Goal: Task Accomplishment & Management: Manage account settings

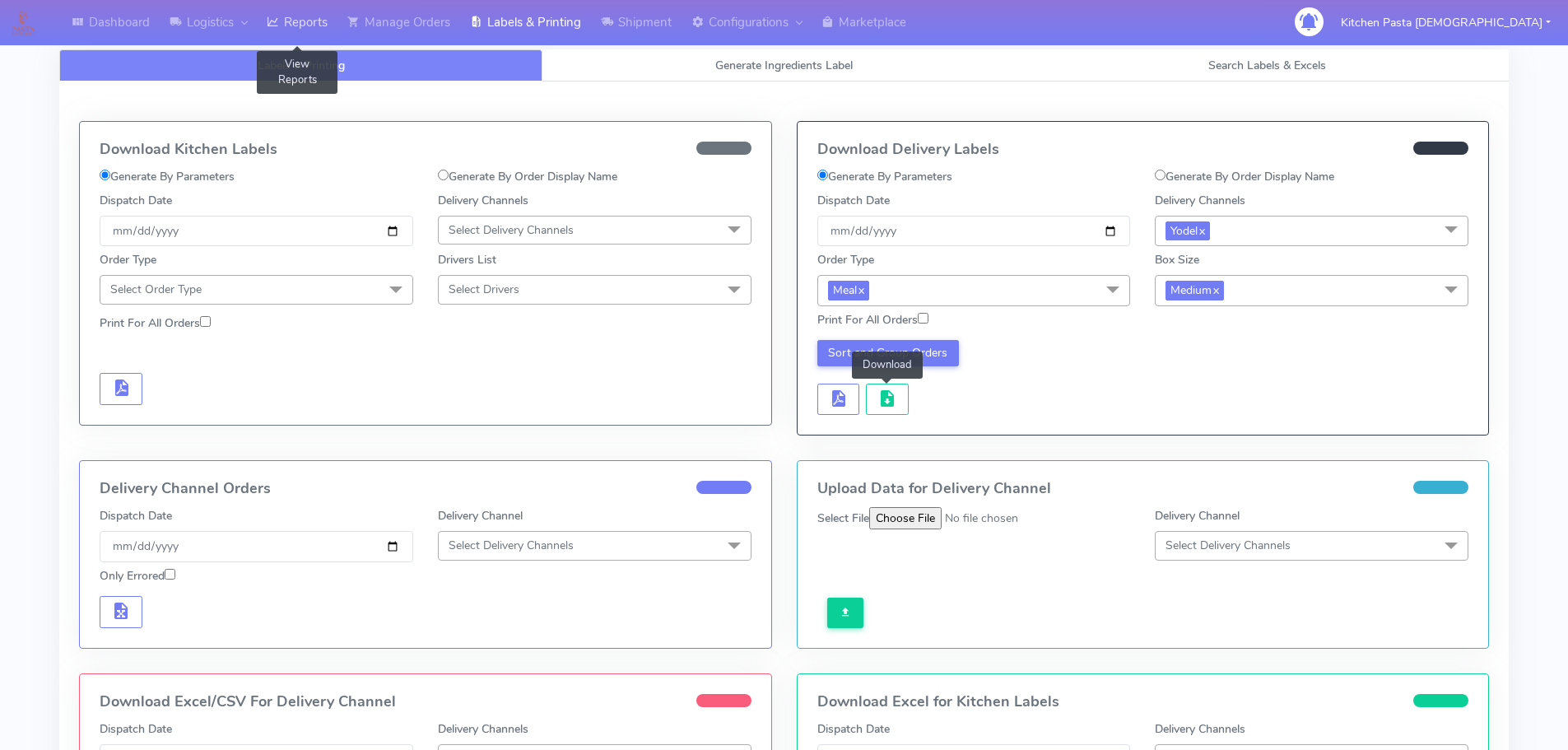
drag, startPoint x: 299, startPoint y: 19, endPoint x: 297, endPoint y: 1, distance: 18.1
click at [299, 19] on link "Reports" at bounding box center [297, 22] width 81 height 45
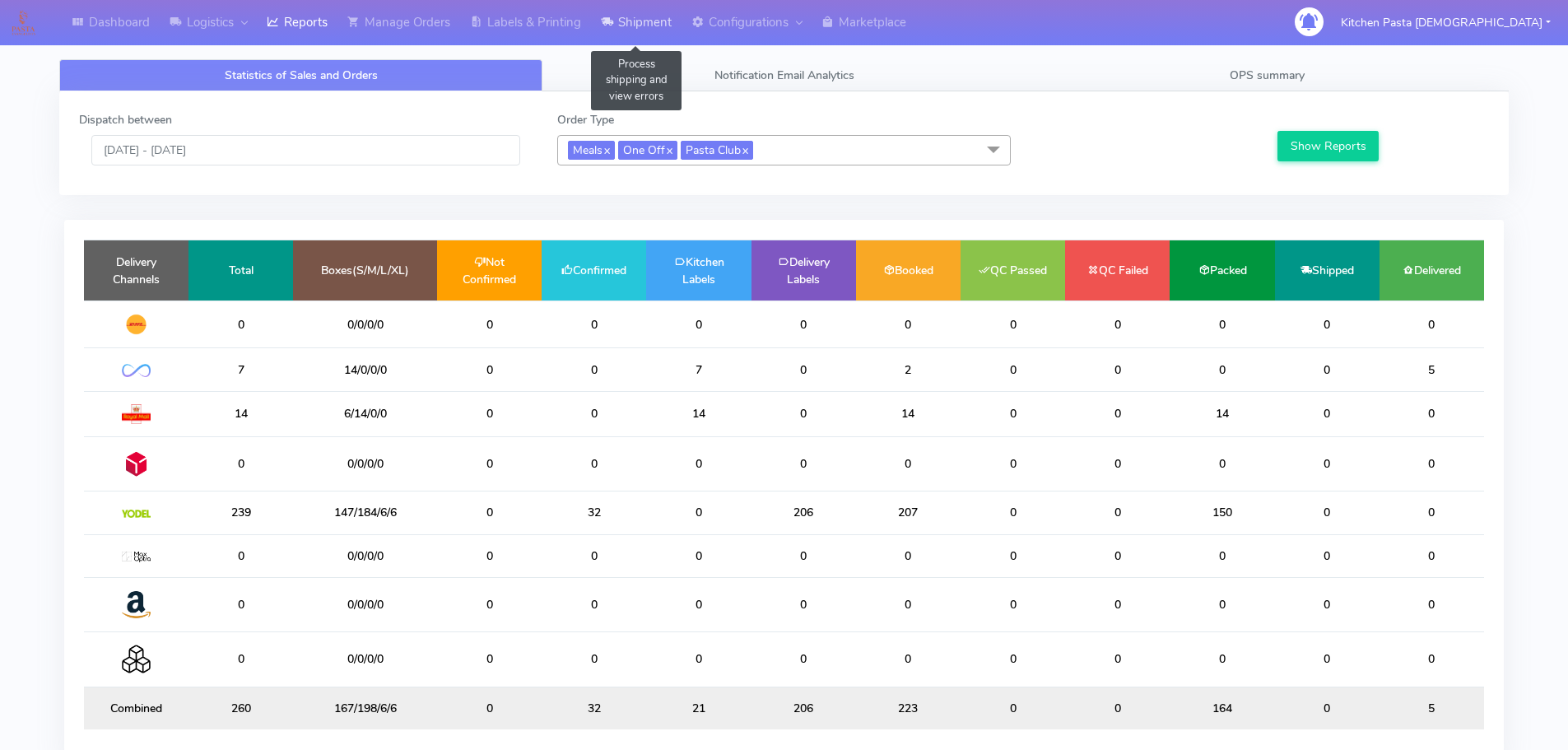
click at [643, 31] on link "Shipment" at bounding box center [635, 22] width 91 height 45
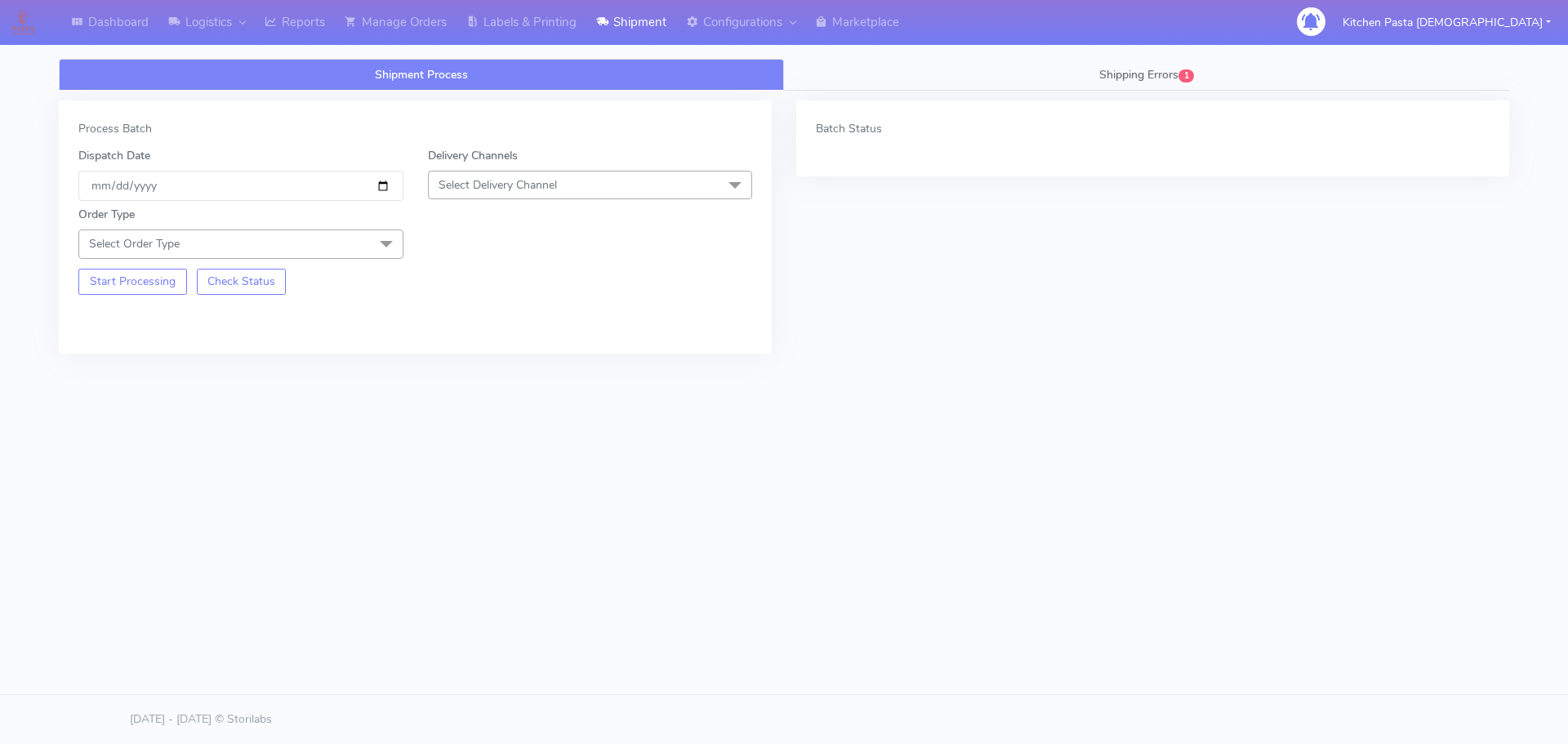
click at [589, 191] on span "Select Delivery Channel" at bounding box center [590, 185] width 325 height 29
click at [491, 363] on div "Yodel" at bounding box center [590, 369] width 307 height 17
click at [350, 246] on span "Select Order Type" at bounding box center [240, 243] width 325 height 29
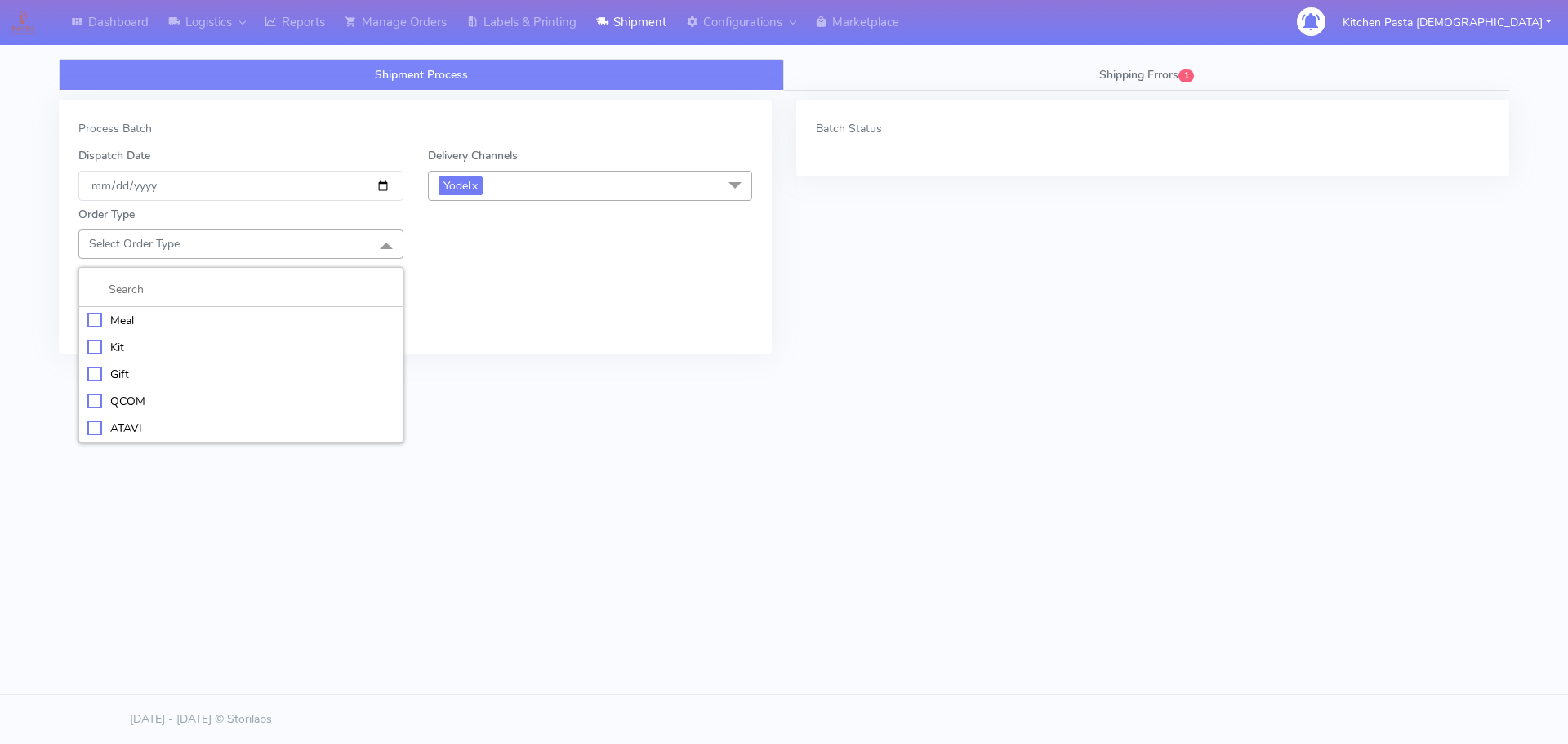
click at [283, 308] on li "Meal" at bounding box center [240, 320] width 323 height 27
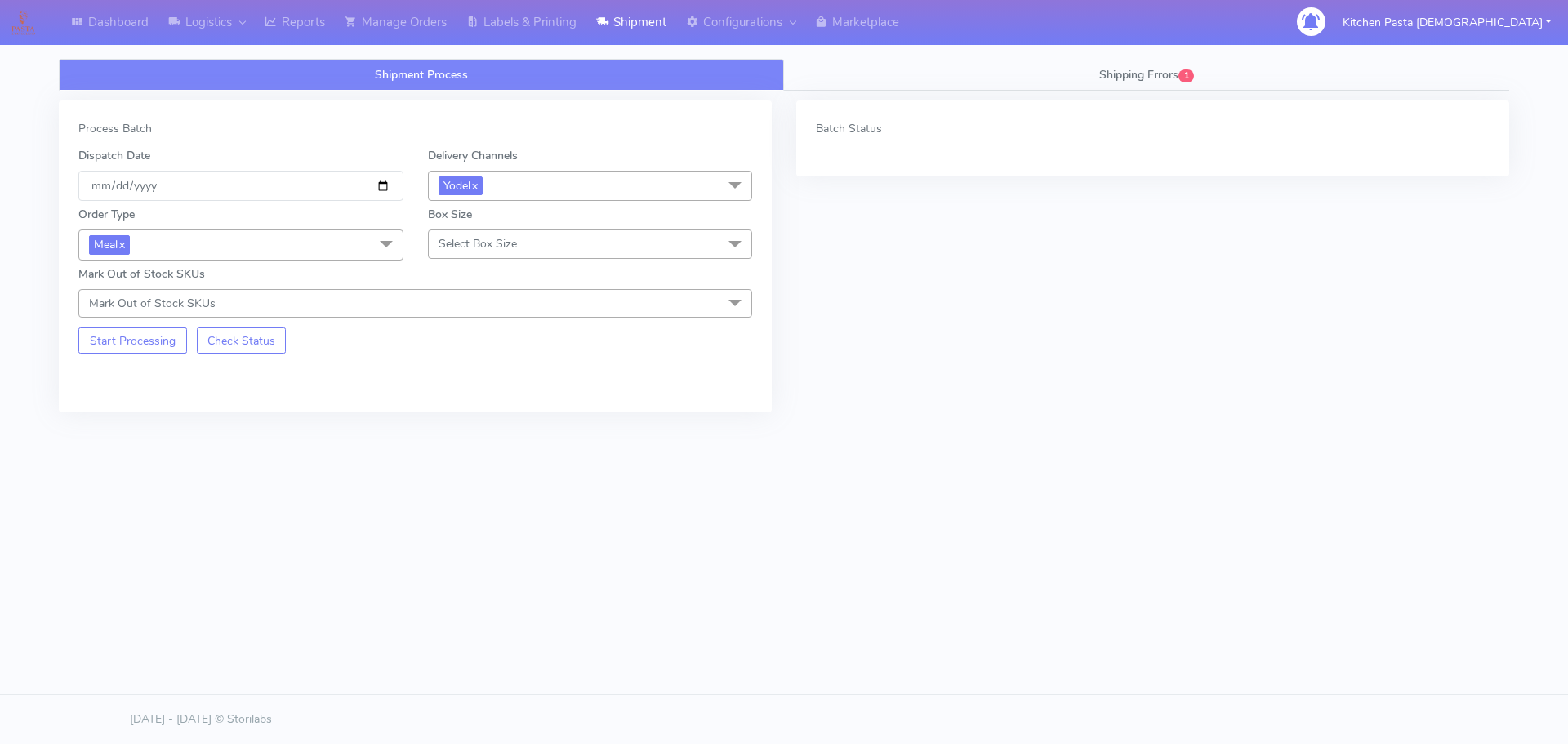
click at [509, 236] on span "Select Box Size" at bounding box center [477, 244] width 78 height 16
click at [472, 440] on li "Mega" at bounding box center [590, 428] width 323 height 27
click at [151, 345] on button "Start Processing" at bounding box center [132, 340] width 109 height 26
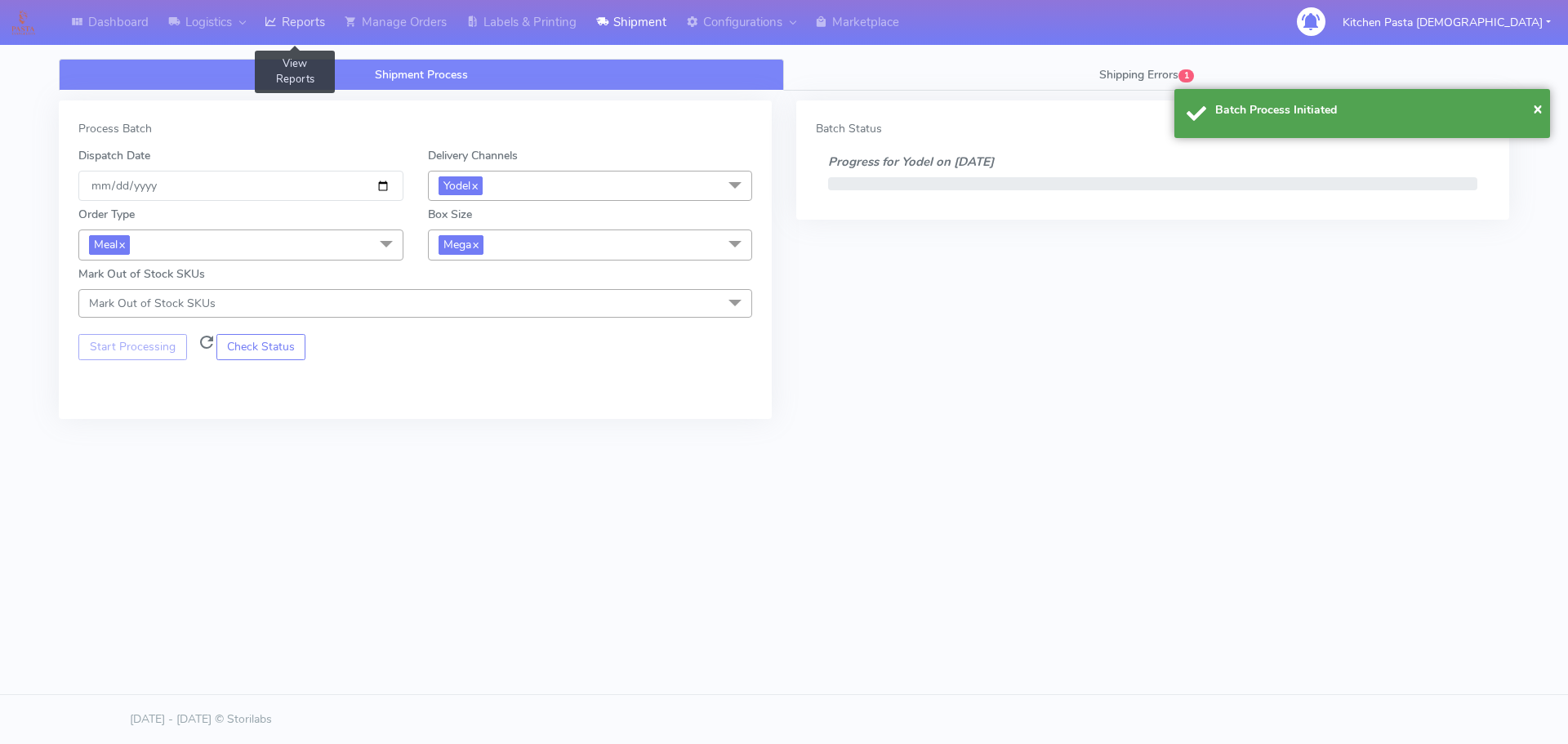
click at [277, 30] on icon at bounding box center [271, 22] width 12 height 17
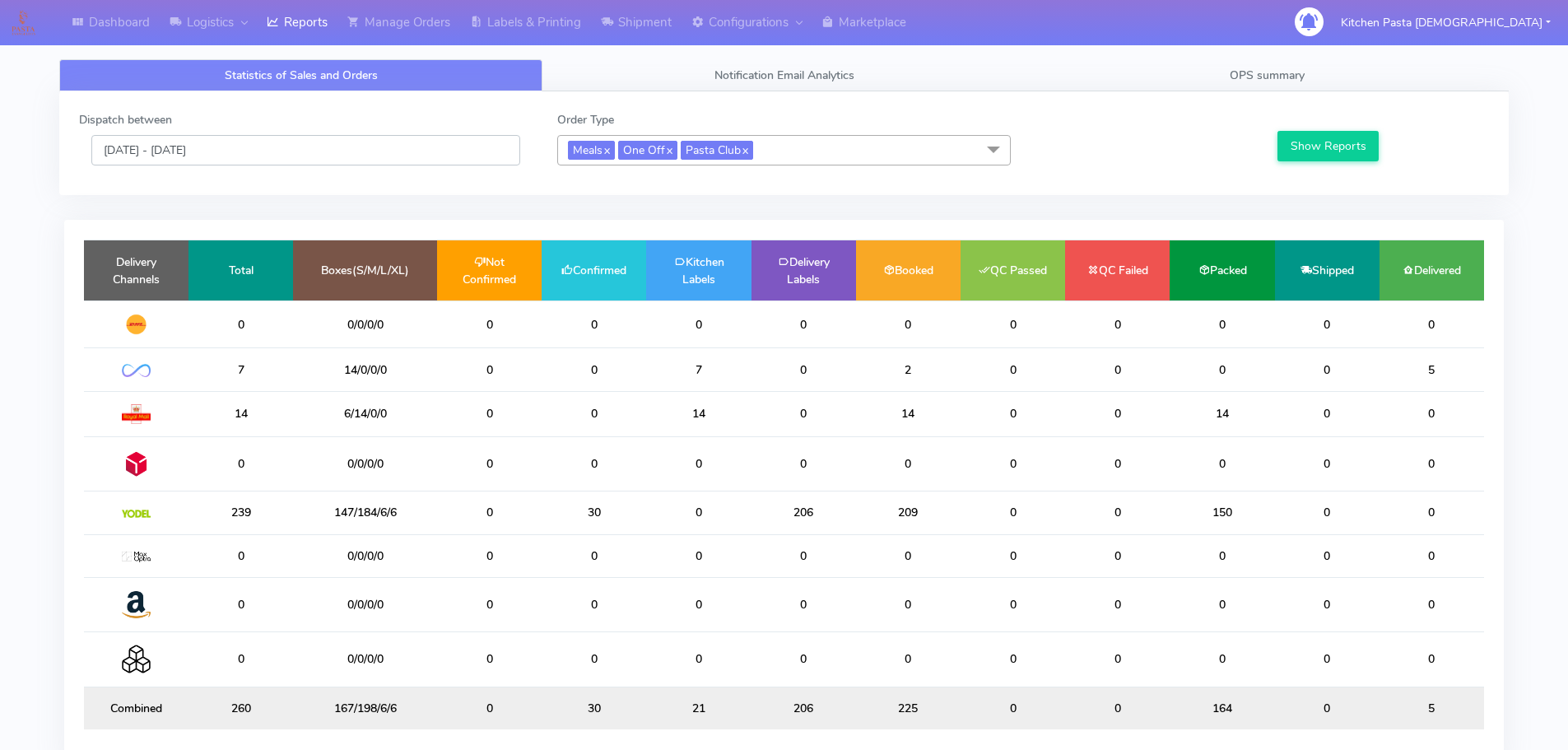
click at [415, 148] on input "[DATE] - [DATE]" at bounding box center [306, 150] width 429 height 31
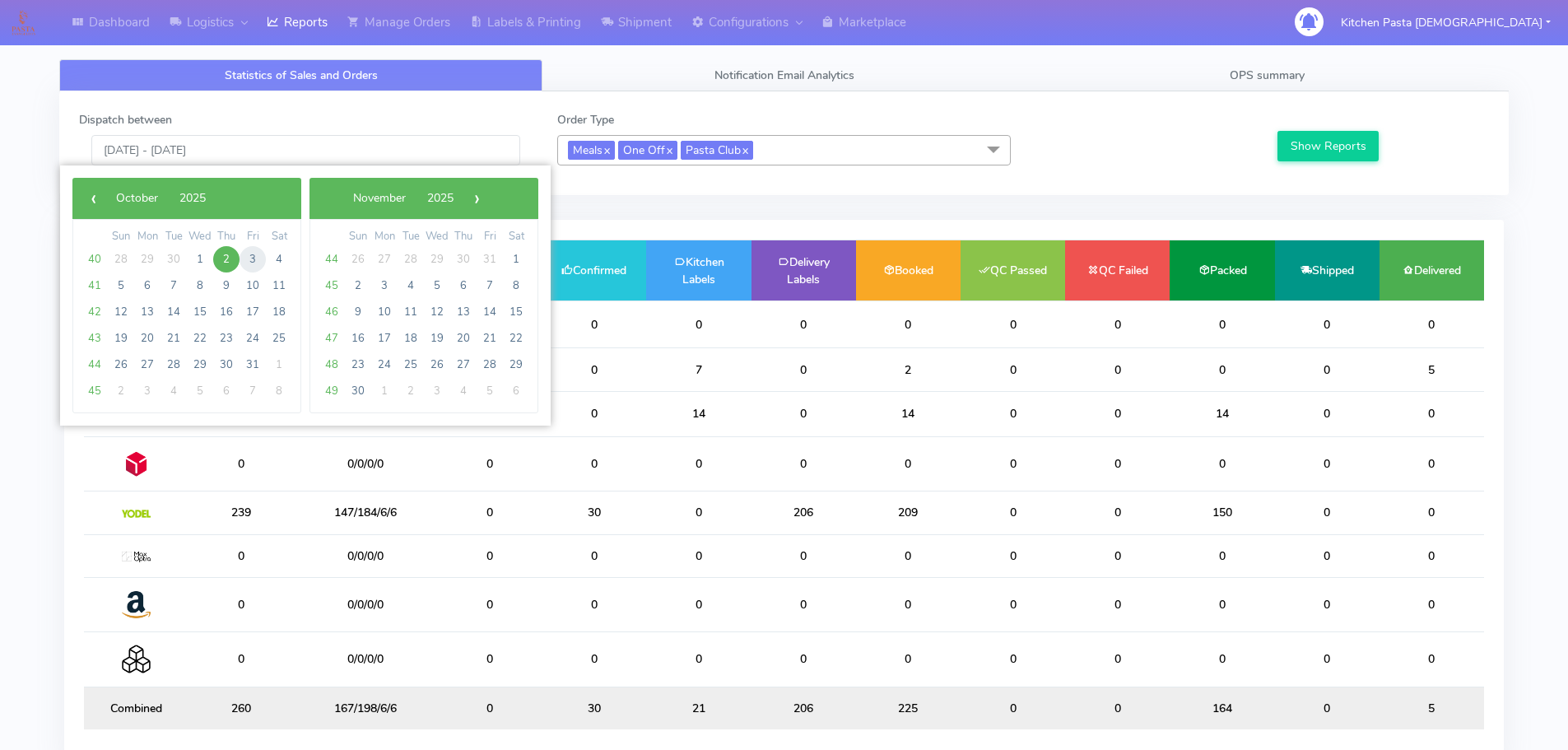
click at [254, 258] on span "3" at bounding box center [253, 259] width 26 height 26
type input "[DATE] - [DATE]"
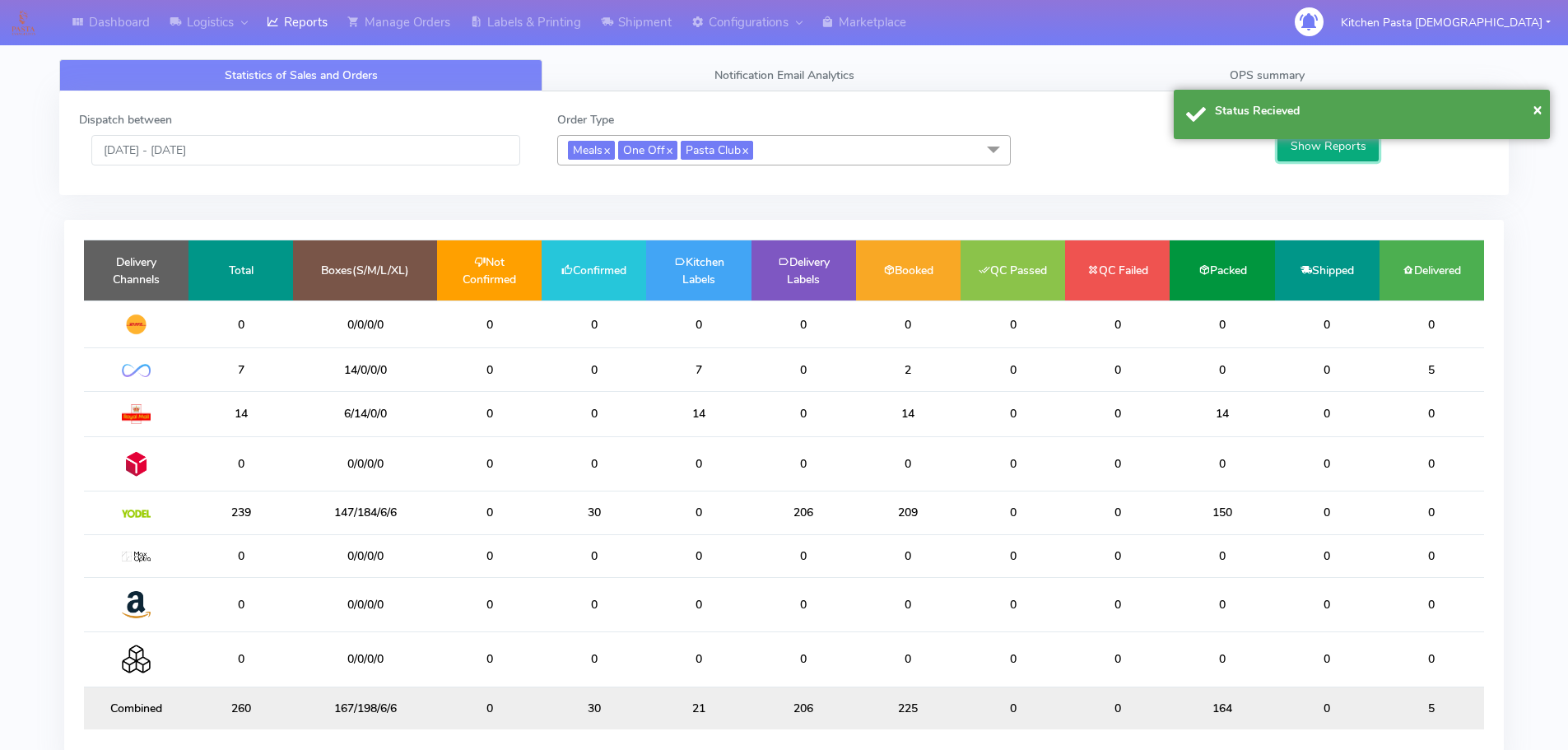
click at [1283, 150] on button "Show Reports" at bounding box center [1328, 145] width 102 height 31
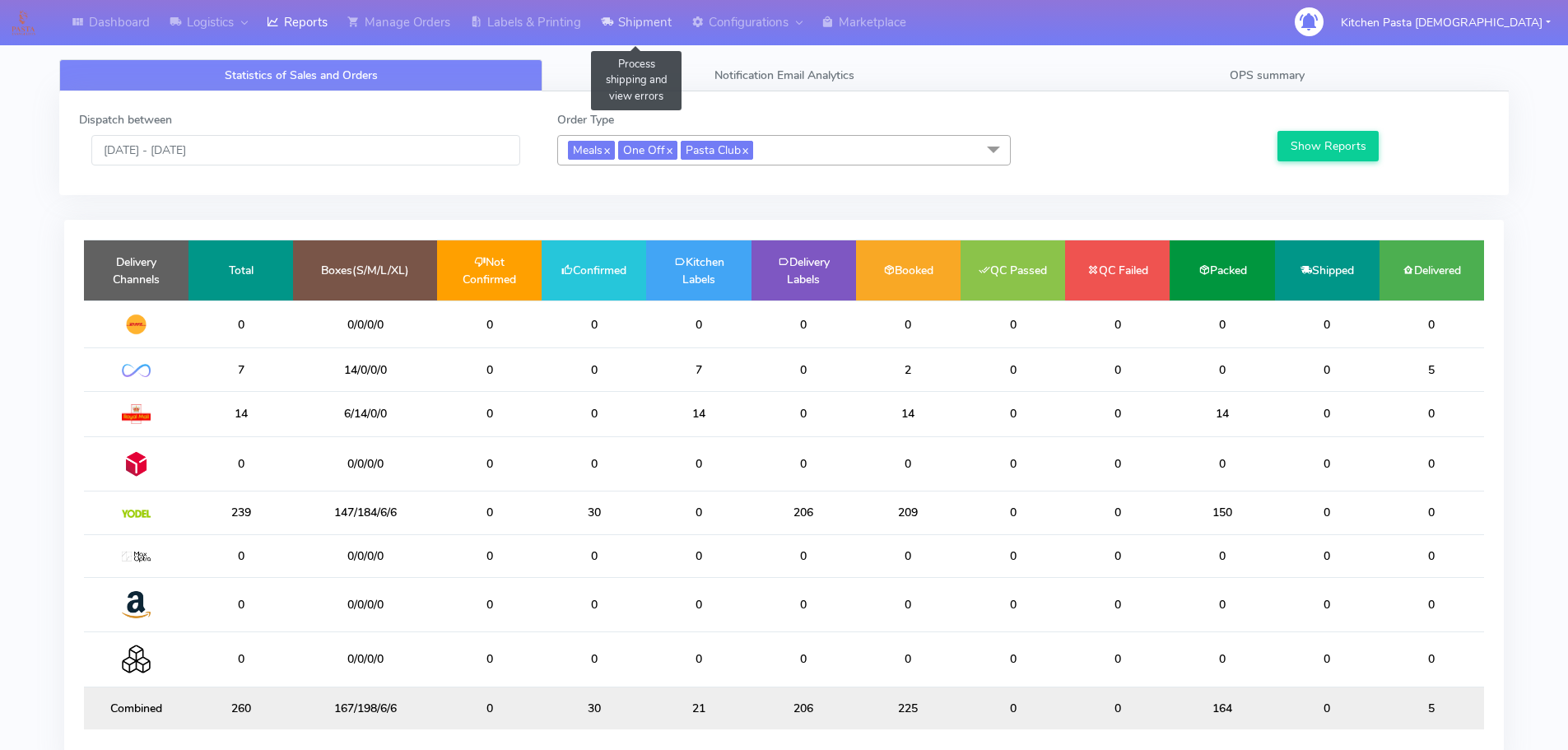
click at [627, 28] on link "Shipment" at bounding box center [635, 22] width 91 height 45
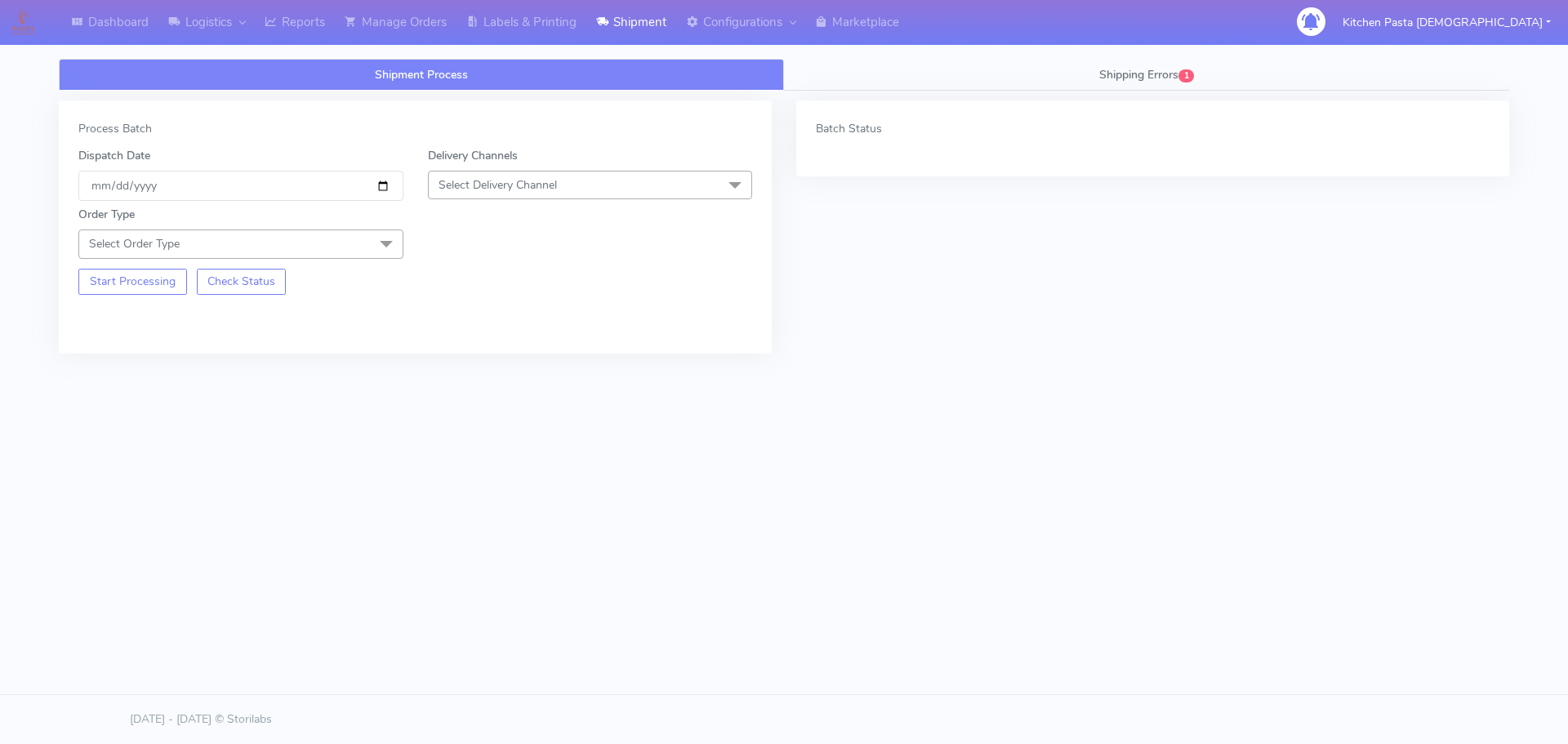
click at [555, 51] on div "Shipment Process Shipping Errors 1 Process Batch Dispatch Date [DATE] Delivery …" at bounding box center [784, 273] width 1475 height 447
click at [555, 43] on link "Labels & Printing" at bounding box center [521, 22] width 129 height 44
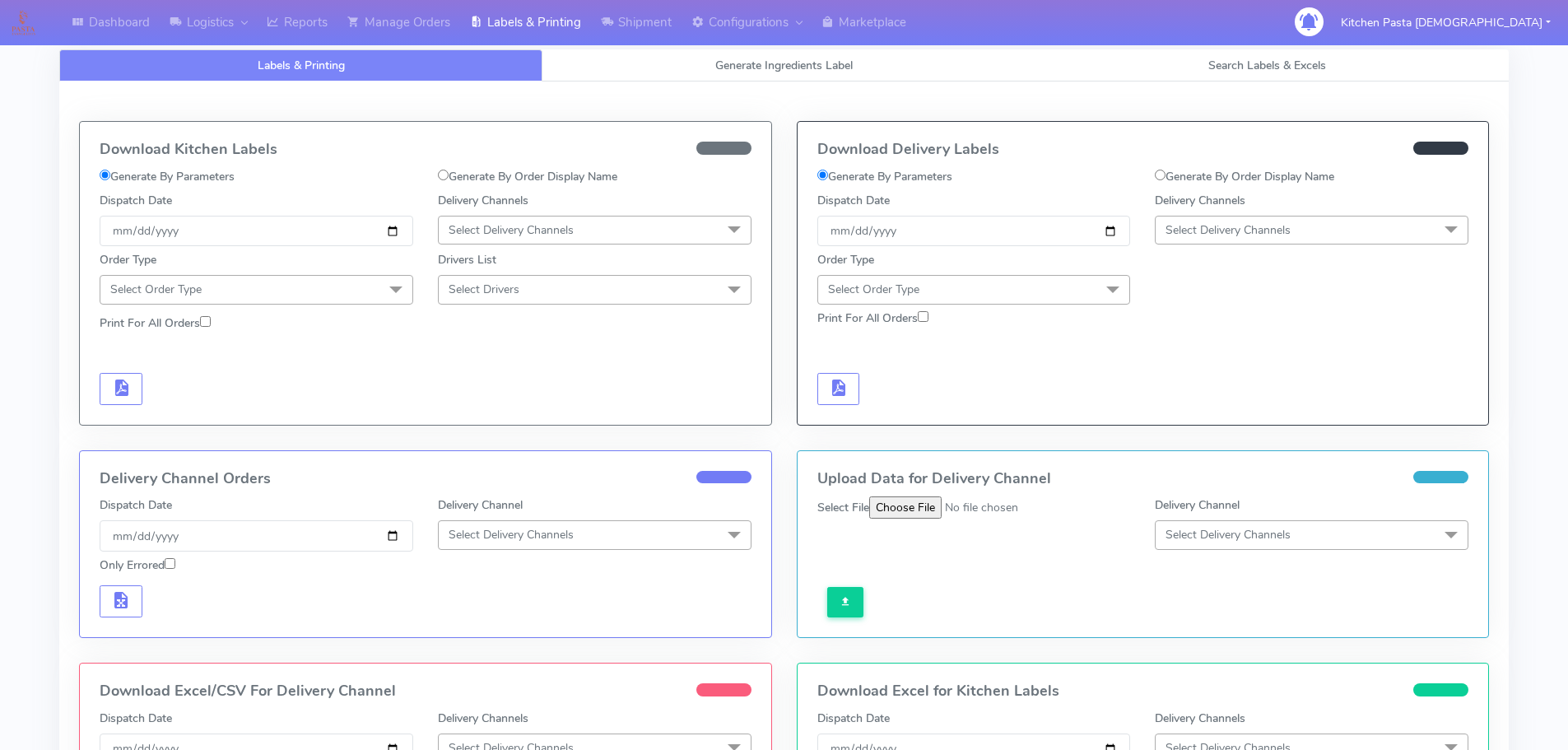
click at [1235, 222] on span "Select Delivery Channels" at bounding box center [1228, 230] width 125 height 16
click at [1203, 410] on div "Yodel" at bounding box center [1311, 414] width 296 height 17
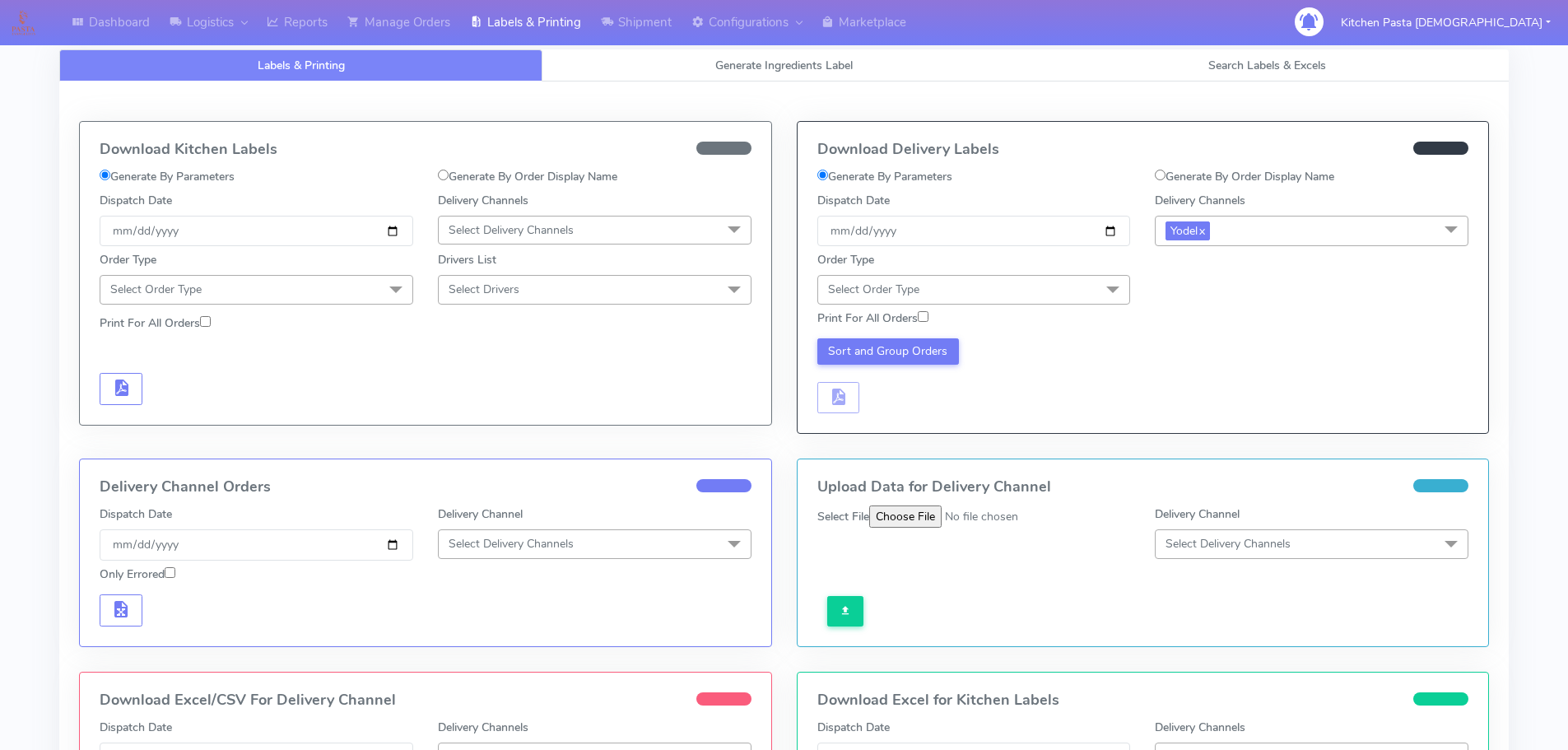
click at [1093, 289] on span "Select Order Type" at bounding box center [974, 289] width 314 height 29
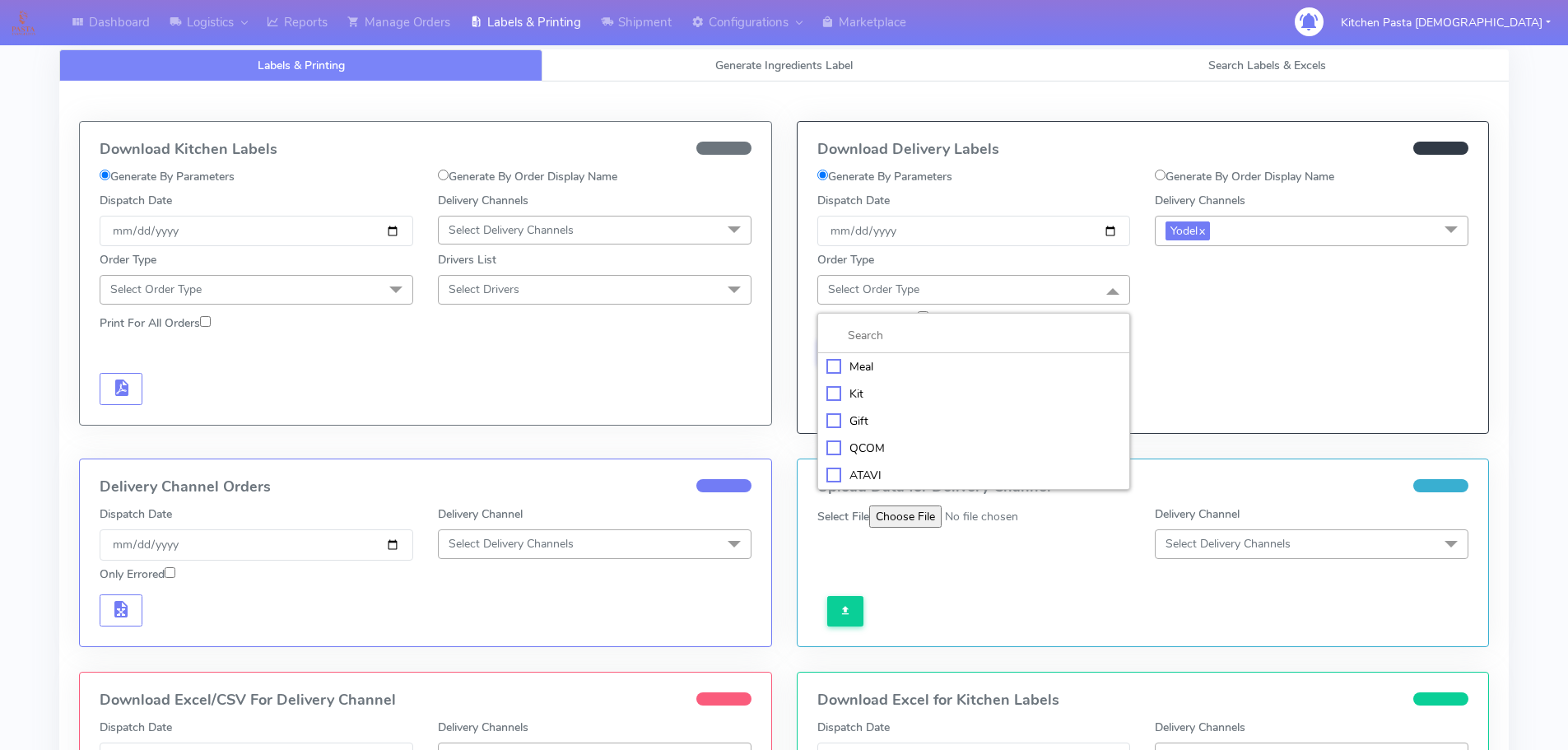
click at [1001, 365] on div "Meal" at bounding box center [974, 367] width 296 height 17
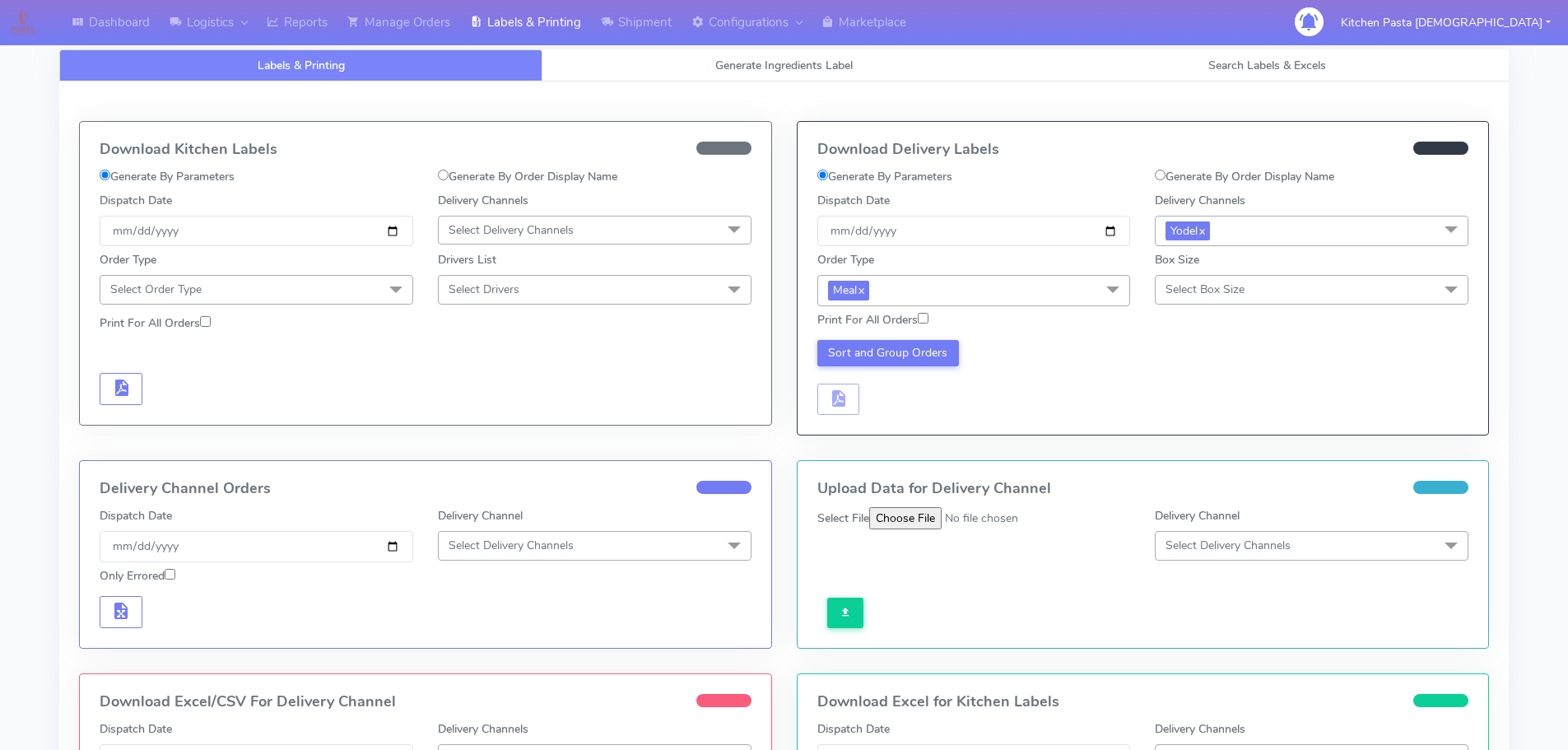
click at [1248, 300] on span "Select Box Size" at bounding box center [1311, 289] width 314 height 29
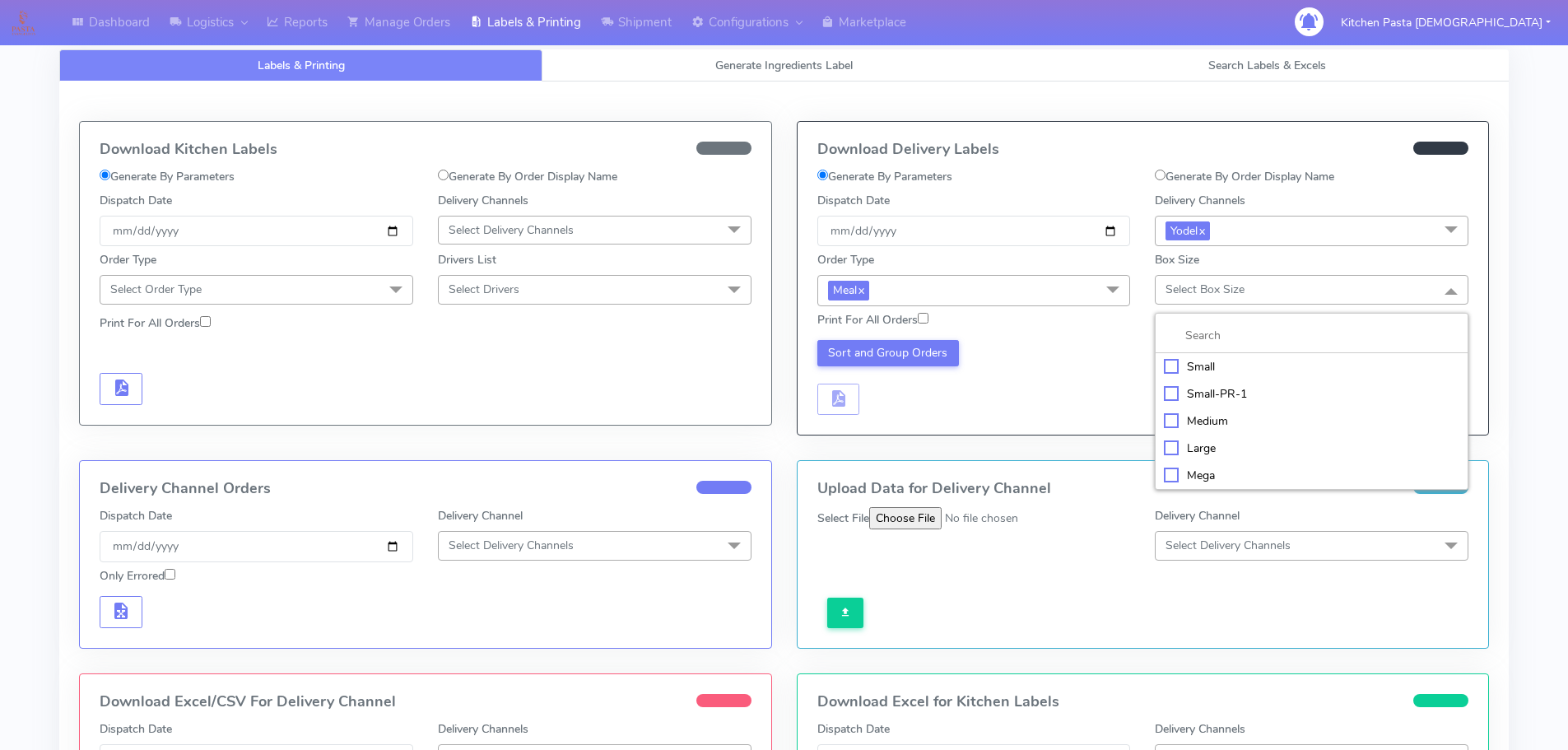
click at [1214, 476] on div "Mega" at bounding box center [1311, 475] width 296 height 17
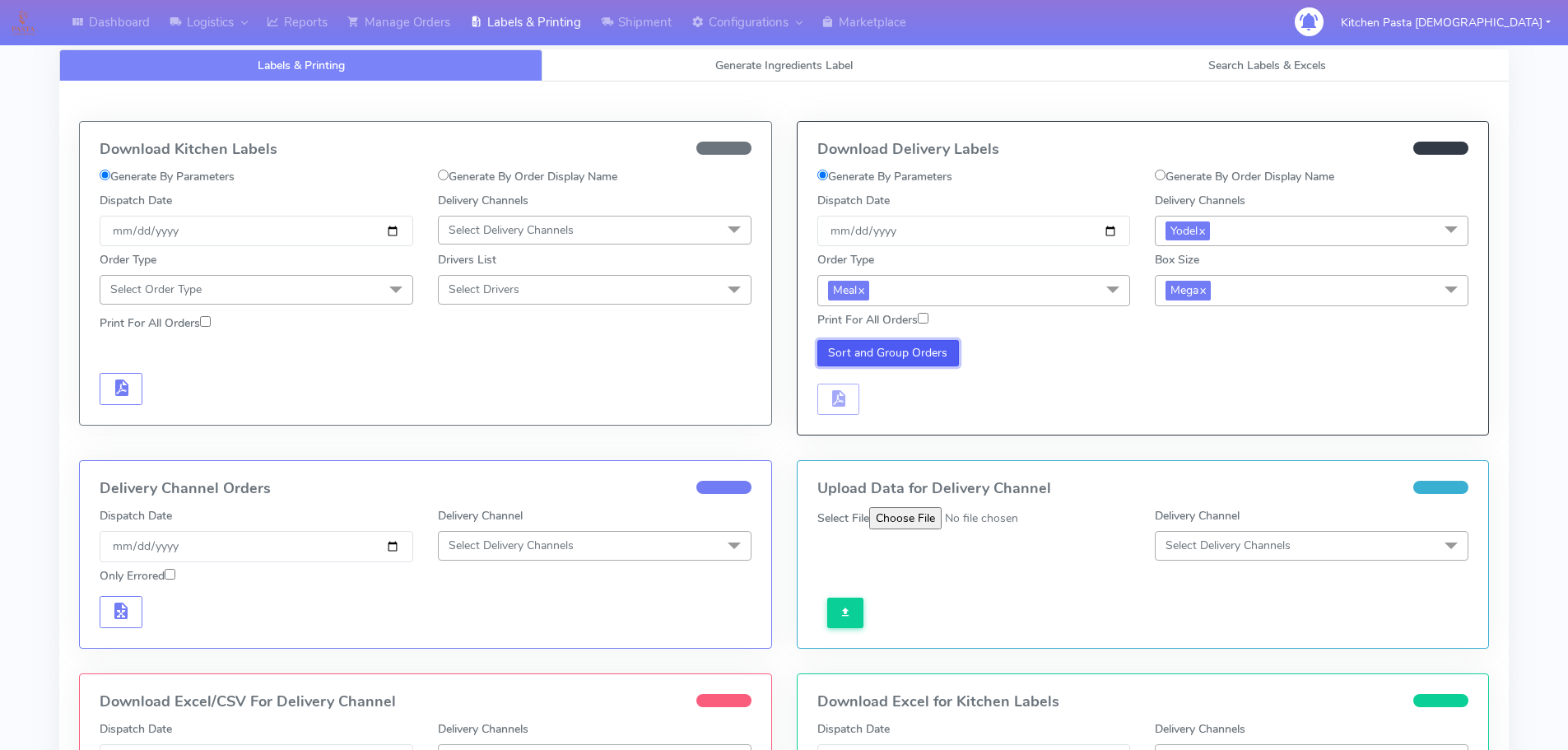
click at [885, 345] on button "Sort and Group Orders" at bounding box center [888, 353] width 142 height 26
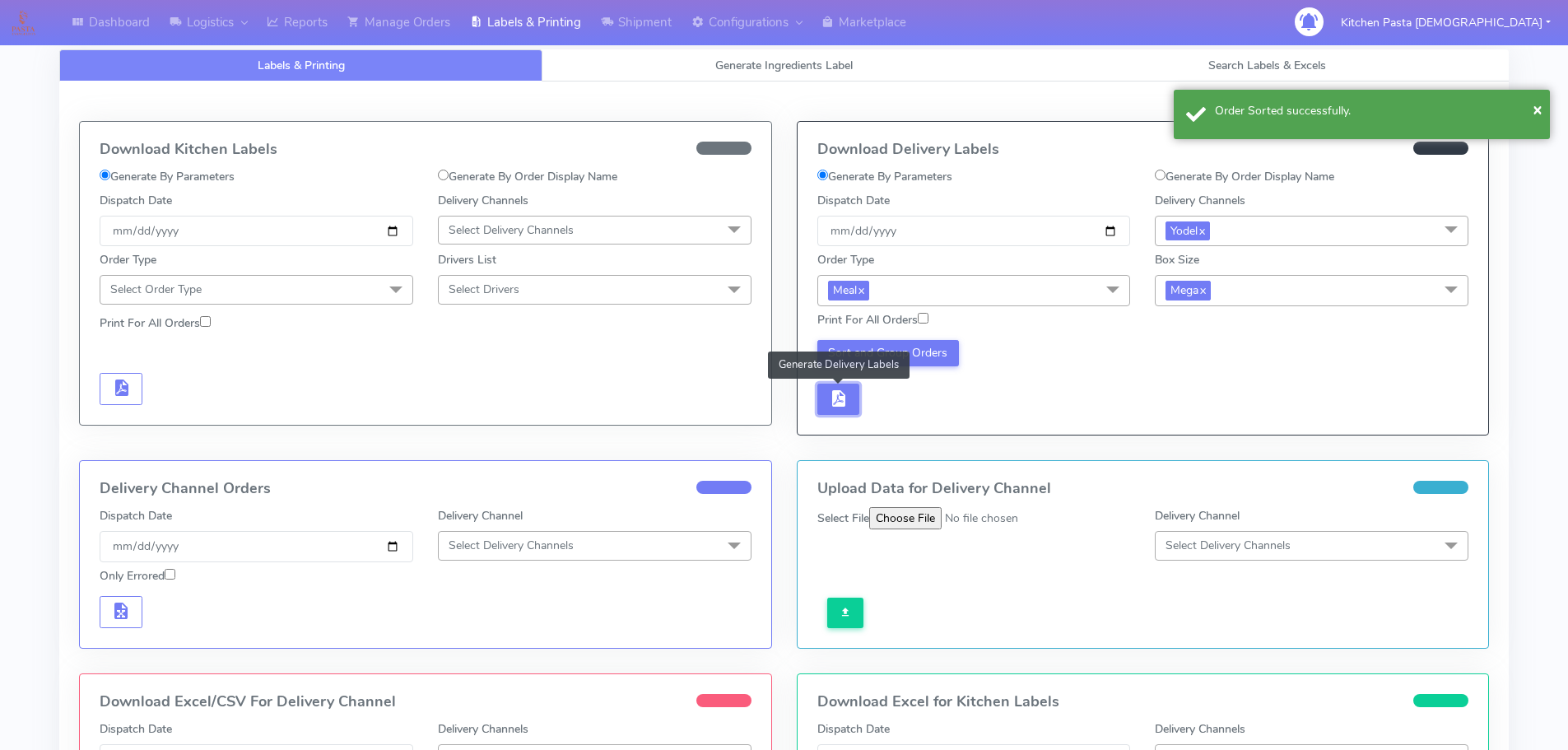
click at [850, 395] on button "button" at bounding box center [838, 399] width 43 height 32
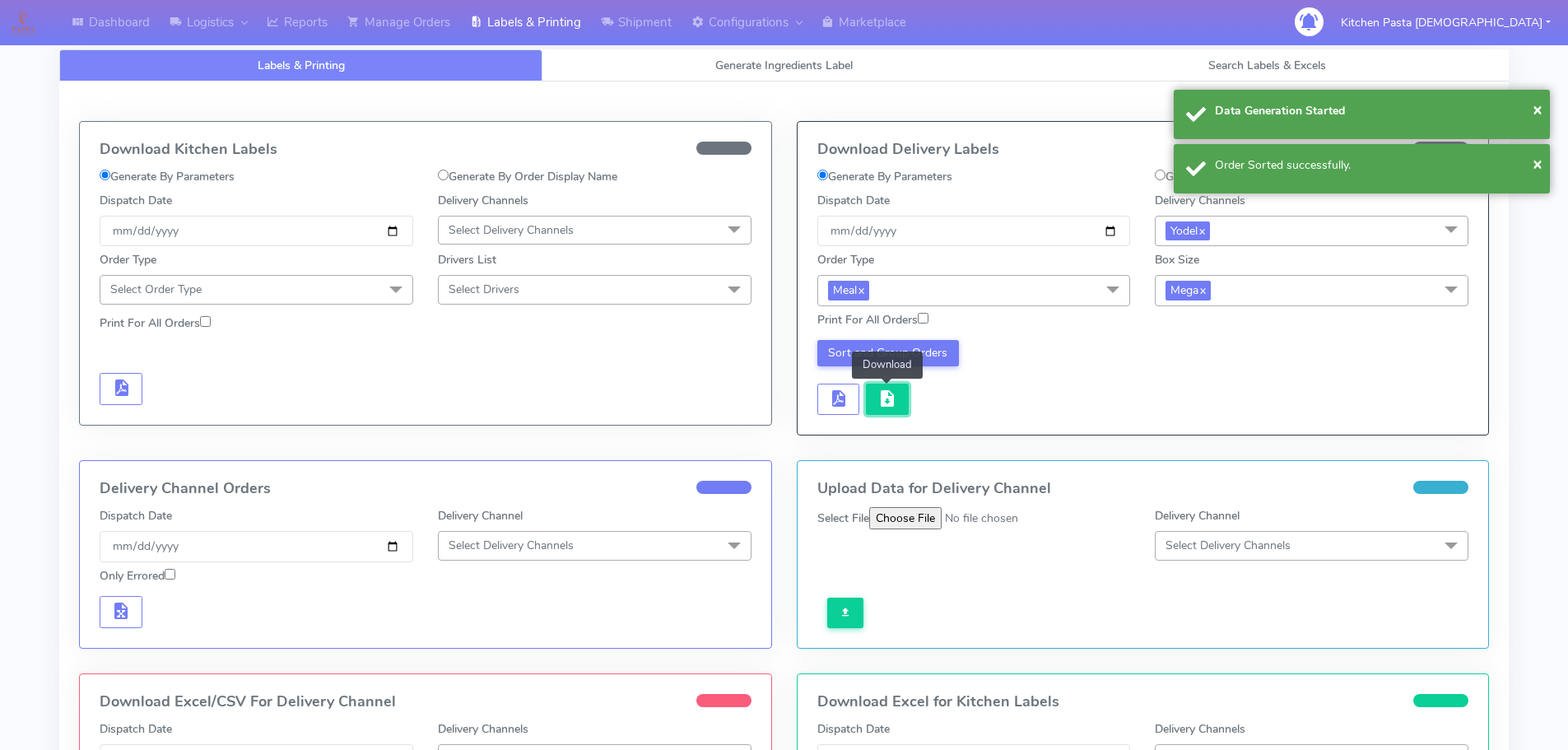
click at [880, 395] on span "button" at bounding box center [887, 402] width 20 height 16
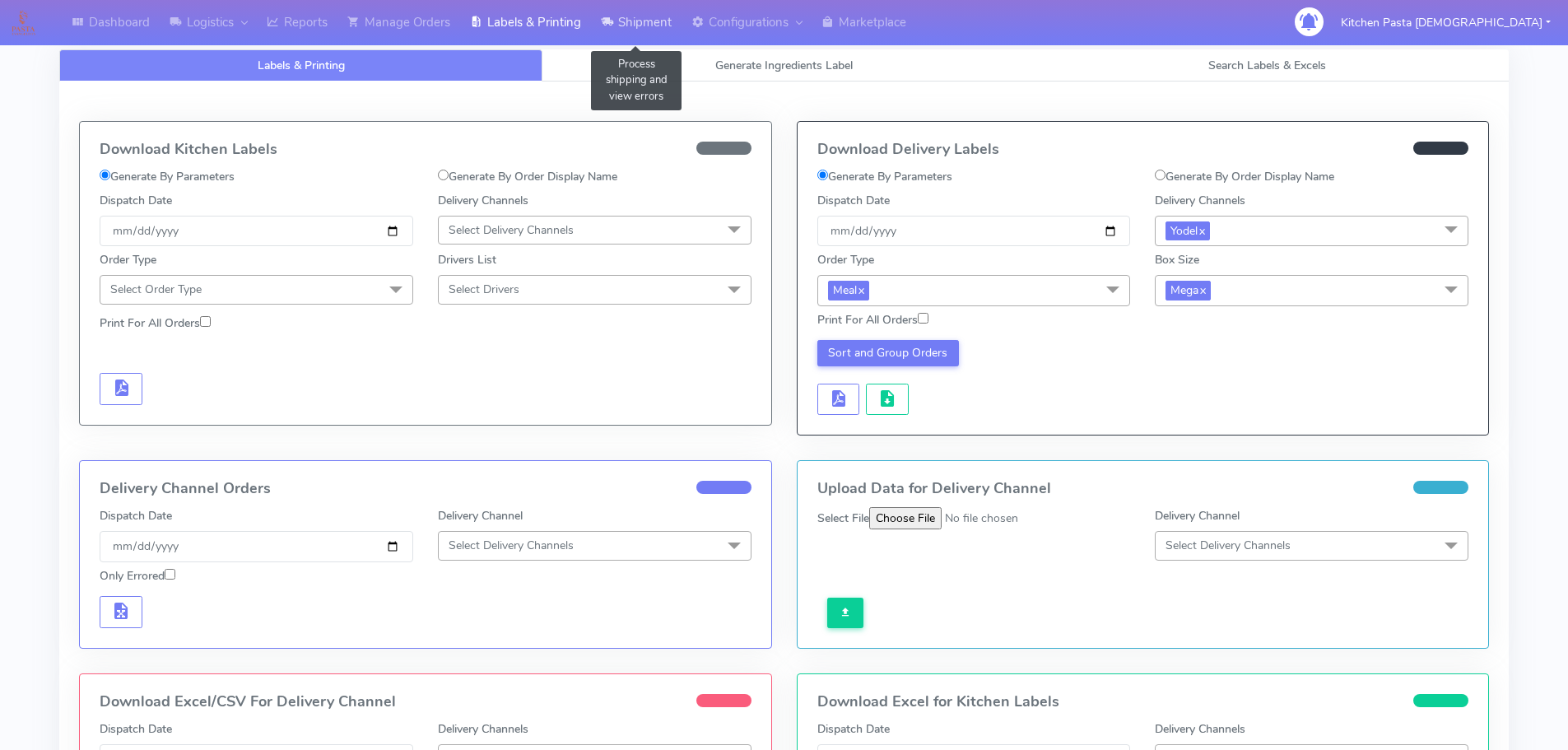
click at [647, 12] on link "Shipment" at bounding box center [635, 22] width 91 height 45
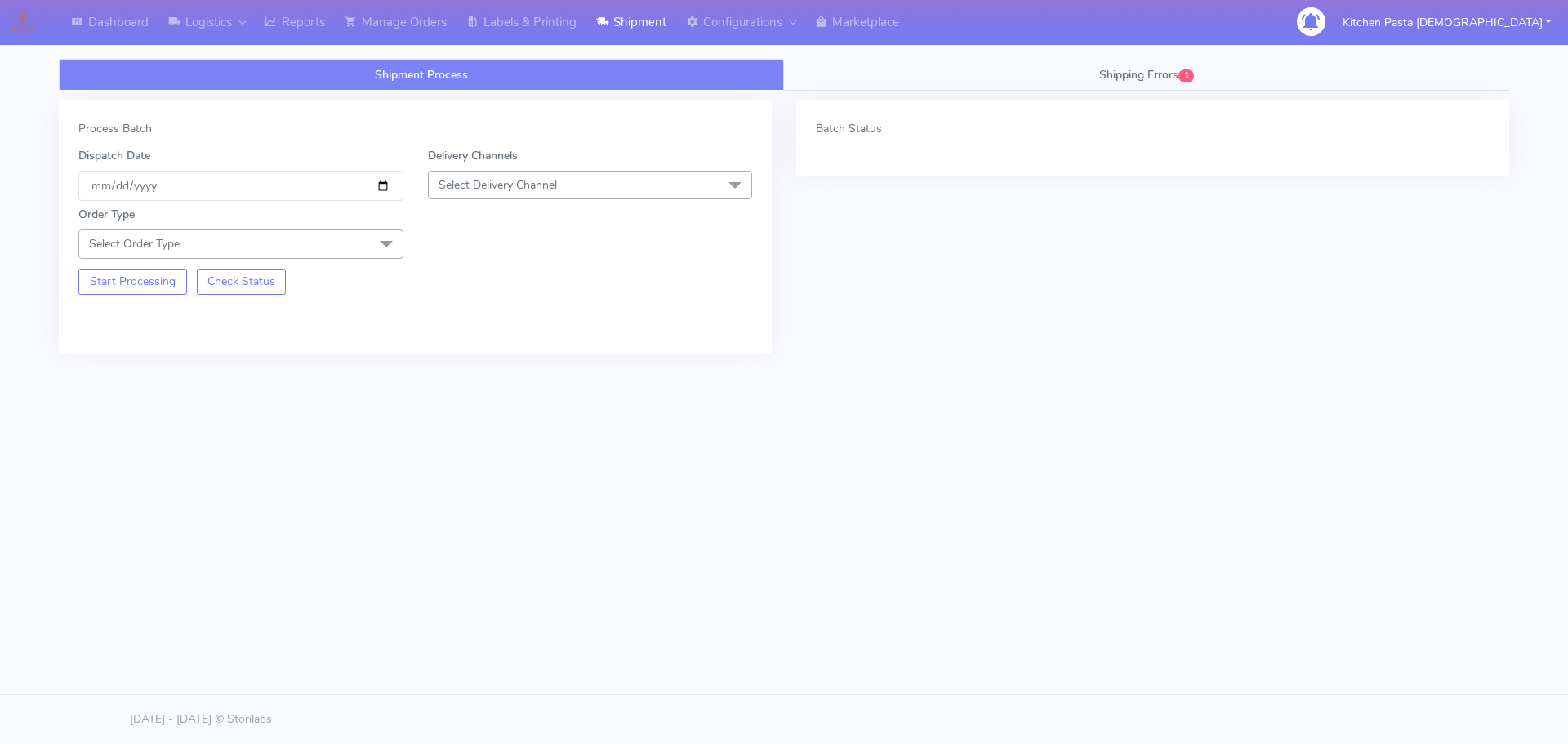
click at [514, 187] on span "Select Delivery Channel" at bounding box center [498, 185] width 119 height 16
click at [474, 376] on div "Yodel" at bounding box center [590, 369] width 307 height 17
click at [355, 242] on span "Select Order Type" at bounding box center [240, 243] width 325 height 29
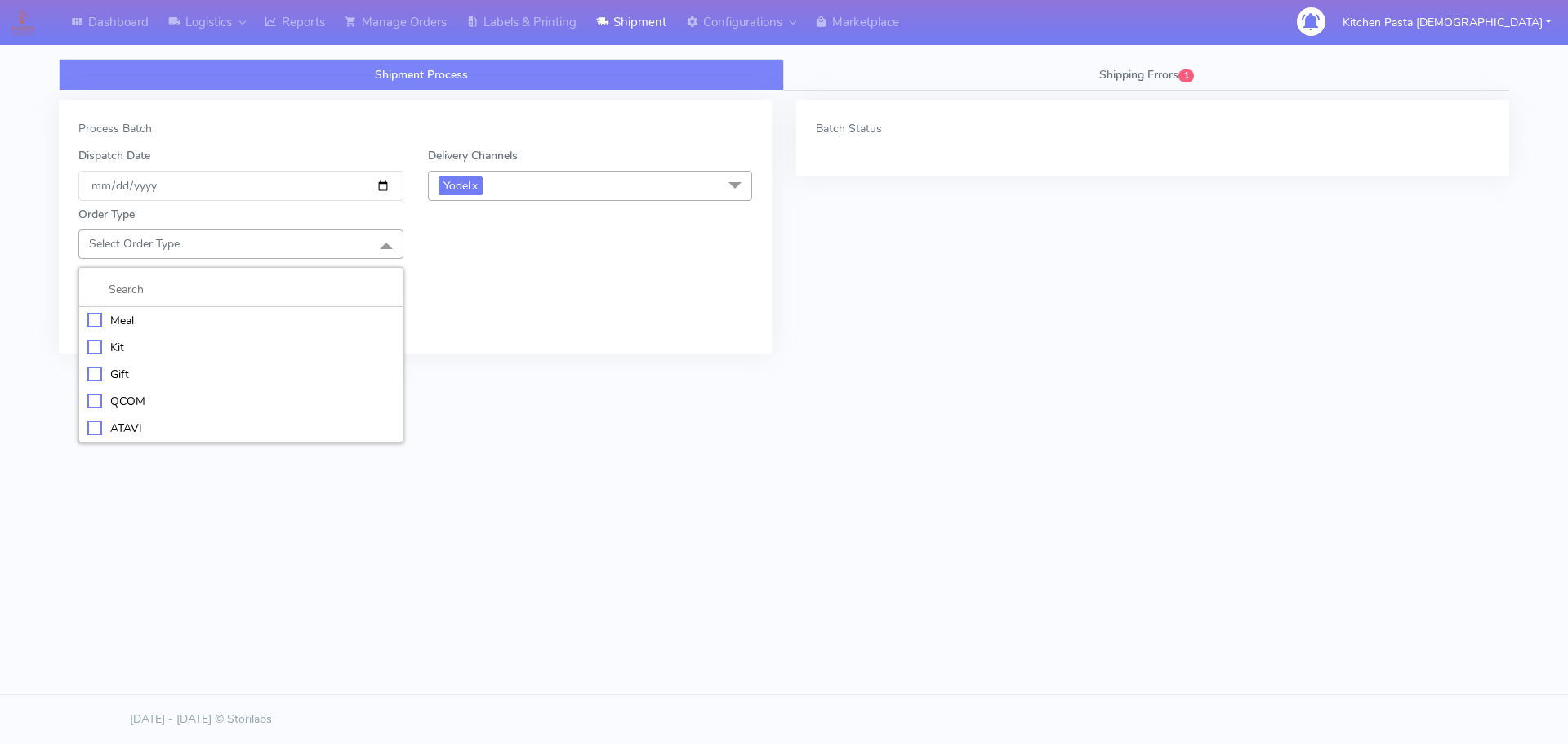
click at [232, 317] on div "Meal" at bounding box center [240, 320] width 307 height 17
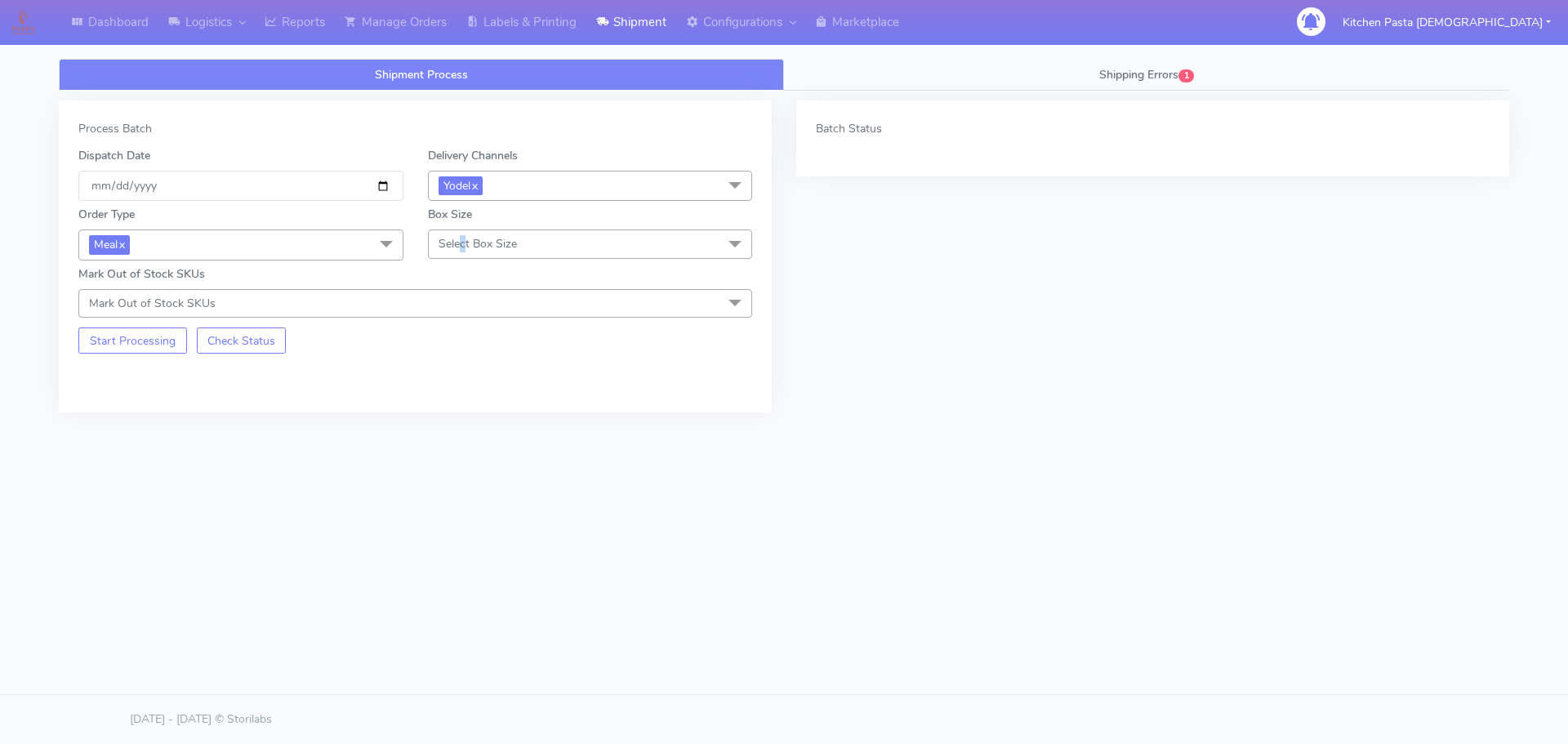
click at [464, 243] on span "Select Box Size" at bounding box center [477, 244] width 78 height 16
click at [468, 405] on div "Large" at bounding box center [590, 401] width 307 height 17
click at [150, 348] on button "Start Processing" at bounding box center [132, 340] width 109 height 26
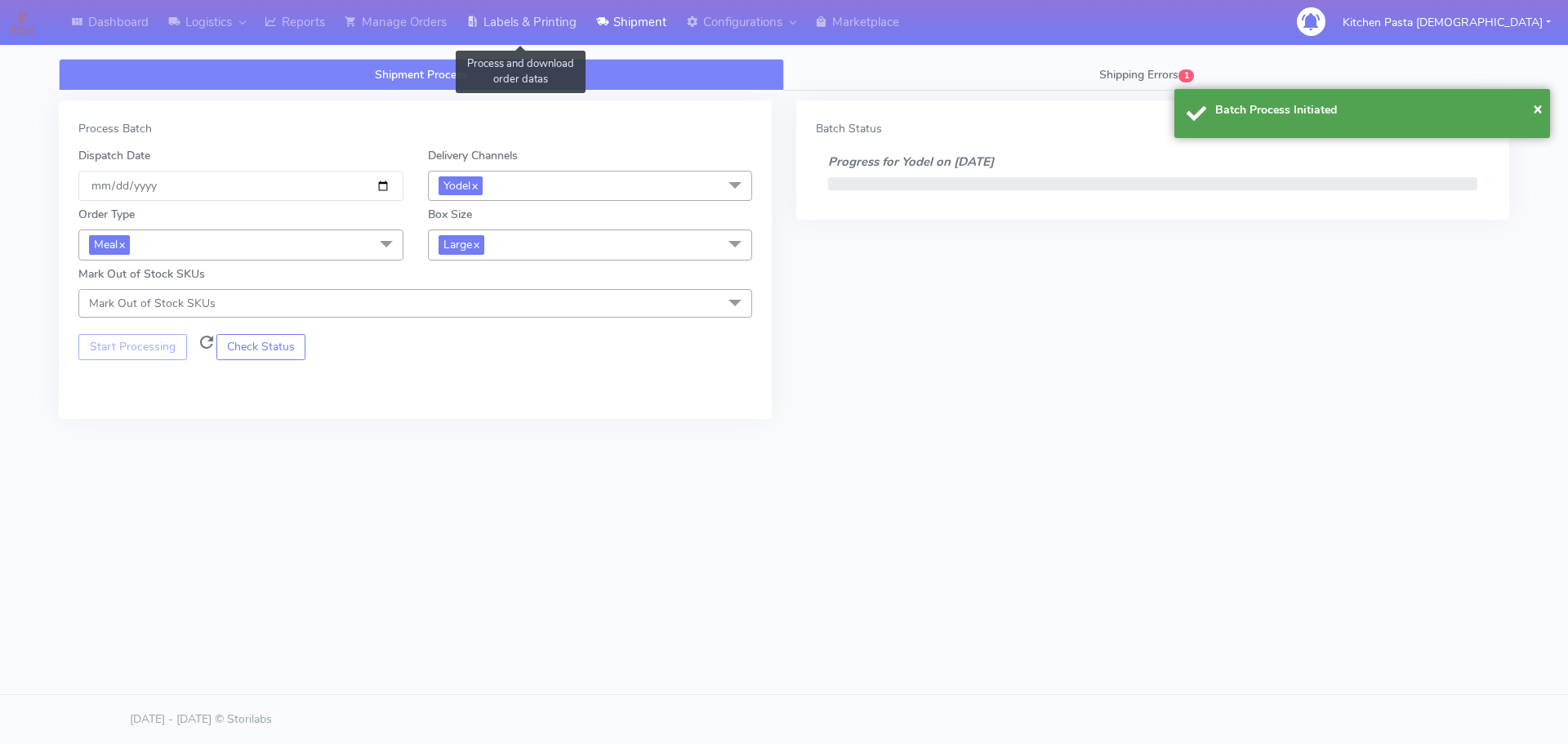
click at [513, 17] on link "Labels & Printing" at bounding box center [521, 22] width 129 height 44
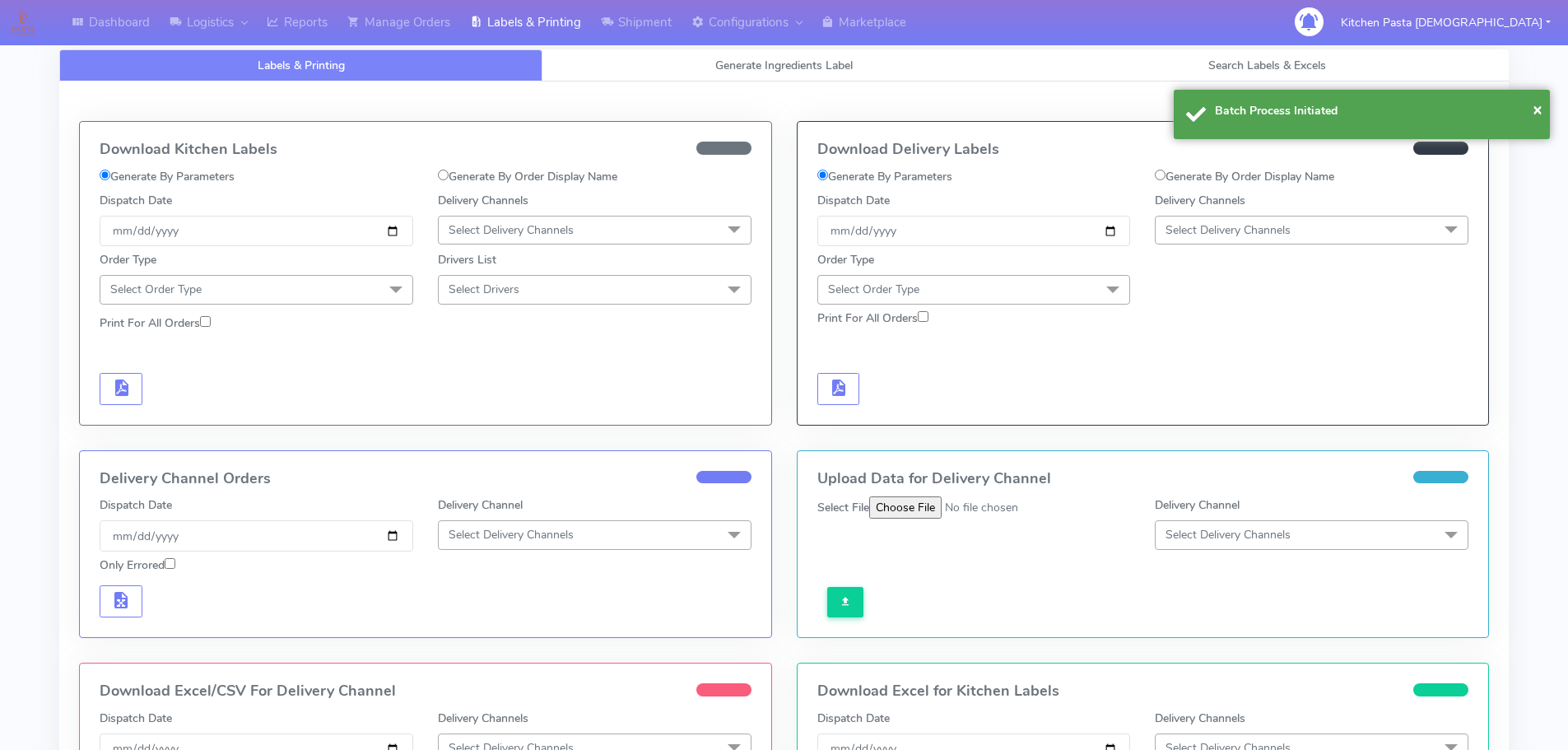
click at [1232, 229] on span "Select Delivery Channels" at bounding box center [1228, 230] width 125 height 16
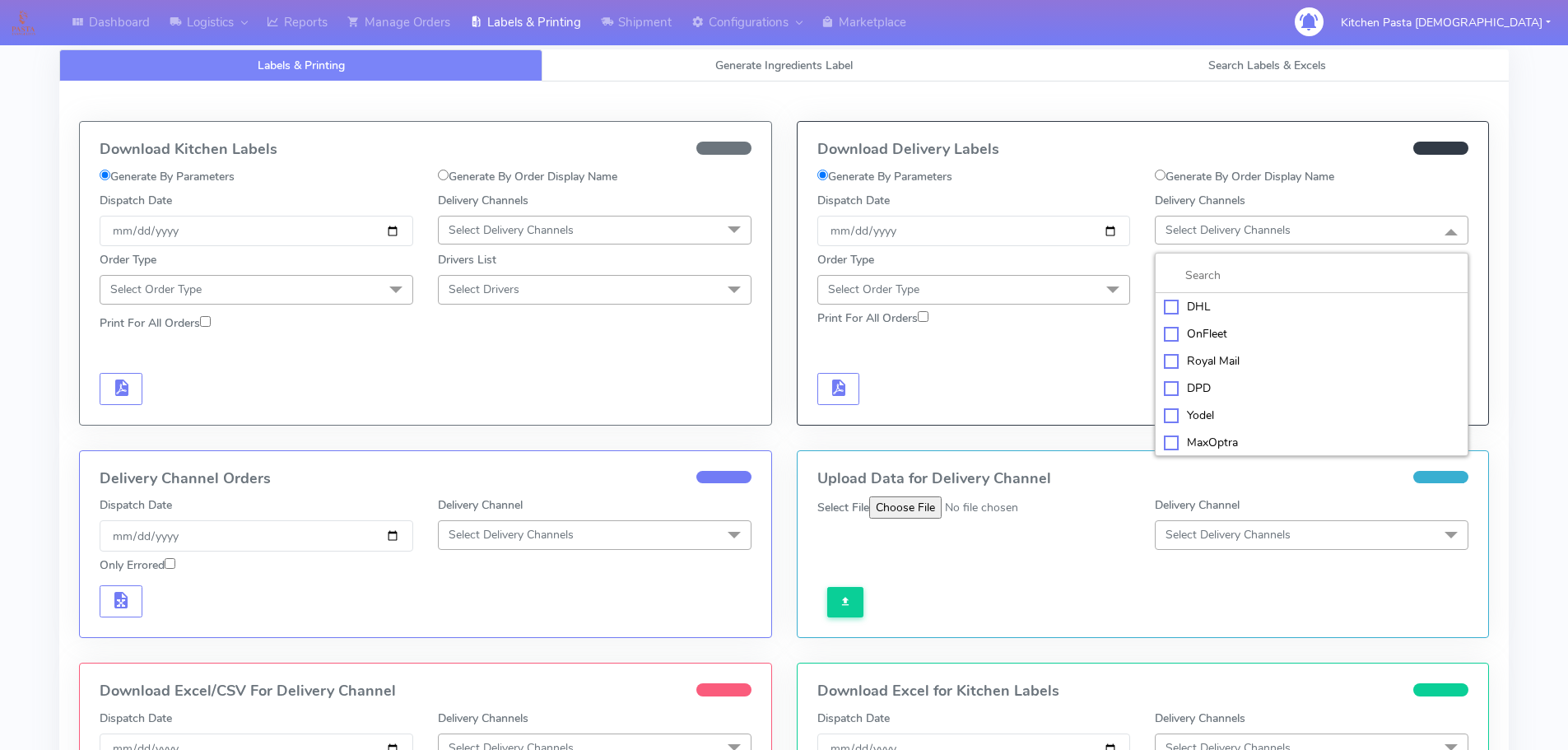
click at [1196, 412] on div "Yodel" at bounding box center [1311, 414] width 296 height 17
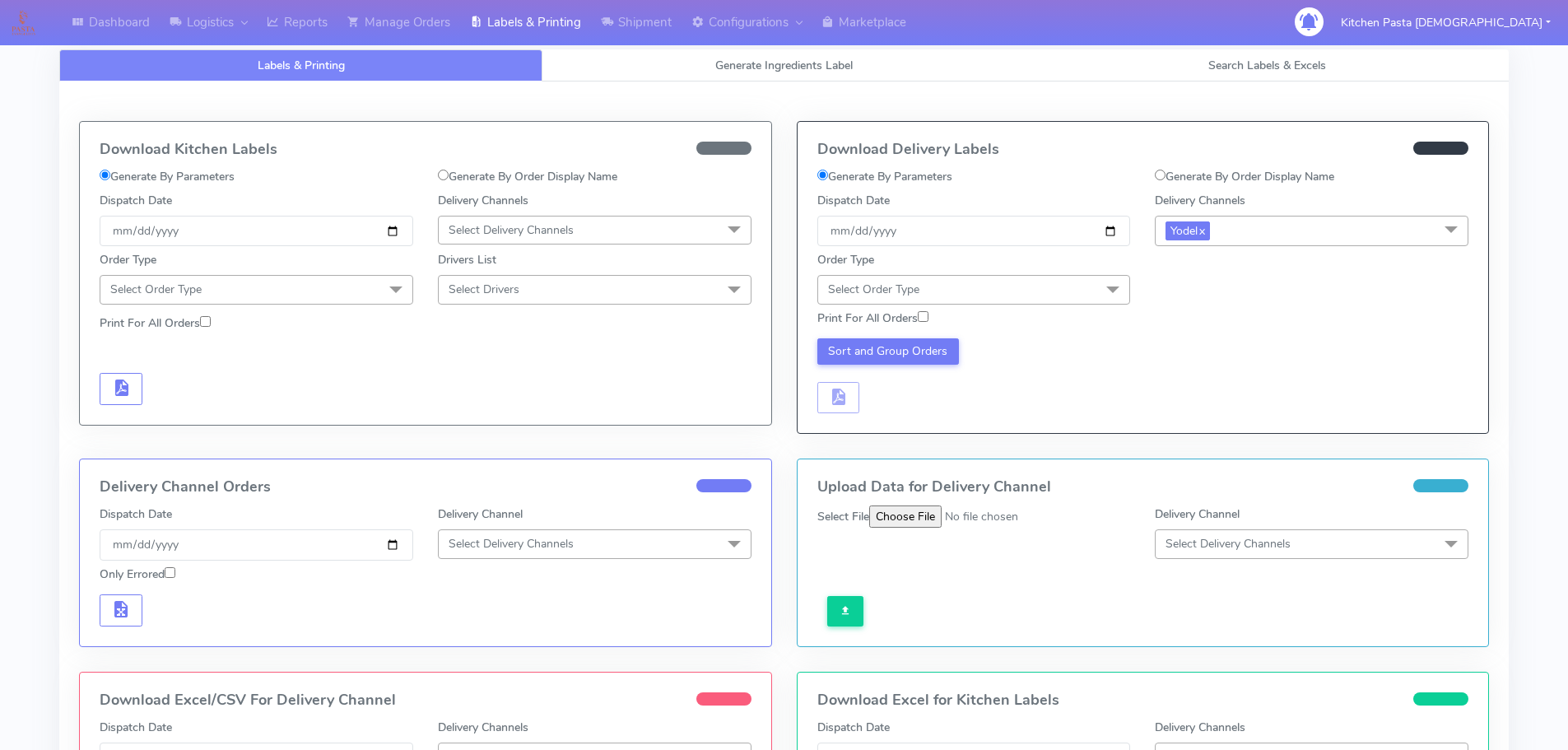
click at [1076, 289] on span "Select Order Type" at bounding box center [974, 289] width 314 height 29
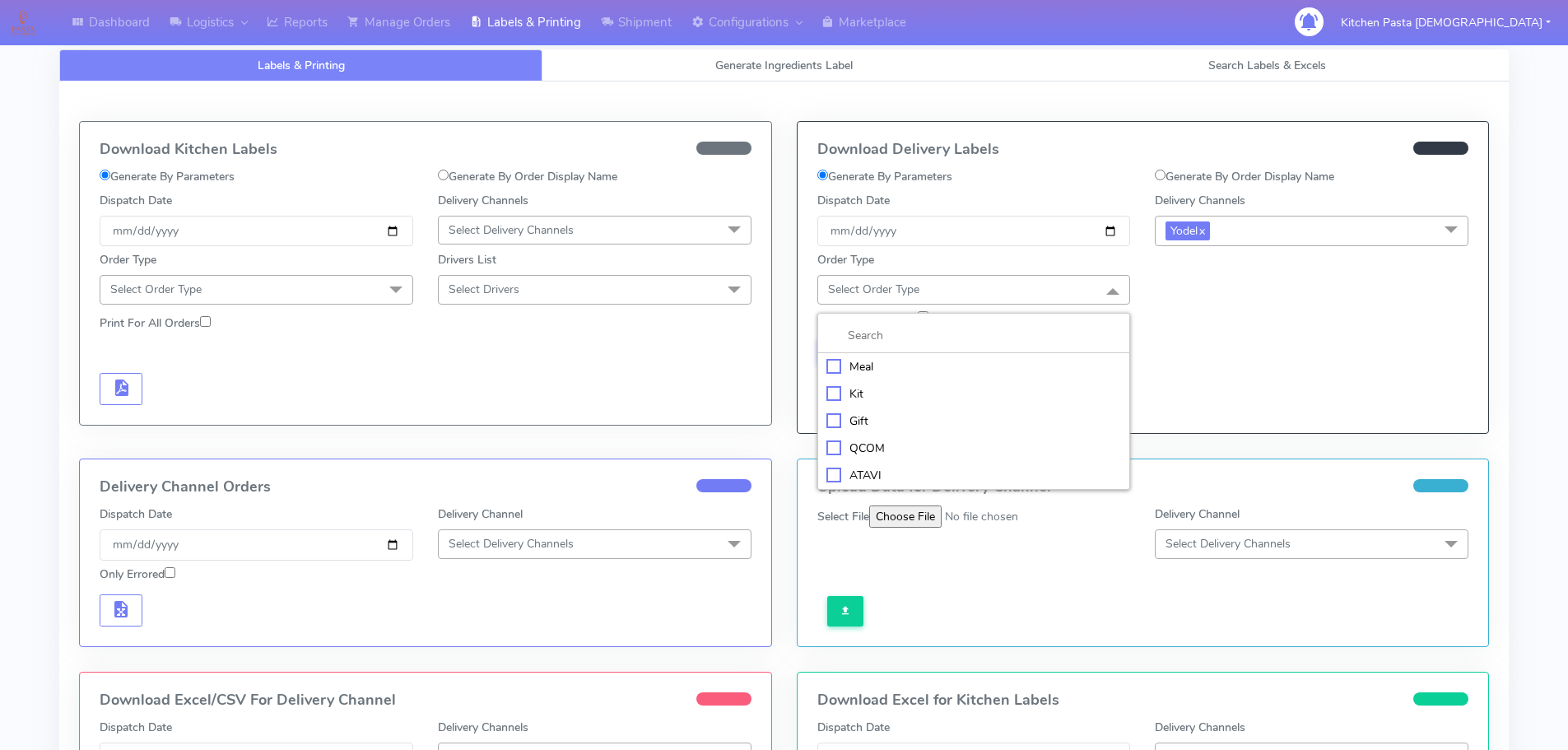
click at [932, 361] on div "Meal" at bounding box center [974, 367] width 296 height 17
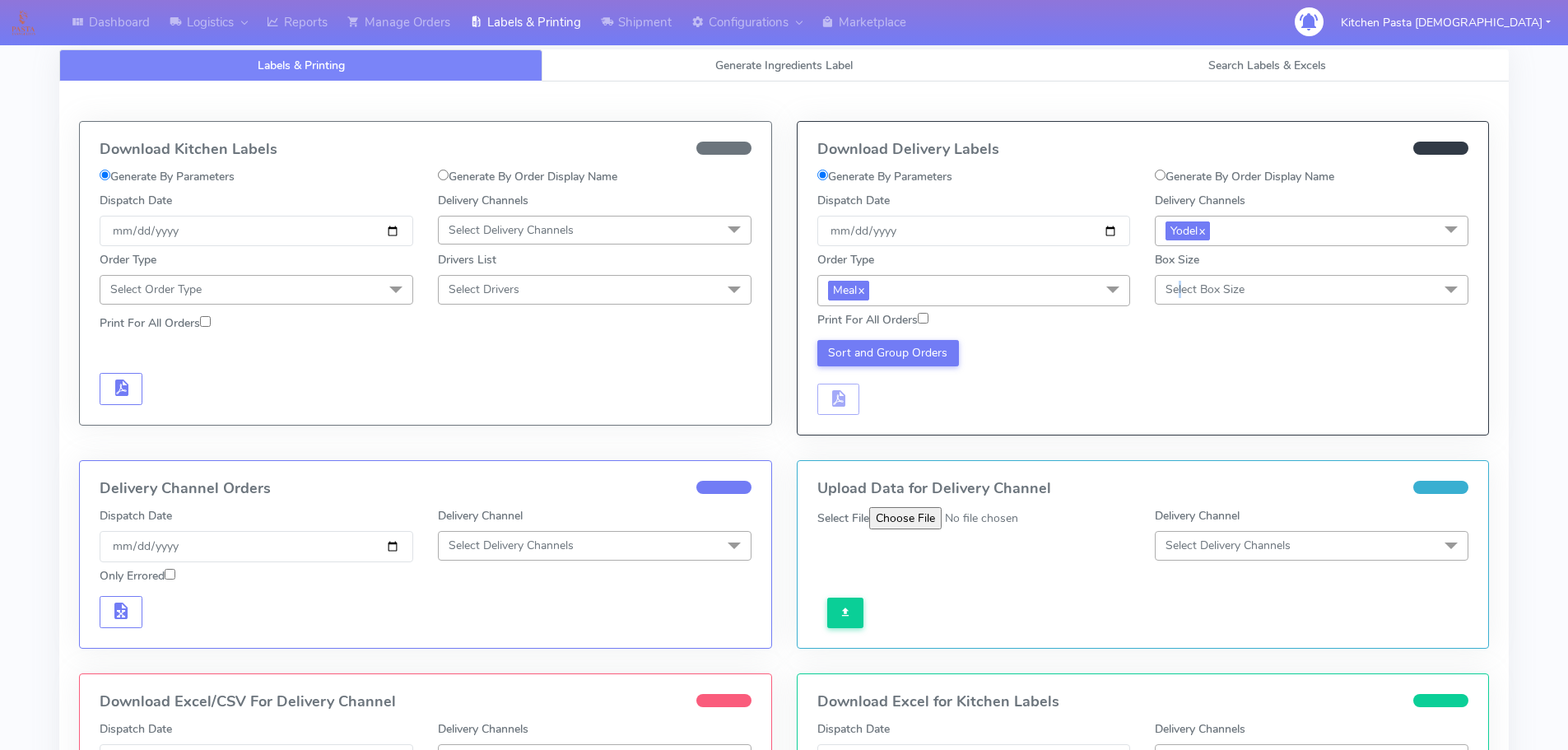
click at [1180, 286] on span "Select Box Size" at bounding box center [1204, 290] width 79 height 16
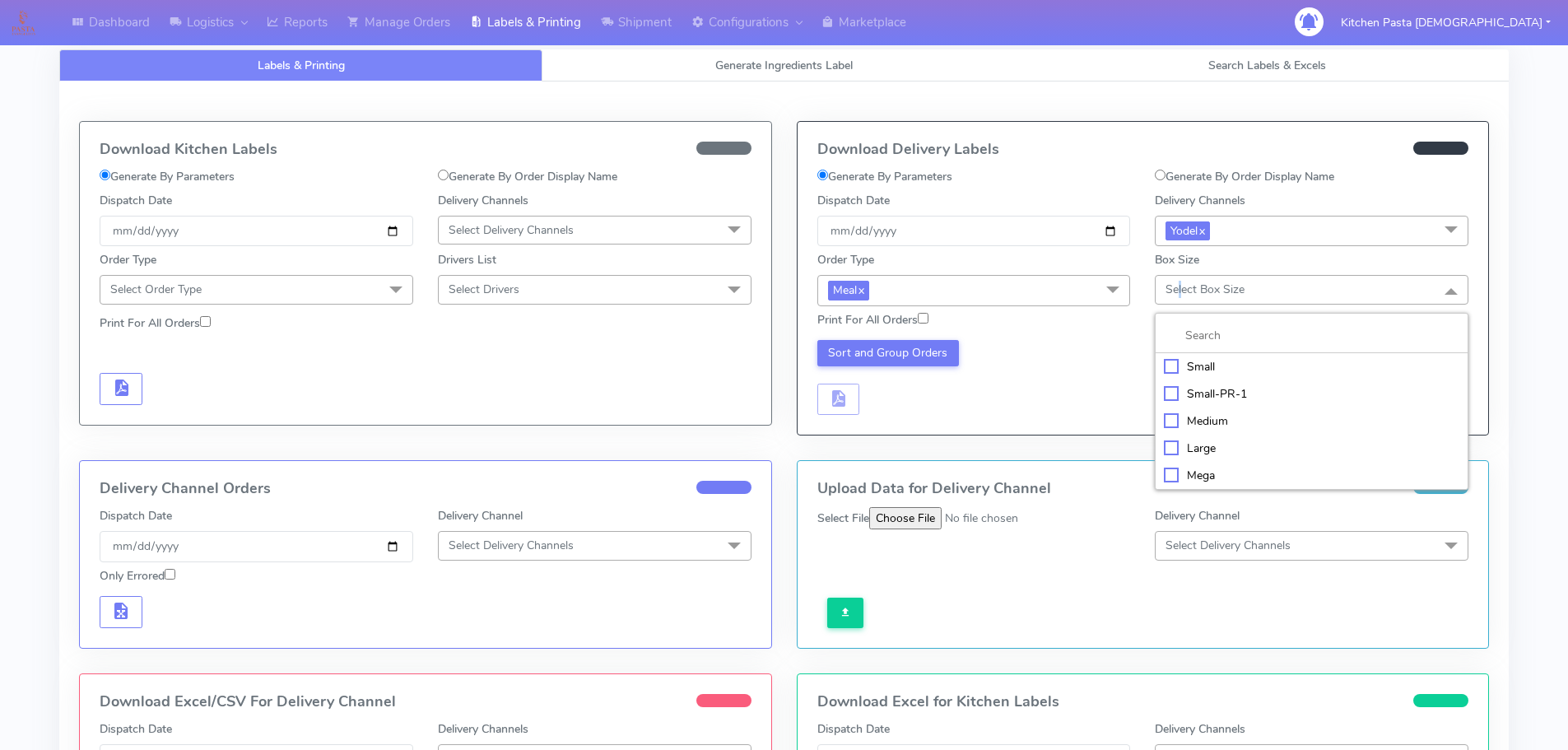
click at [1189, 448] on div "Large" at bounding box center [1311, 447] width 296 height 17
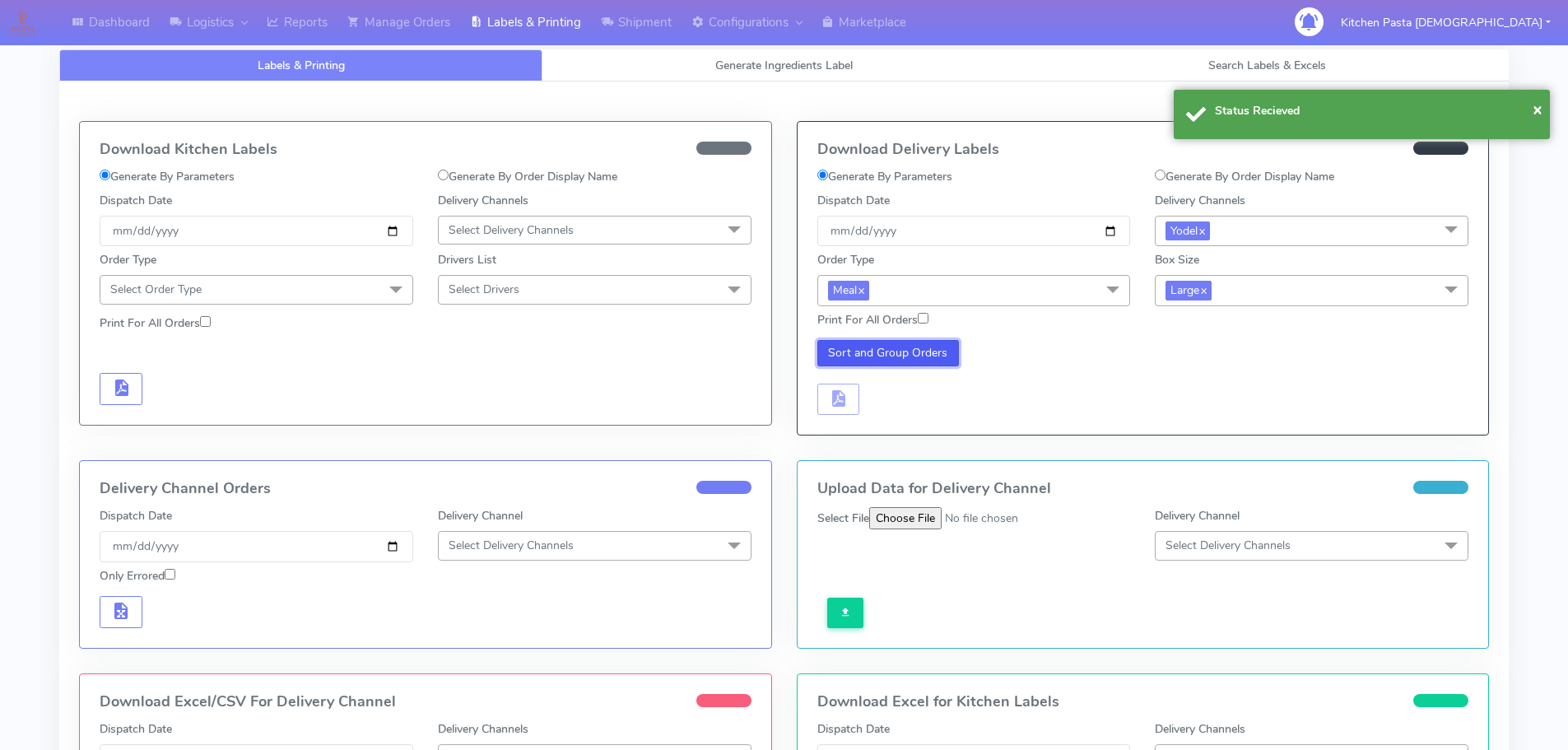
click at [917, 356] on button "Sort and Group Orders" at bounding box center [888, 353] width 142 height 26
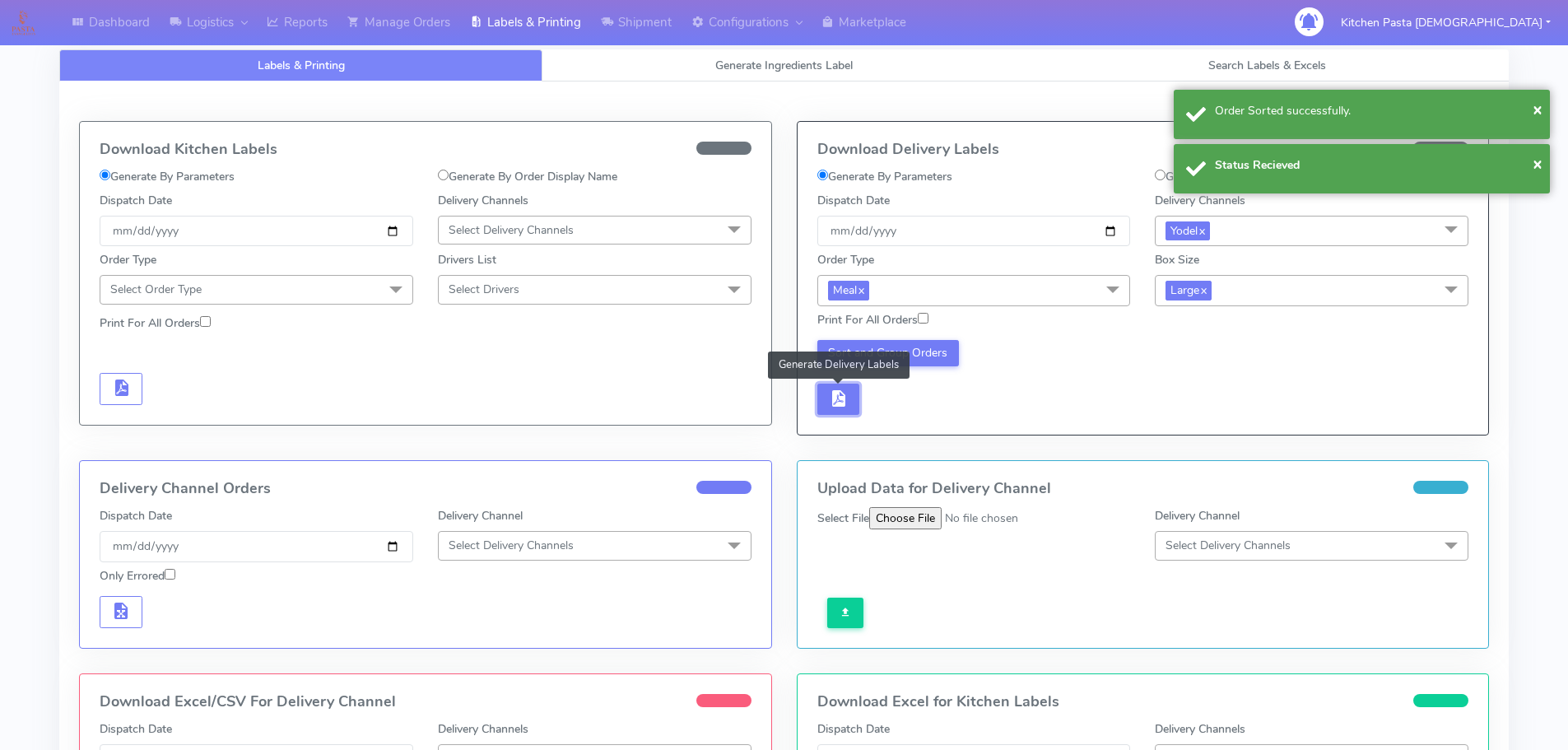
click at [854, 396] on button "button" at bounding box center [838, 399] width 43 height 32
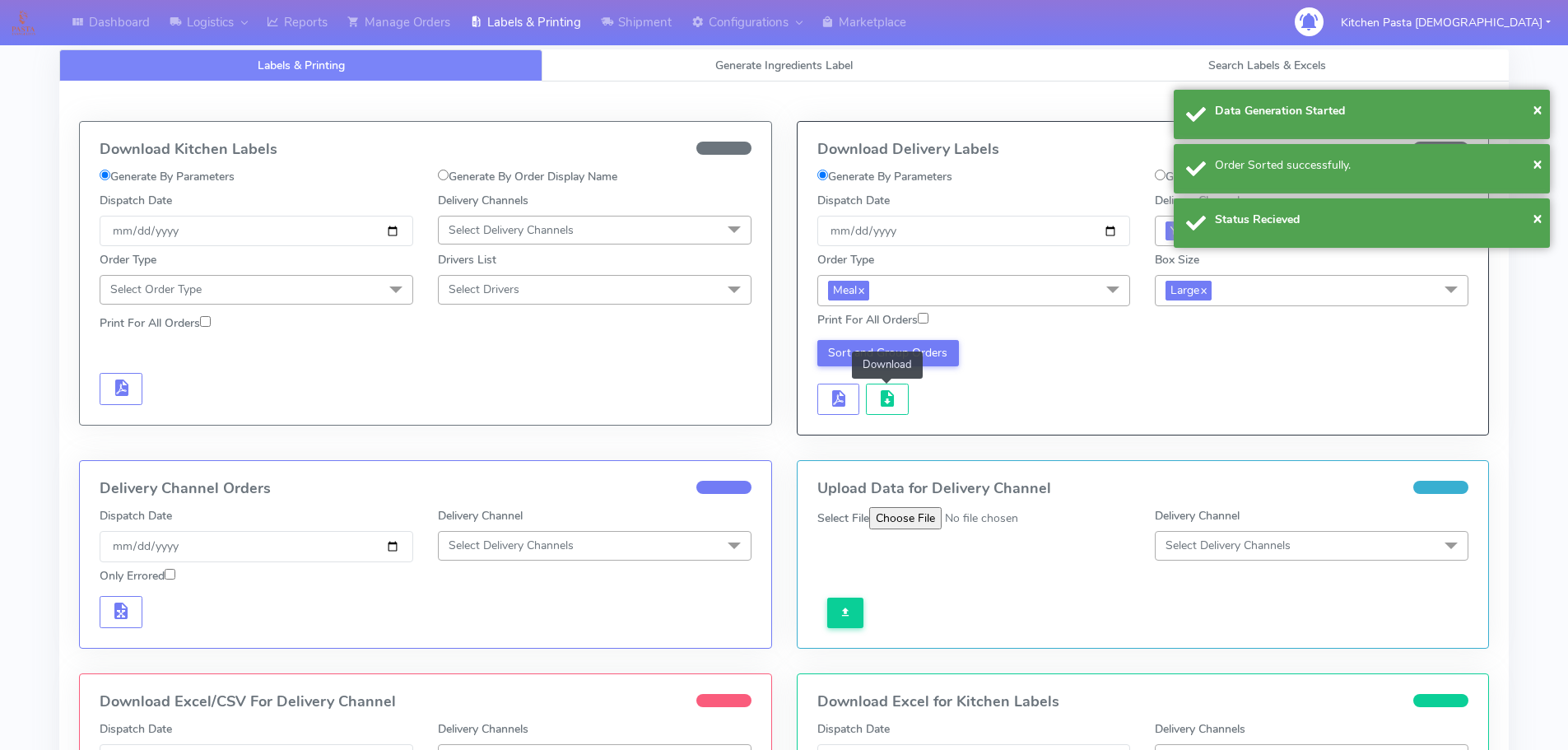
click at [887, 402] on span "button" at bounding box center [887, 402] width 20 height 16
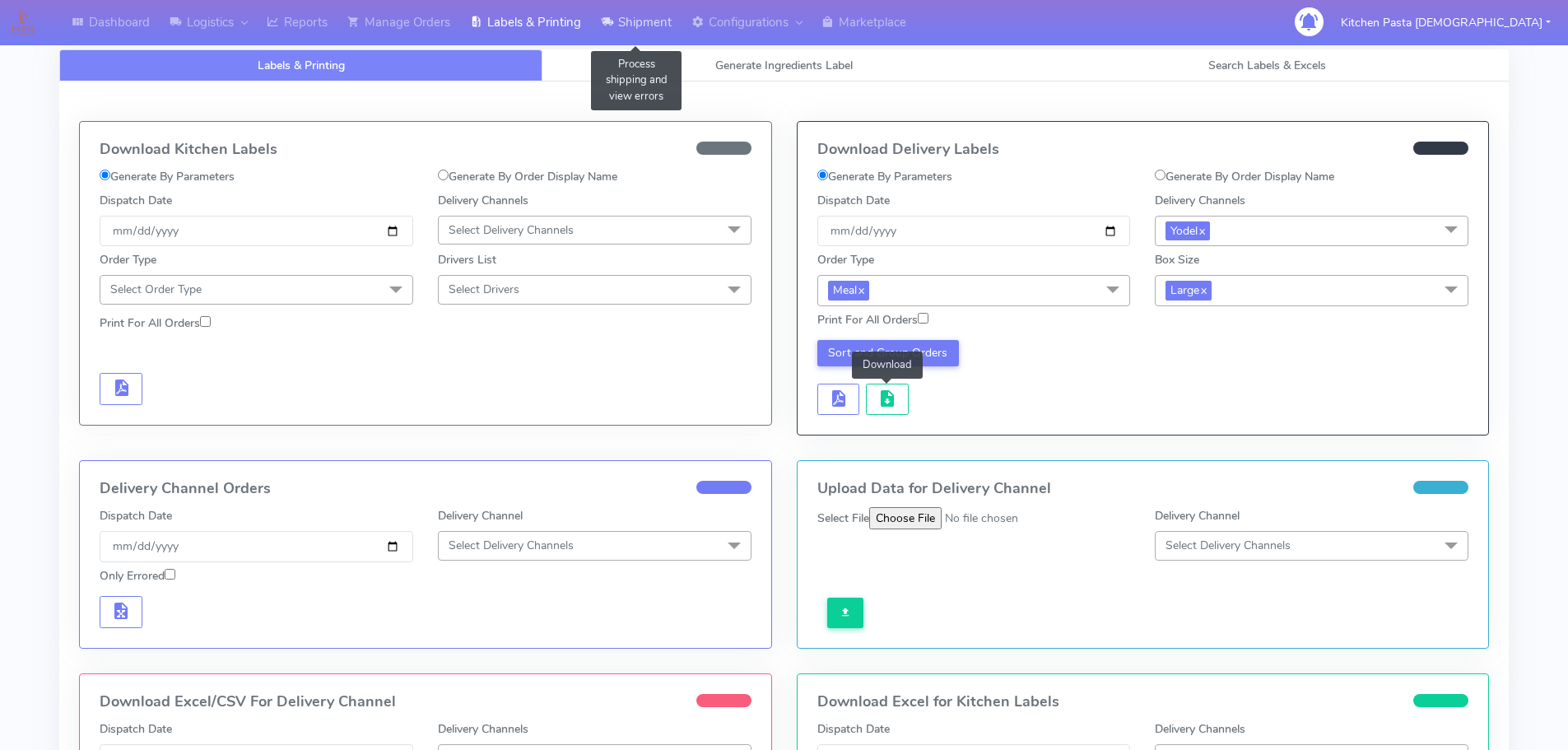
click at [664, 42] on link "Shipment" at bounding box center [635, 22] width 91 height 45
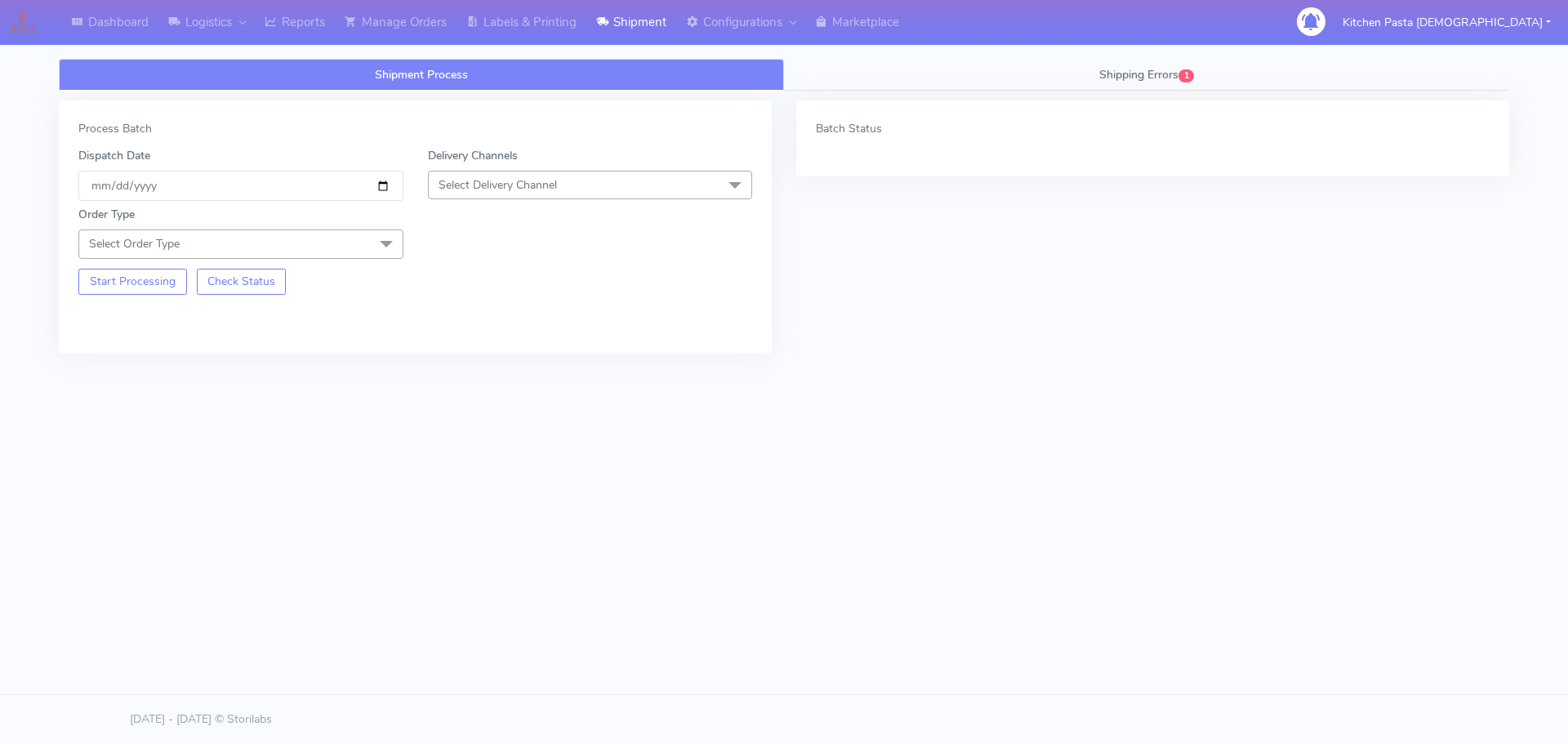
click at [644, 179] on span "Select Delivery Channel" at bounding box center [590, 185] width 325 height 29
click at [454, 374] on div "Yodel" at bounding box center [590, 369] width 307 height 17
click at [349, 244] on span "Select Order Type" at bounding box center [240, 243] width 325 height 29
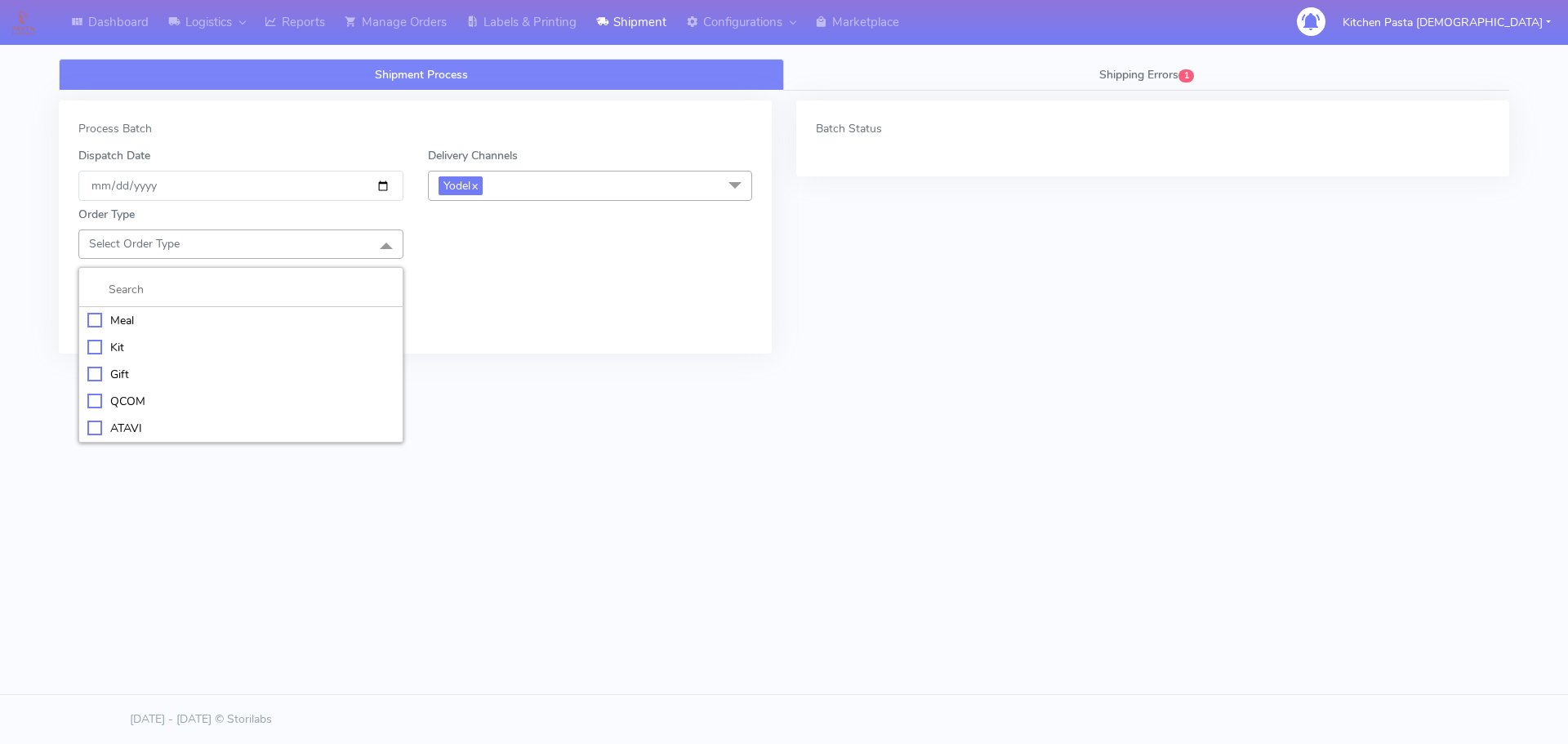
click at [231, 315] on div "Meal" at bounding box center [240, 320] width 307 height 17
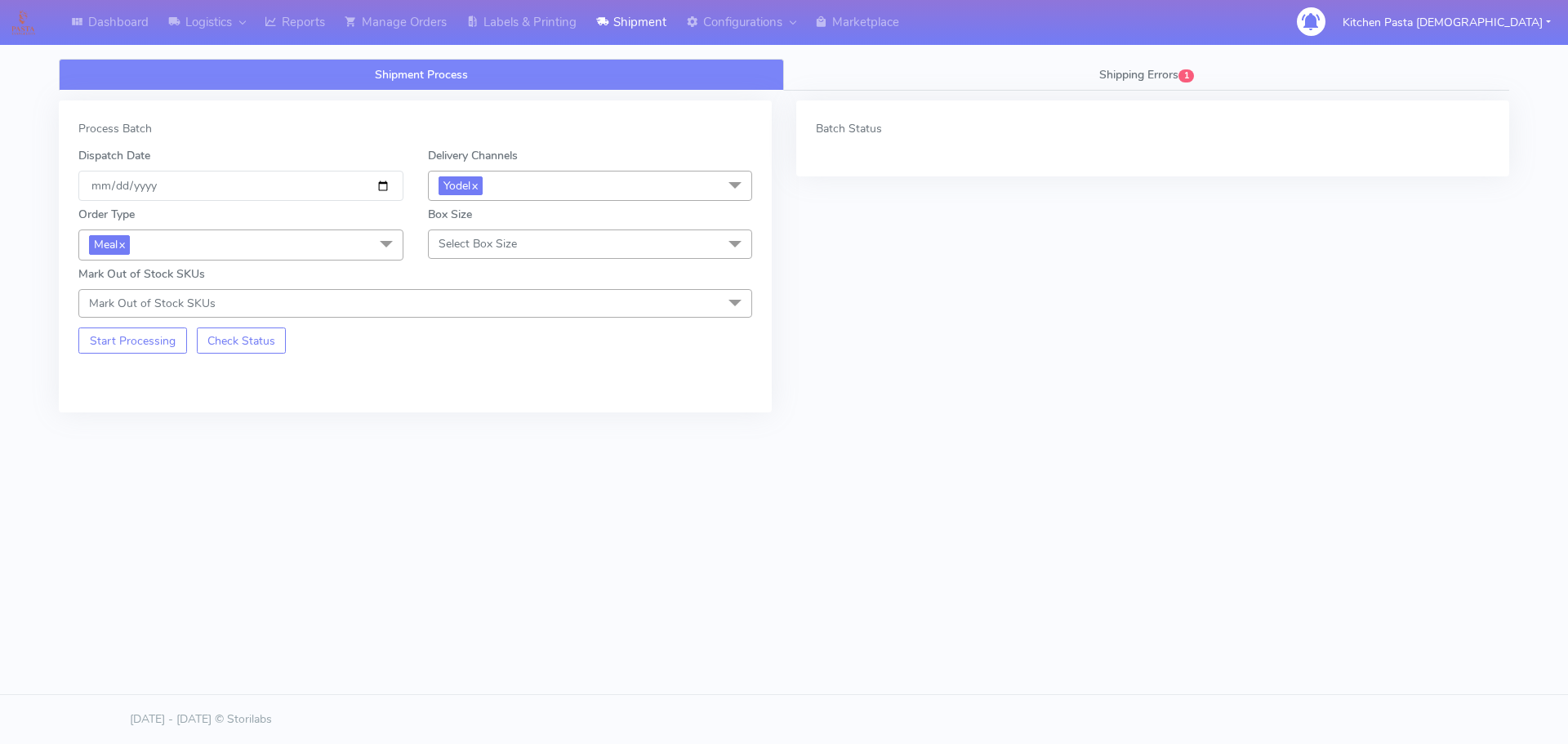
click at [497, 252] on span "Select Box Size" at bounding box center [590, 243] width 325 height 29
click at [478, 375] on div "Medium" at bounding box center [590, 373] width 307 height 17
click at [153, 346] on button "Start Processing" at bounding box center [132, 340] width 109 height 26
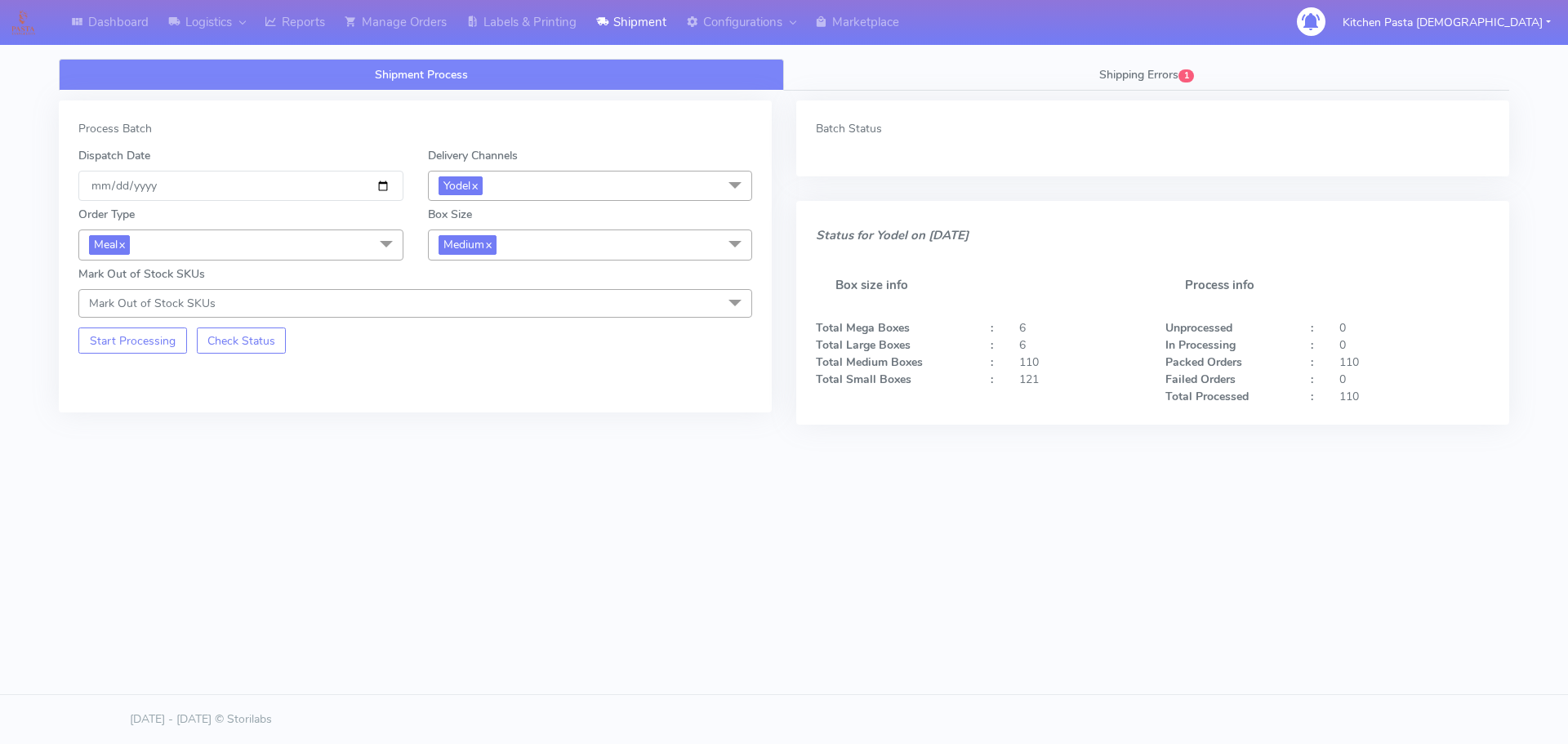
click at [616, 239] on span "Medium x" at bounding box center [590, 244] width 325 height 31
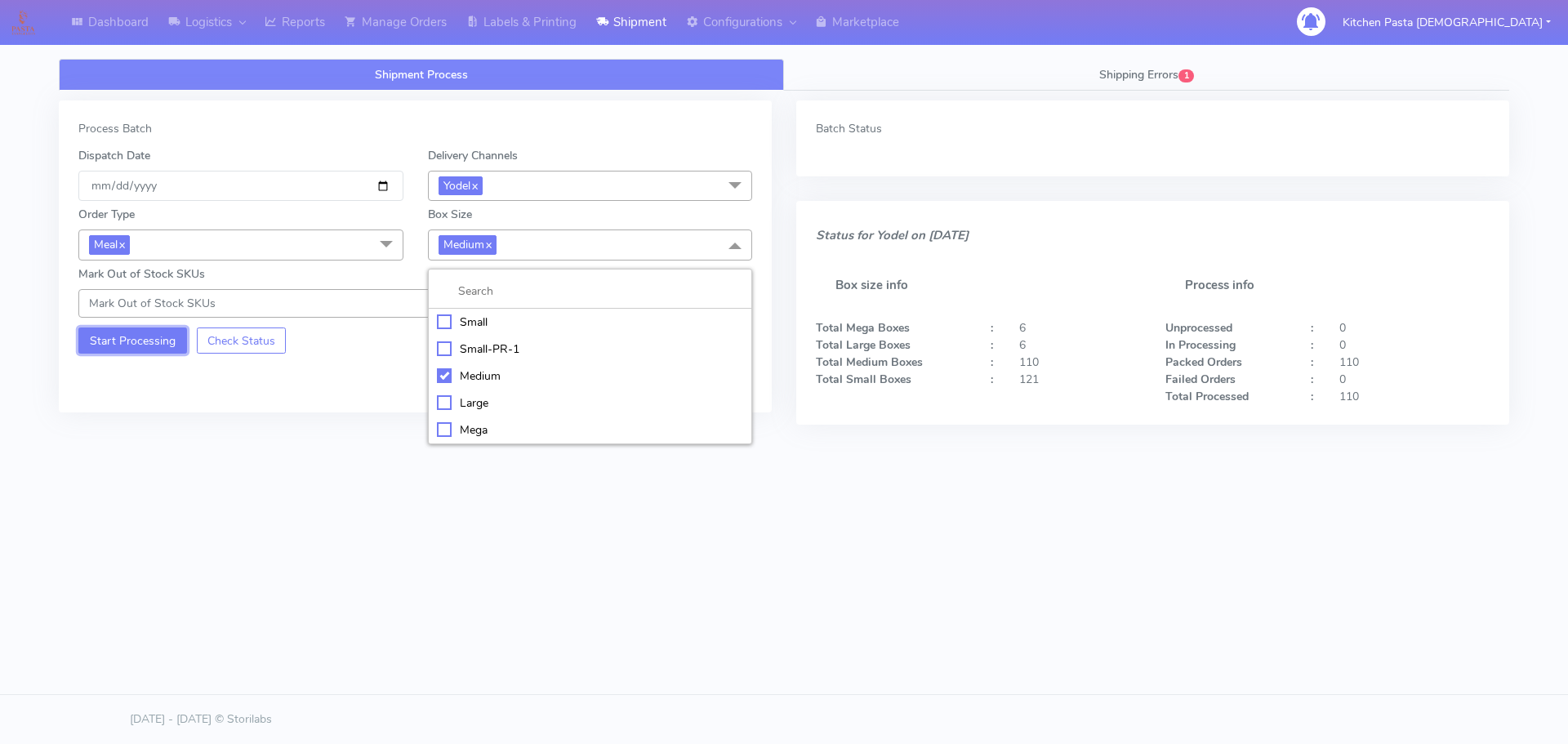
click at [157, 338] on button "Start Processing" at bounding box center [132, 340] width 109 height 26
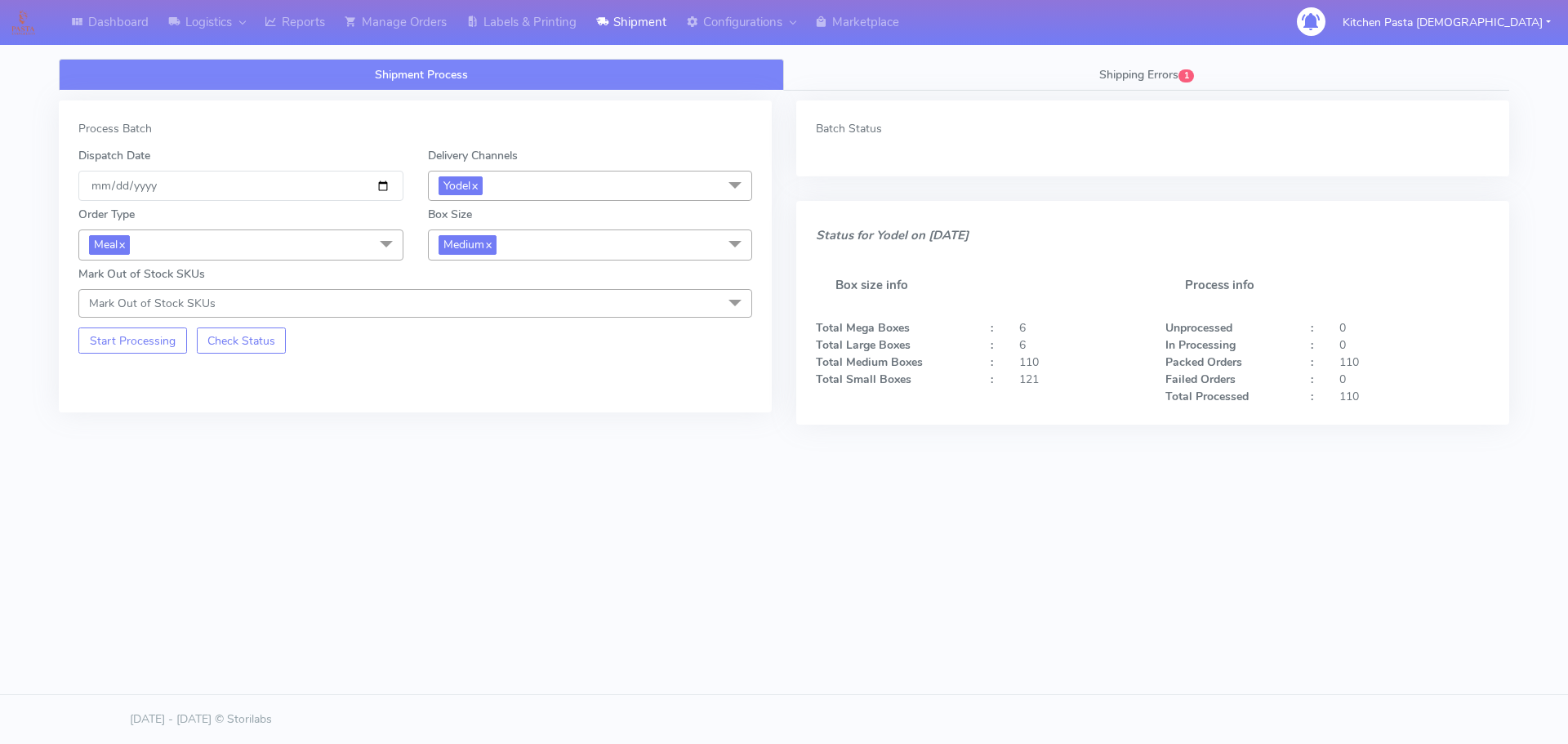
click at [553, 252] on span "Medium x" at bounding box center [590, 244] width 325 height 31
click at [492, 312] on li "Small" at bounding box center [590, 321] width 323 height 27
click at [164, 337] on button "Start Processing" at bounding box center [132, 340] width 109 height 26
click at [436, 17] on link "Manage Orders" at bounding box center [395, 22] width 122 height 44
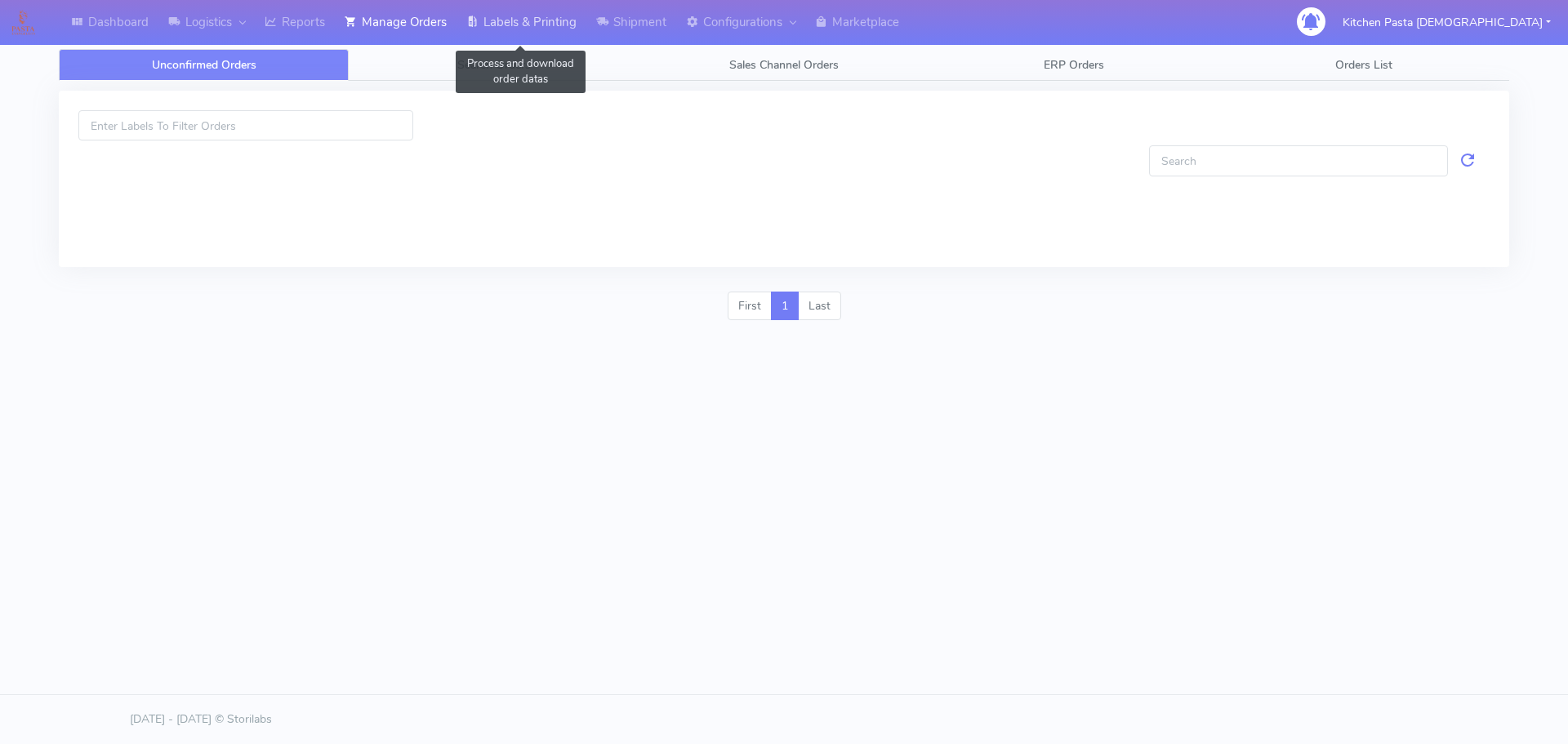
click at [517, 19] on link "Labels & Printing" at bounding box center [521, 22] width 129 height 44
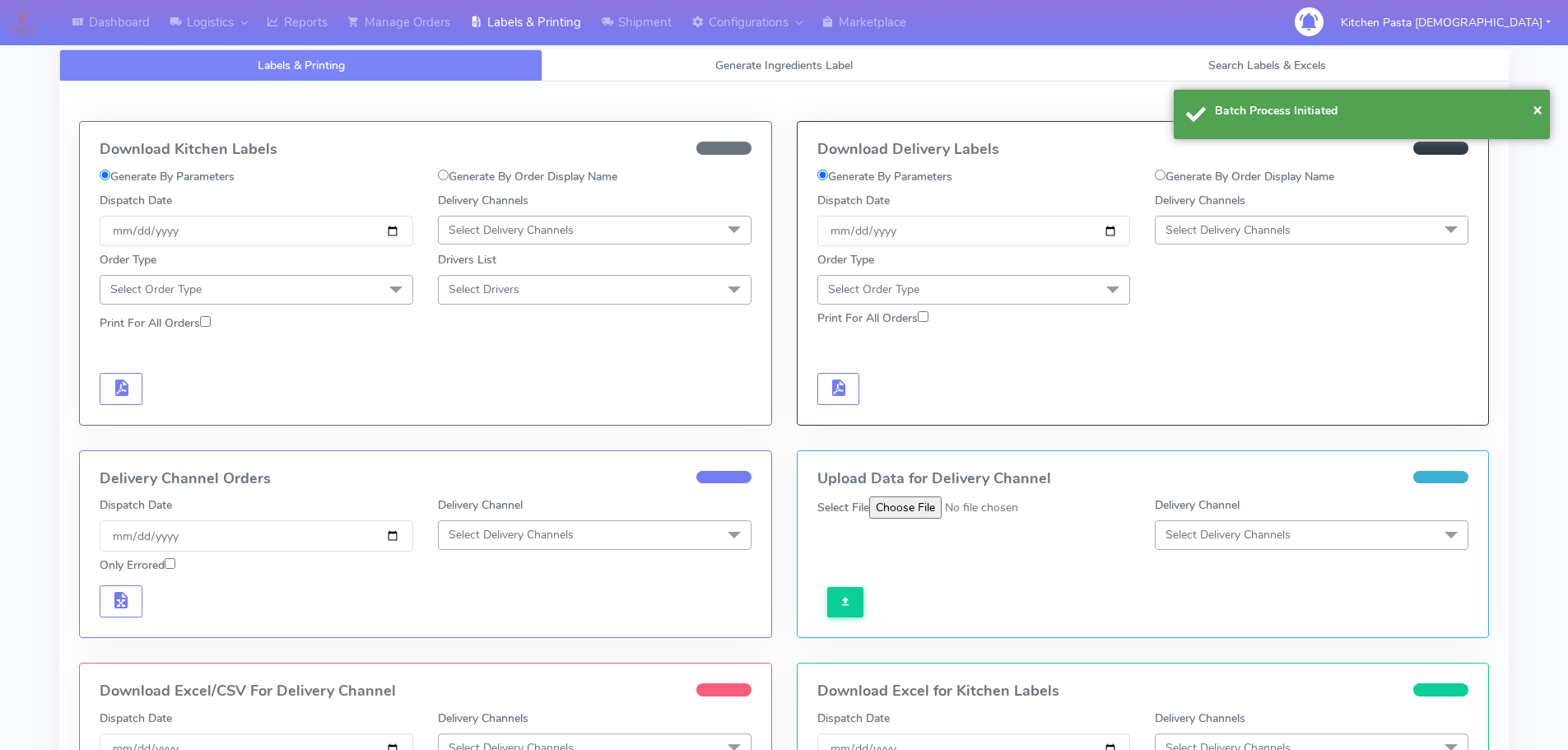
click at [1292, 238] on span "Select Delivery Channels" at bounding box center [1311, 230] width 314 height 29
click at [1227, 408] on div "Yodel" at bounding box center [1311, 414] width 296 height 17
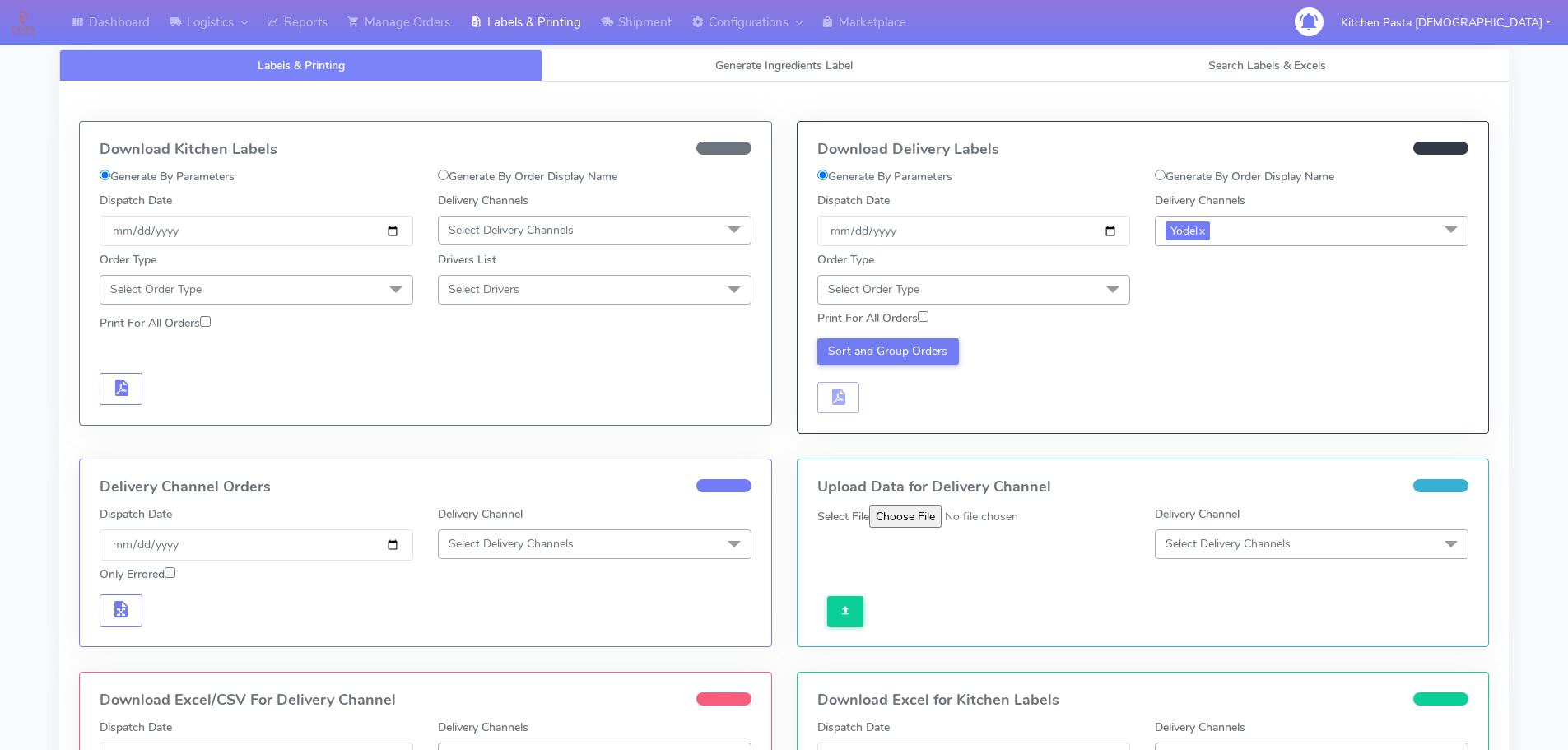
click at [1084, 289] on span "Select Order Type" at bounding box center [974, 289] width 314 height 29
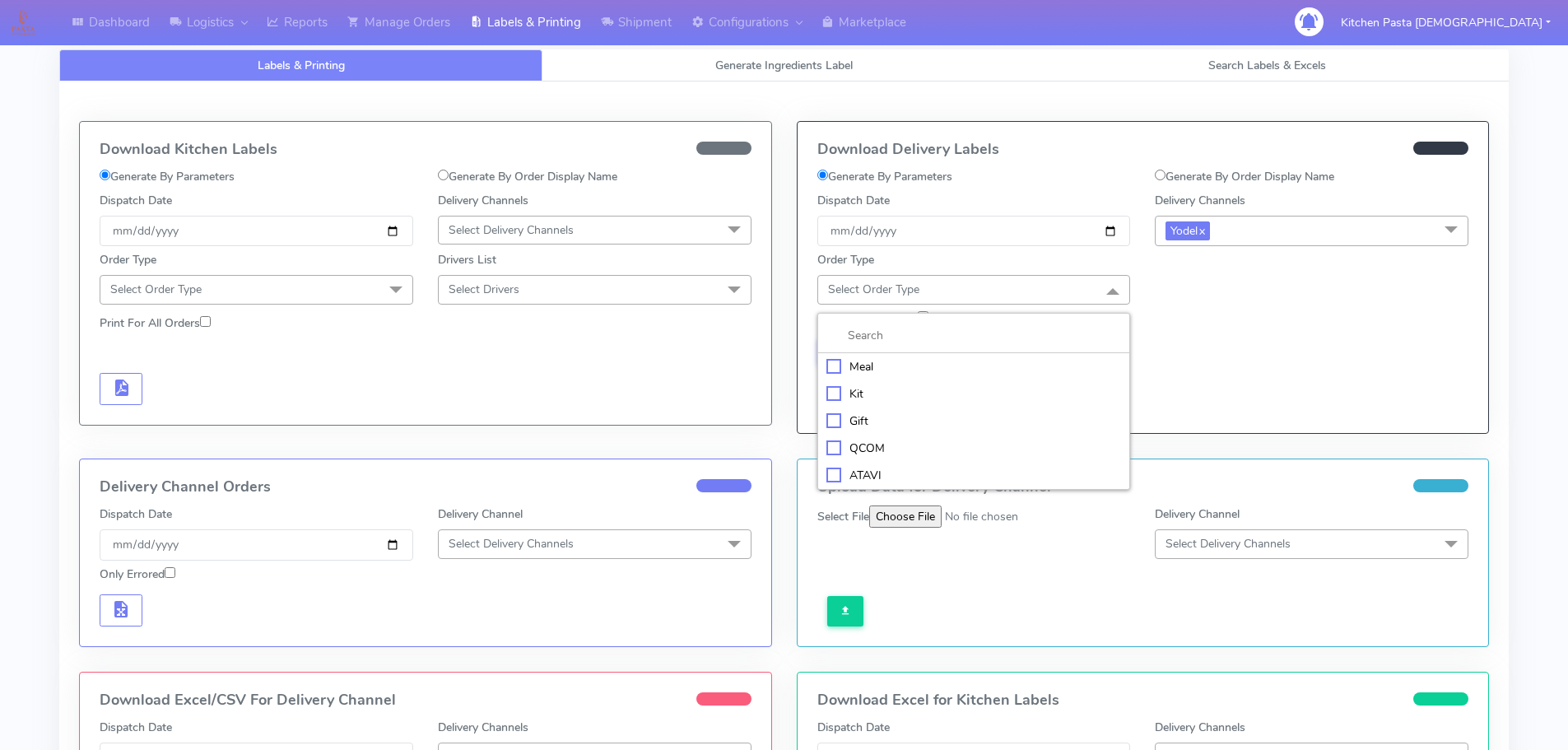
click at [942, 371] on div "Meal" at bounding box center [974, 367] width 296 height 17
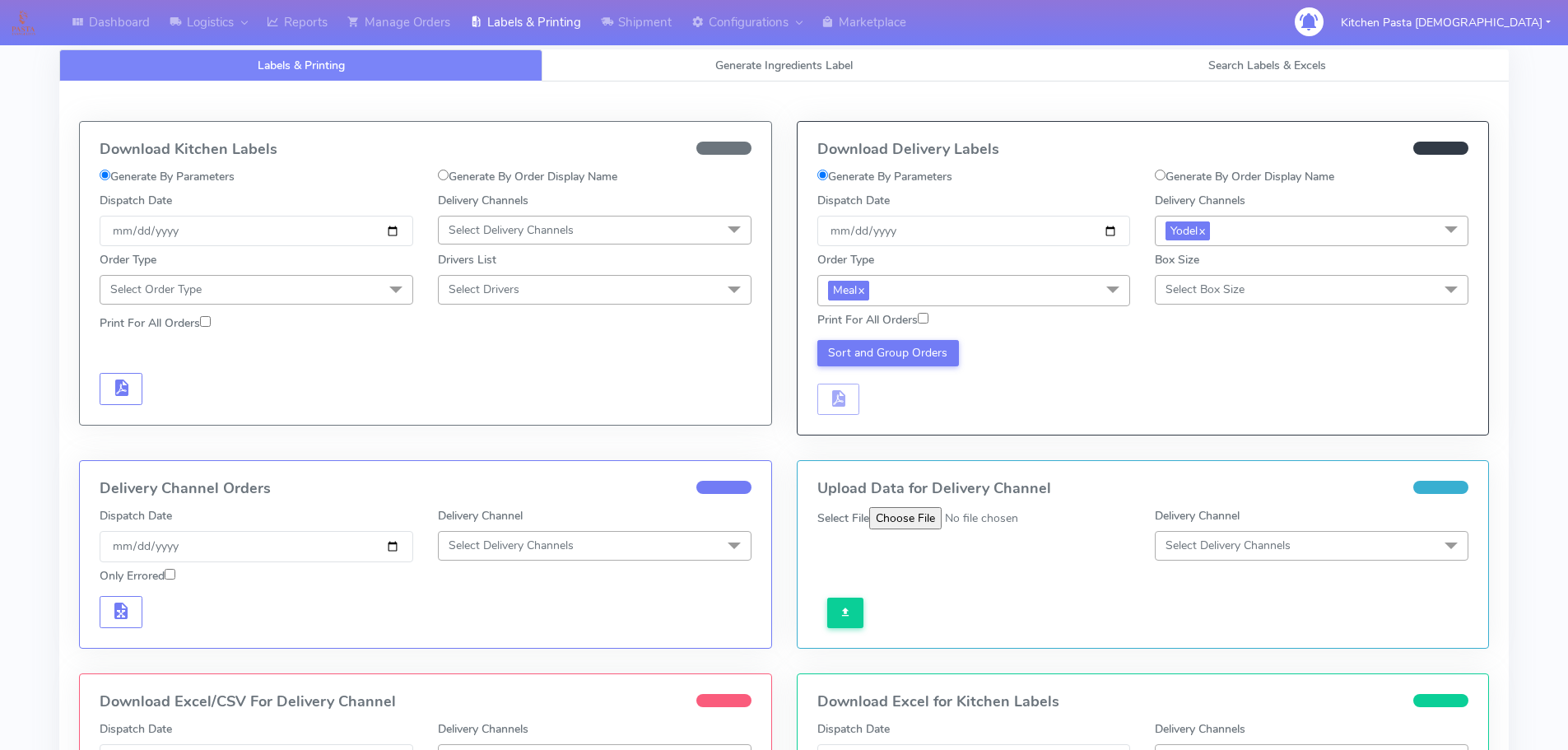
click at [1222, 288] on span "Select Box Size" at bounding box center [1204, 290] width 79 height 16
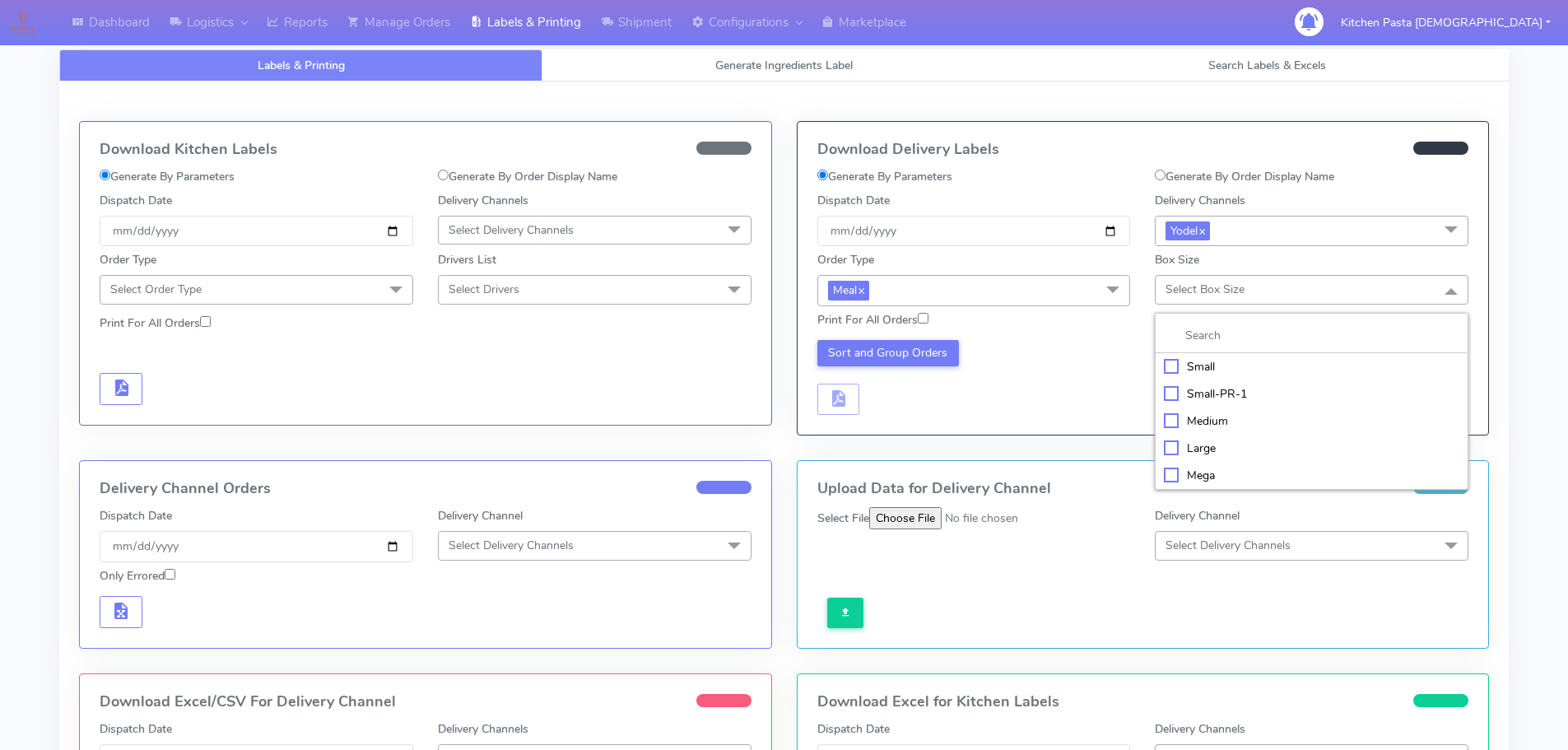
click at [1191, 371] on div "Small" at bounding box center [1311, 367] width 296 height 17
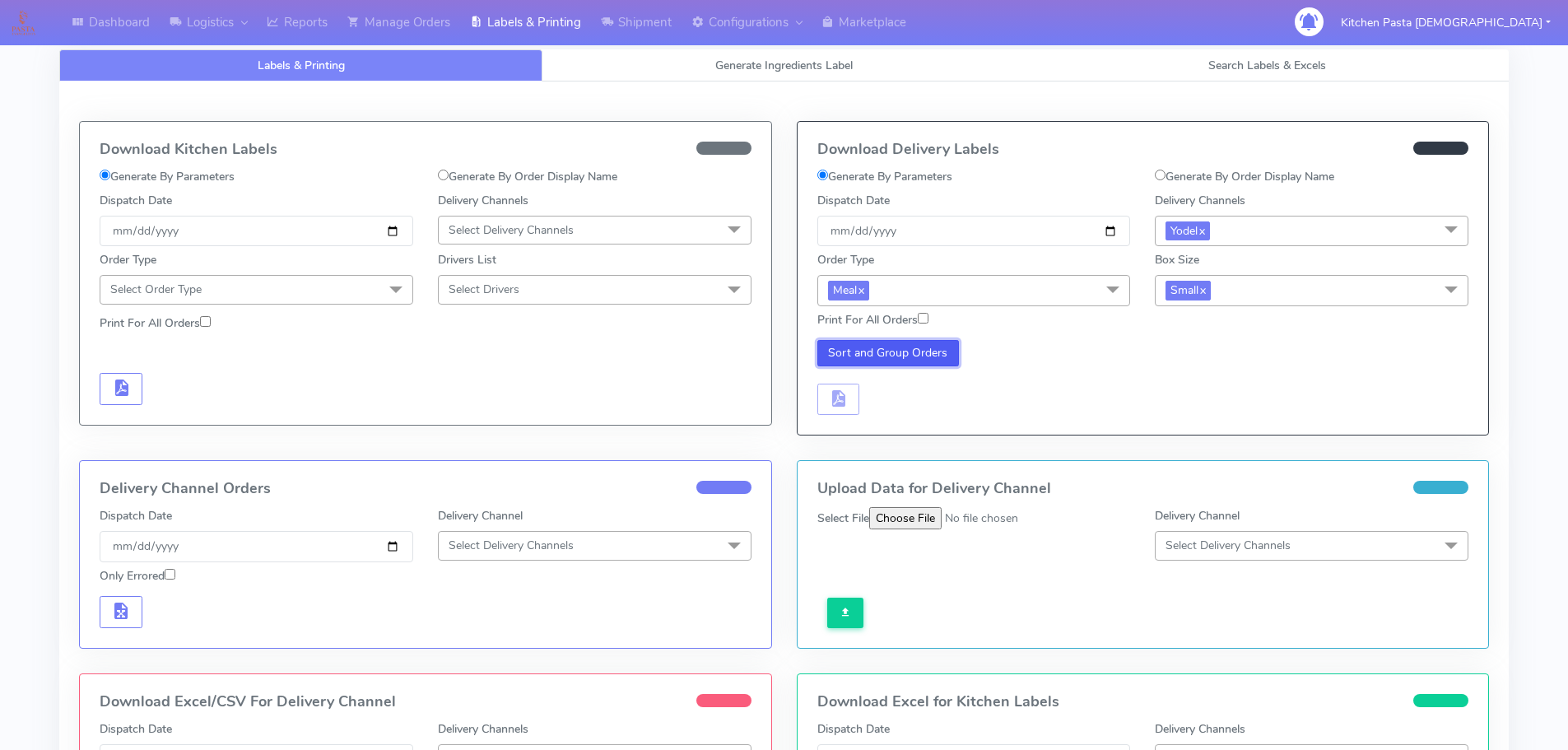
click at [911, 355] on button "Sort and Group Orders" at bounding box center [888, 353] width 142 height 26
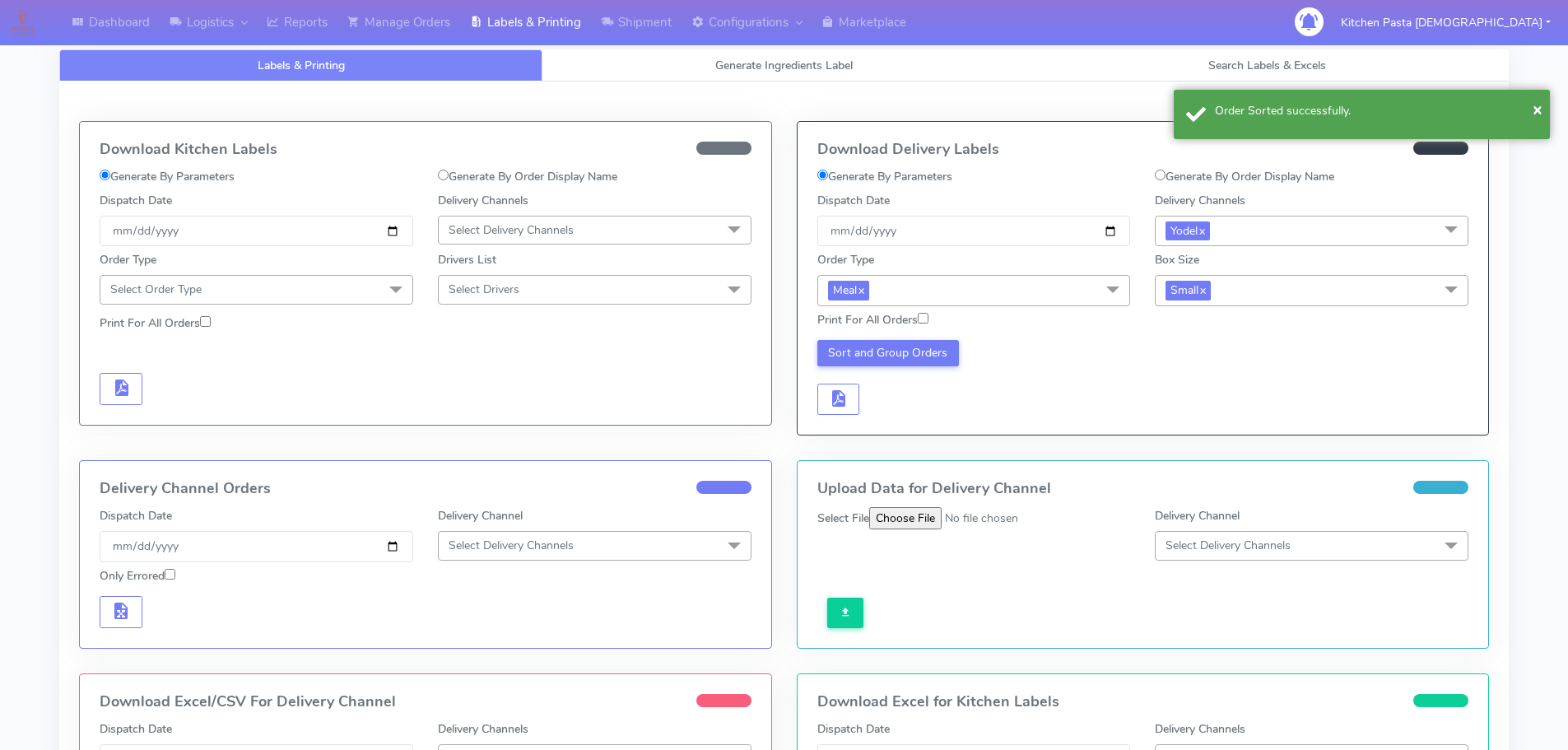
click at [859, 396] on div "Sort and Group Orders" at bounding box center [974, 377] width 338 height 76
click at [846, 397] on span "button" at bounding box center [837, 402] width 20 height 16
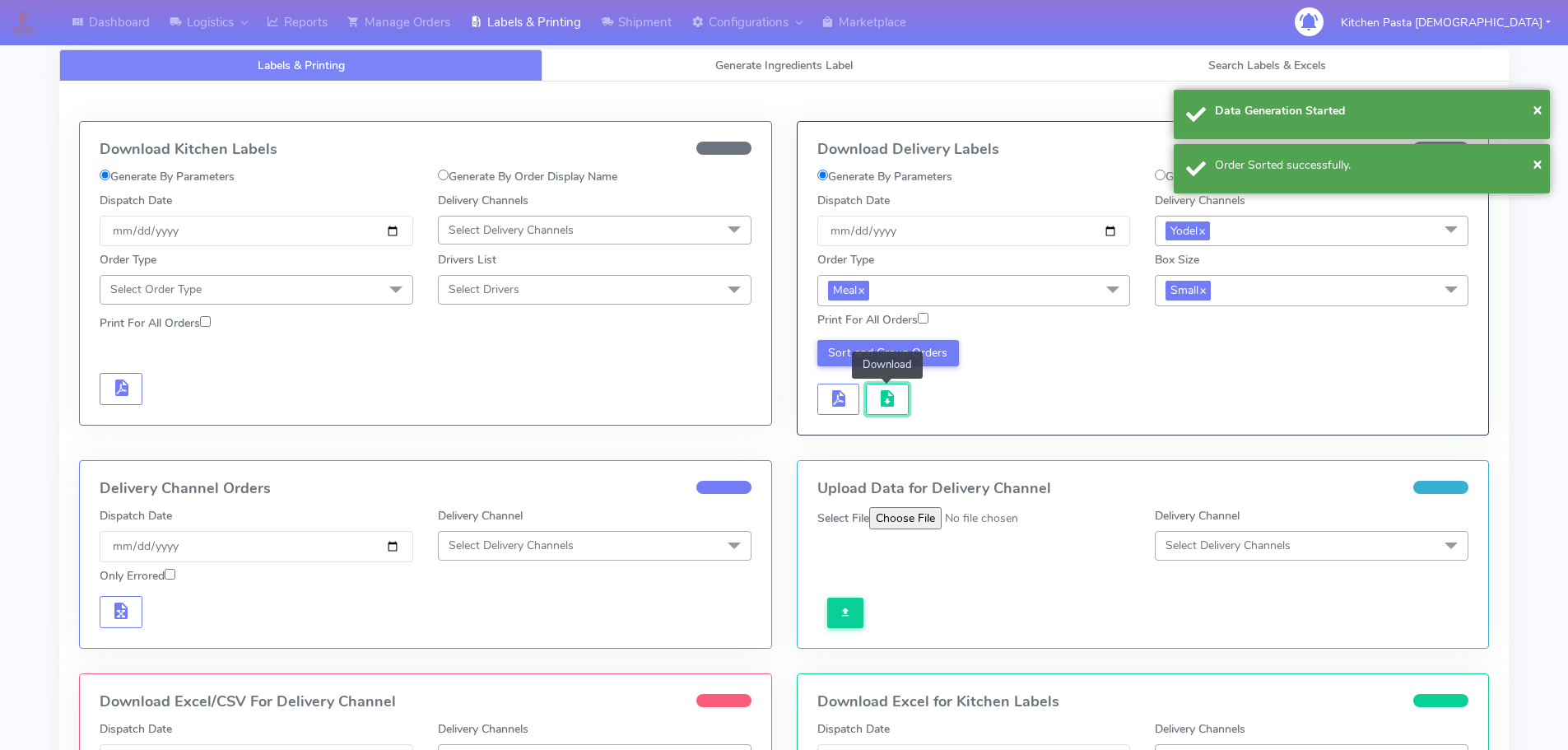
click at [877, 401] on span "button" at bounding box center [887, 402] width 20 height 16
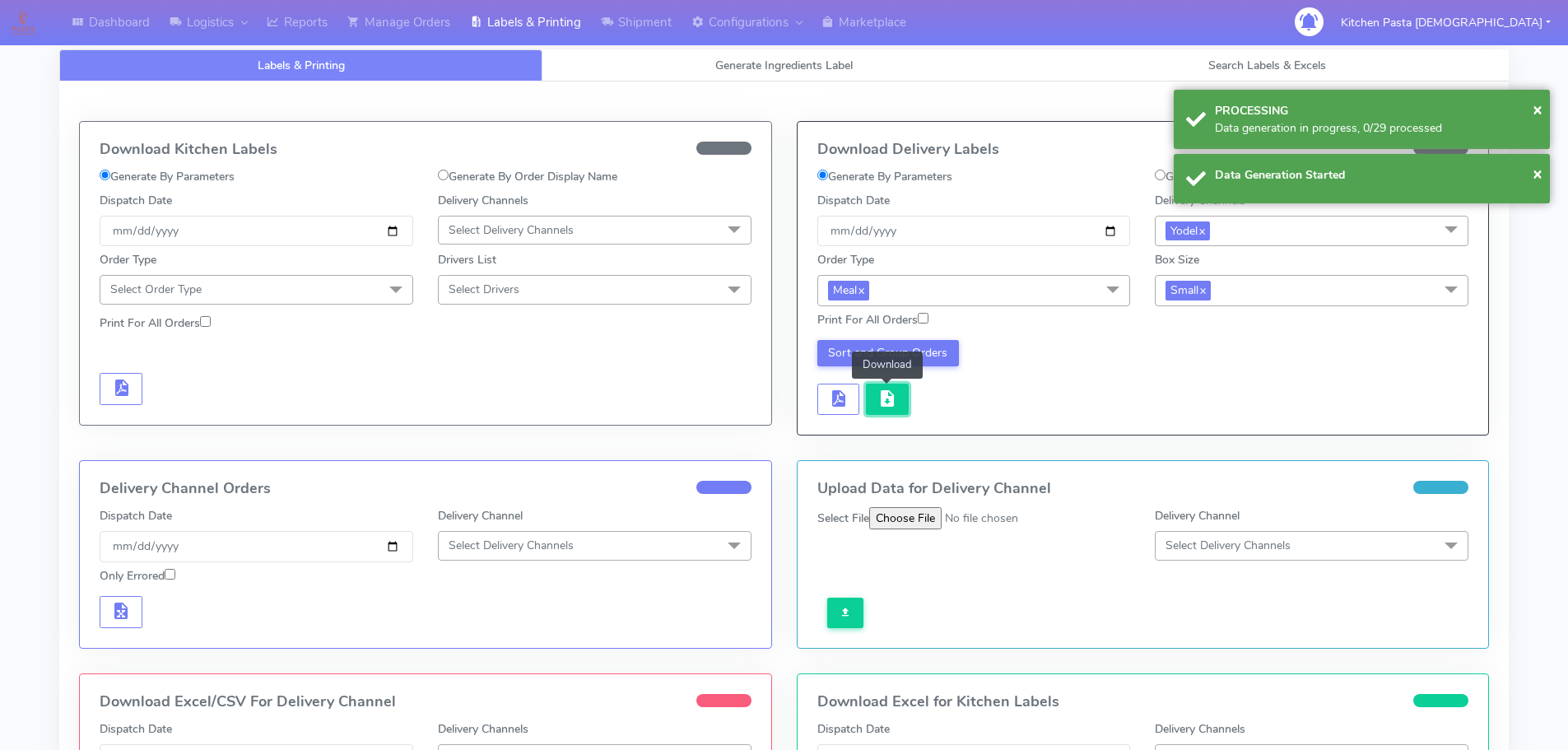
click at [871, 409] on button "button" at bounding box center [887, 399] width 43 height 32
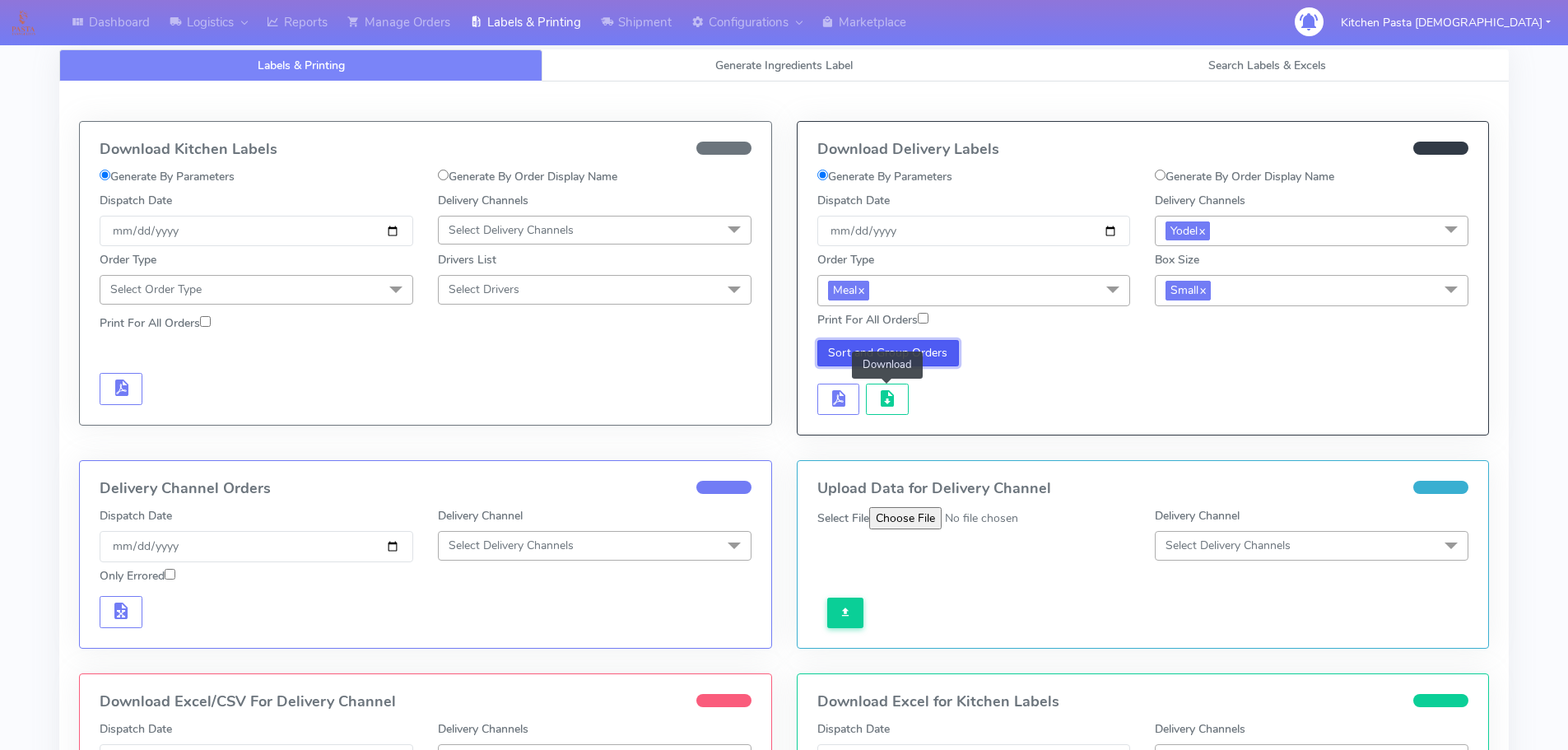
click at [843, 343] on button "Sort and Group Orders" at bounding box center [888, 353] width 142 height 26
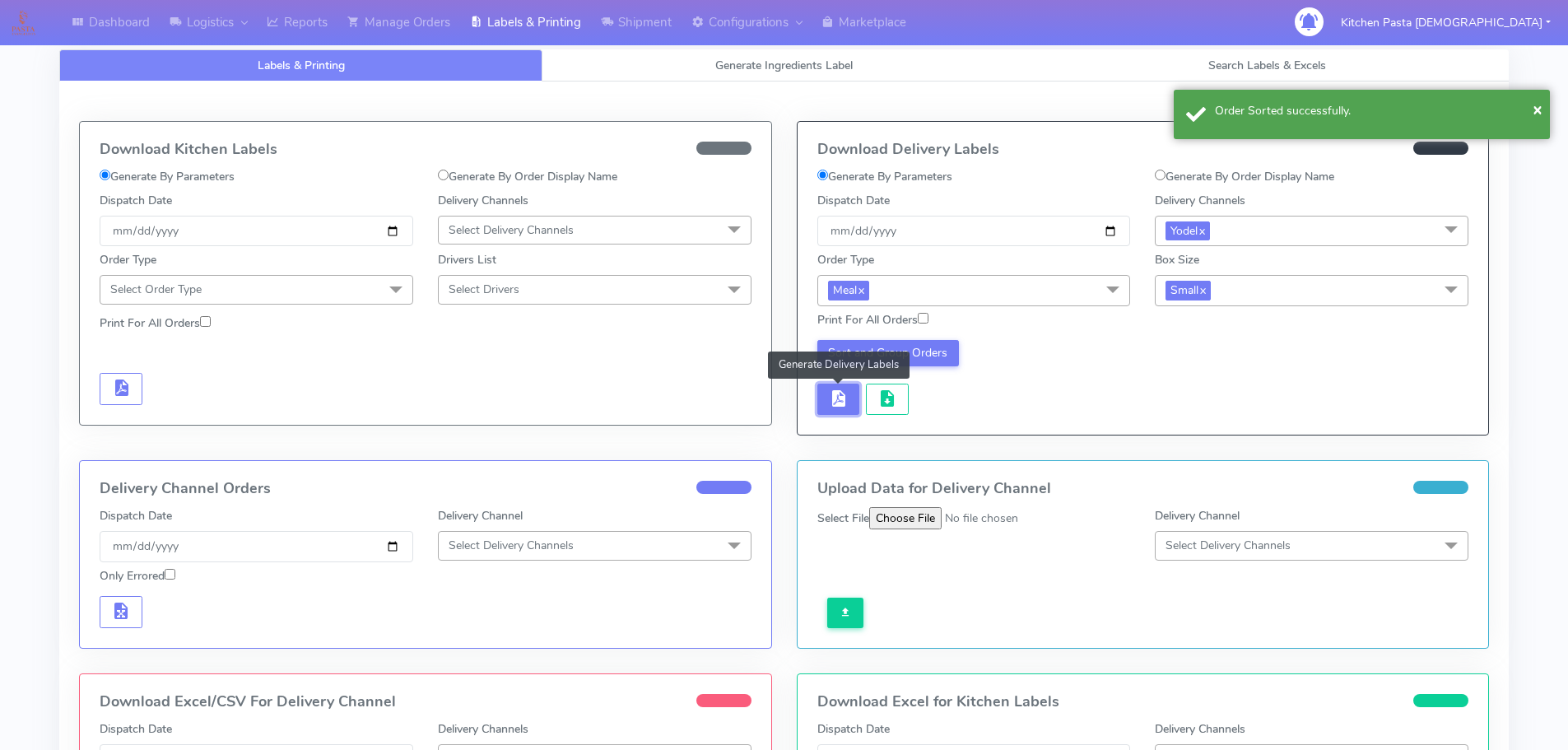
click at [853, 392] on button "button" at bounding box center [838, 399] width 43 height 32
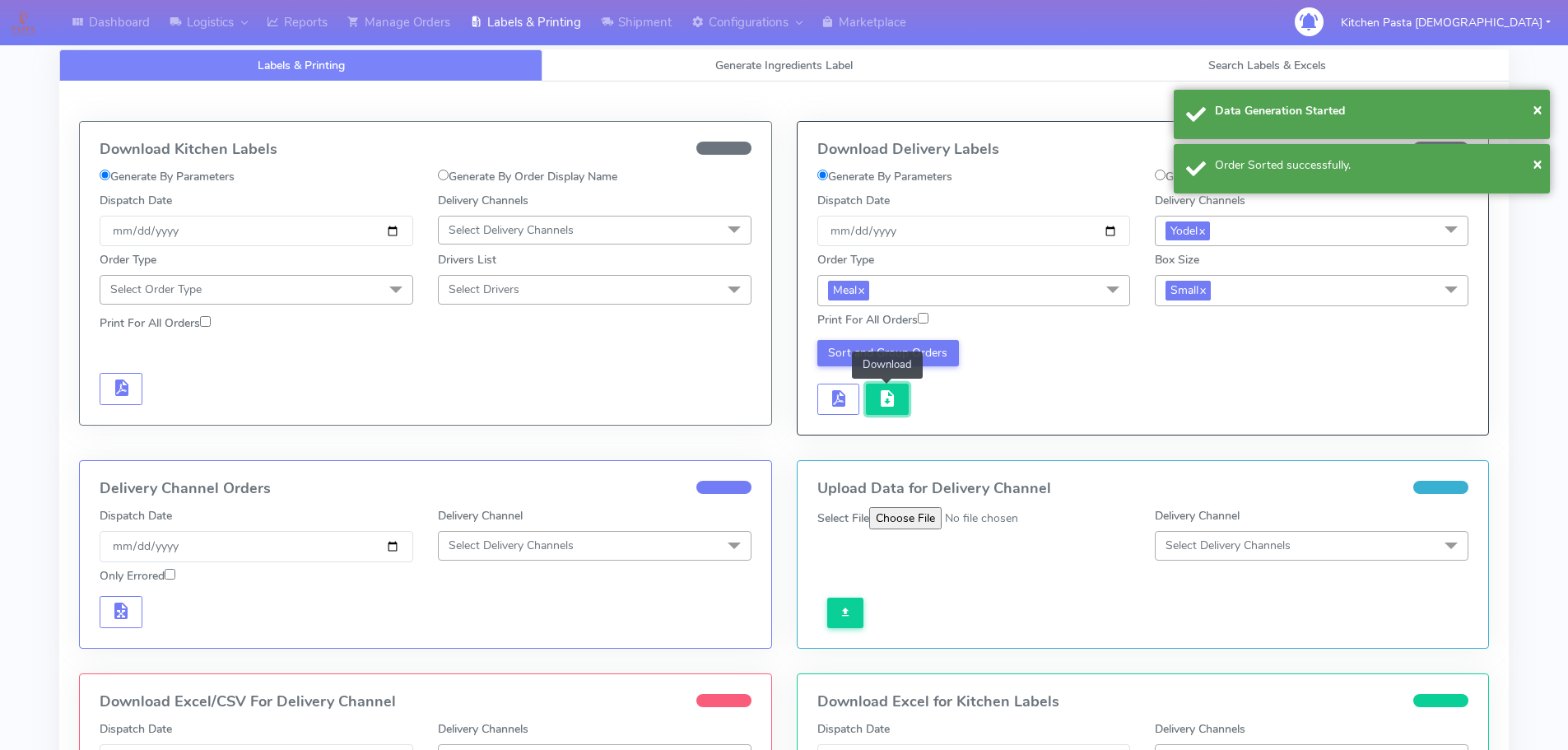
click at [883, 396] on span "button" at bounding box center [887, 402] width 20 height 16
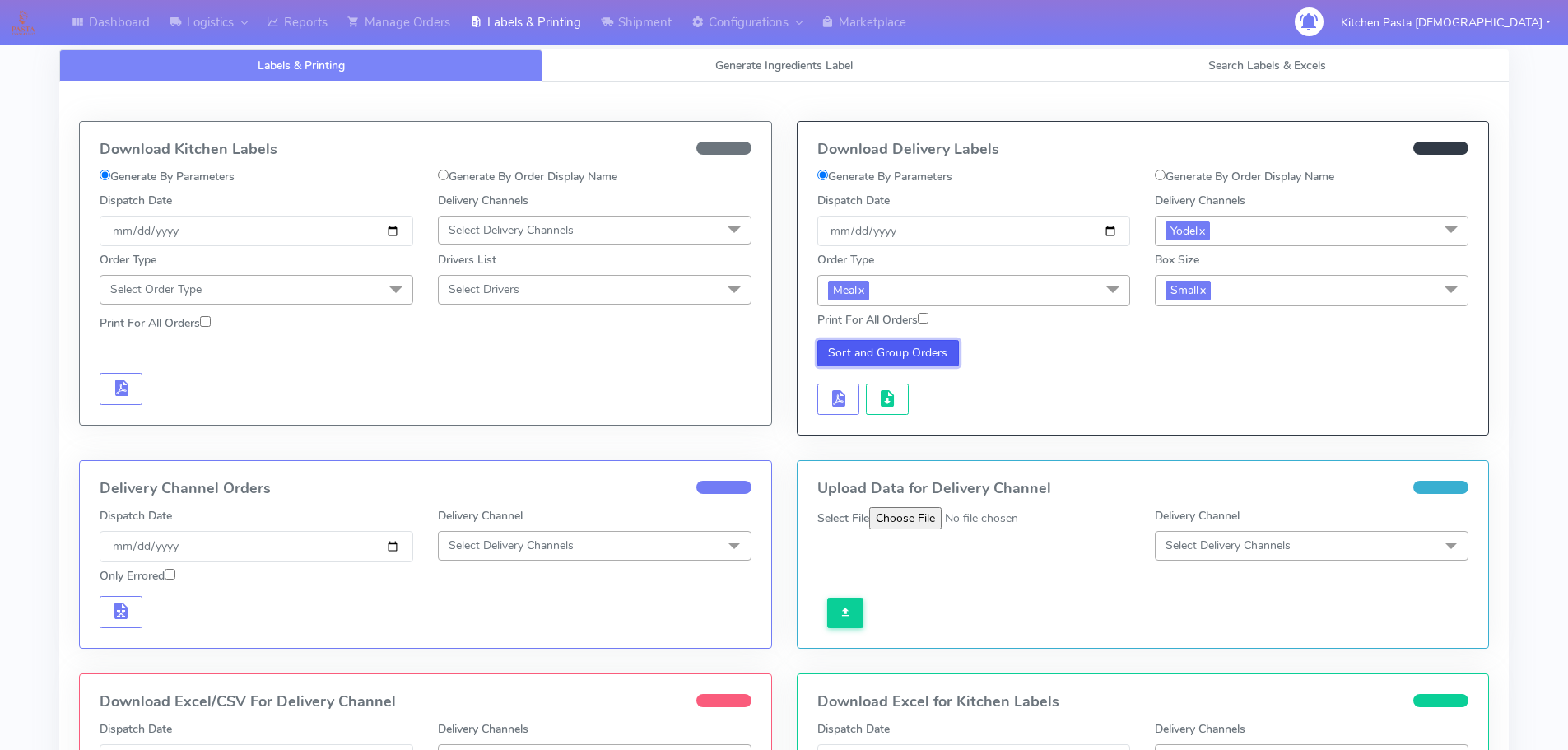
click at [850, 358] on button "Sort and Group Orders" at bounding box center [888, 353] width 142 height 26
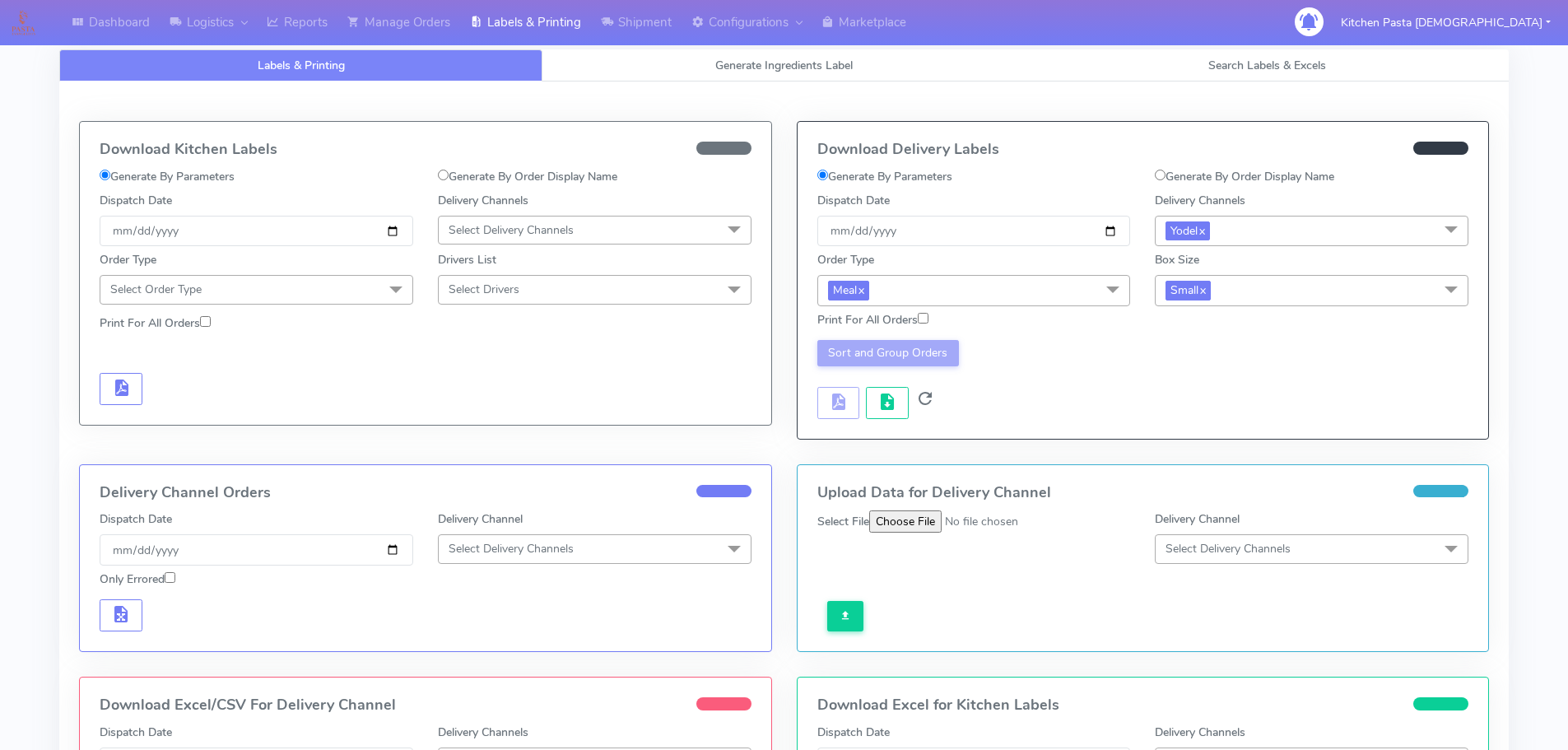
click at [913, 412] on div "Sort and Group Orders" at bounding box center [974, 378] width 338 height 79
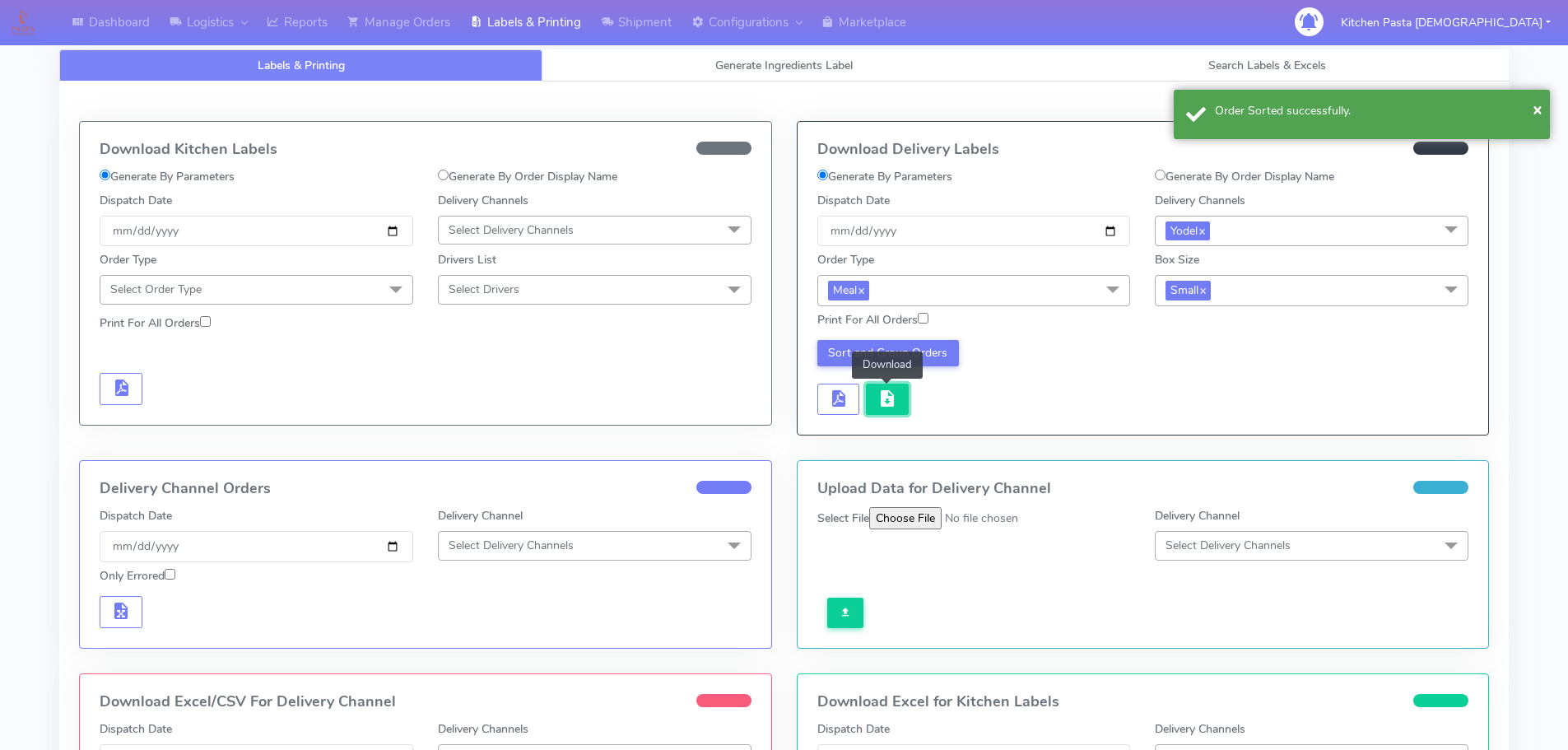
click at [896, 407] on span "button" at bounding box center [887, 402] width 20 height 16
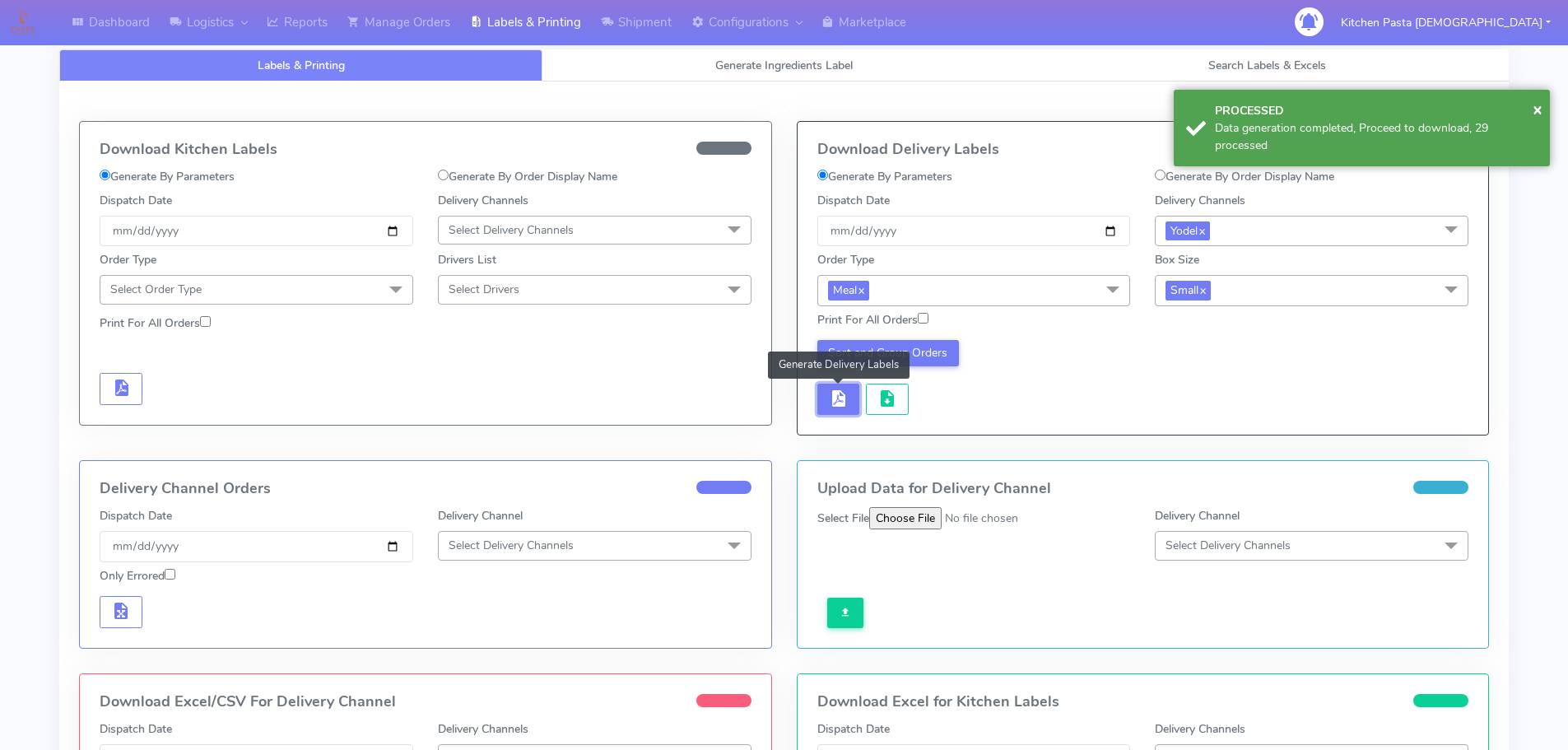
click at [845, 403] on span "button" at bounding box center [837, 402] width 20 height 16
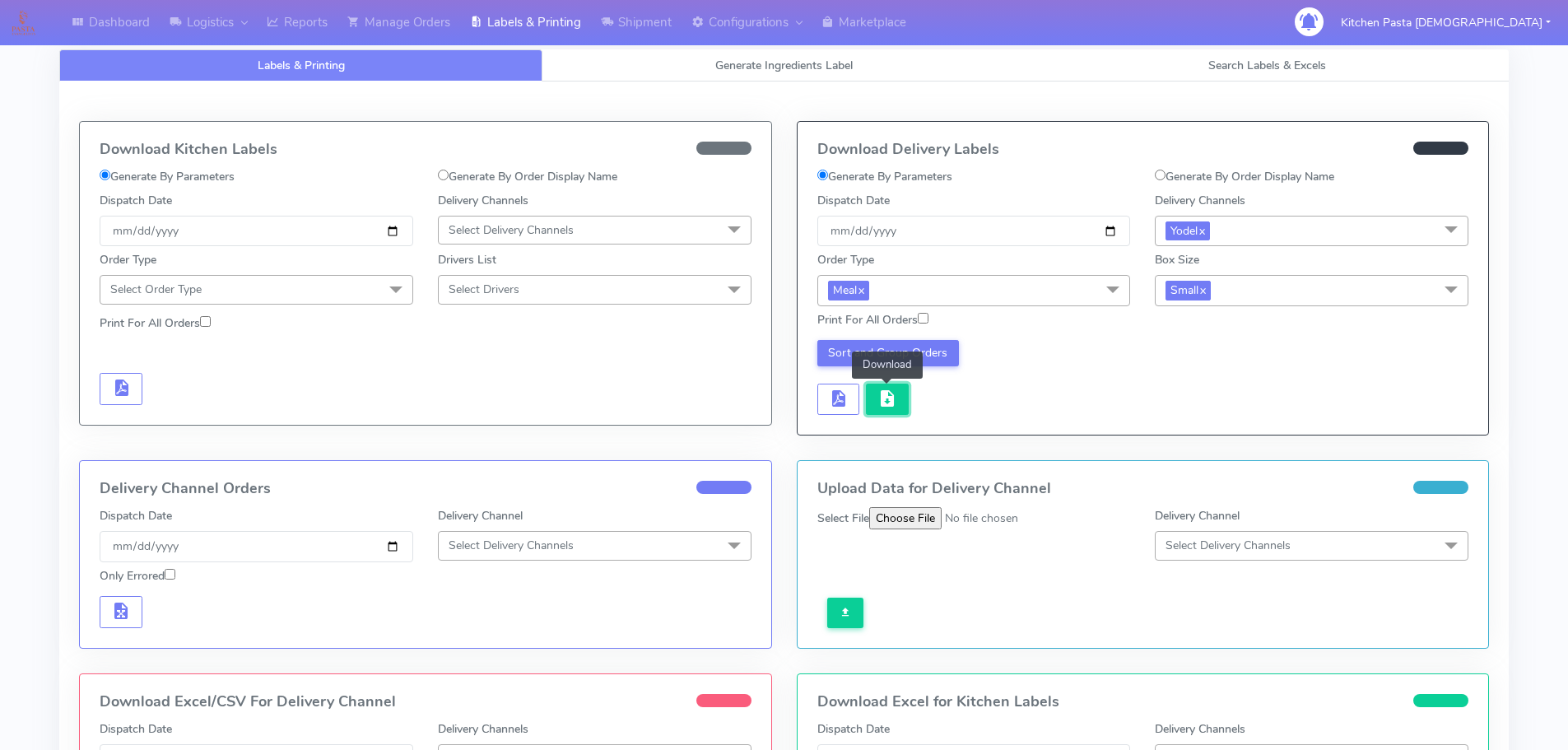
click at [873, 396] on button "button" at bounding box center [887, 399] width 43 height 32
click at [295, 30] on link "Reports" at bounding box center [297, 22] width 81 height 45
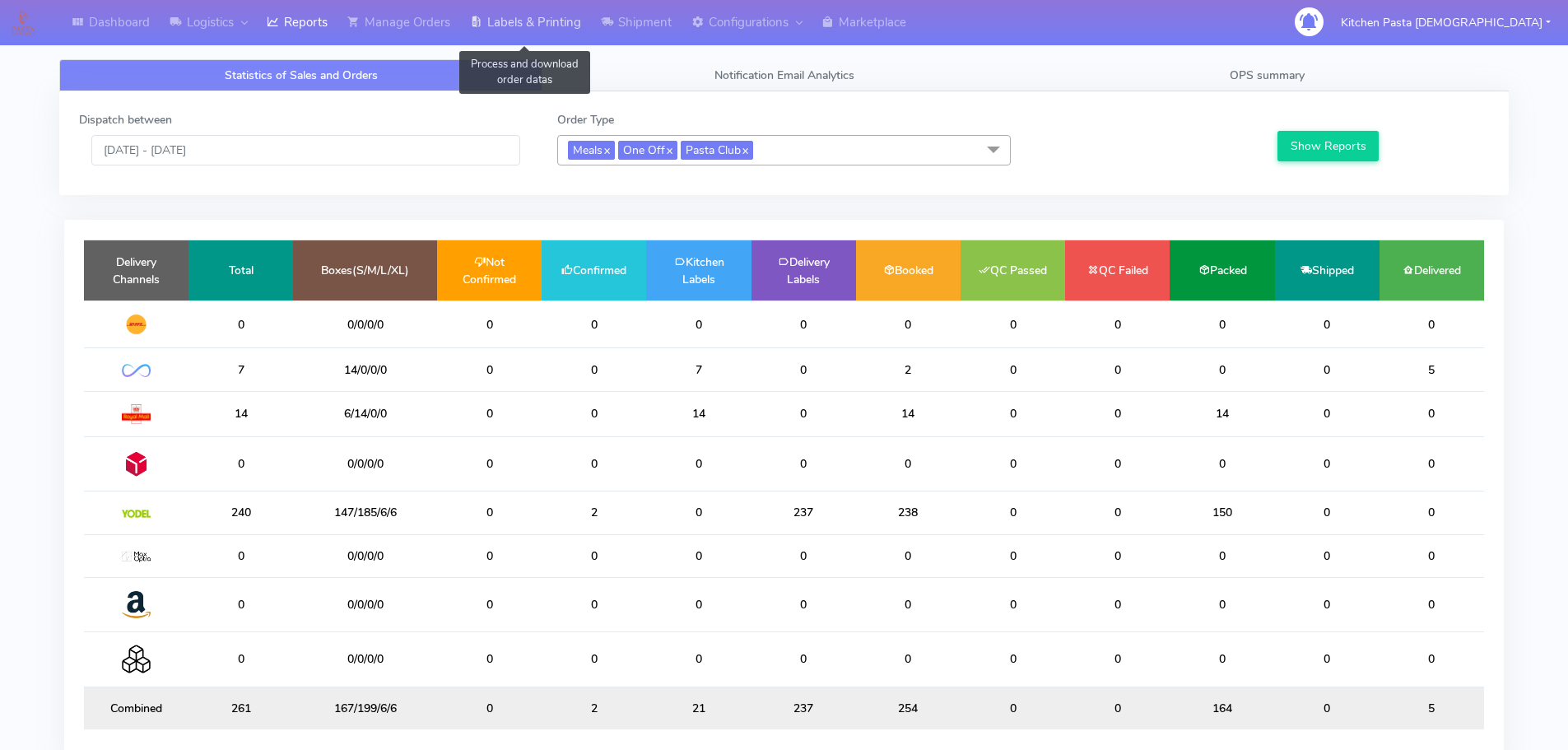
click at [517, 9] on link "Labels & Printing" at bounding box center [525, 22] width 130 height 45
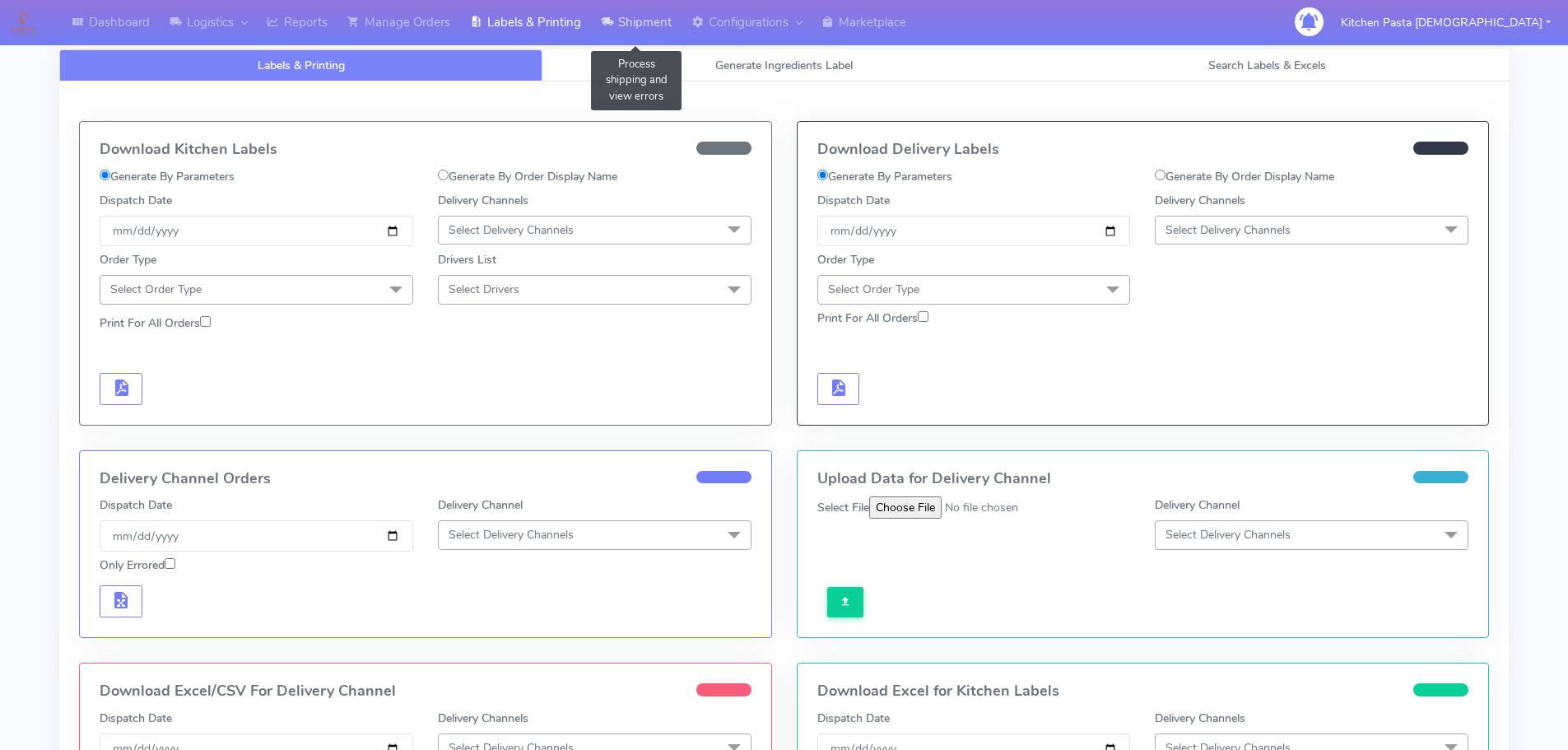
click at [642, 30] on link "Shipment" at bounding box center [635, 22] width 91 height 45
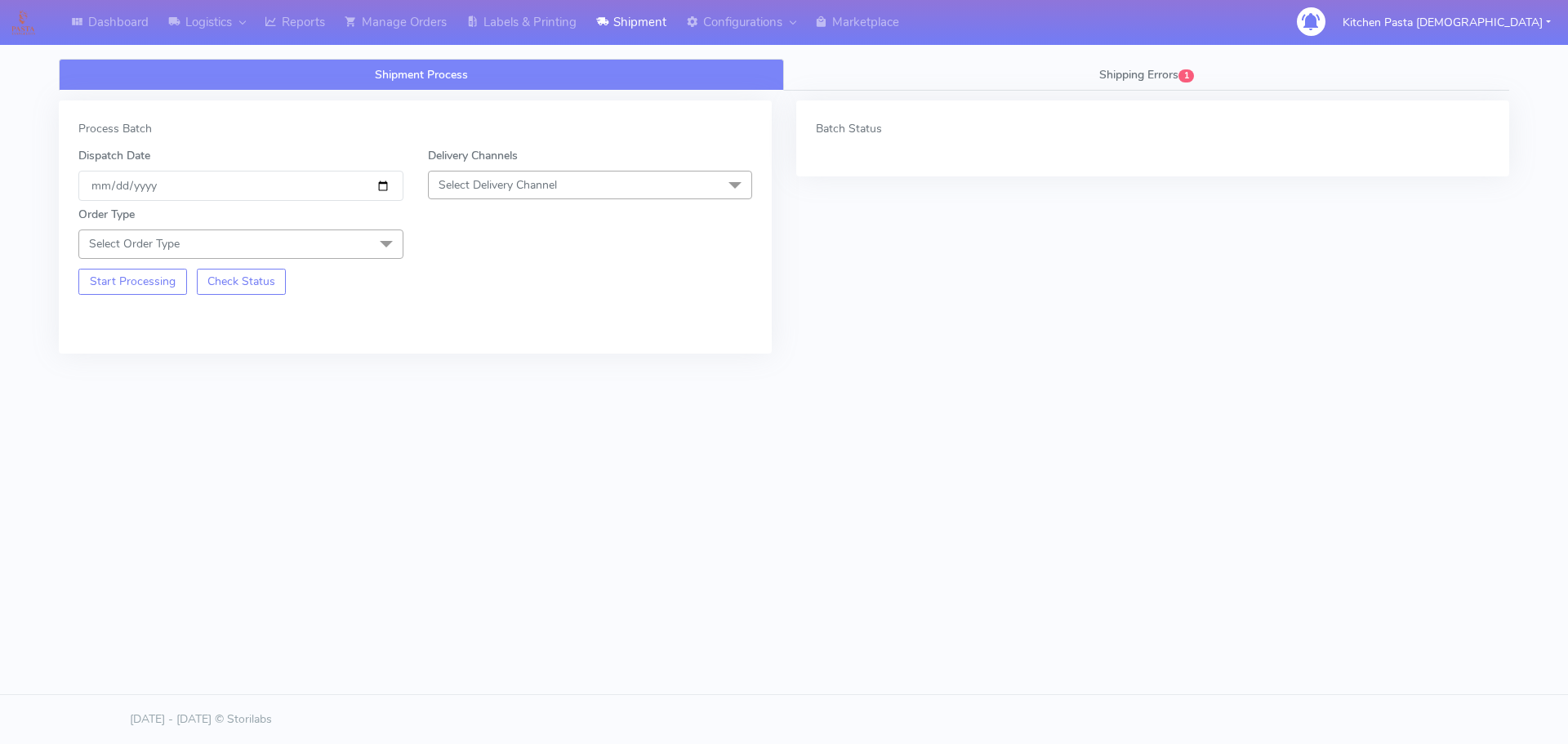
click at [633, 186] on span "Select Delivery Channel" at bounding box center [590, 185] width 325 height 29
click at [456, 358] on li "Yodel" at bounding box center [590, 369] width 323 height 27
click at [347, 244] on span "Select Order Type" at bounding box center [240, 243] width 325 height 29
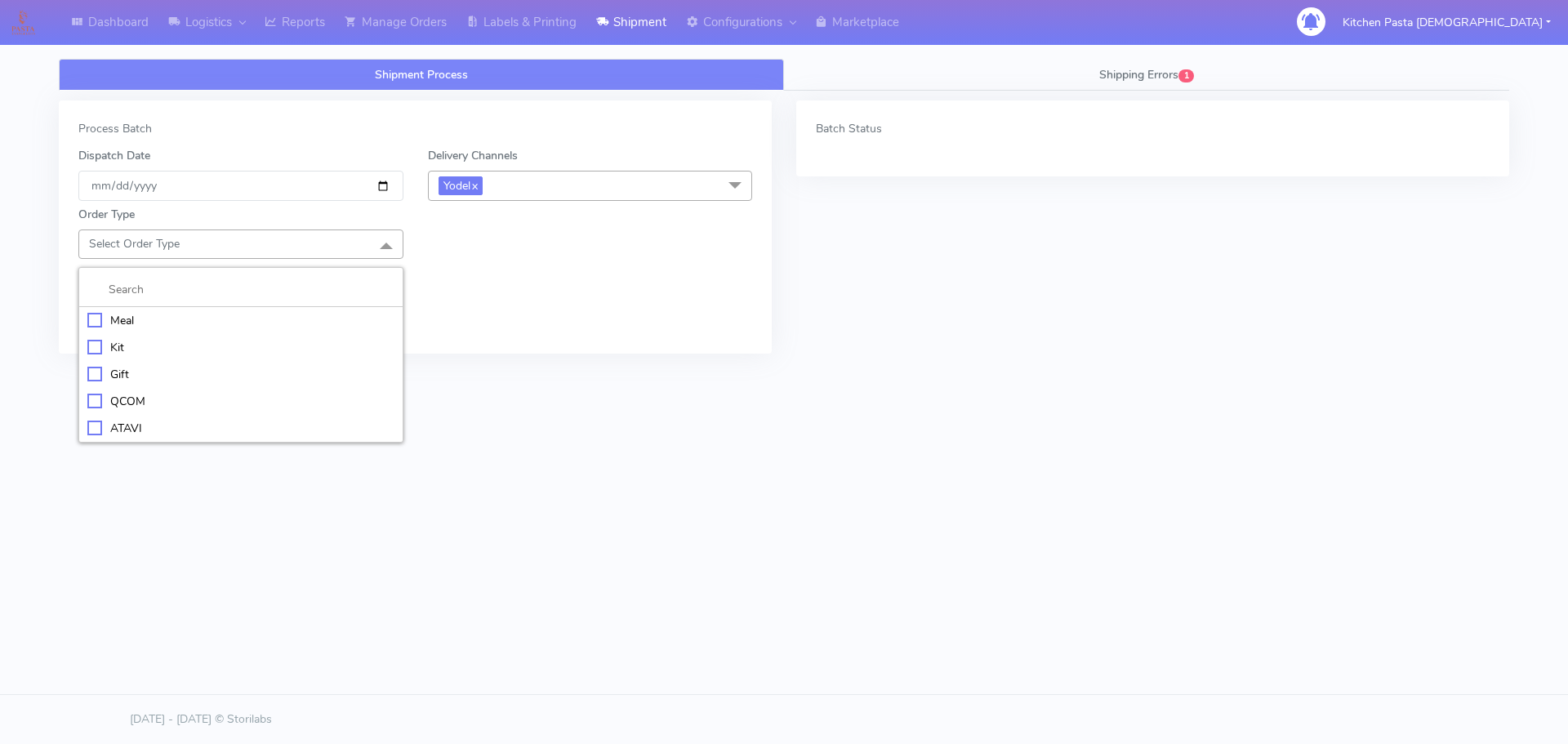
click at [244, 330] on li "Meal" at bounding box center [240, 320] width 323 height 27
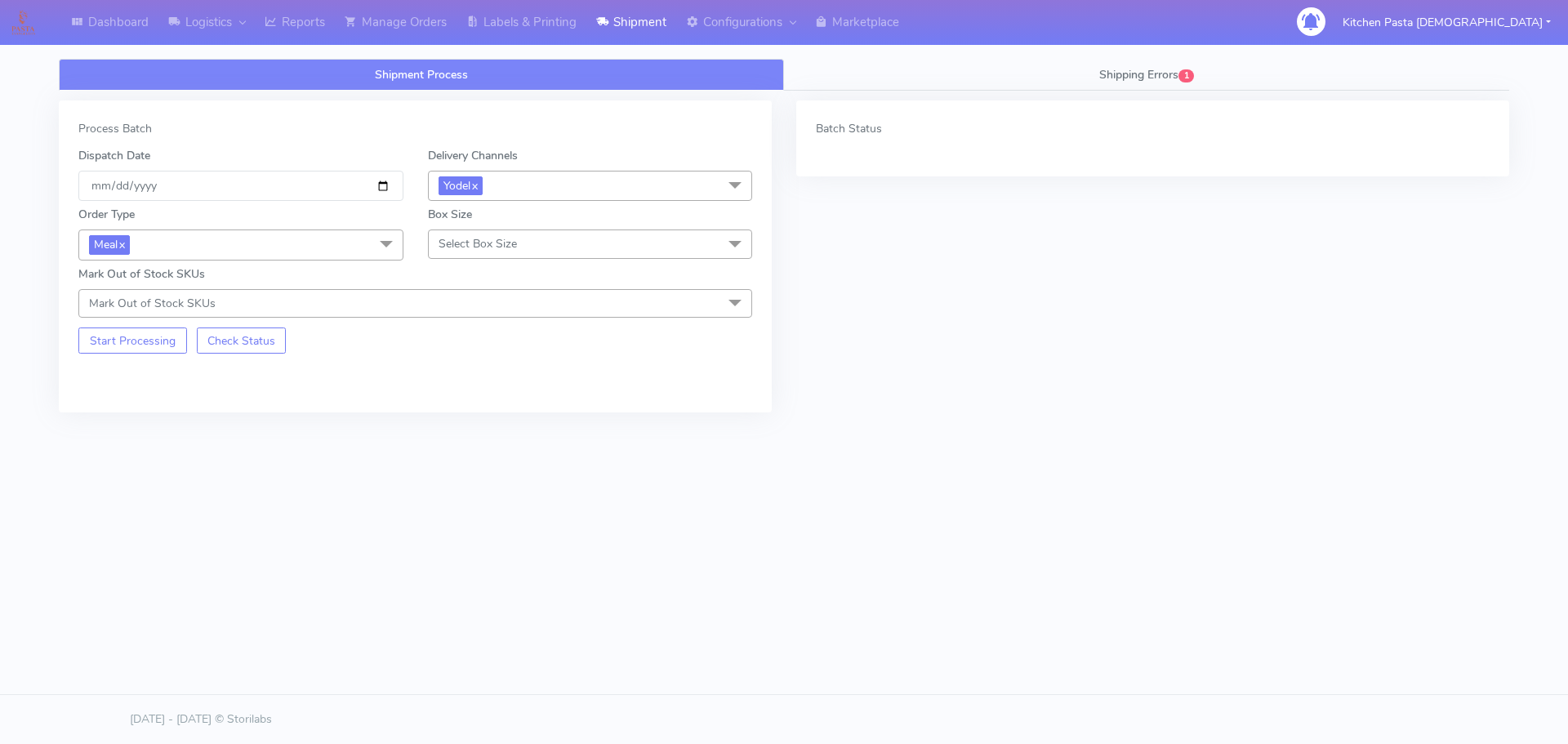
click at [489, 245] on span "Select Box Size" at bounding box center [477, 244] width 78 height 16
click at [482, 372] on div "Medium" at bounding box center [590, 373] width 307 height 17
click at [162, 332] on button "Start Processing" at bounding box center [132, 340] width 109 height 26
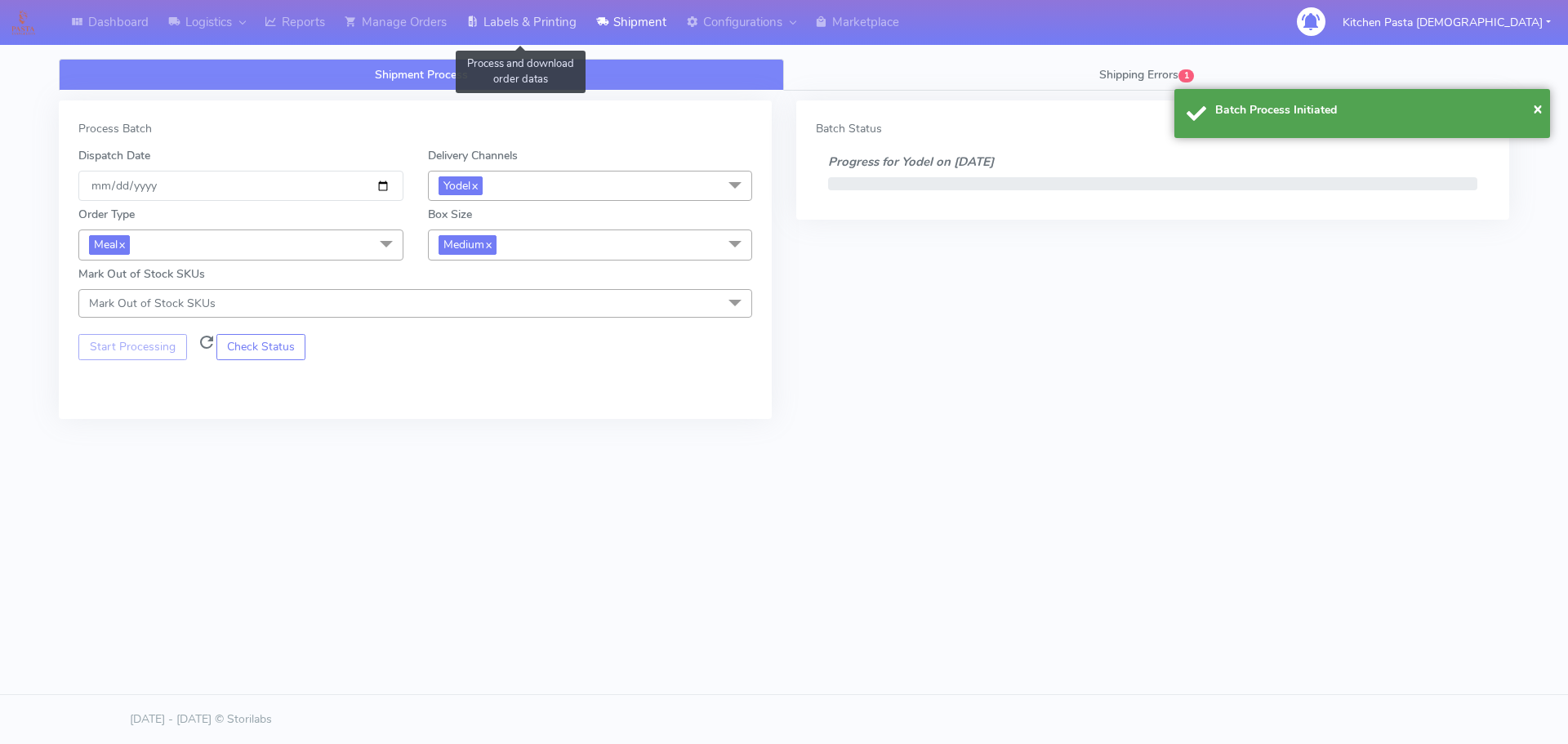
click at [509, 18] on link "Labels & Printing" at bounding box center [521, 22] width 129 height 44
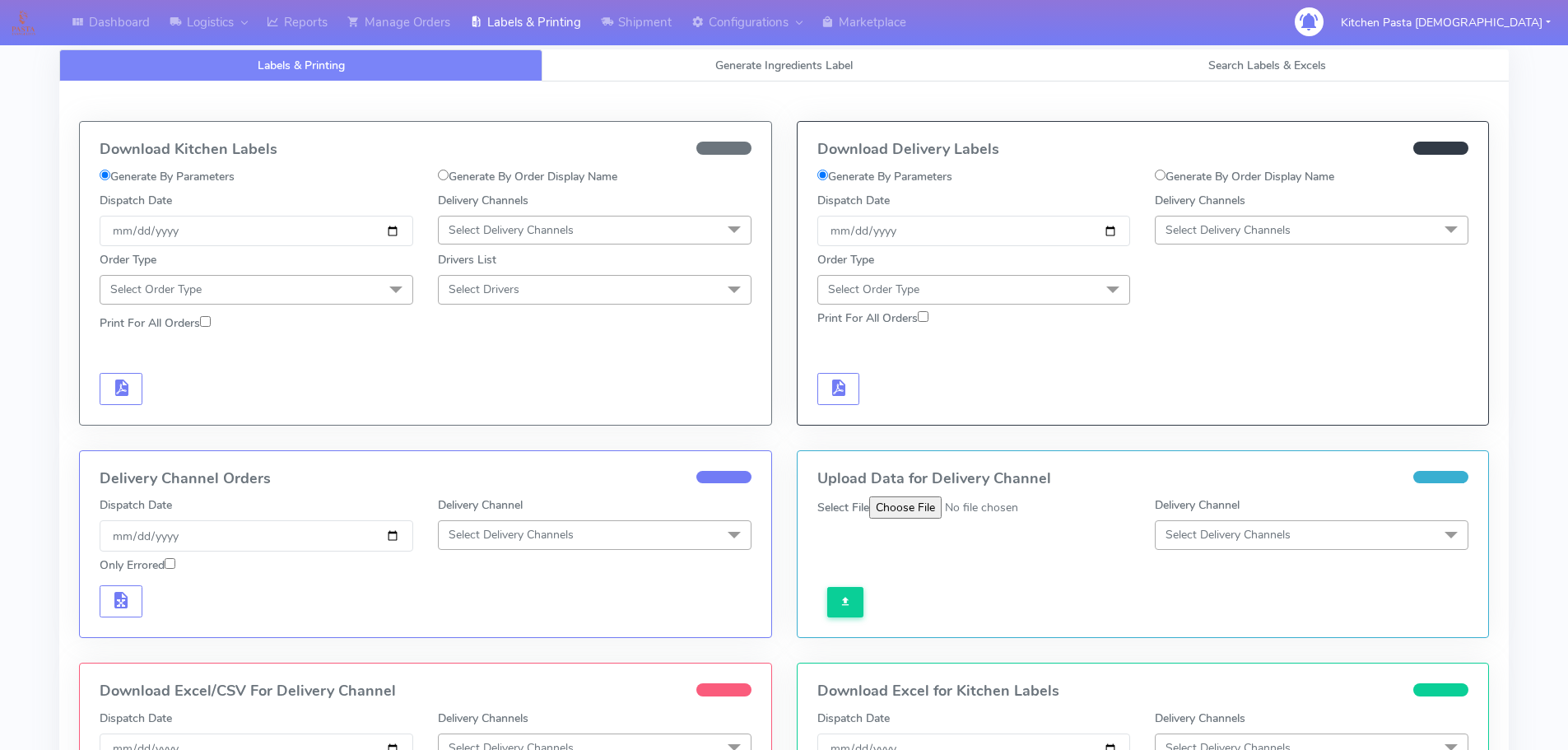
click at [1212, 225] on span "Select Delivery Channels" at bounding box center [1228, 230] width 125 height 16
click at [1223, 416] on div "Yodel" at bounding box center [1311, 414] width 296 height 17
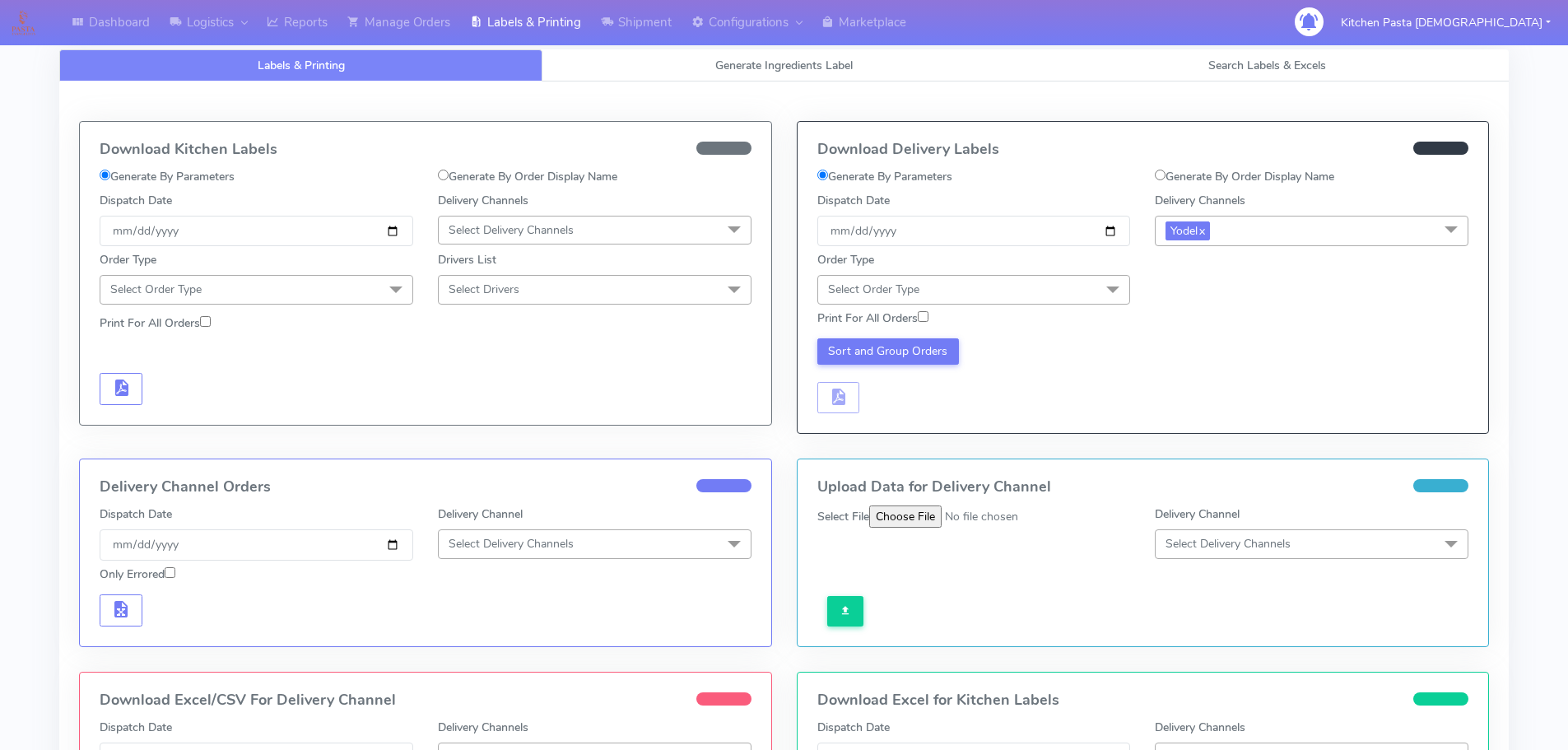
click at [1078, 292] on span "Select Order Type" at bounding box center [974, 289] width 314 height 29
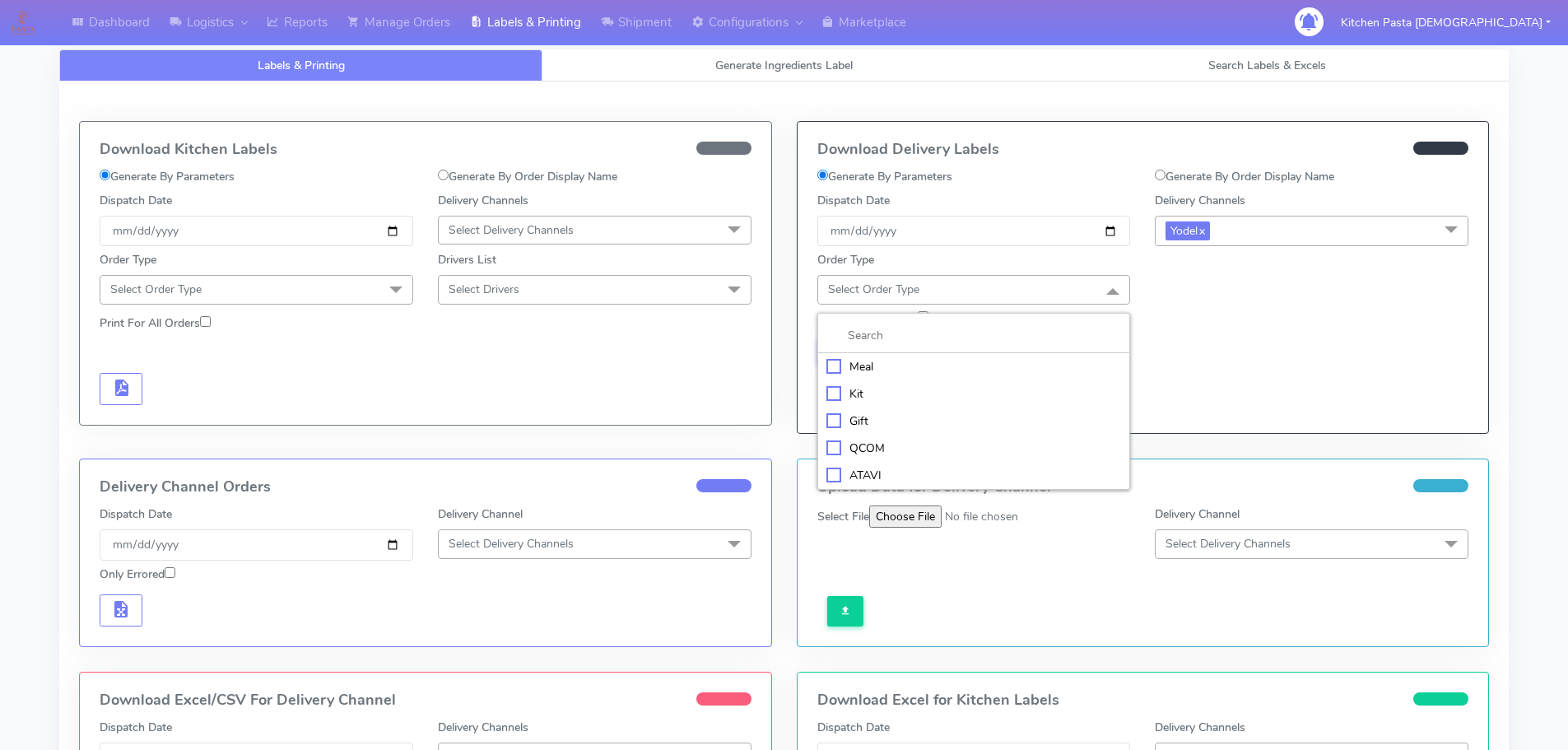
click at [989, 364] on div "Meal" at bounding box center [974, 367] width 296 height 17
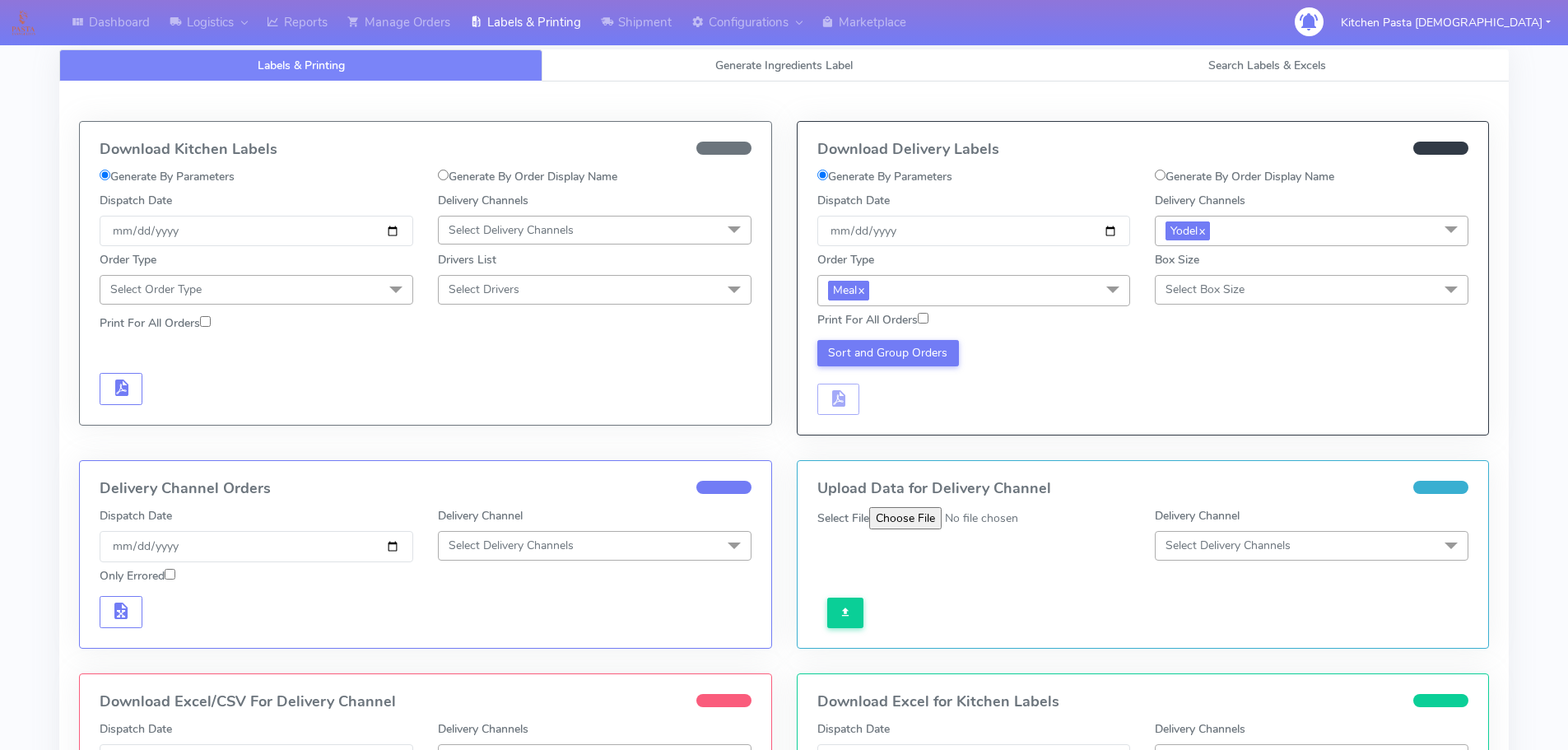
click at [1211, 292] on span "Select Box Size" at bounding box center [1204, 290] width 79 height 16
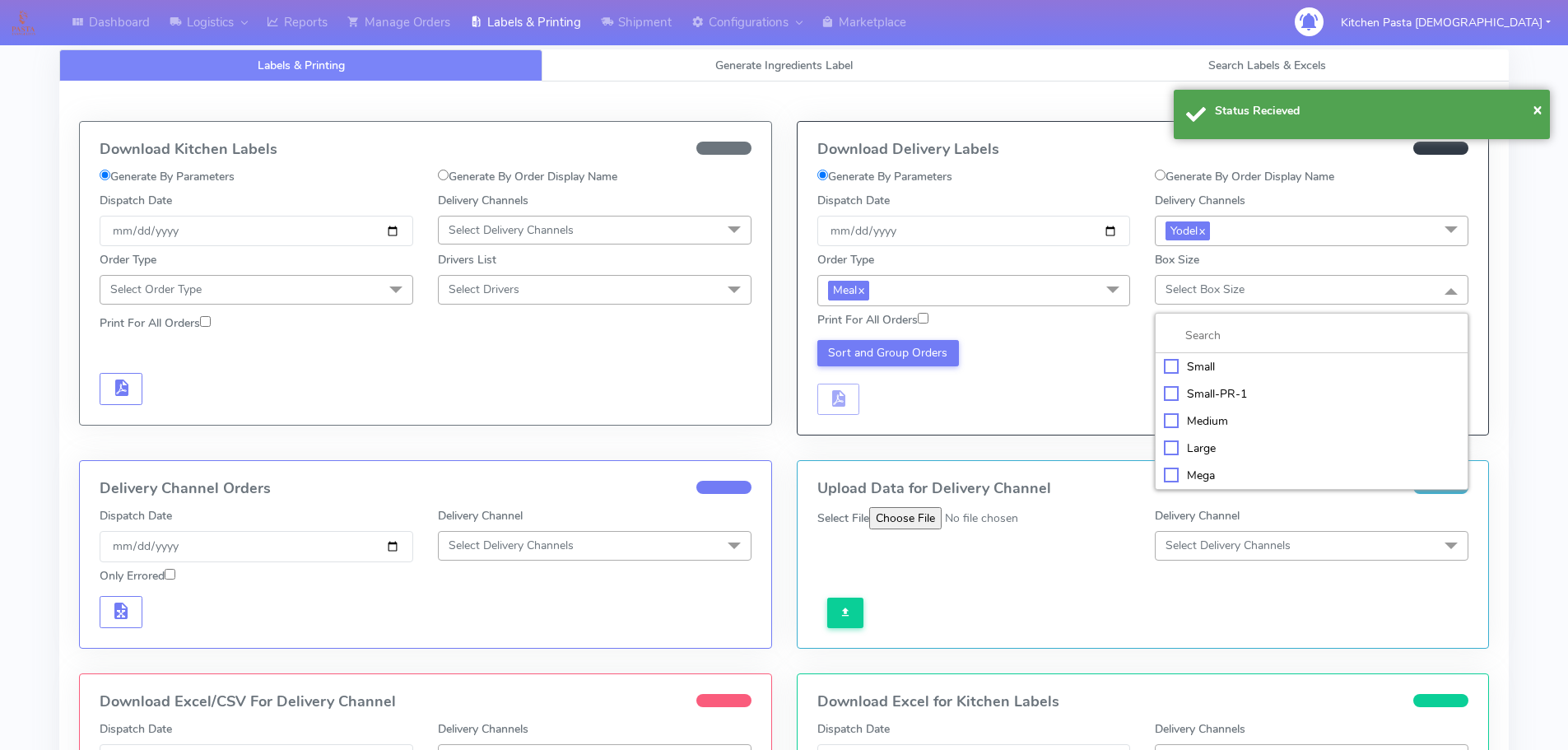
click at [1217, 417] on div "Medium" at bounding box center [1311, 420] width 296 height 17
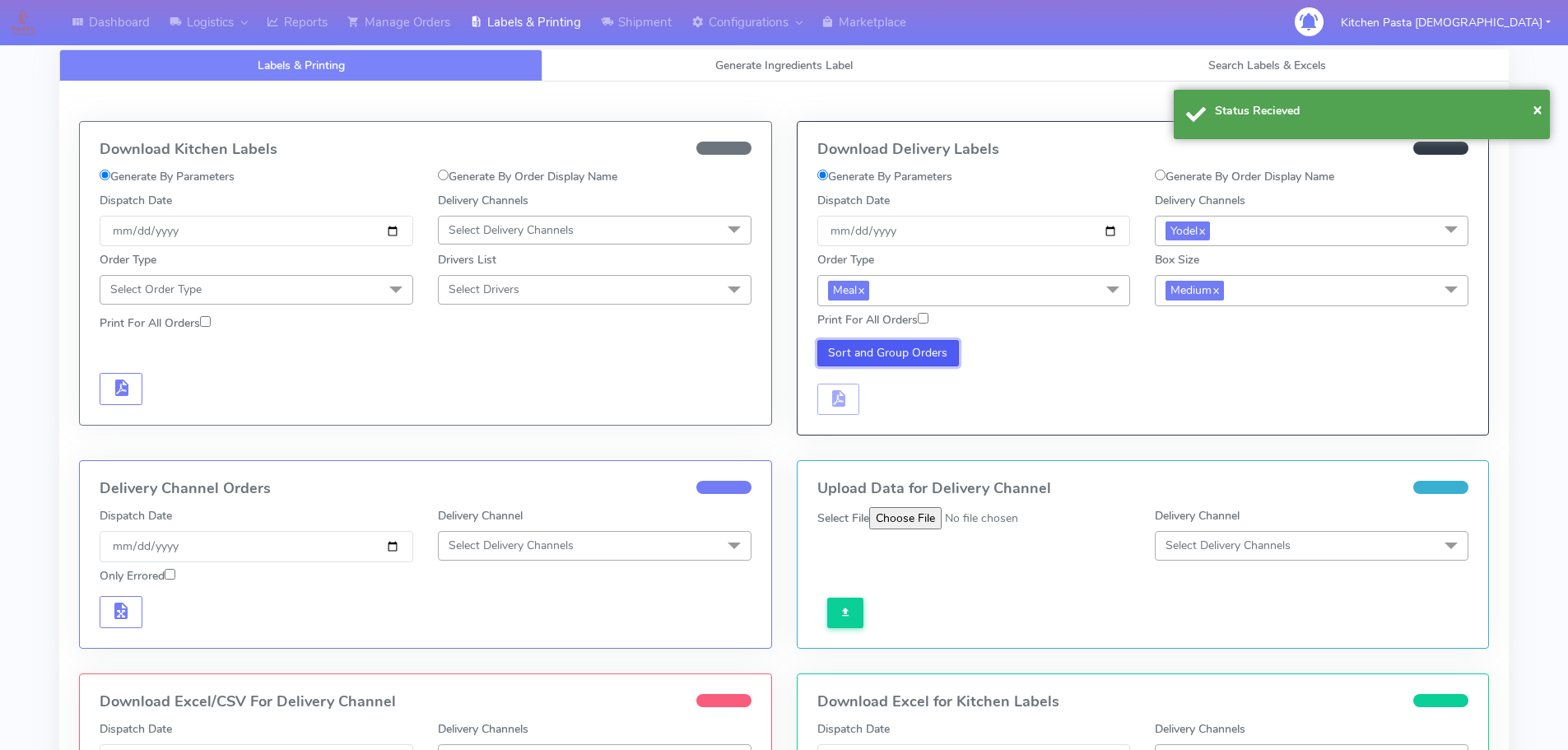
click at [858, 358] on button "Sort and Group Orders" at bounding box center [888, 353] width 142 height 26
click at [849, 406] on button "button" at bounding box center [838, 399] width 43 height 32
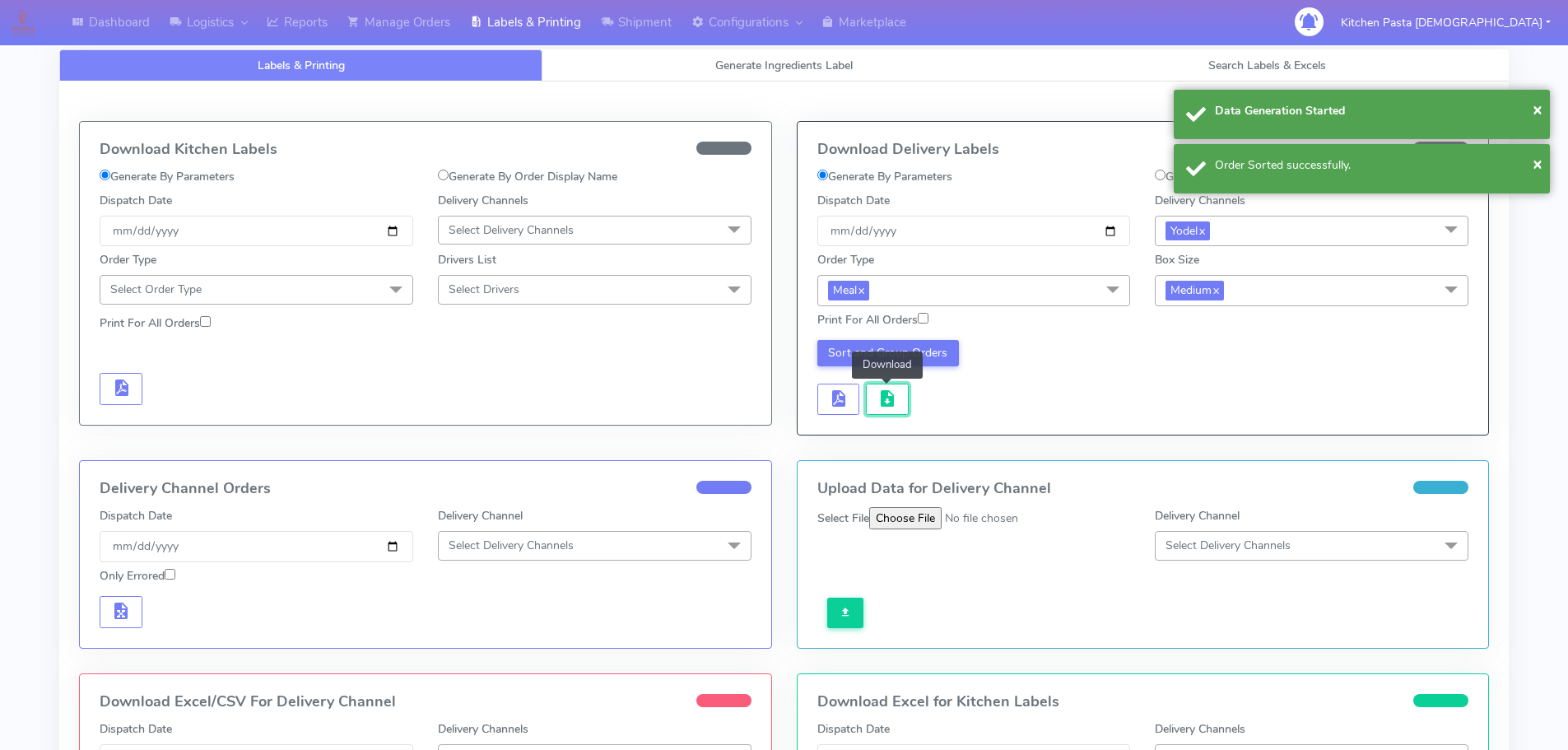
click at [867, 403] on button "button" at bounding box center [887, 399] width 43 height 32
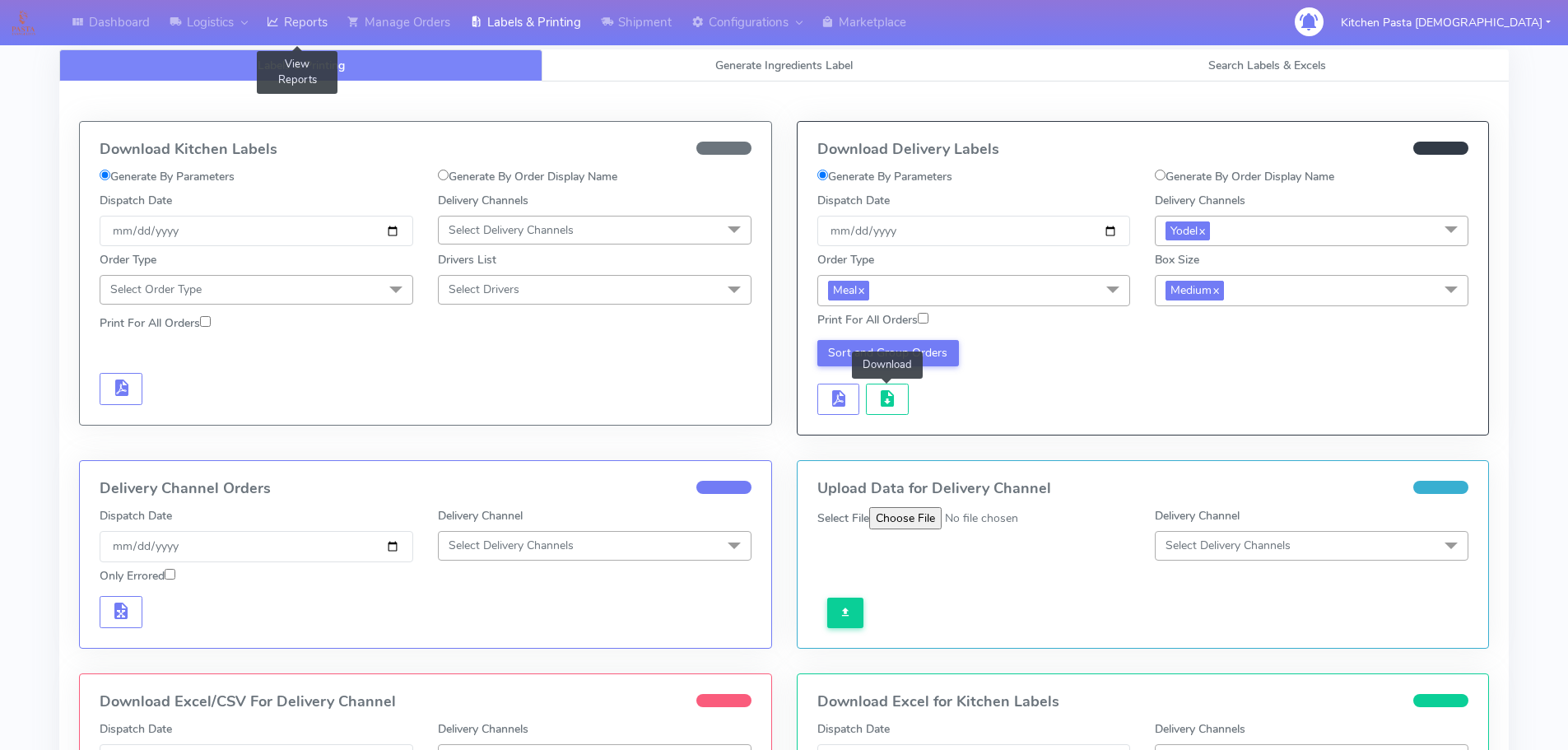
click at [315, 28] on link "Reports" at bounding box center [297, 22] width 81 height 45
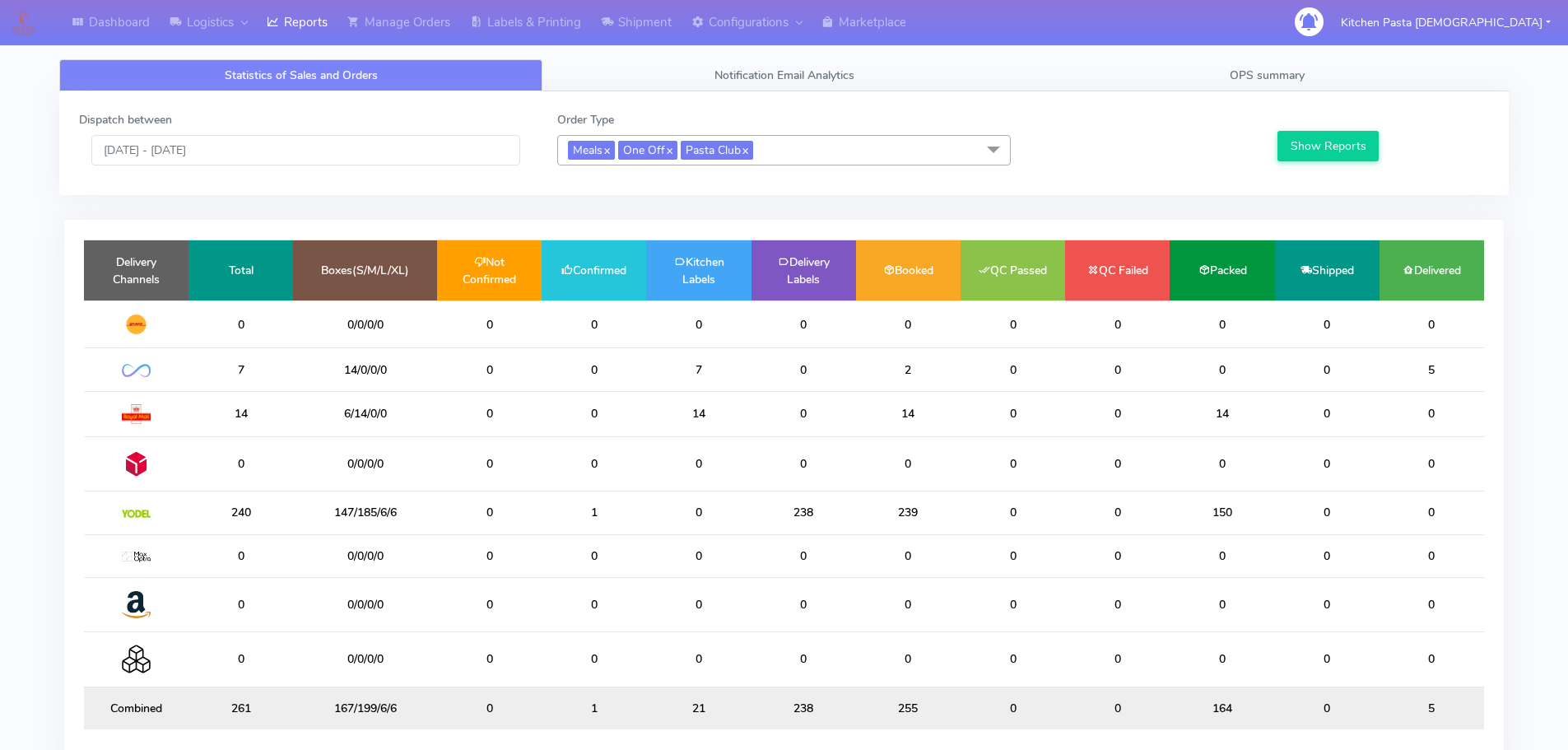
click at [893, 160] on span "Meals x One Off x Pasta Club x" at bounding box center [784, 150] width 453 height 31
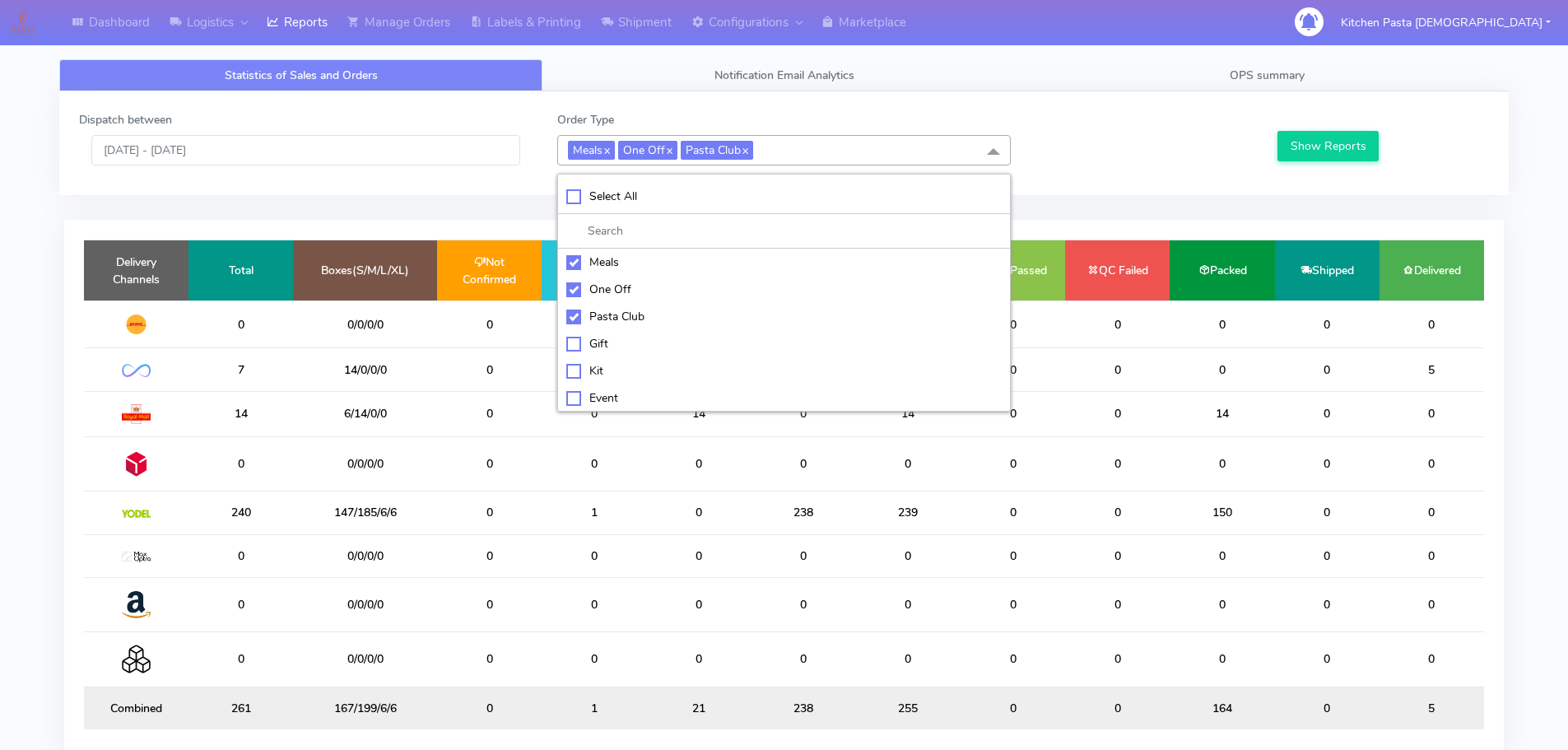
click at [575, 260] on div "Meals" at bounding box center [784, 262] width 435 height 17
checkbox input "false"
drag, startPoint x: 600, startPoint y: 292, endPoint x: 603, endPoint y: 324, distance: 32.1
click at [601, 292] on div "One Off" at bounding box center [784, 289] width 435 height 17
checkbox input "false"
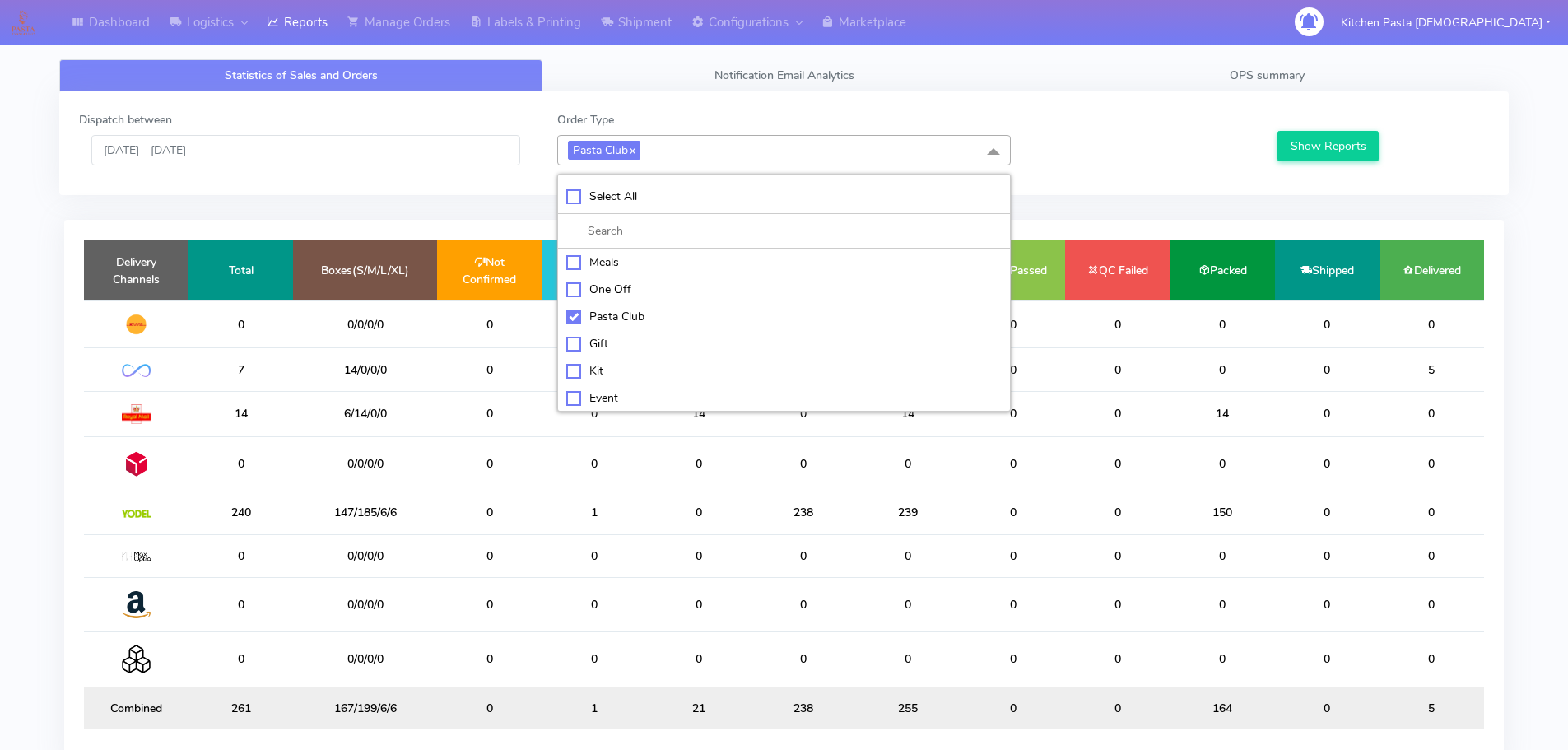
click at [603, 325] on div "Pasta Club" at bounding box center [784, 316] width 435 height 17
checkbox input "false"
drag, startPoint x: 605, startPoint y: 376, endPoint x: 1359, endPoint y: 364, distance: 754.1
click at [605, 377] on div "Kit" at bounding box center [784, 369] width 435 height 17
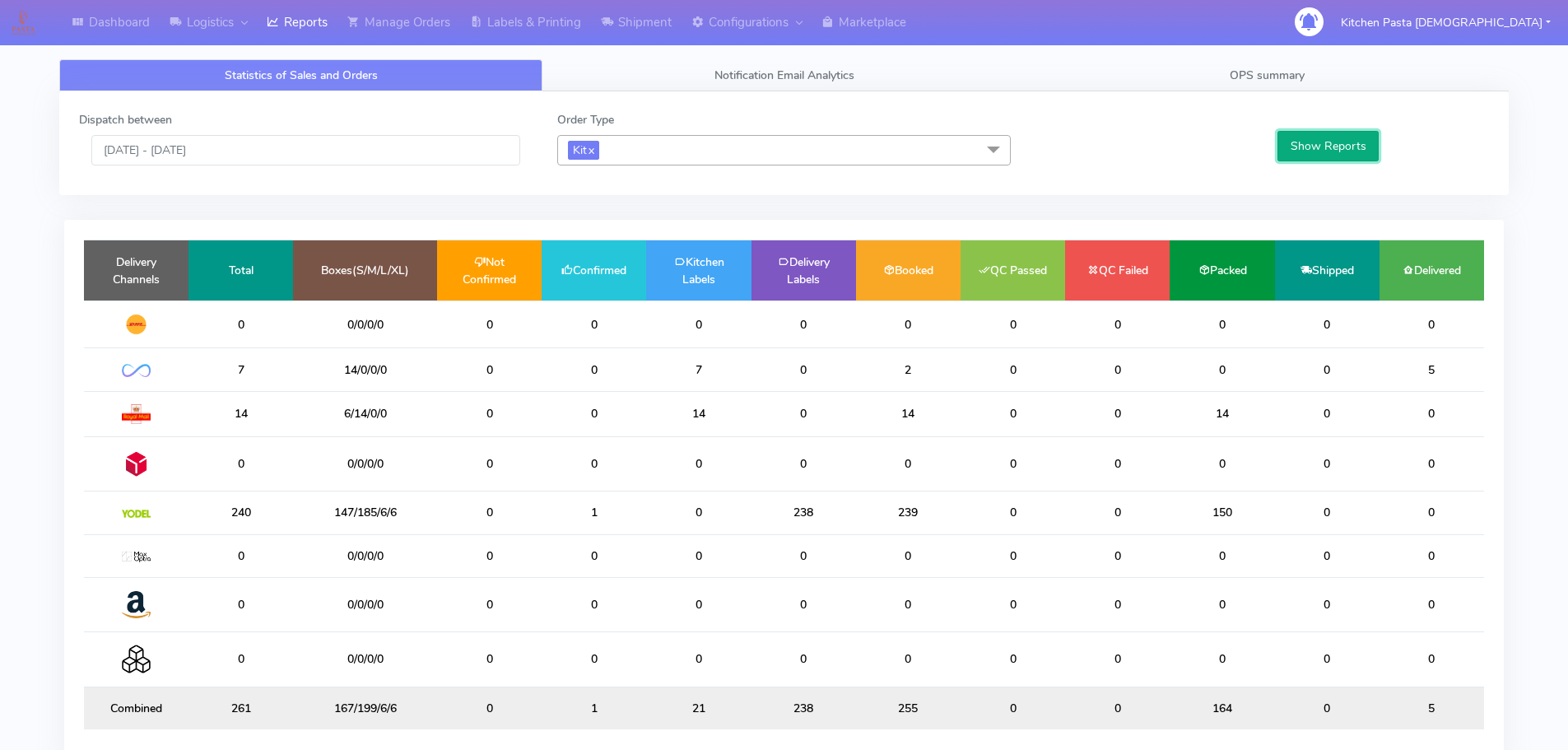
click at [1337, 135] on button "Show Reports" at bounding box center [1328, 145] width 102 height 31
click at [725, 156] on span "Kit x" at bounding box center [784, 150] width 453 height 31
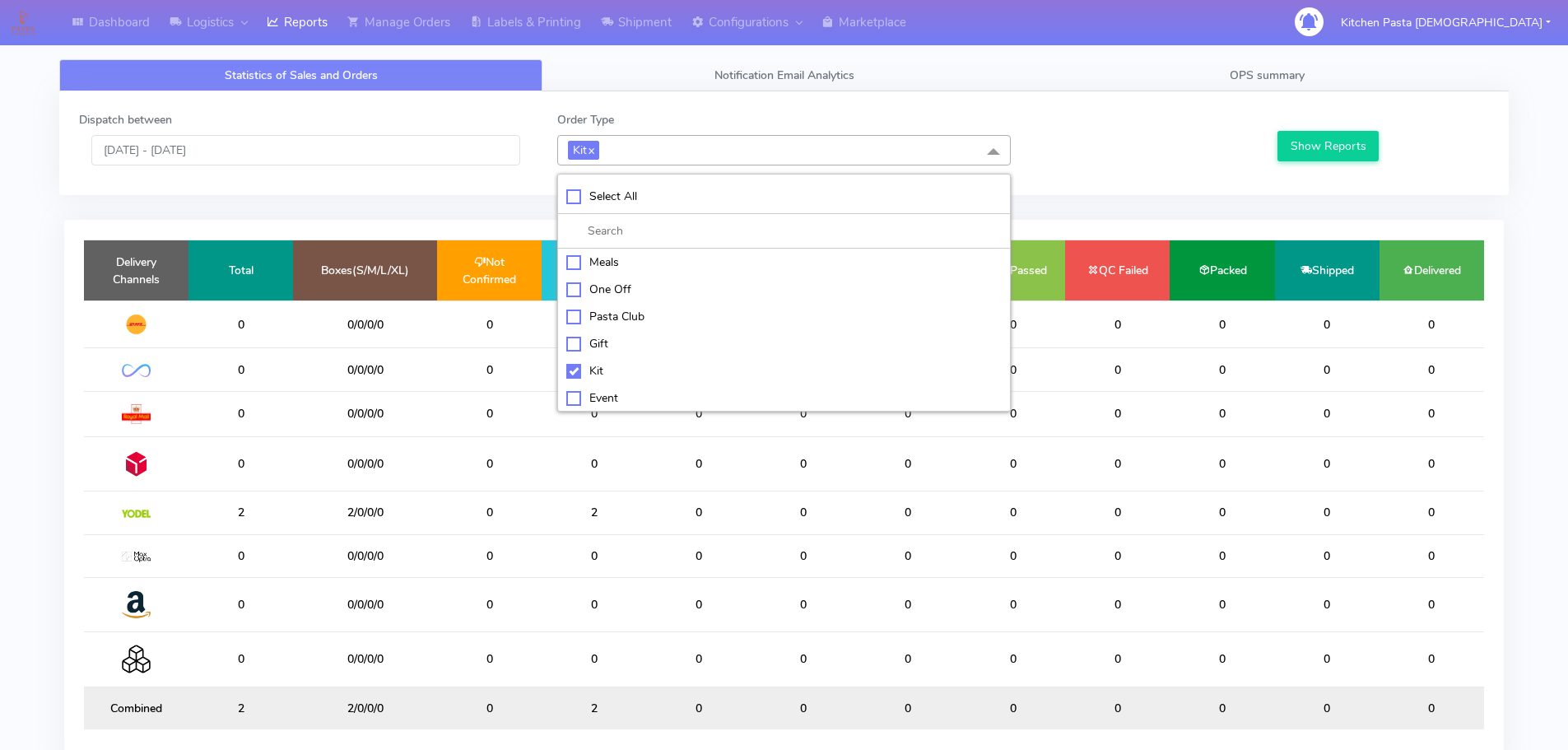
click at [609, 360] on li "Kit" at bounding box center [784, 371] width 452 height 27
checkbox input "false"
click at [628, 403] on div "ATAVI" at bounding box center [784, 394] width 435 height 17
checkbox input "true"
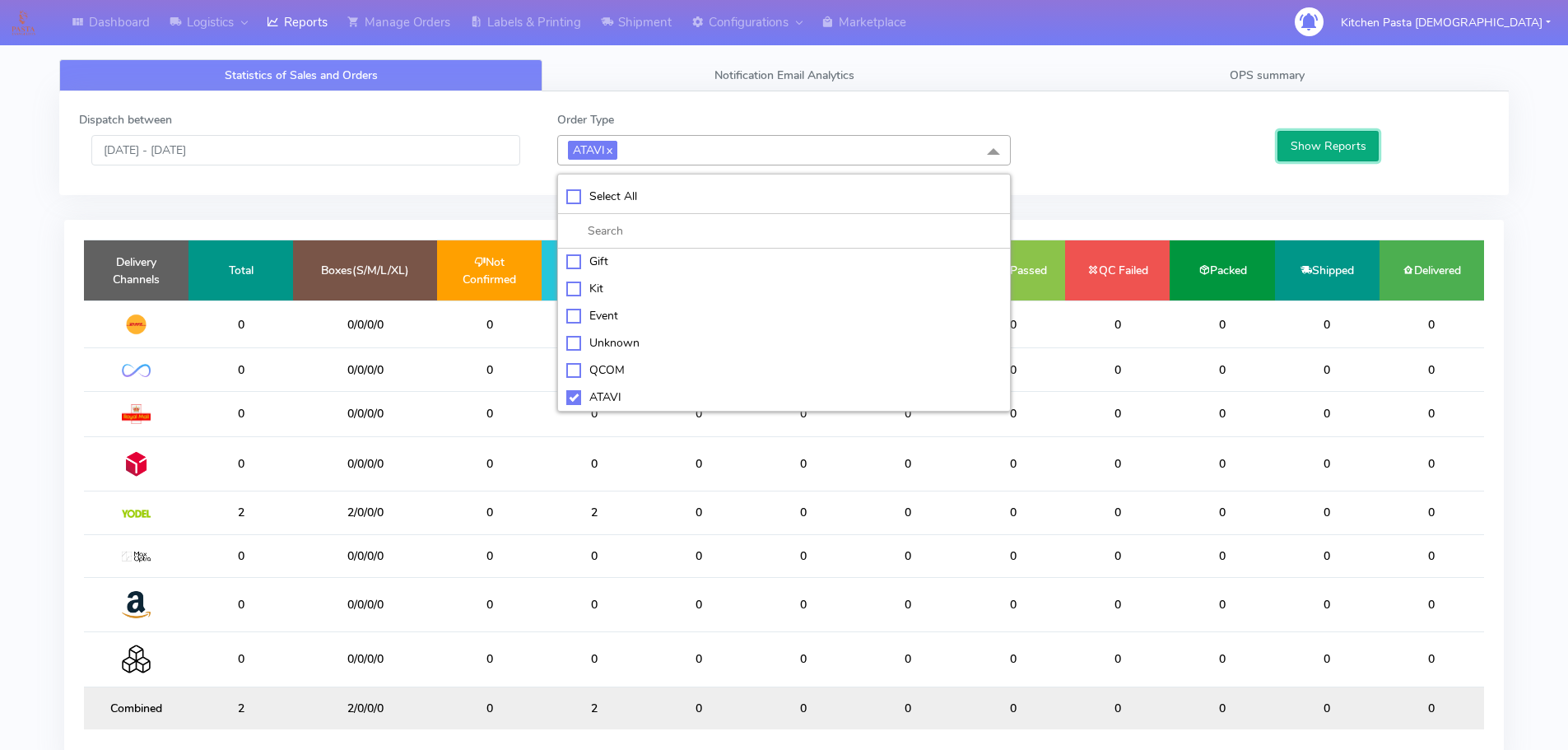
click at [1341, 151] on button "Show Reports" at bounding box center [1328, 145] width 102 height 31
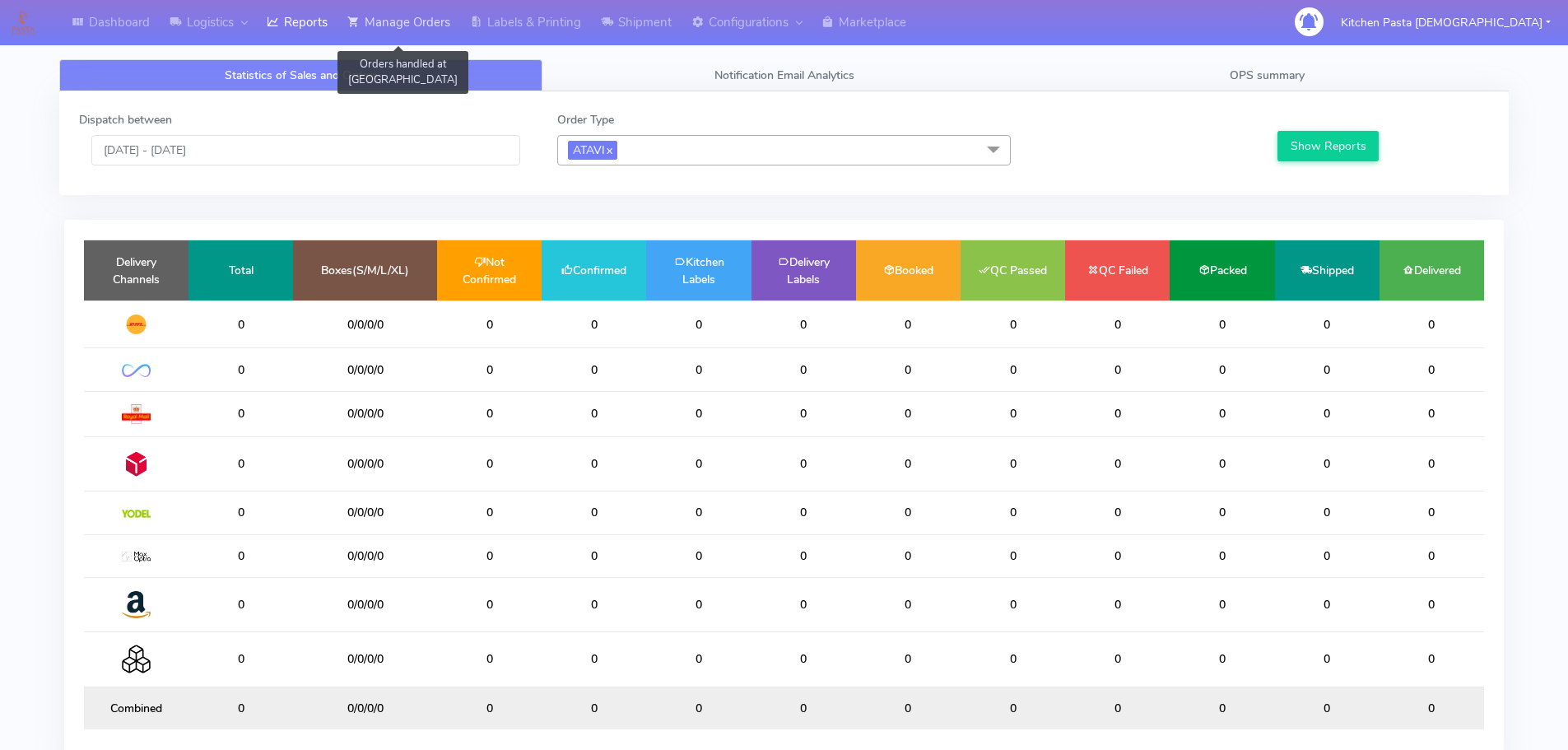
drag, startPoint x: 415, startPoint y: 18, endPoint x: 440, endPoint y: 20, distance: 25.1
click at [415, 18] on link "Manage Orders" at bounding box center [398, 22] width 122 height 45
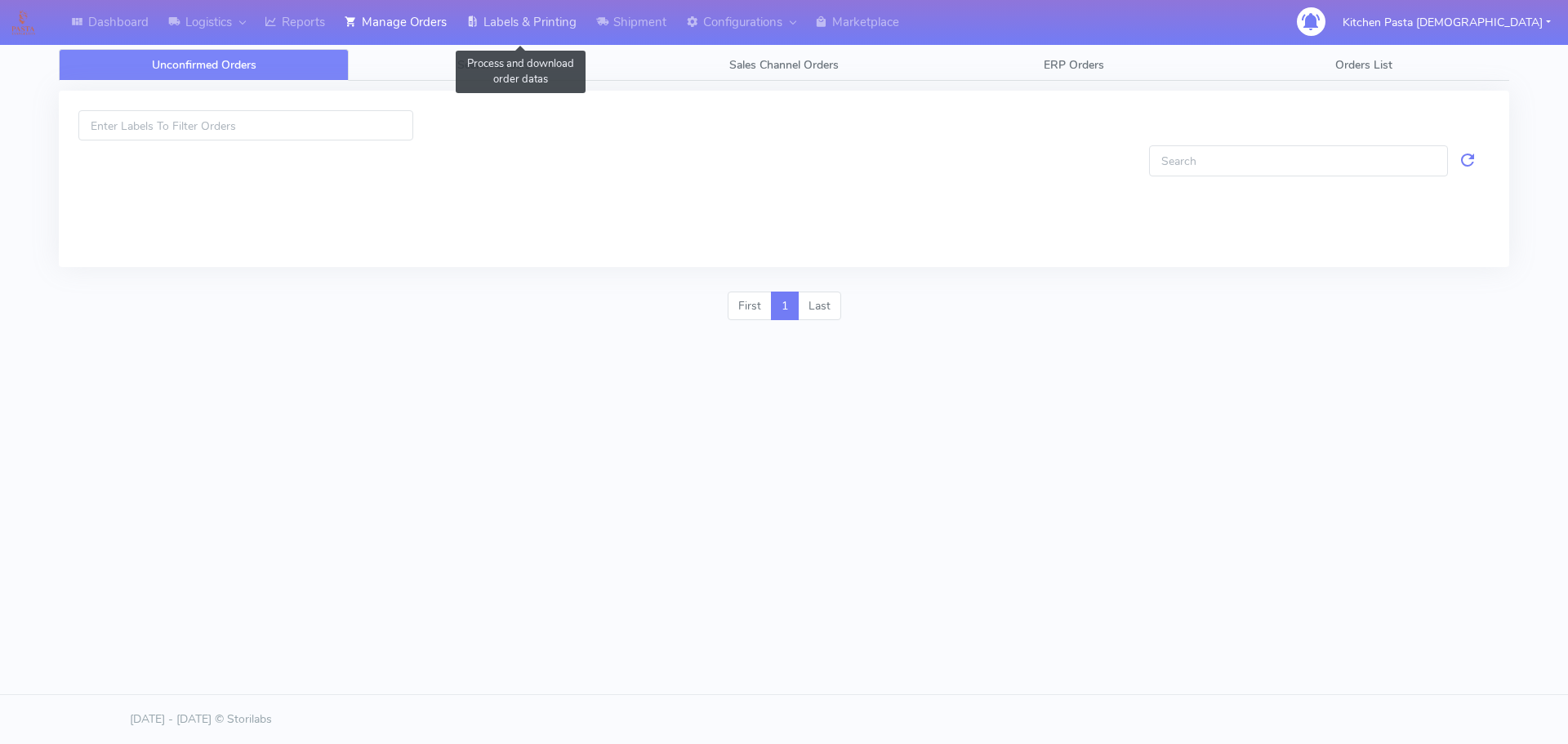
click at [496, 20] on link "Labels & Printing" at bounding box center [521, 22] width 129 height 44
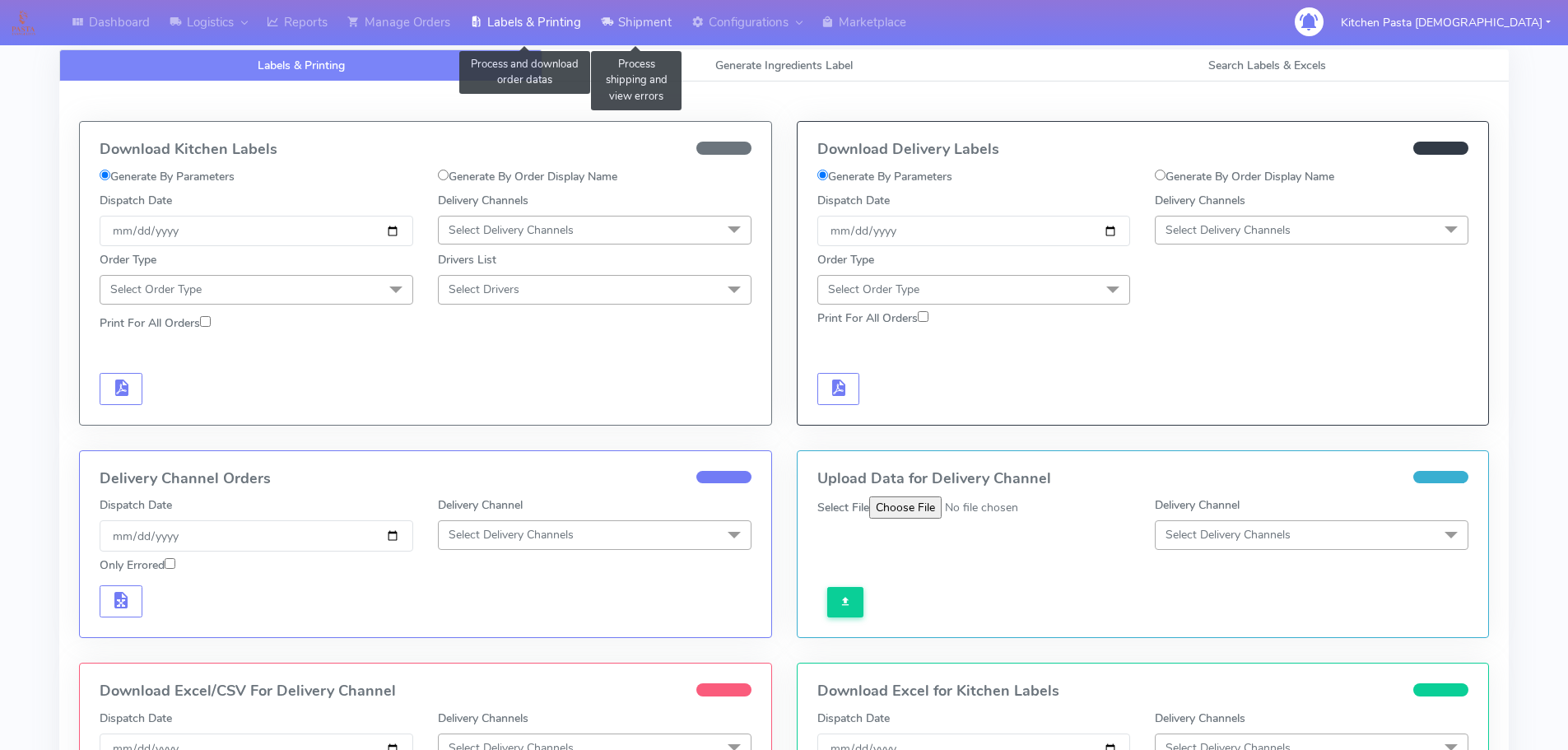
drag, startPoint x: 650, startPoint y: 21, endPoint x: 621, endPoint y: 25, distance: 29.3
click at [650, 21] on link "Shipment" at bounding box center [635, 22] width 91 height 45
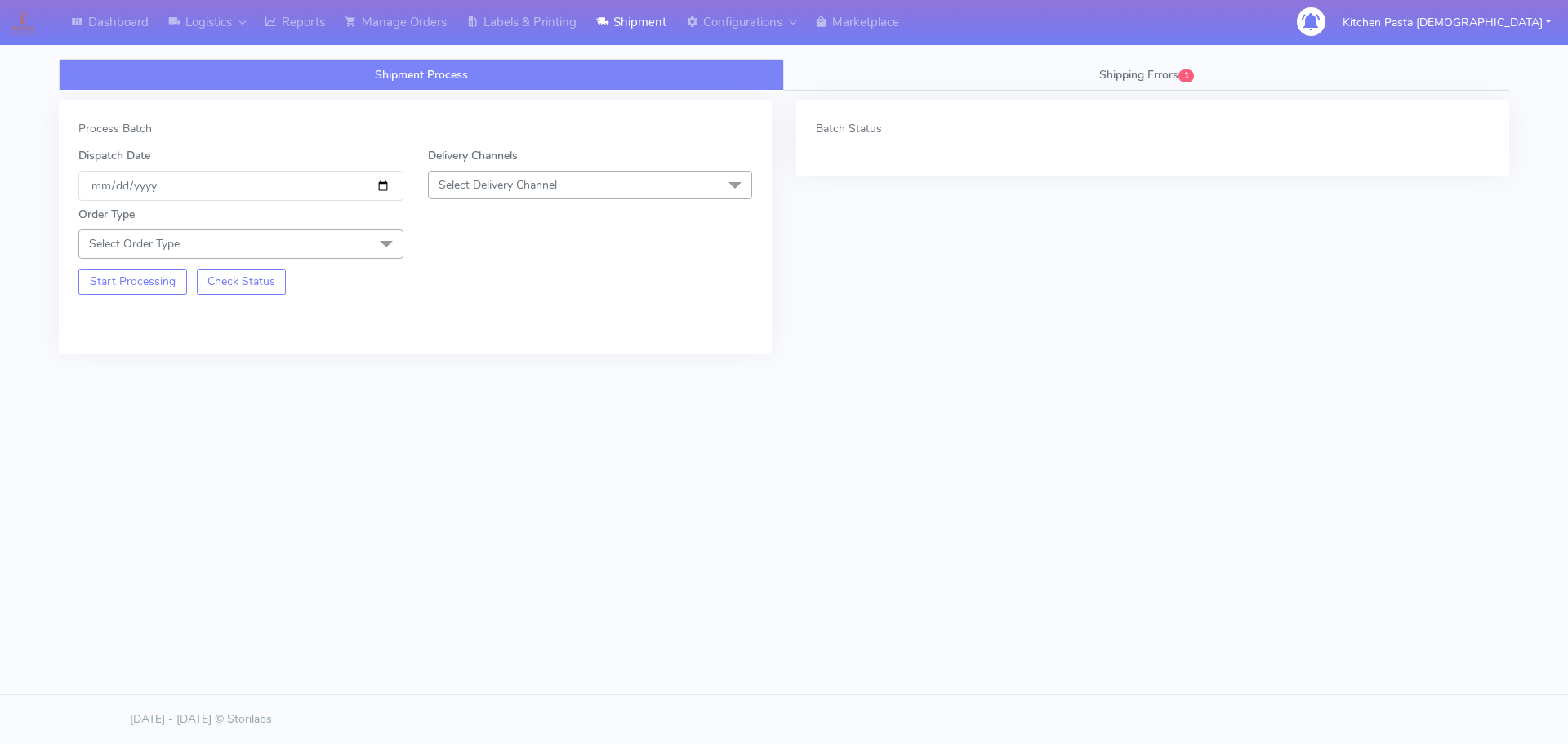
click at [539, 175] on span "Select Delivery Channel" at bounding box center [590, 185] width 325 height 29
click at [484, 360] on li "Yodel" at bounding box center [590, 369] width 323 height 27
click at [371, 247] on span at bounding box center [385, 244] width 33 height 31
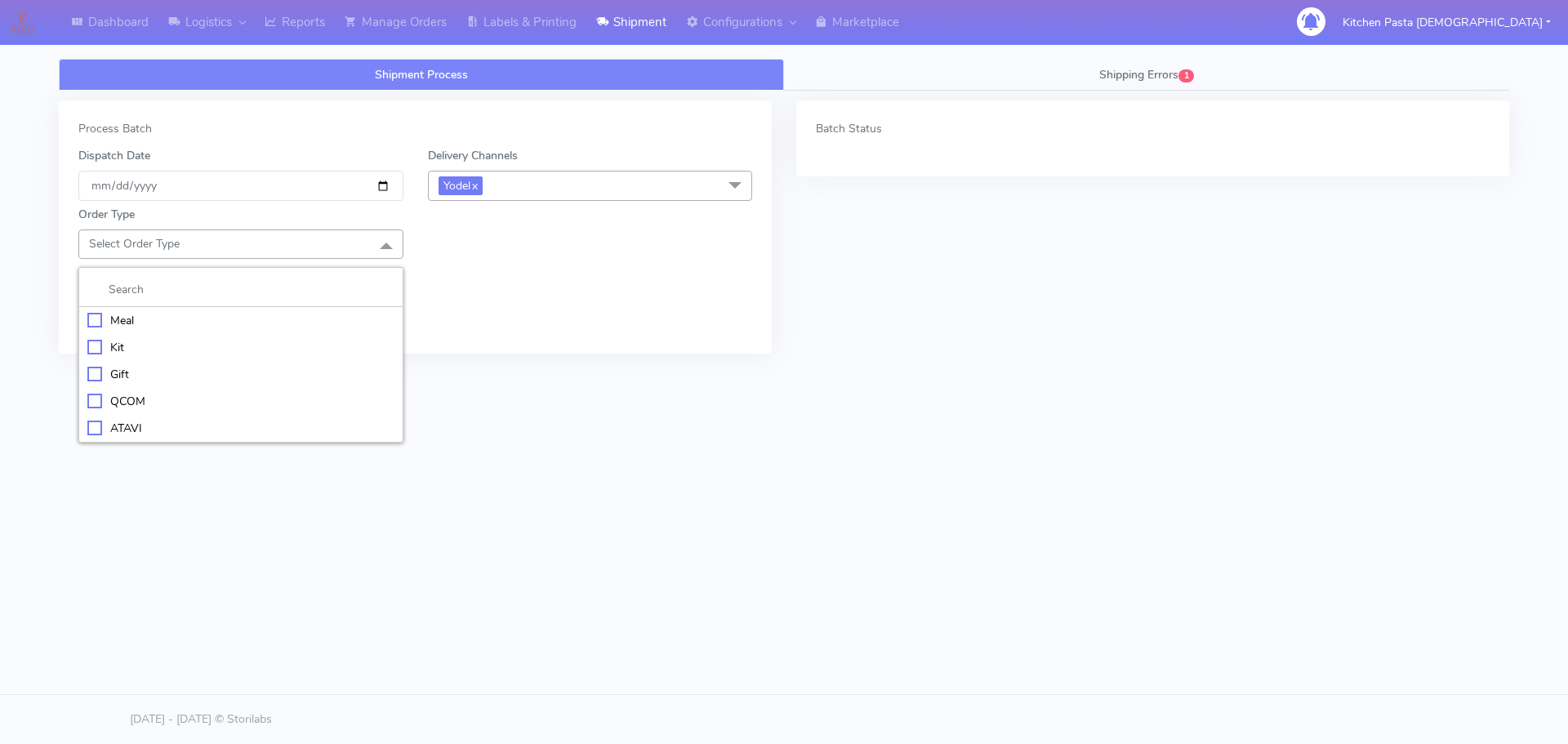
click at [192, 356] on li "Kit" at bounding box center [240, 347] width 323 height 27
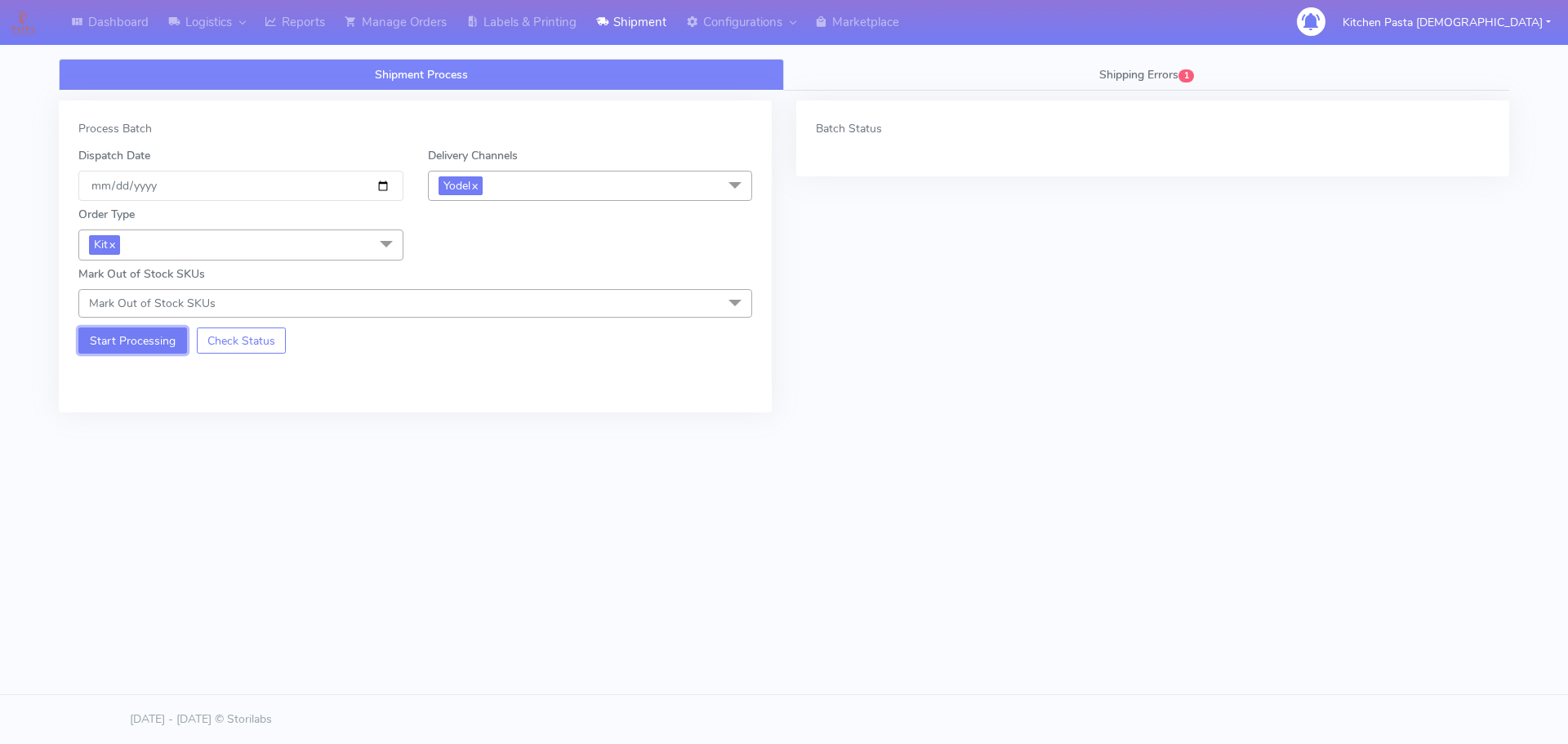
click at [126, 345] on button "Start Processing" at bounding box center [132, 340] width 109 height 26
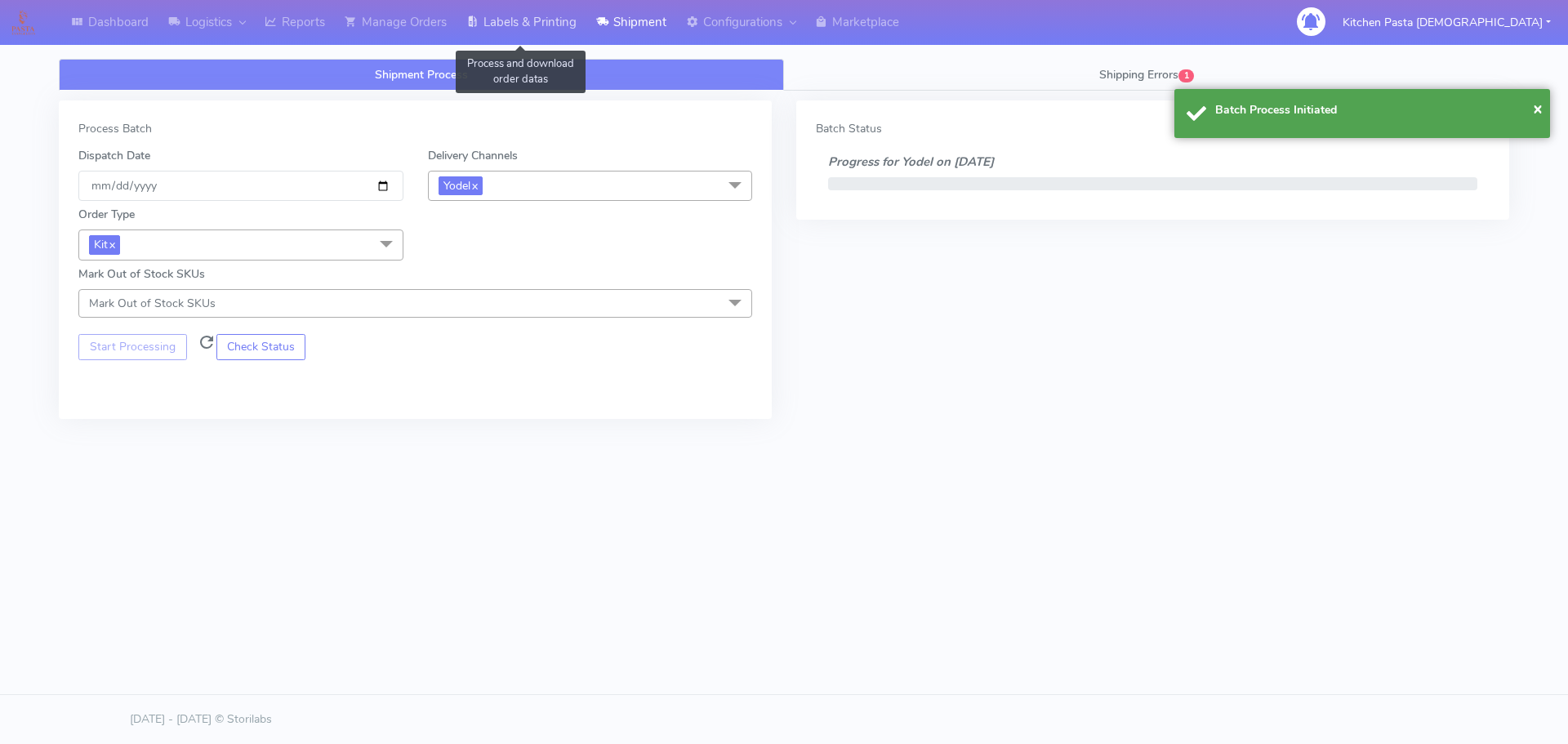
click at [499, 17] on link "Labels & Printing" at bounding box center [521, 22] width 129 height 44
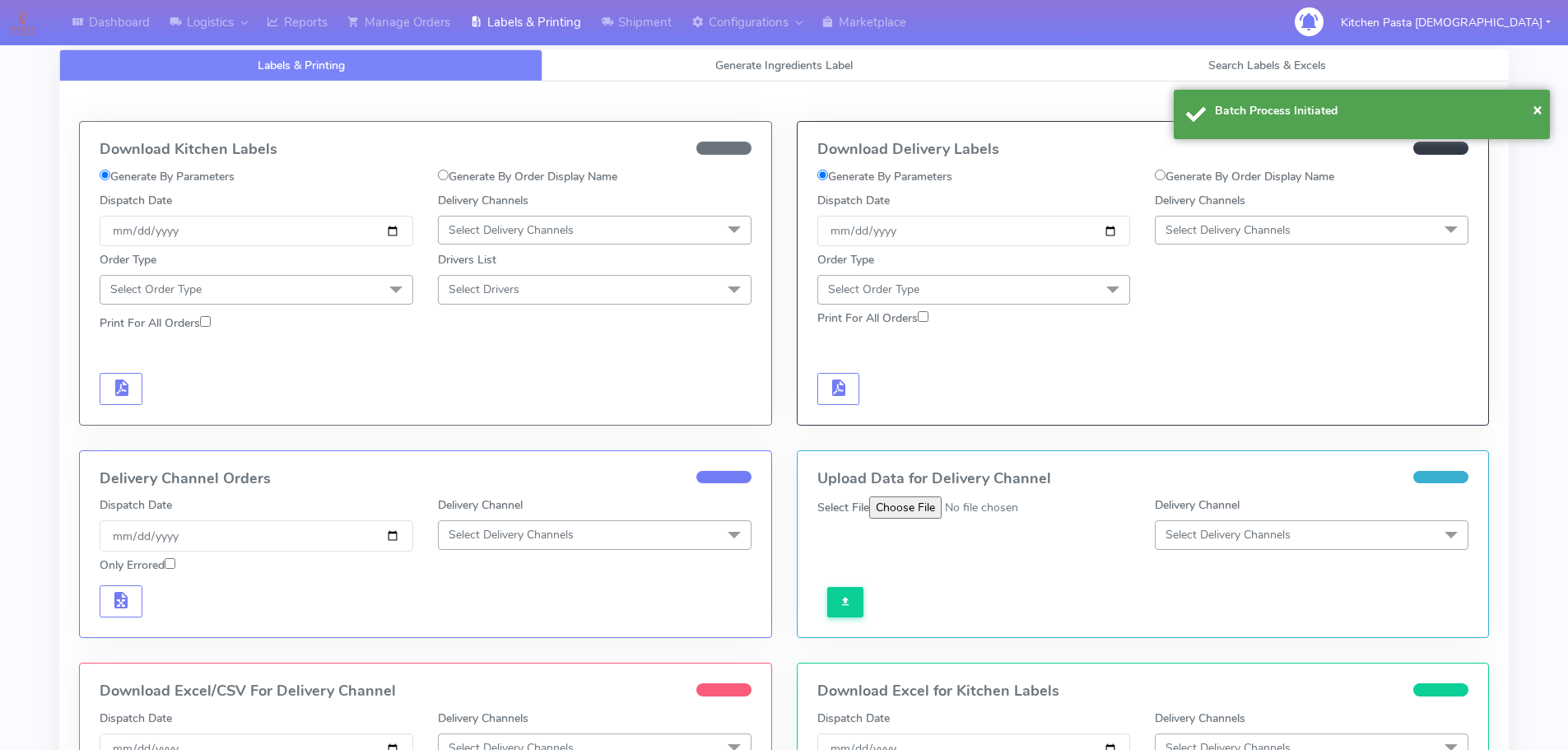
click at [1235, 230] on span "Select Delivery Channels" at bounding box center [1228, 230] width 125 height 16
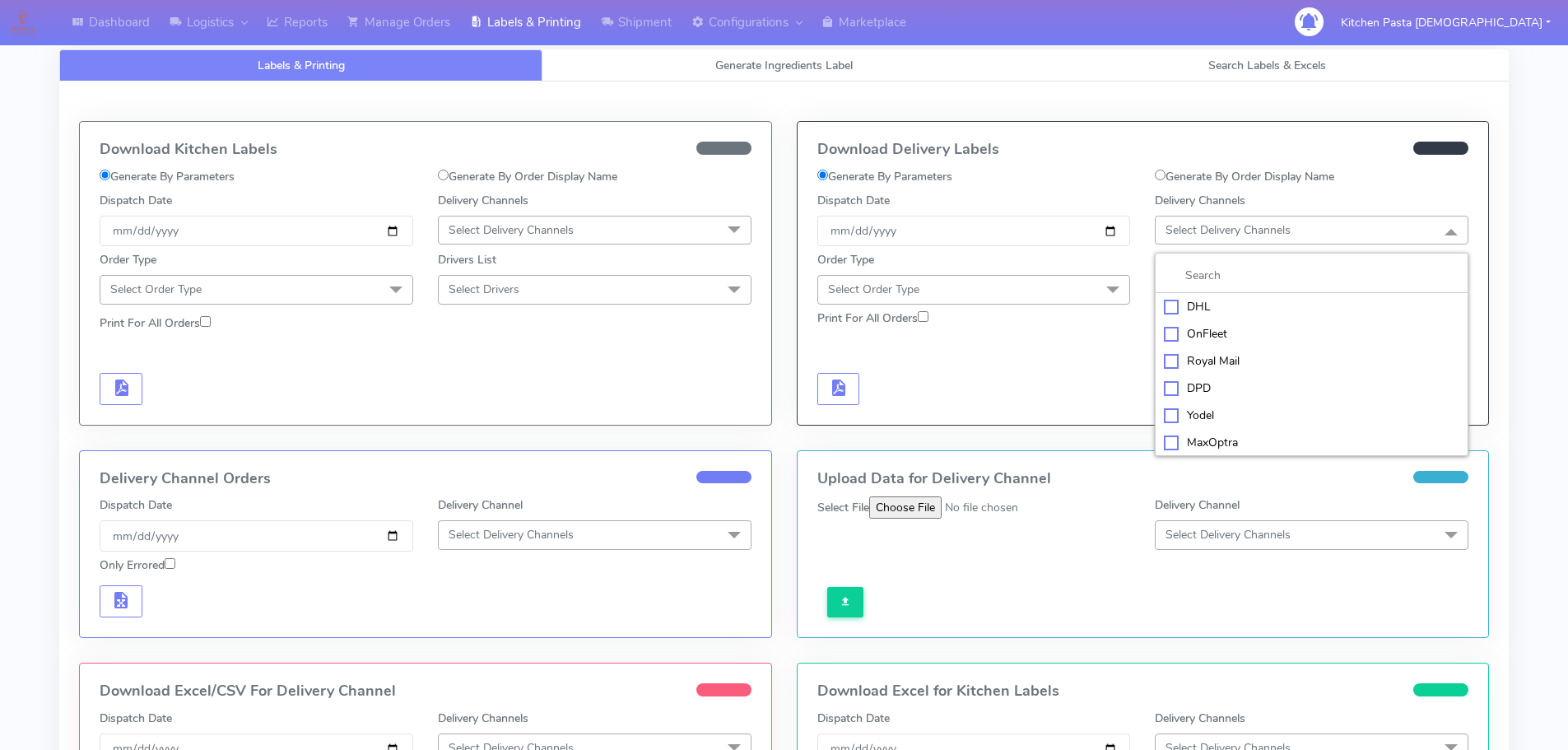
click at [1239, 410] on div "Yodel" at bounding box center [1311, 414] width 296 height 17
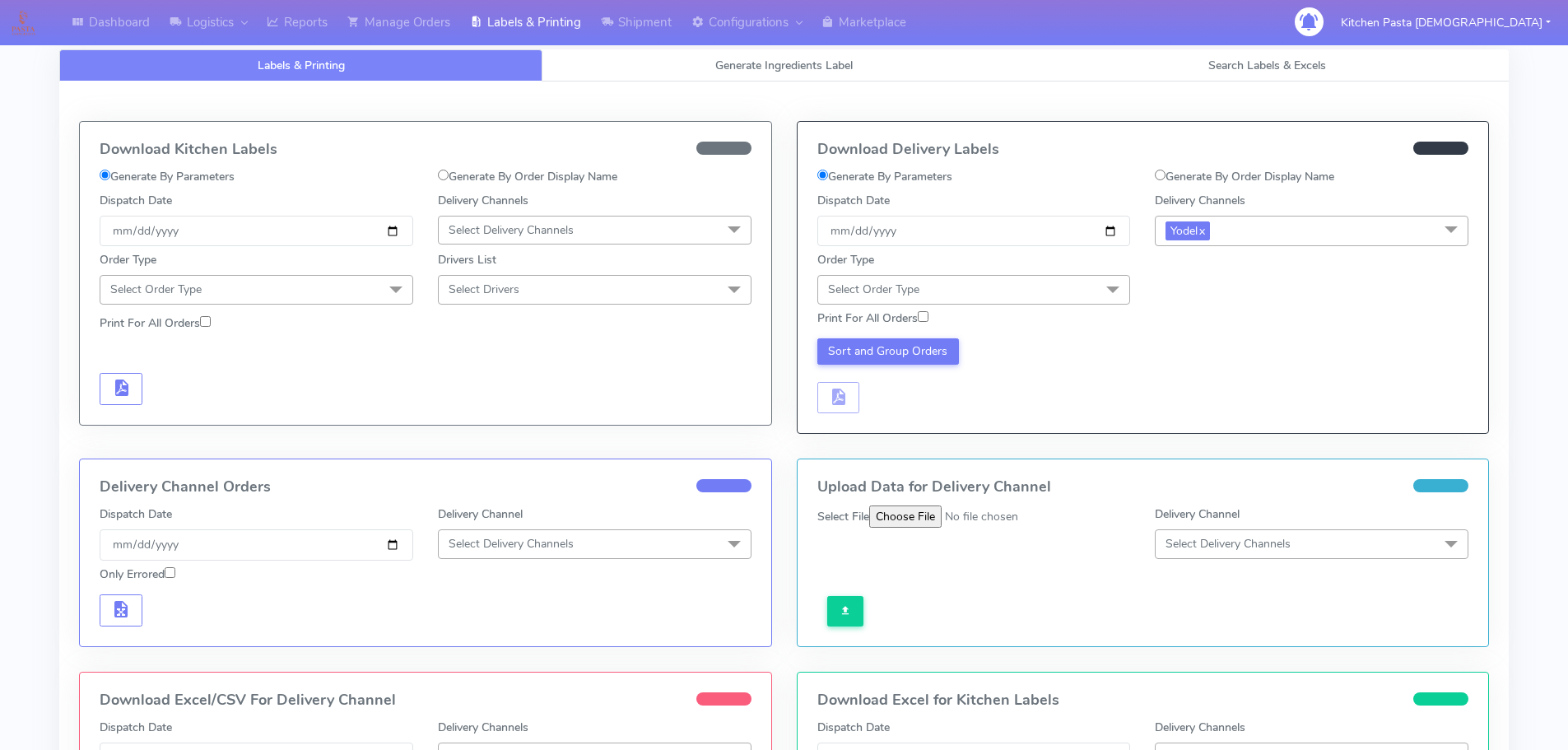
click at [1076, 297] on span "Select Order Type" at bounding box center [974, 289] width 314 height 29
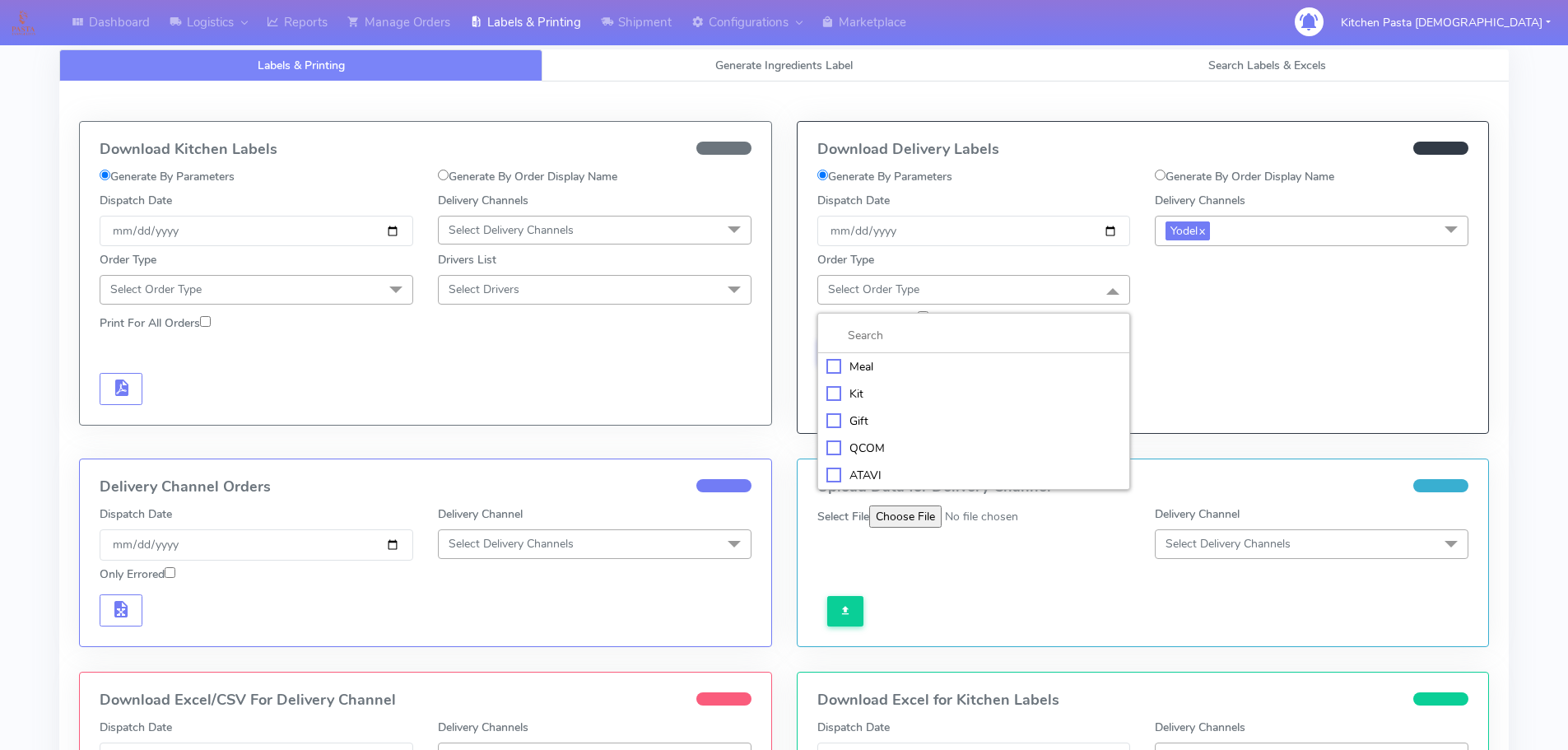
click at [875, 390] on div "Kit" at bounding box center [974, 393] width 296 height 17
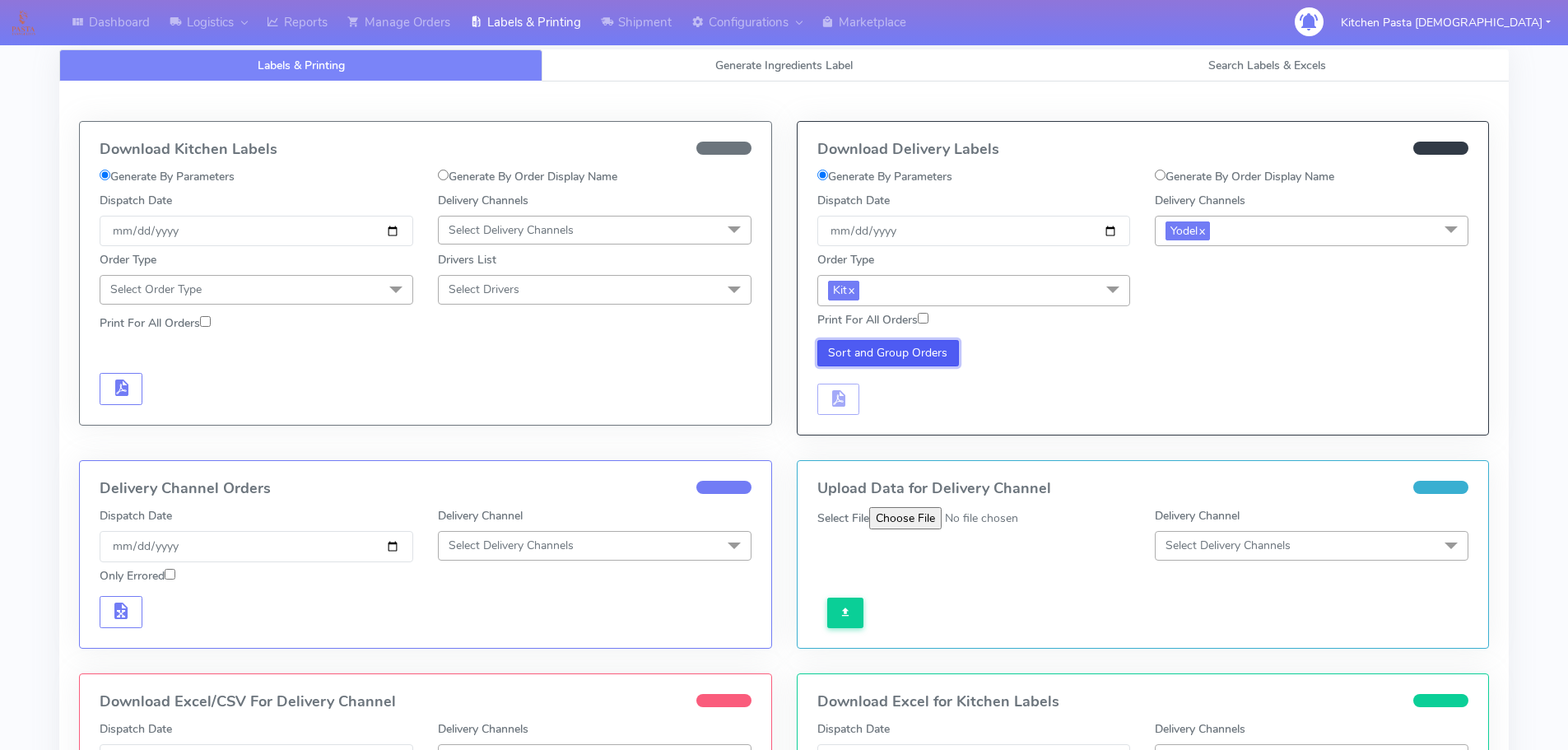
click at [851, 348] on button "Sort and Group Orders" at bounding box center [888, 353] width 142 height 26
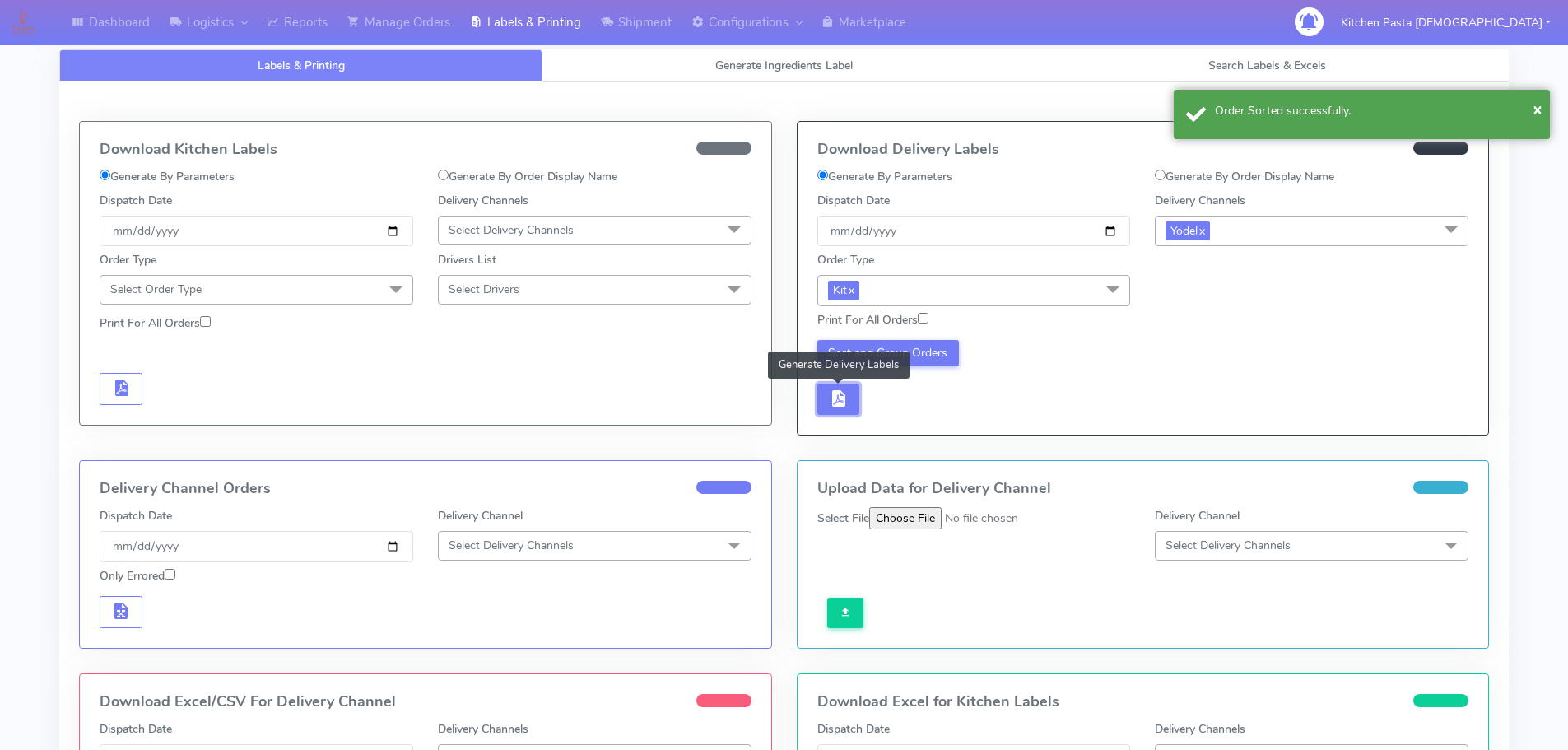
click at [842, 396] on span "button" at bounding box center [837, 402] width 20 height 16
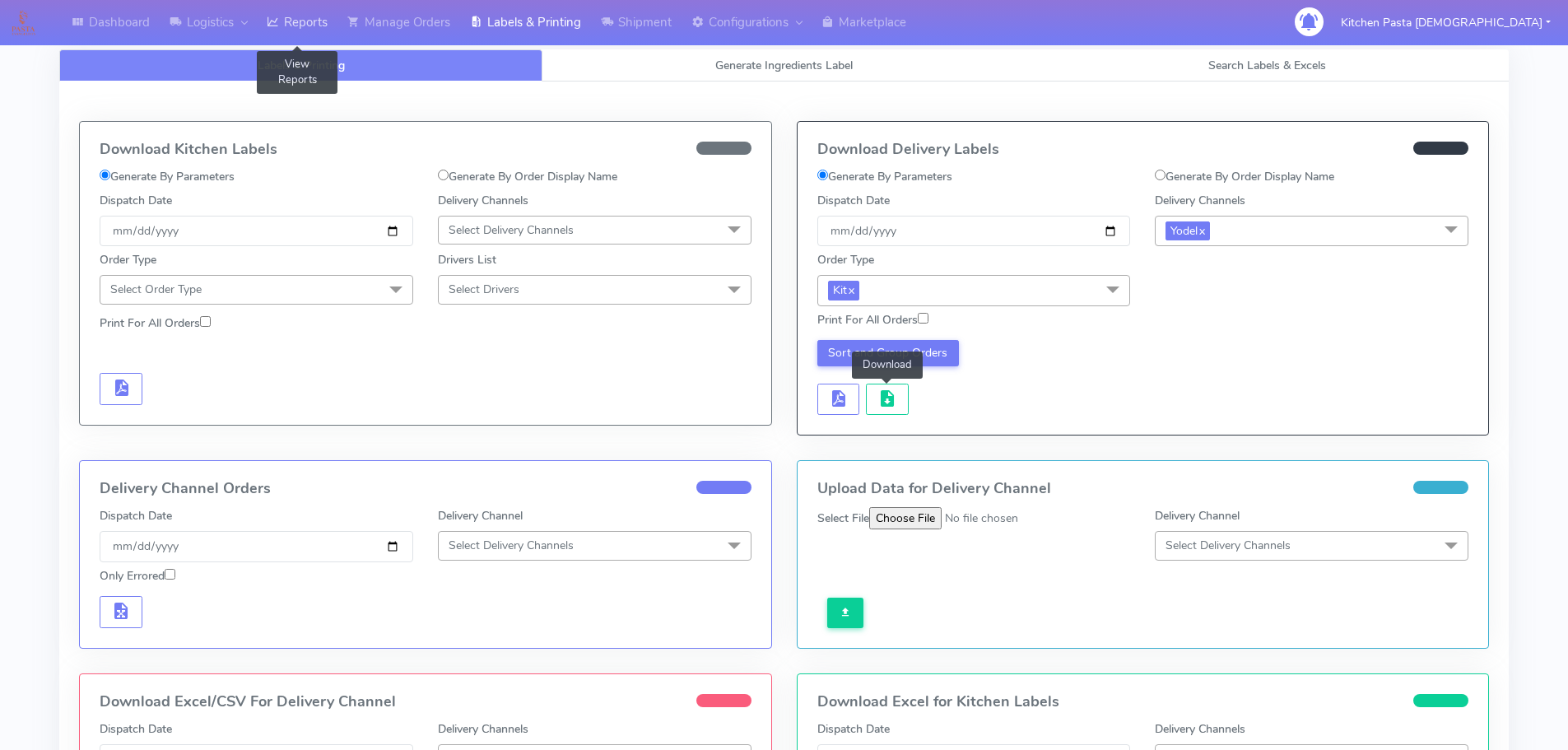
drag, startPoint x: 321, startPoint y: 7, endPoint x: 340, endPoint y: 16, distance: 21.0
click at [321, 7] on link "Reports" at bounding box center [297, 22] width 81 height 45
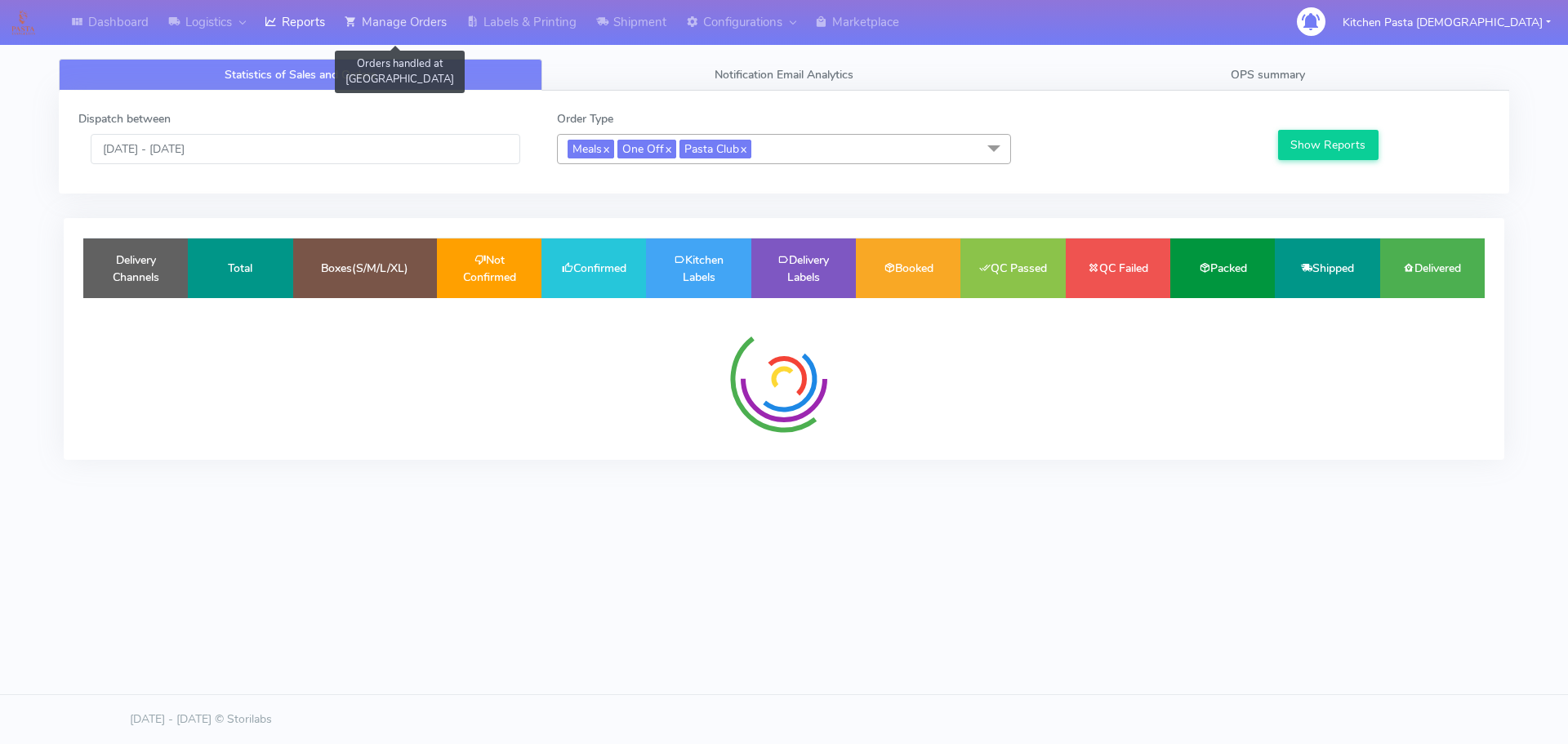
click at [392, 26] on link "Manage Orders" at bounding box center [395, 22] width 122 height 44
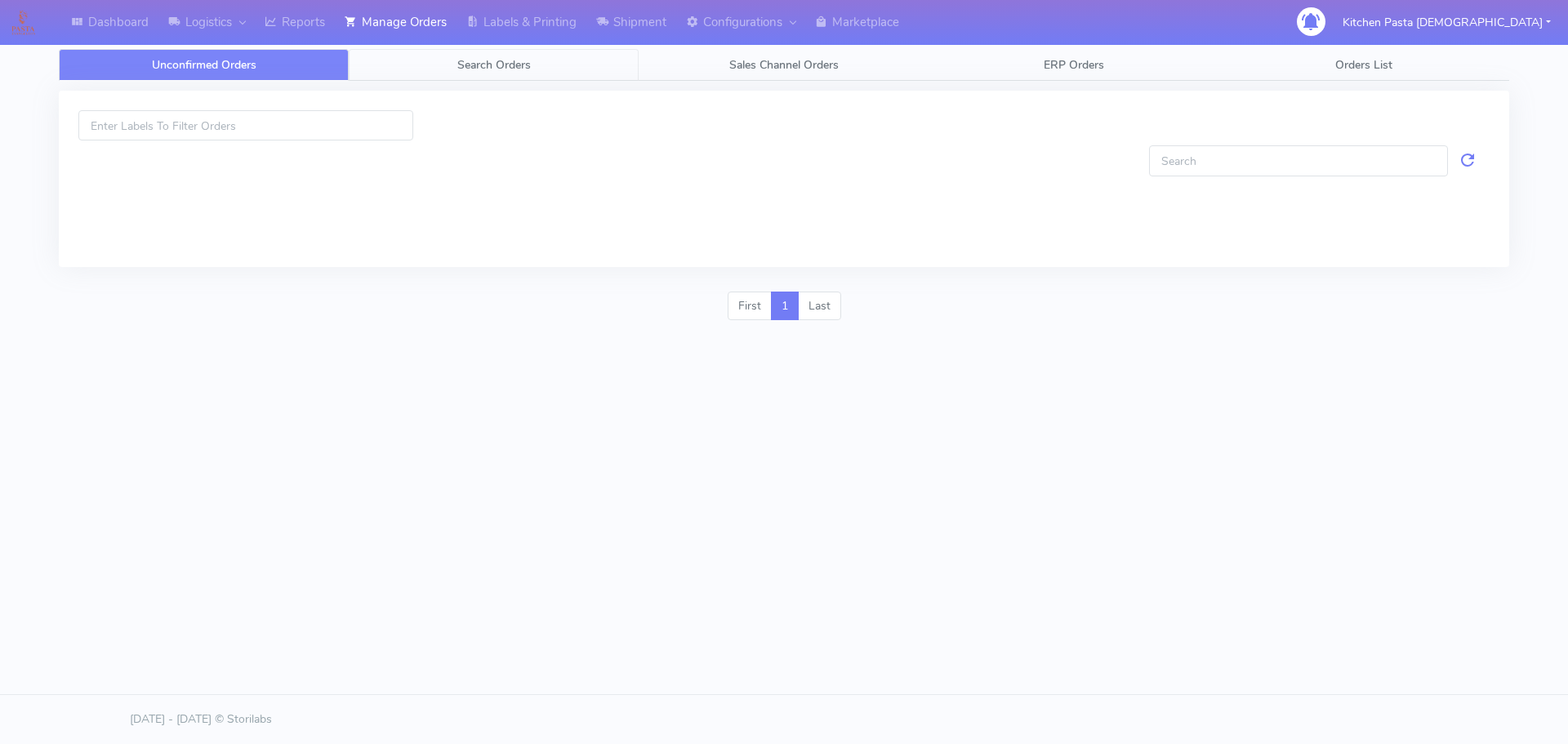
click at [566, 65] on link "Search Orders" at bounding box center [493, 65] width 289 height 32
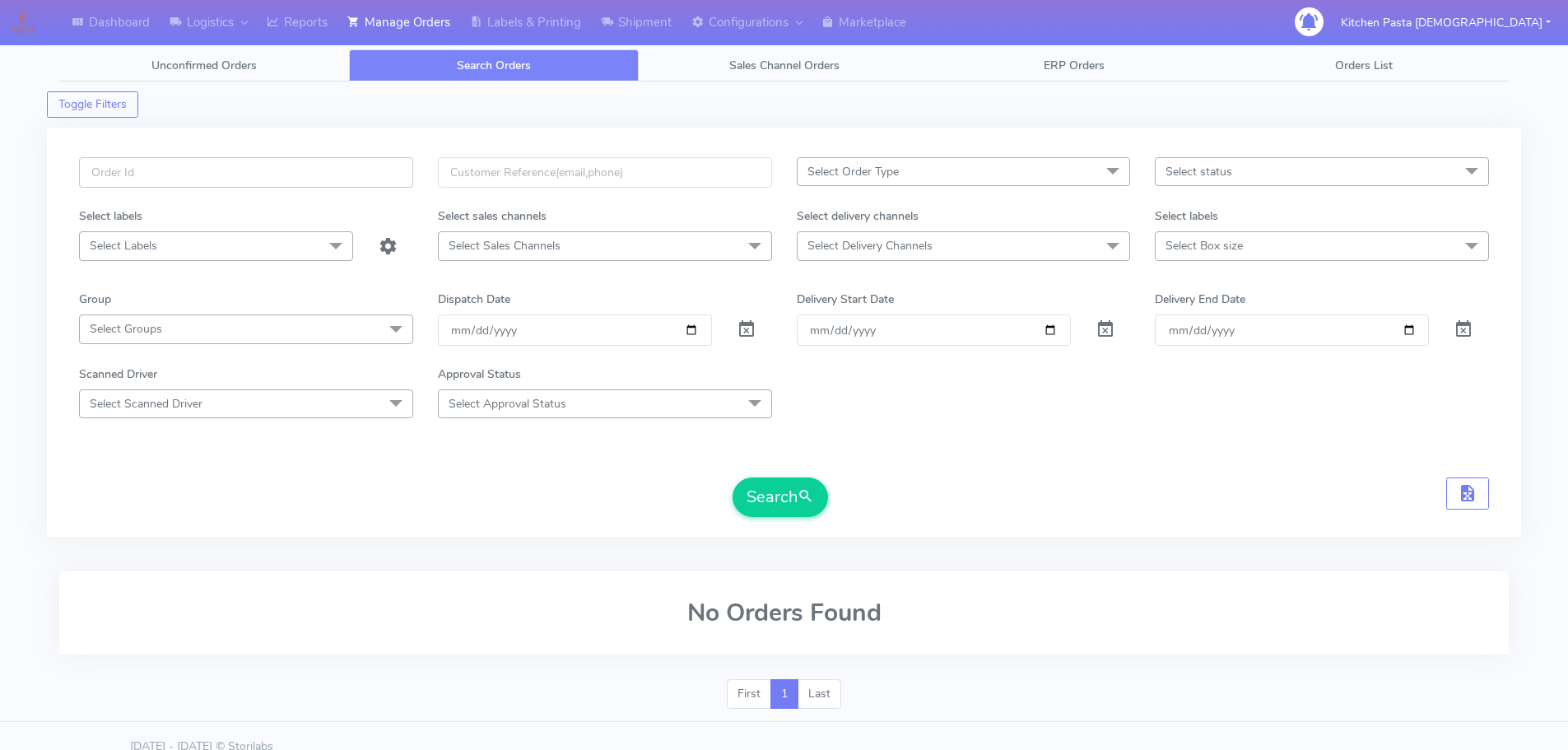
click at [335, 180] on input "text" at bounding box center [246, 172] width 335 height 31
type input "1627862_1"
click at [803, 514] on button "Search" at bounding box center [781, 497] width 96 height 40
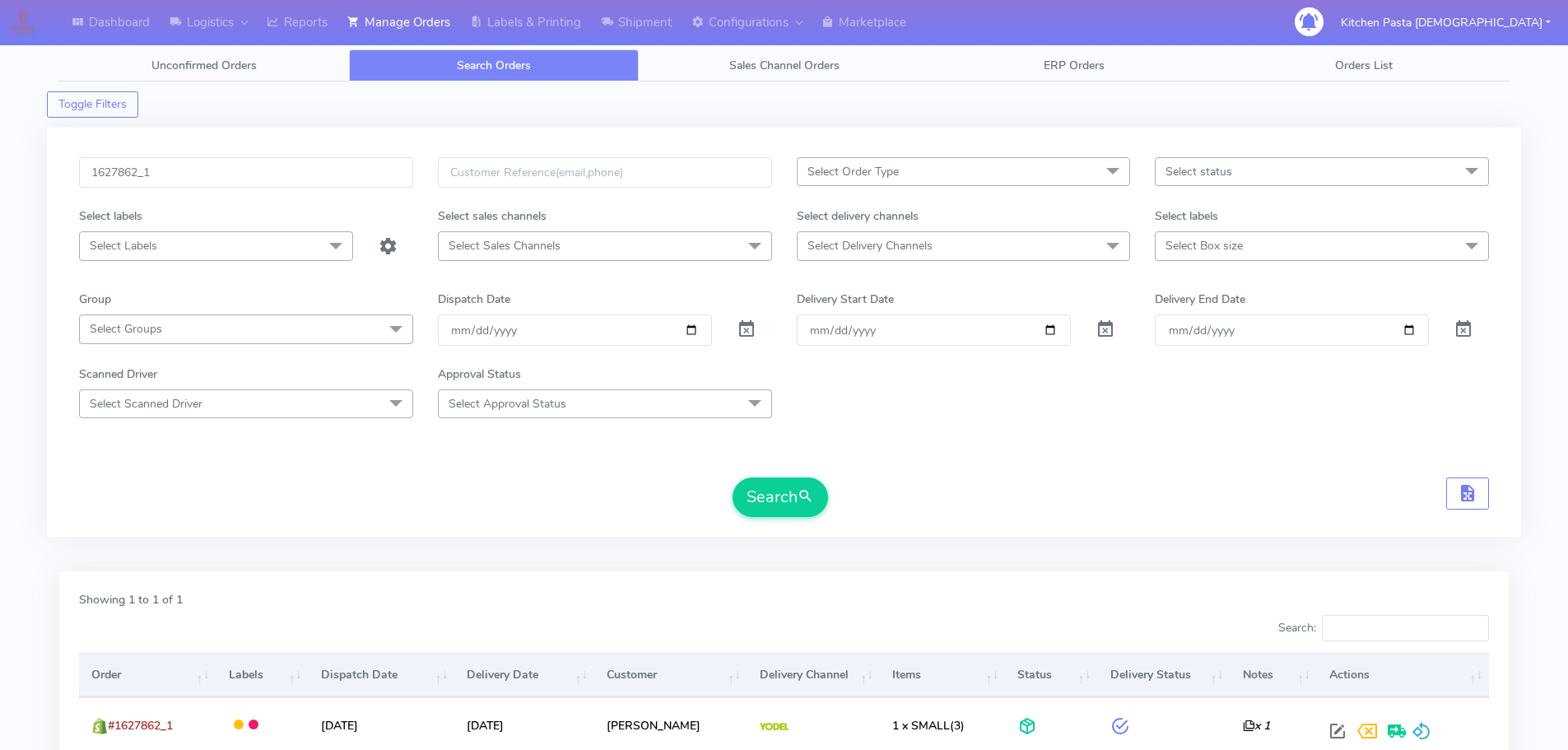
scroll to position [144, 0]
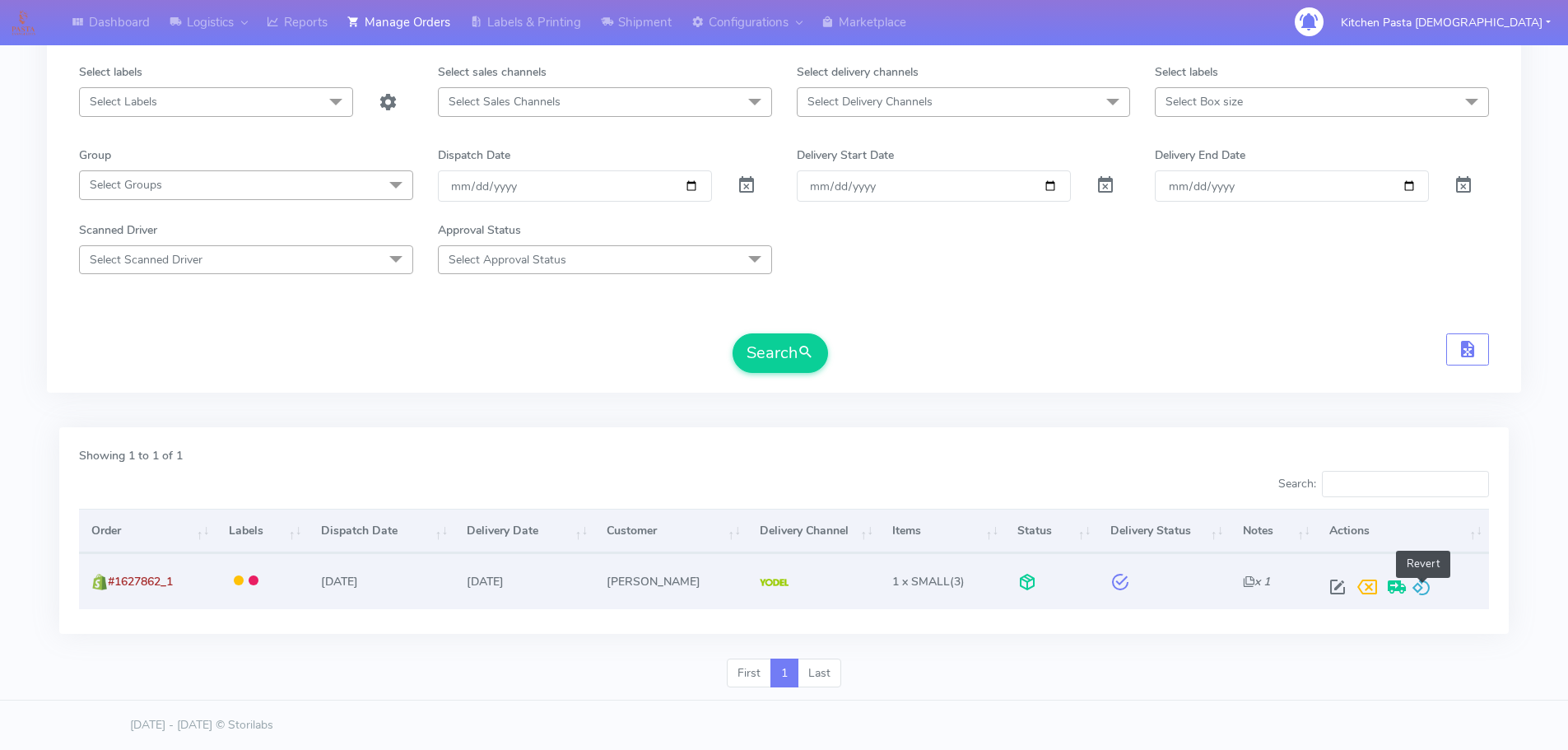
click at [1421, 589] on span at bounding box center [1422, 591] width 20 height 16
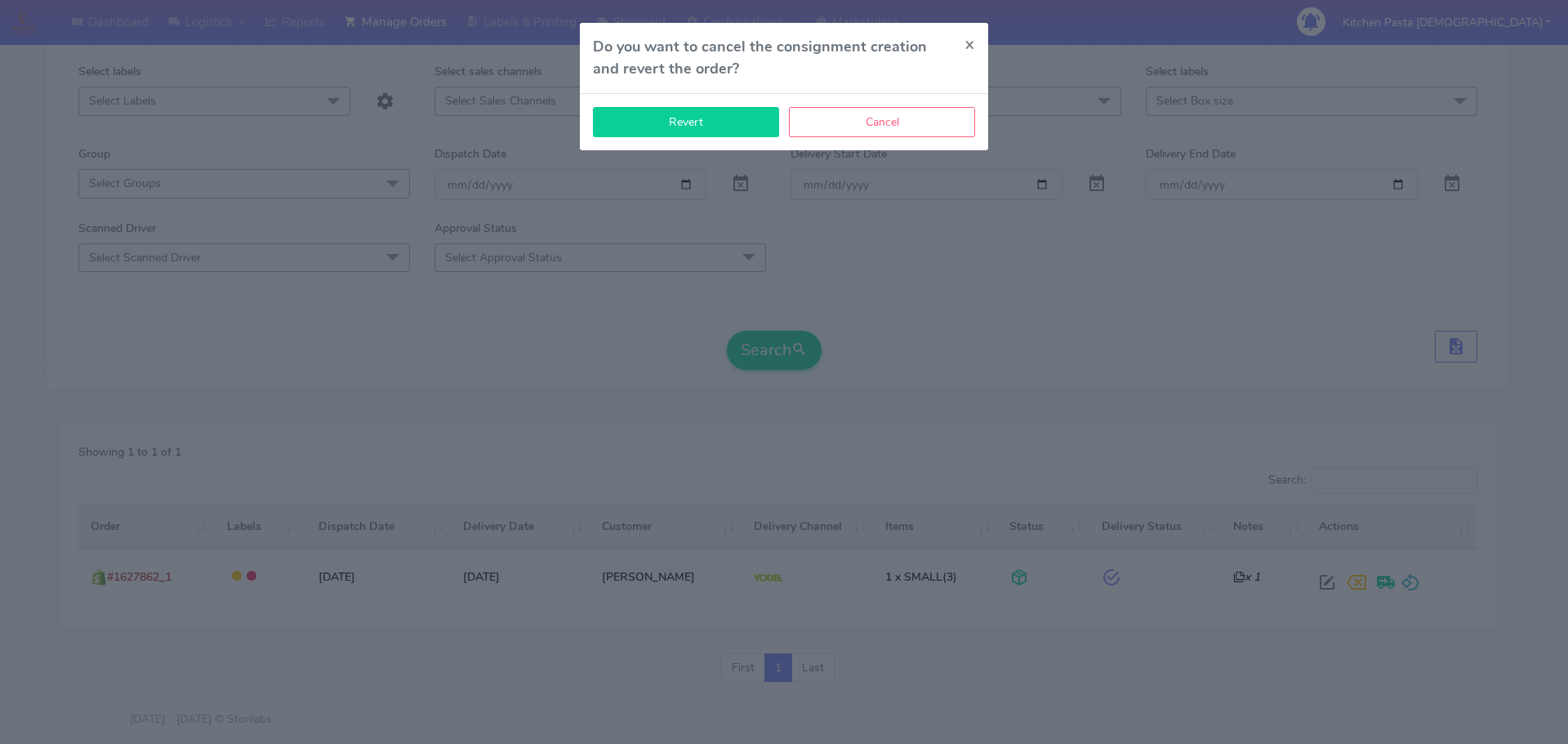
click at [703, 125] on button "Revert" at bounding box center [686, 122] width 186 height 31
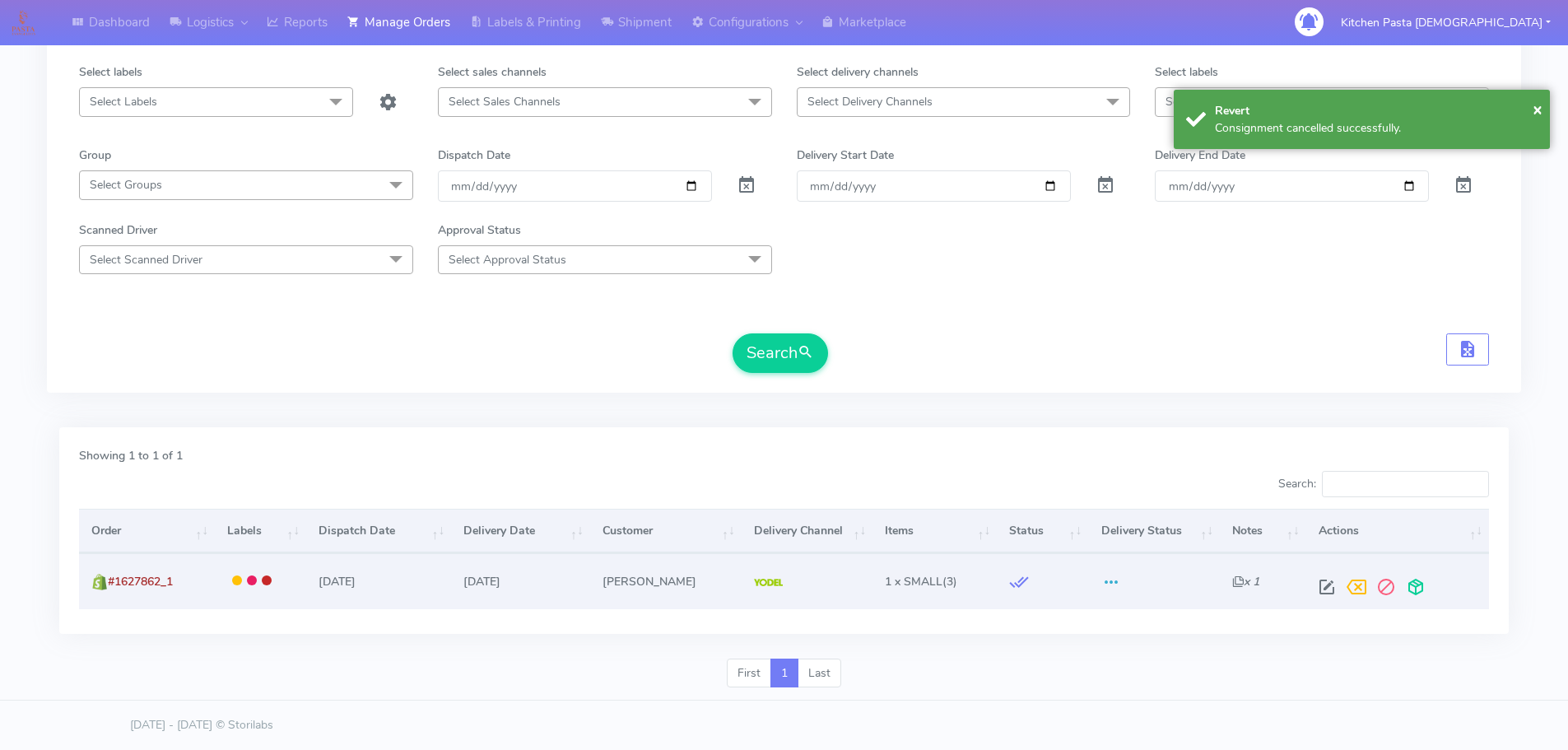
drag, startPoint x: 1414, startPoint y: 602, endPoint x: 1410, endPoint y: 594, distance: 8.9
click at [1414, 600] on td at bounding box center [1397, 580] width 182 height 55
click at [1408, 590] on span at bounding box center [1416, 591] width 30 height 16
click at [1349, 587] on span at bounding box center [1350, 591] width 30 height 16
click at [1343, 587] on span at bounding box center [1337, 591] width 30 height 16
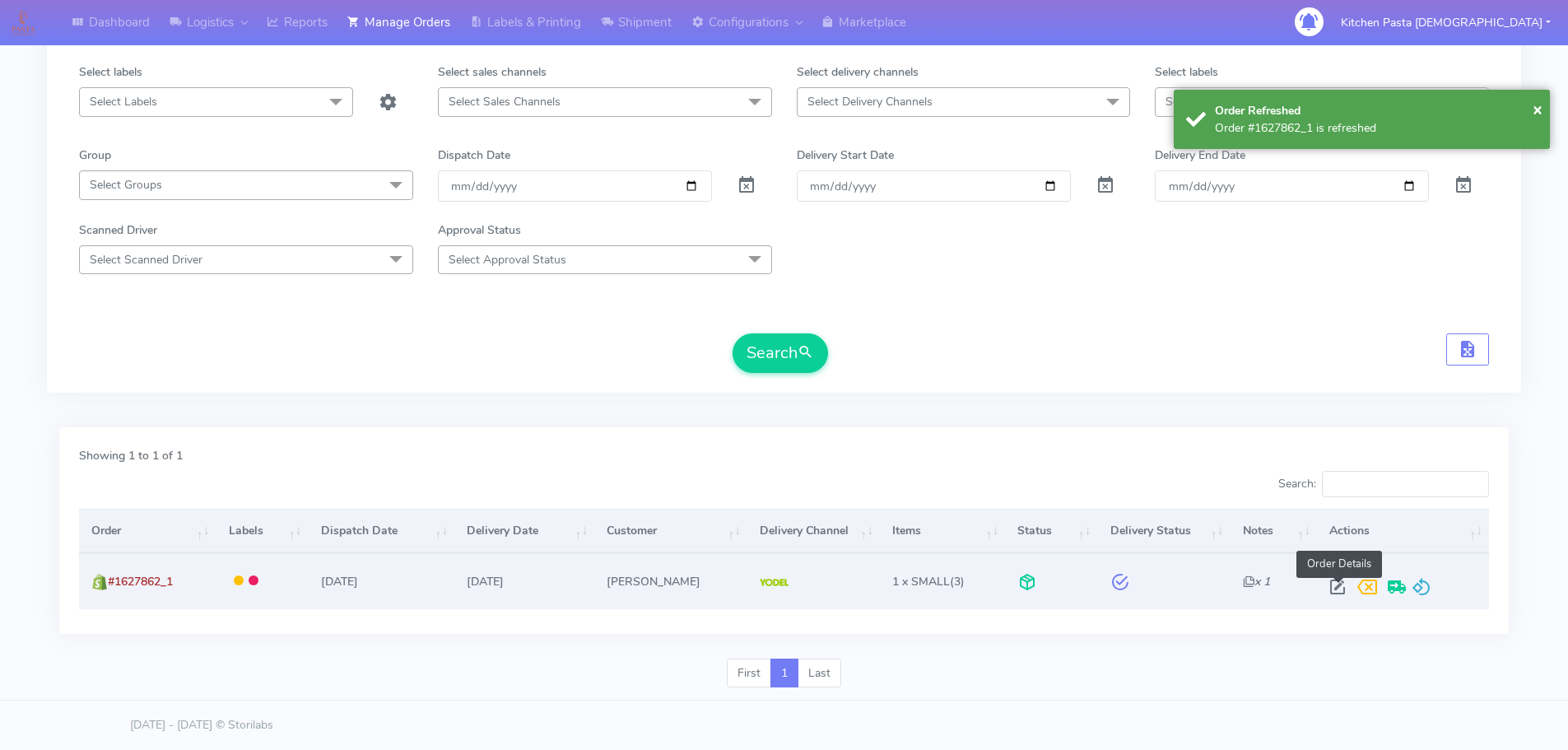
select select "5"
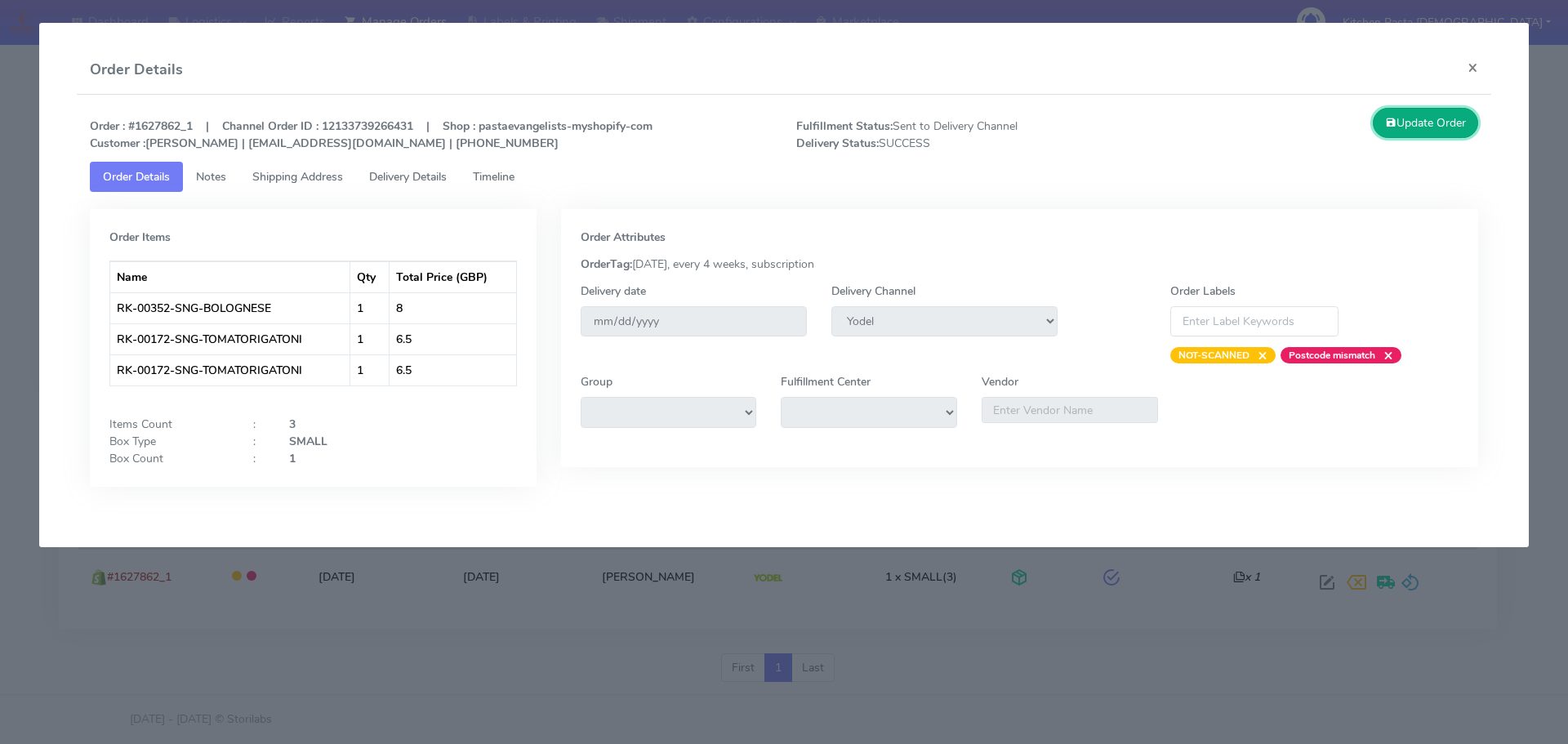
drag, startPoint x: 1412, startPoint y: 119, endPoint x: 1120, endPoint y: 199, distance: 302.8
click at [1412, 119] on button "Update Order" at bounding box center [1425, 123] width 106 height 31
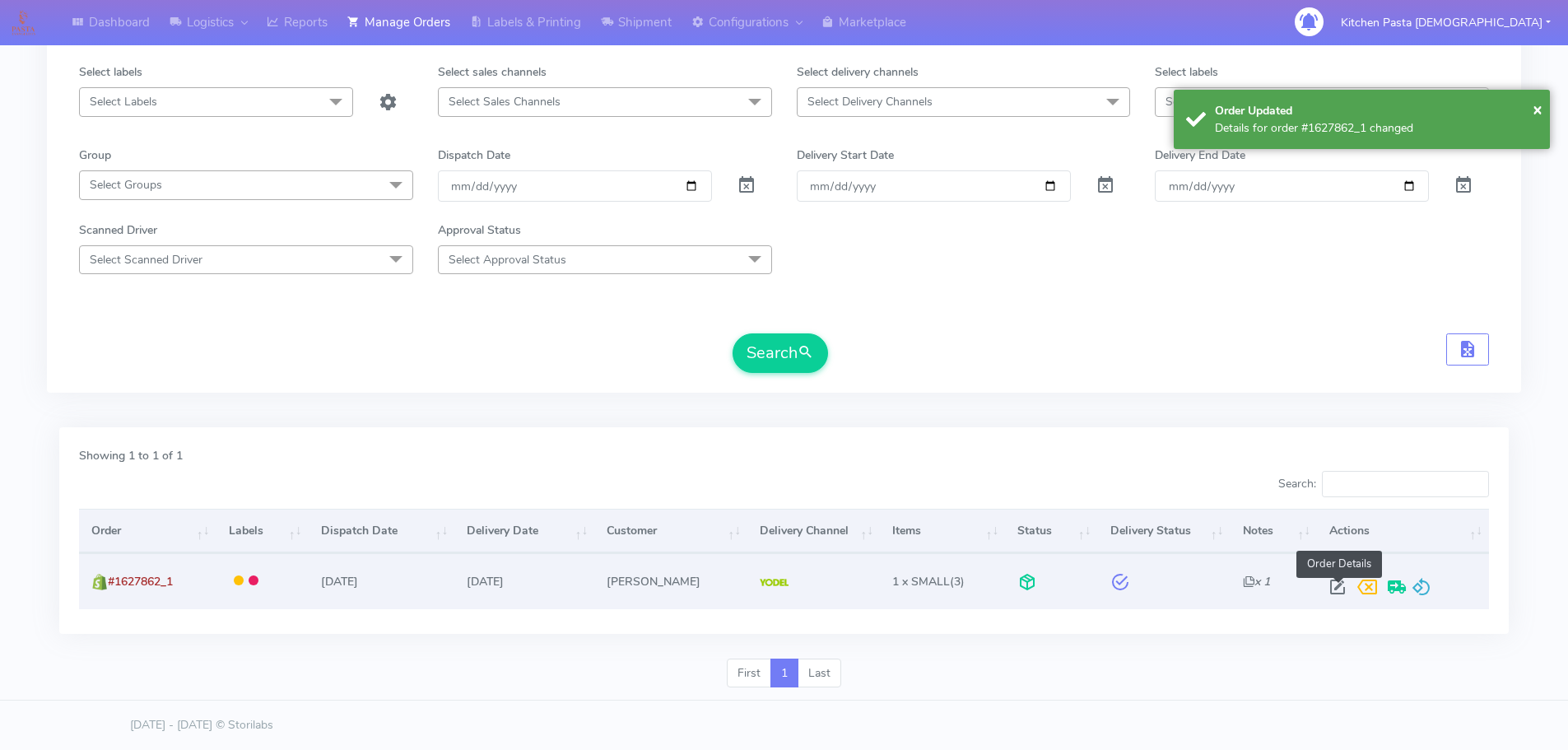
click at [1329, 589] on span at bounding box center [1337, 591] width 30 height 16
select select "5"
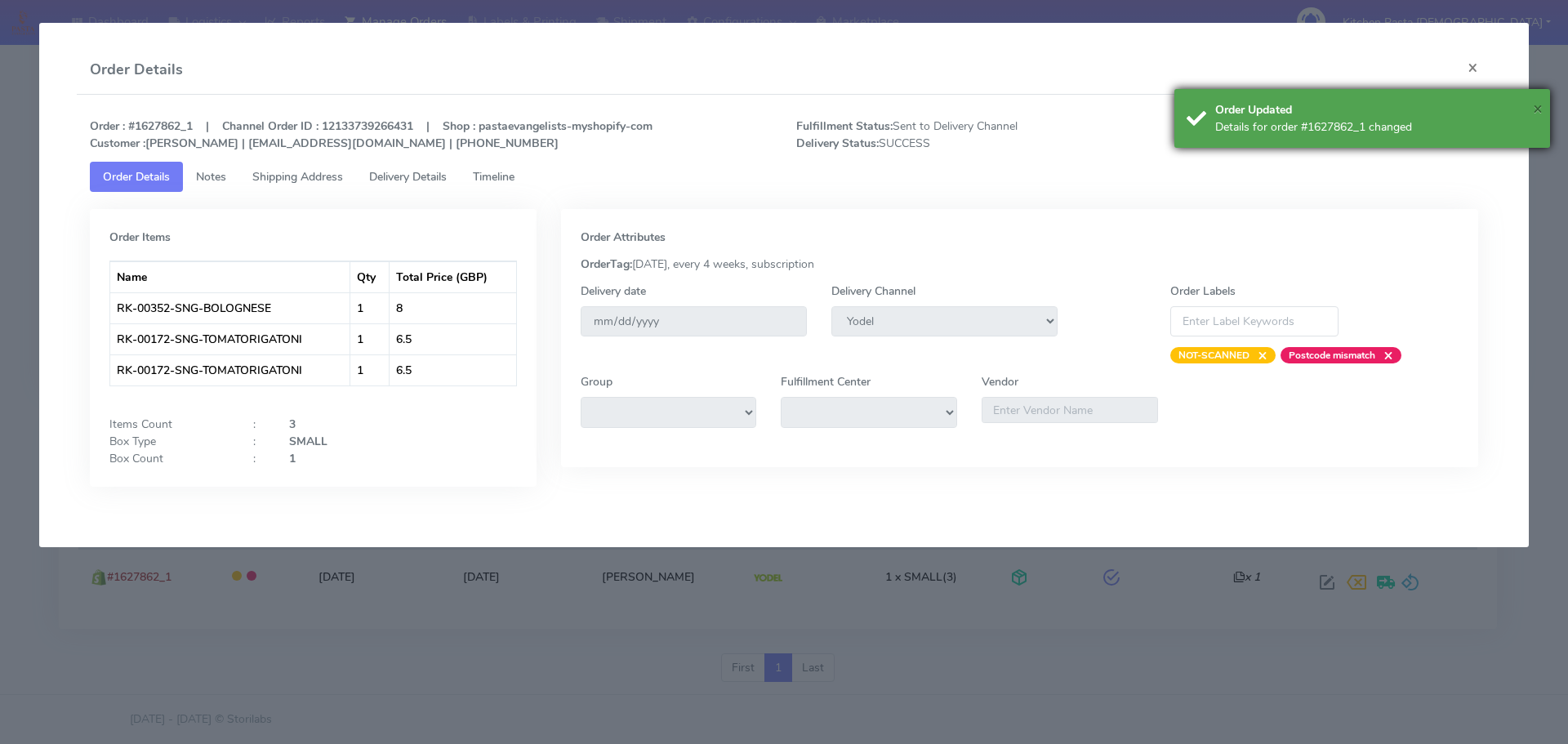
click at [1538, 101] on span "×" at bounding box center [1537, 108] width 10 height 22
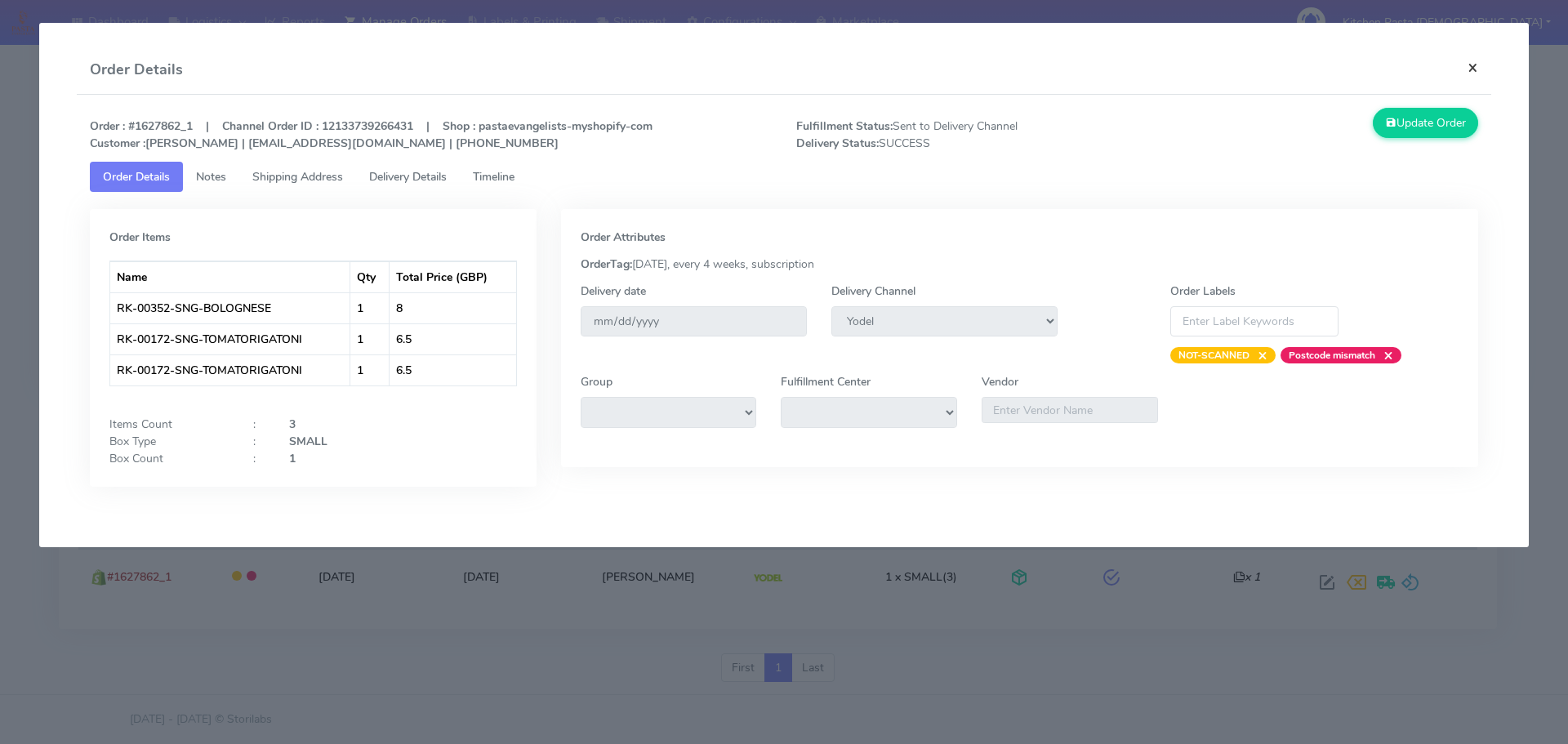
click at [1465, 70] on button "×" at bounding box center [1472, 67] width 37 height 43
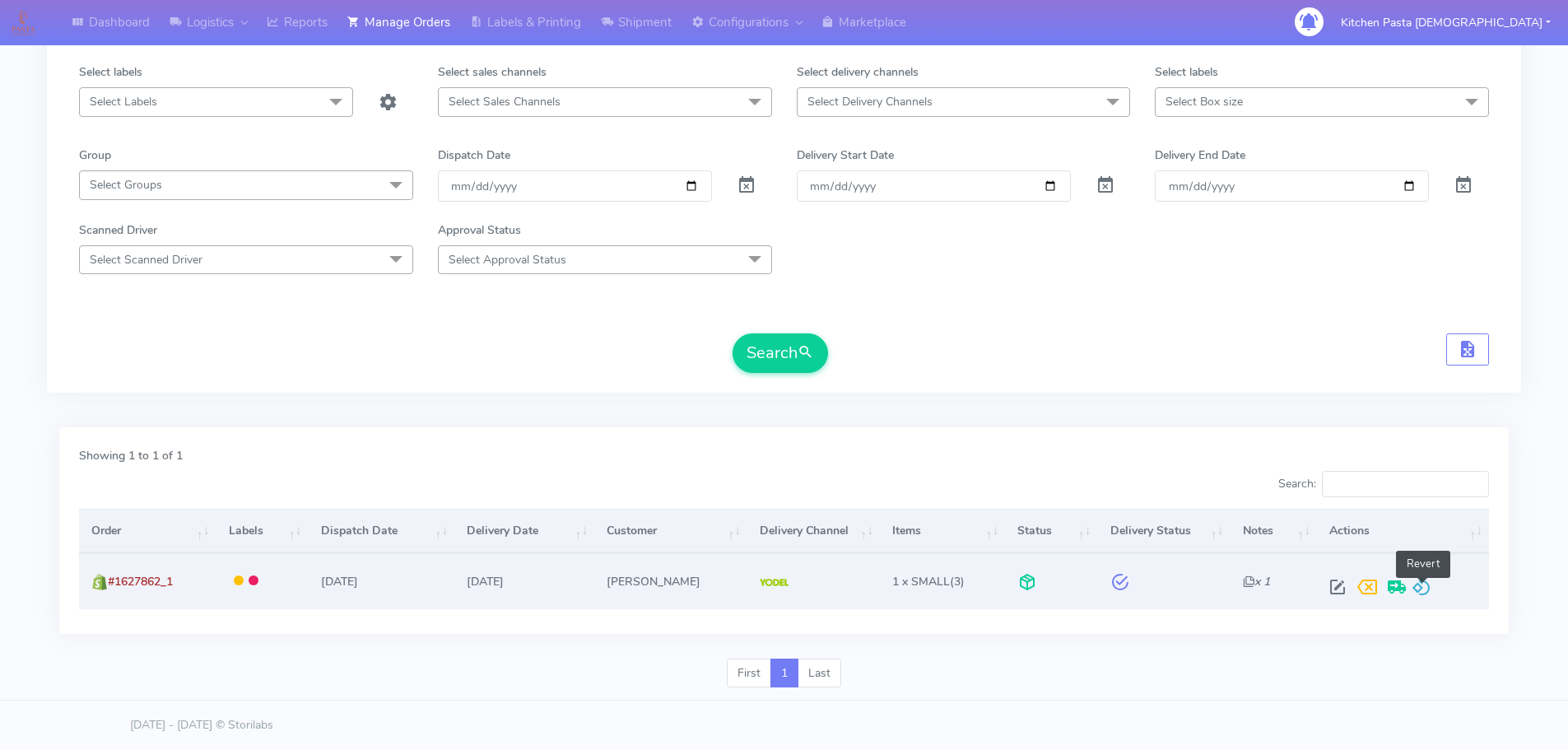
click at [1424, 591] on span at bounding box center [1422, 591] width 20 height 16
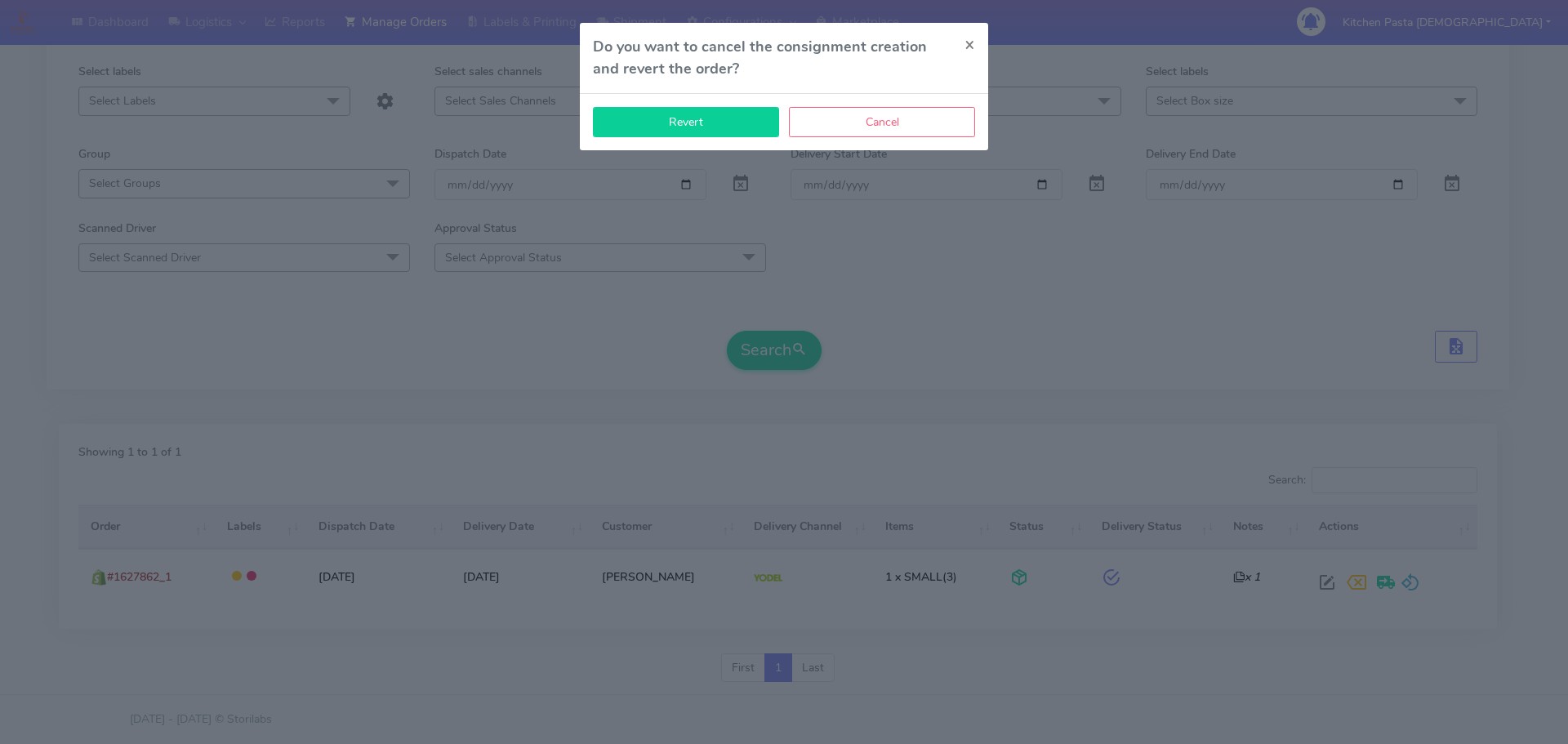
click at [712, 135] on button "Revert" at bounding box center [686, 122] width 186 height 31
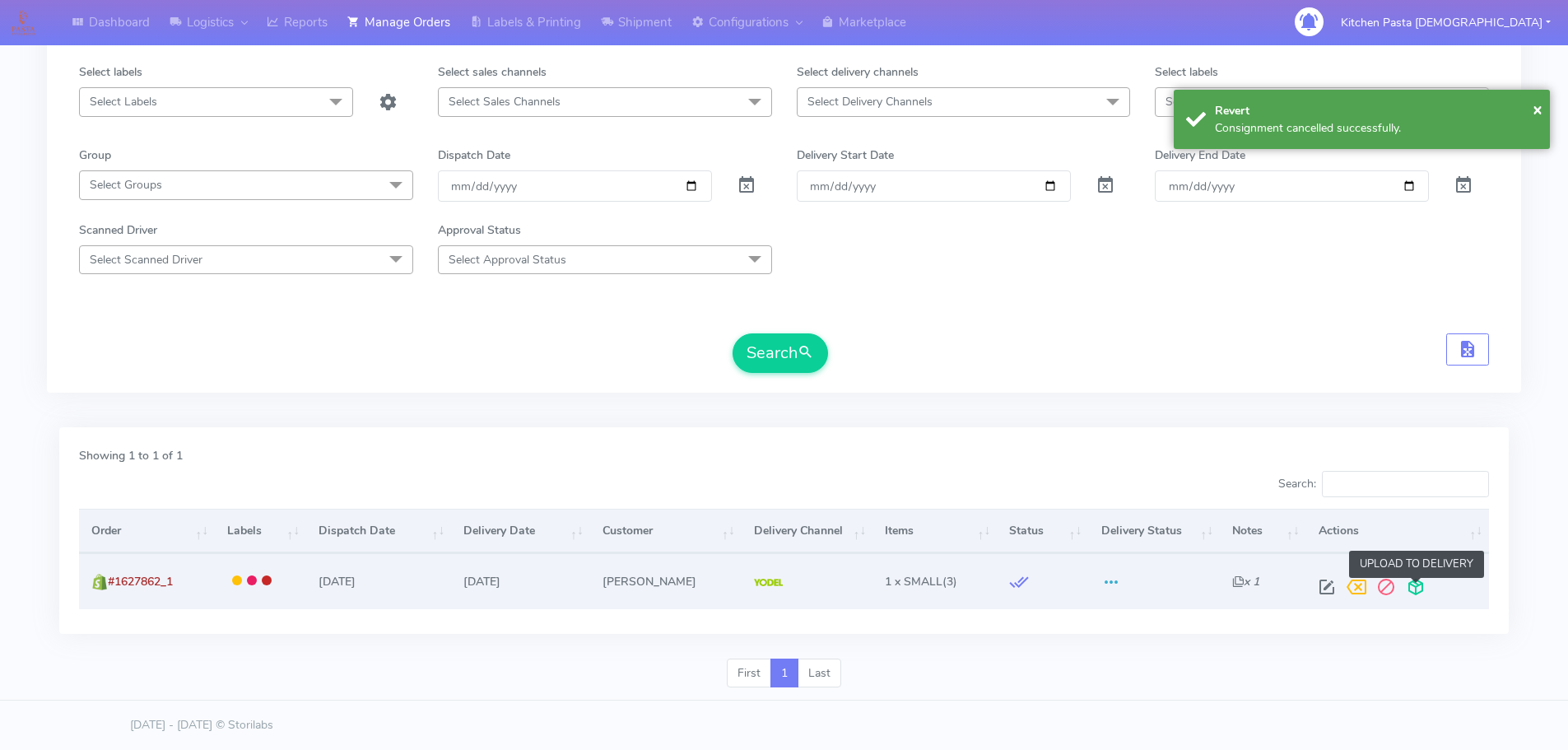
click at [1421, 590] on span at bounding box center [1416, 591] width 30 height 16
click at [1347, 591] on span at bounding box center [1350, 591] width 30 height 16
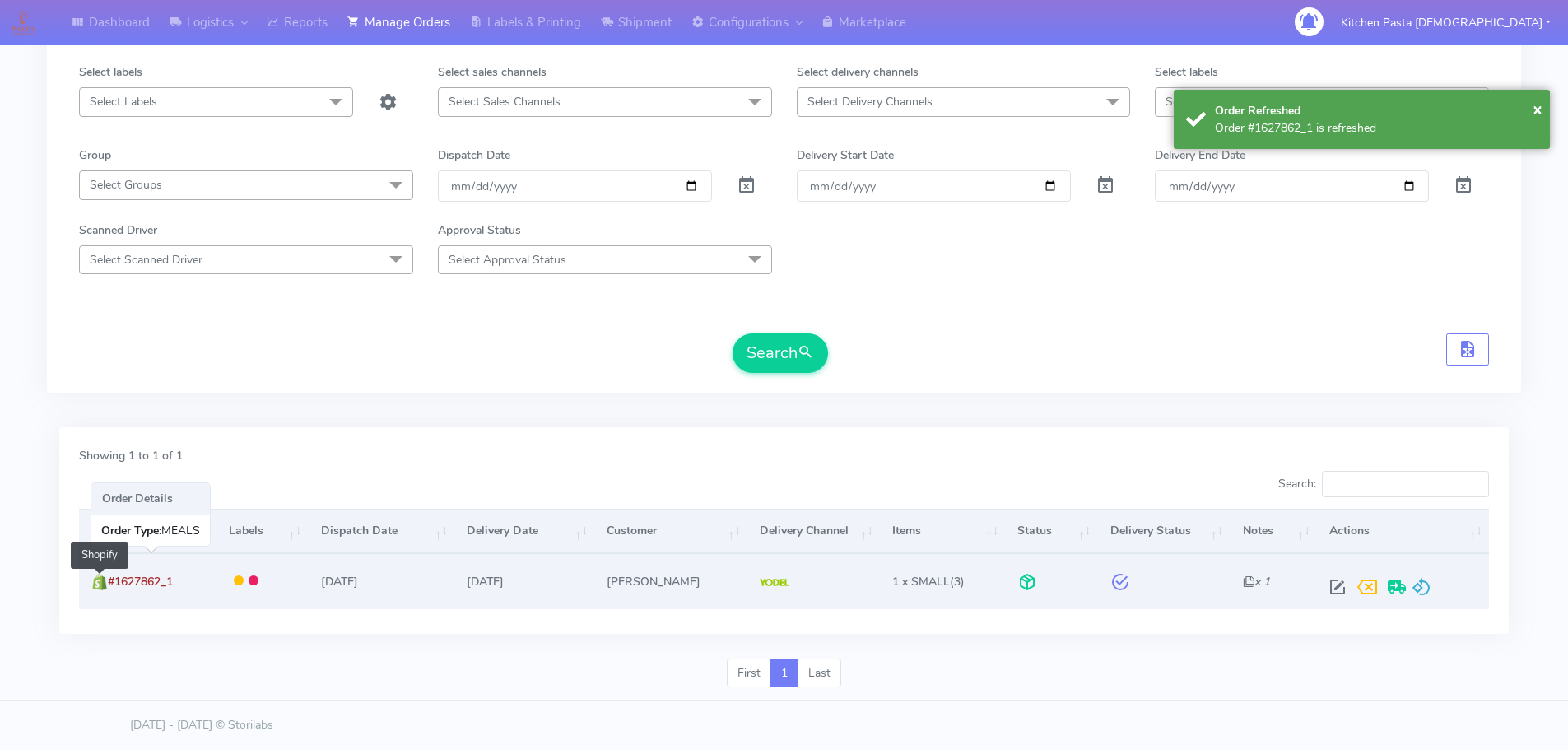
drag, startPoint x: 187, startPoint y: 577, endPoint x: 101, endPoint y: 579, distance: 86.0
click at [101, 579] on td "#1627862_1 Shopify" at bounding box center [146, 580] width 136 height 55
copy span "#1627862_1"
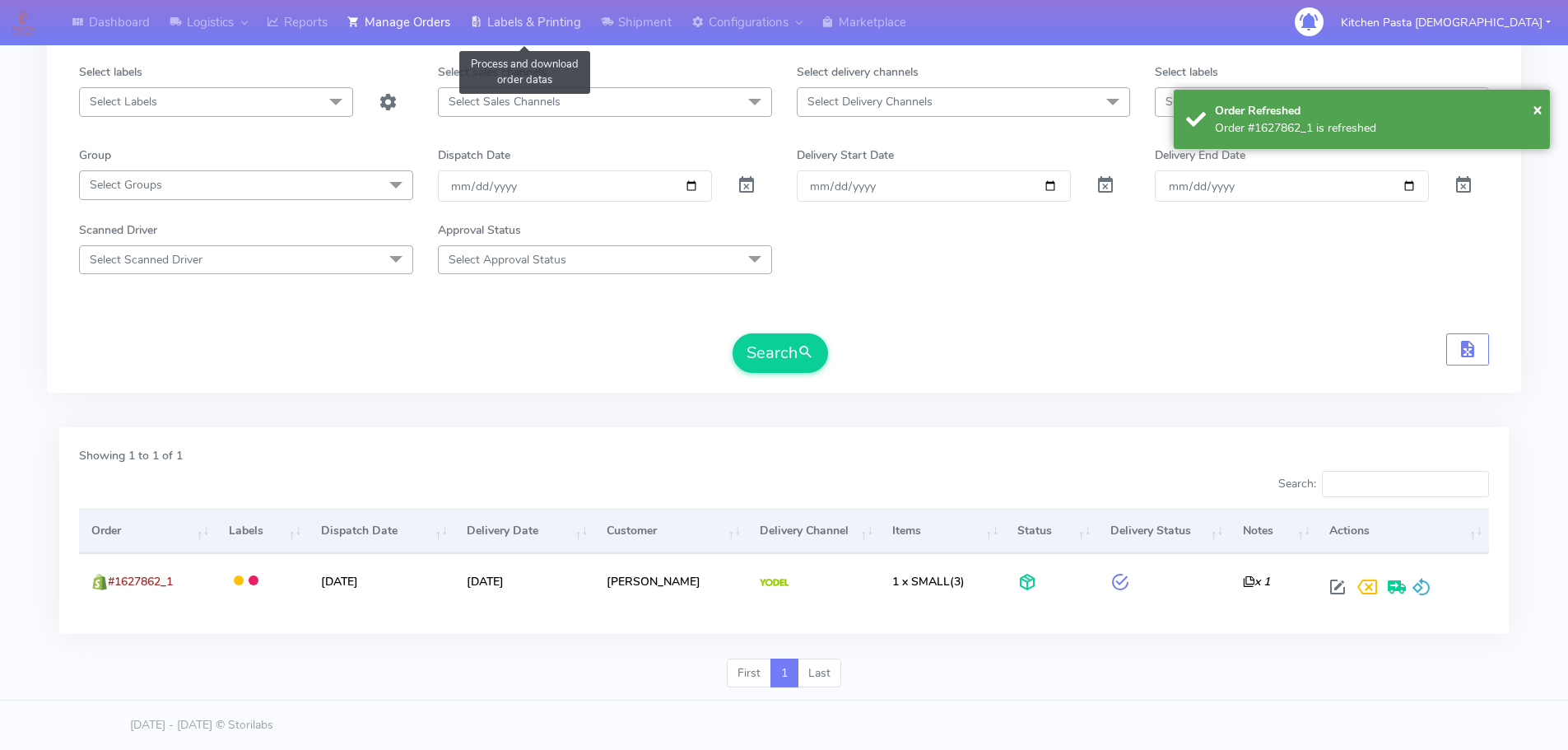
click at [509, 26] on link "Labels & Printing" at bounding box center [525, 22] width 130 height 45
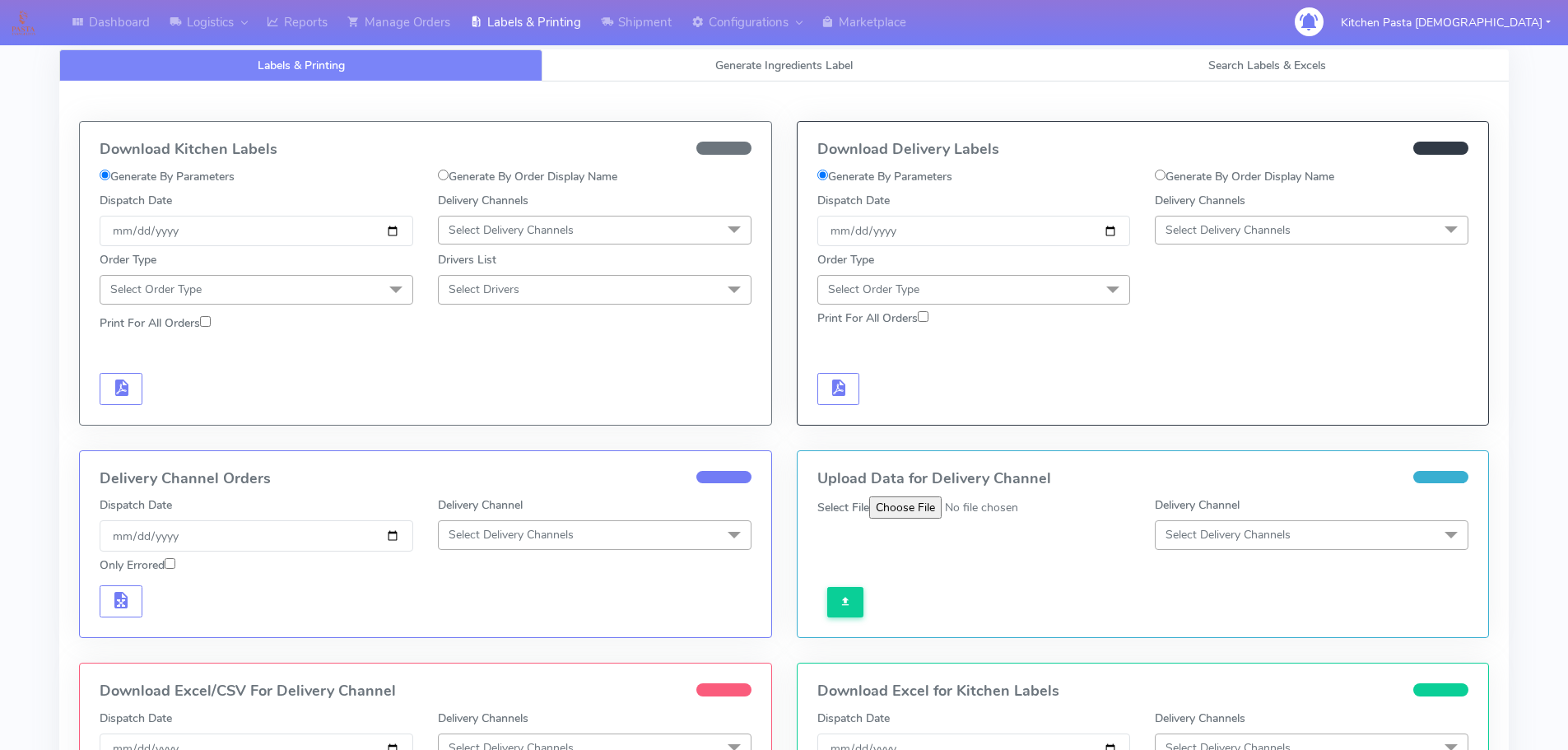
click at [1170, 173] on label "Generate By Order Display Name" at bounding box center [1244, 176] width 179 height 17
click at [1165, 173] on input "Generate By Order Display Name" at bounding box center [1160, 174] width 11 height 11
radio input "true"
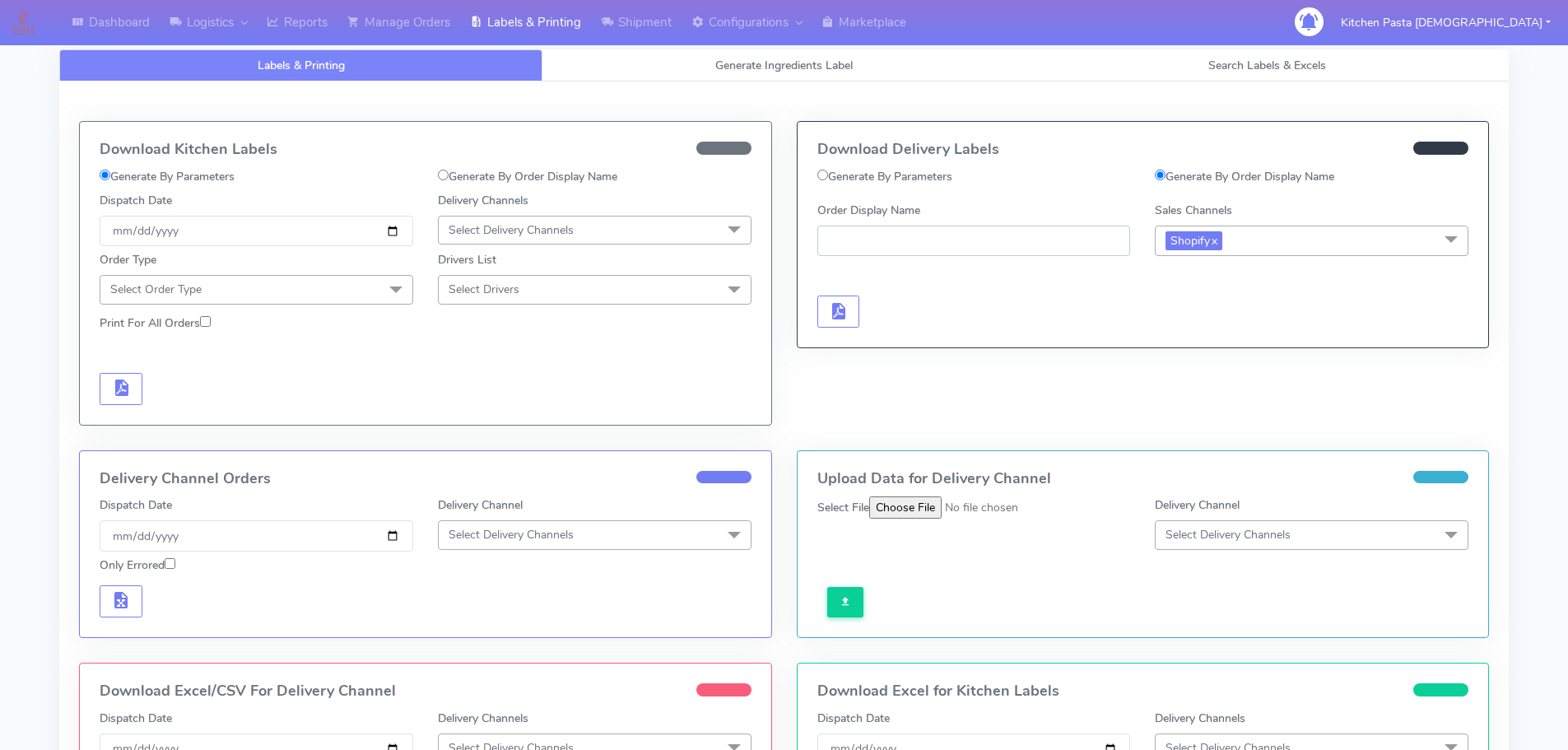
paste input "#1627862_1"
type input "#1627862_1"
click at [834, 307] on span "button" at bounding box center [837, 315] width 20 height 16
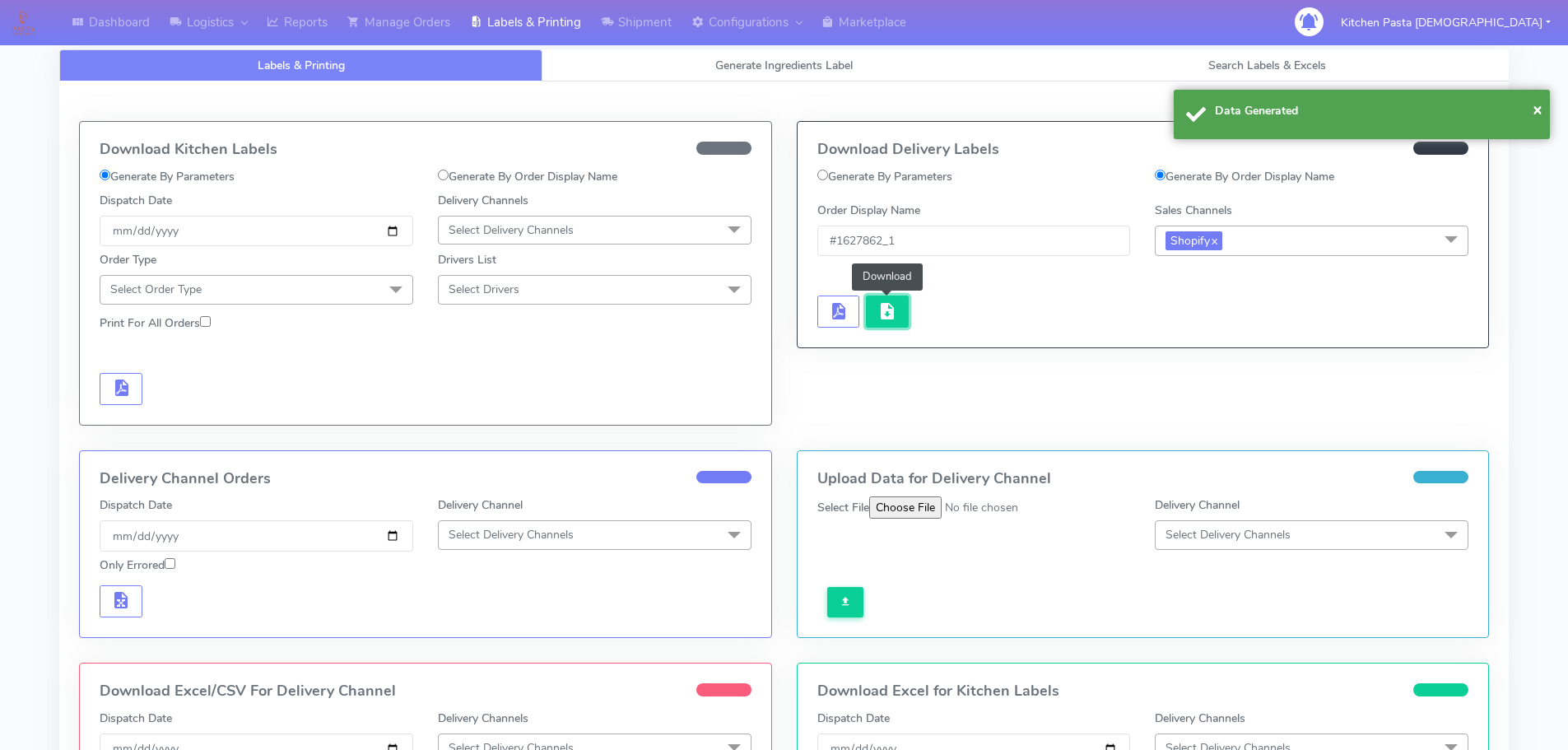
click at [872, 307] on button "button" at bounding box center [887, 312] width 43 height 32
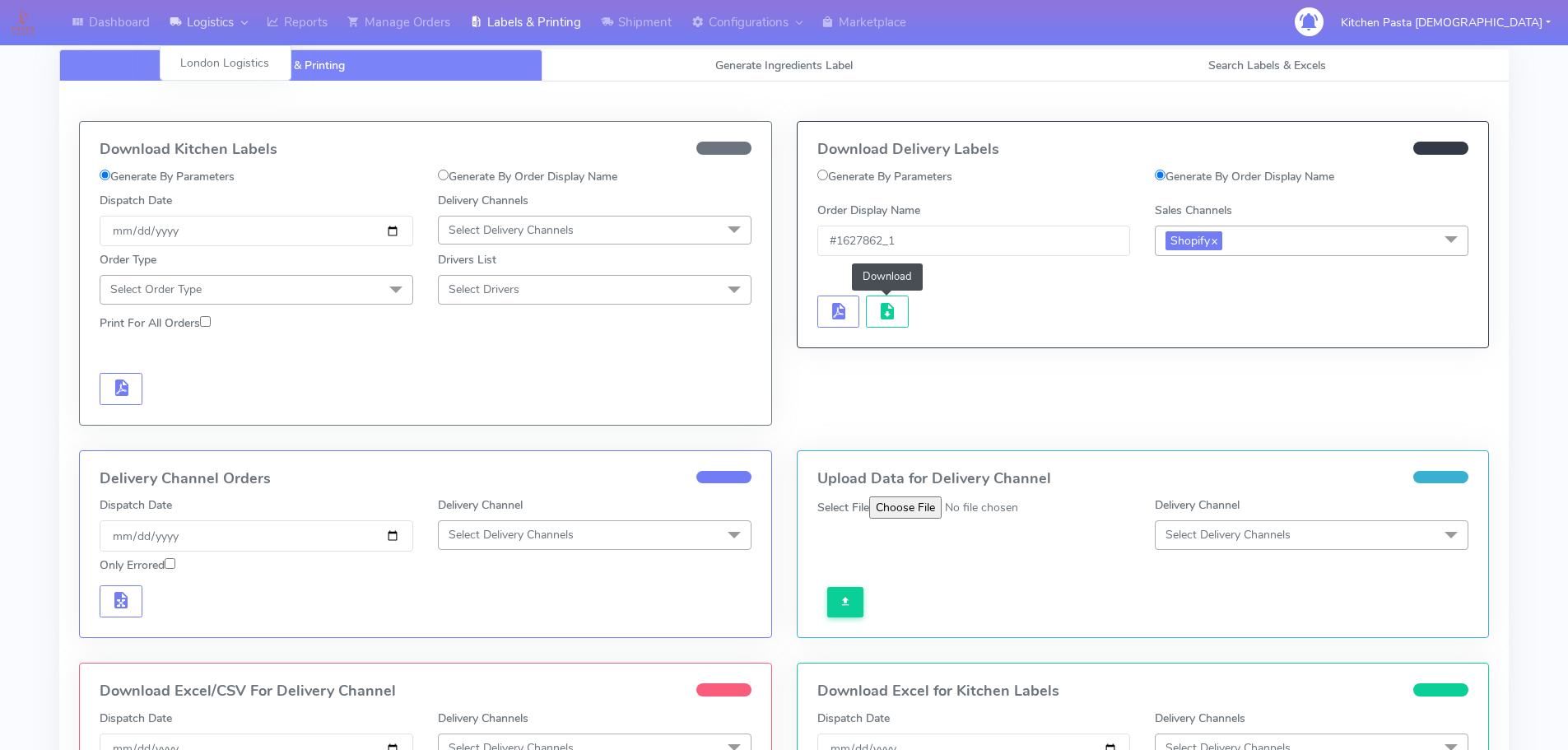
click at [196, 28] on link "Logistics" at bounding box center [208, 22] width 98 height 45
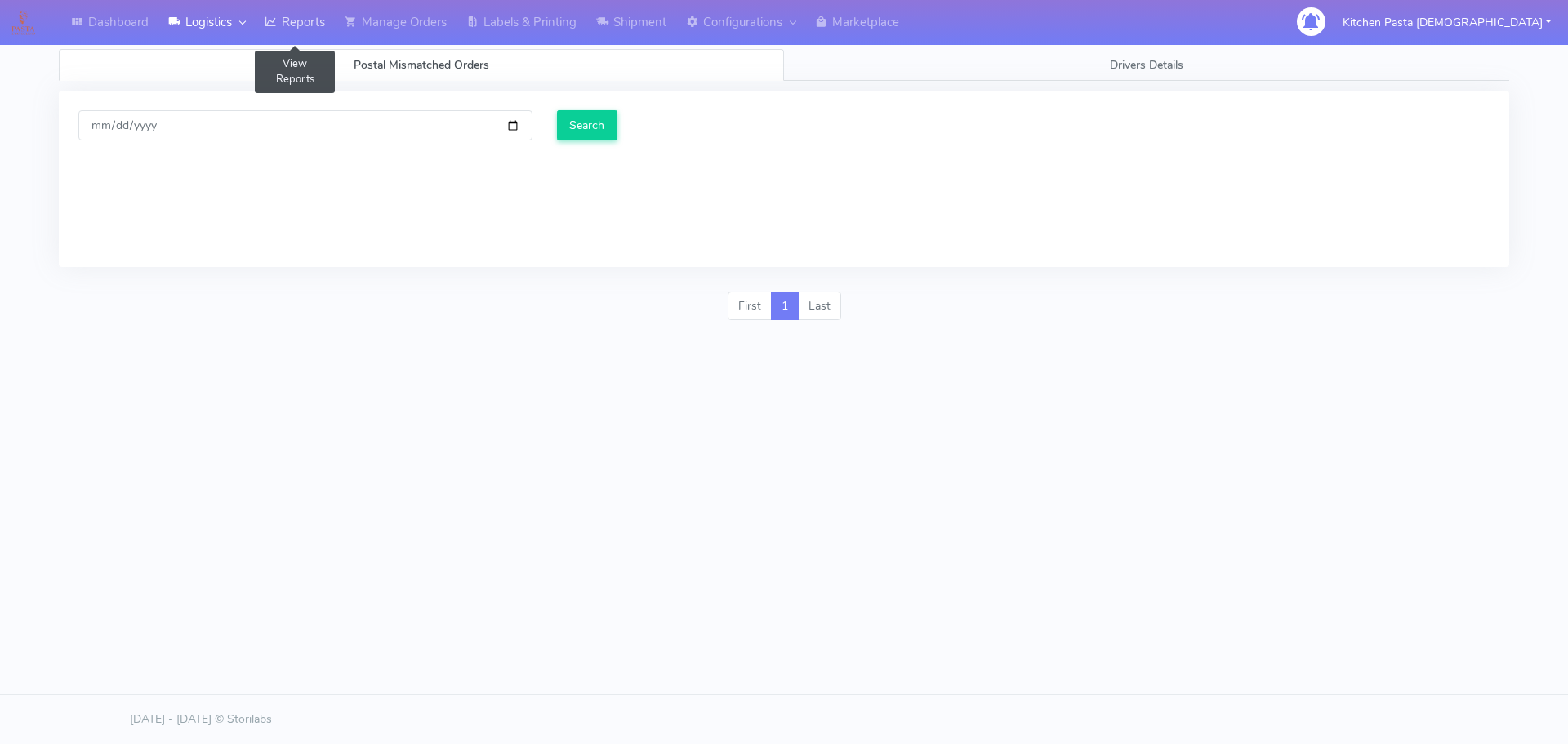
click at [303, 19] on link "Reports" at bounding box center [294, 22] width 80 height 44
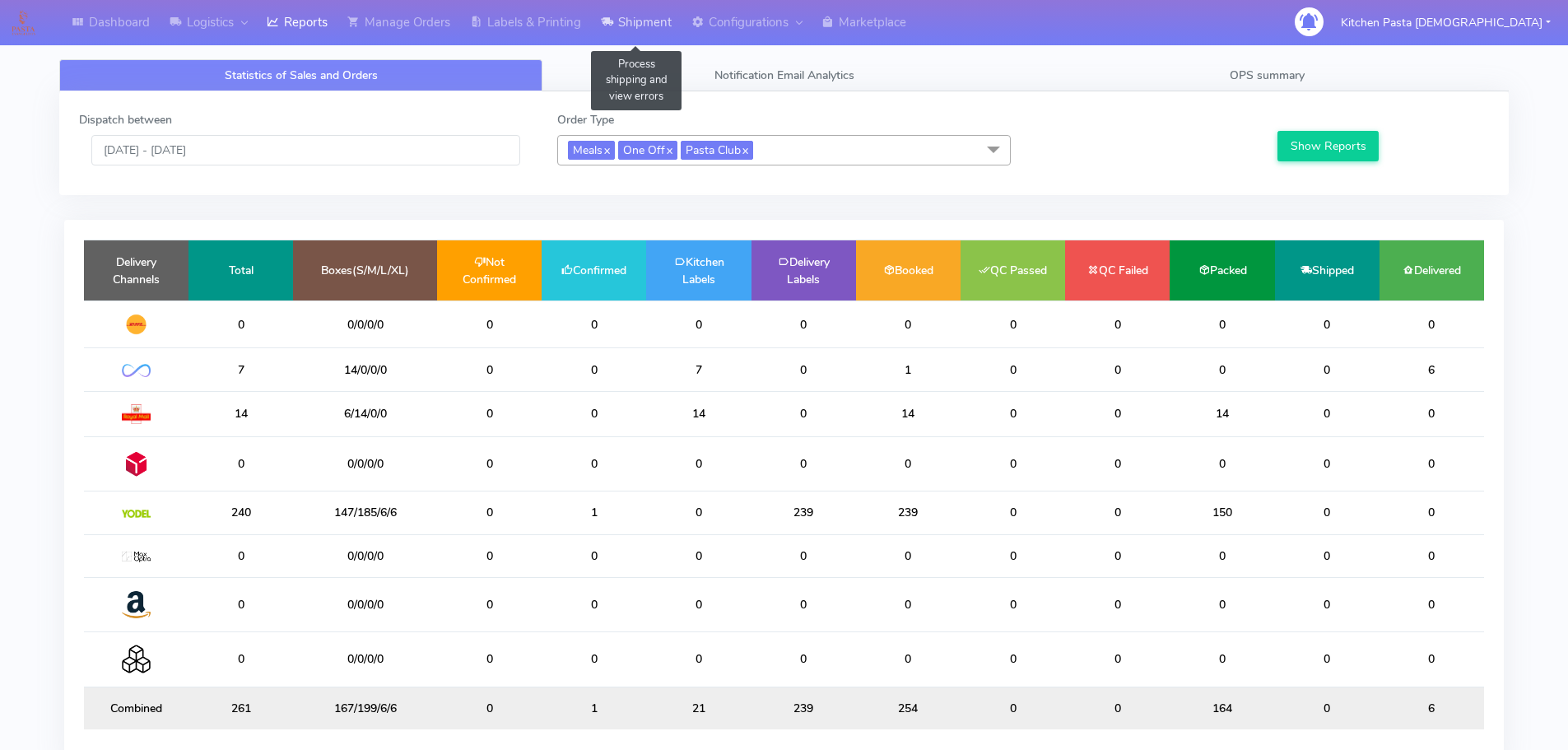
click at [641, 26] on link "Shipment" at bounding box center [635, 22] width 91 height 45
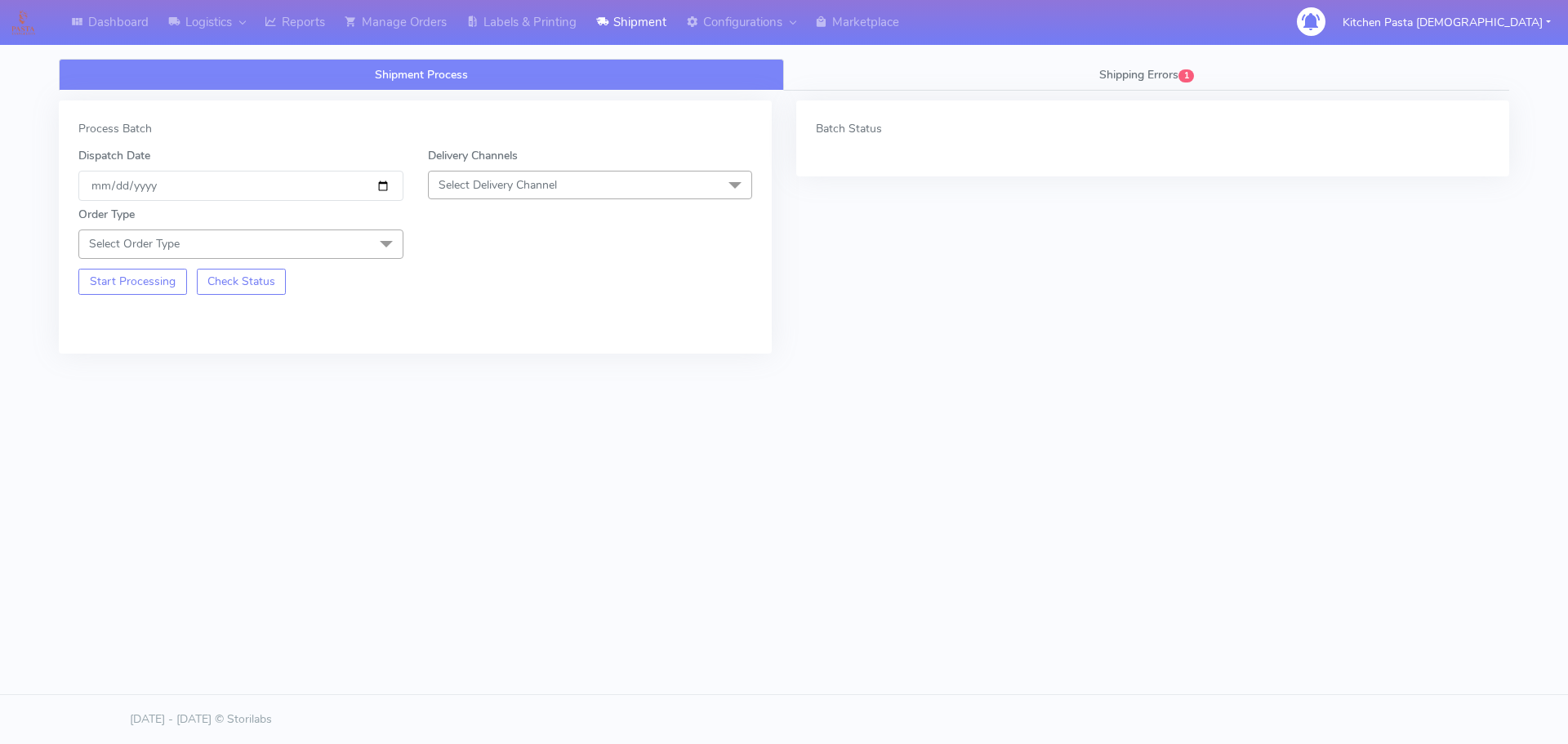
click at [544, 193] on span "Select Delivery Channel" at bounding box center [590, 185] width 325 height 29
click at [485, 372] on div "Yodel" at bounding box center [590, 369] width 307 height 17
click at [316, 233] on span "Select Order Type" at bounding box center [240, 243] width 325 height 29
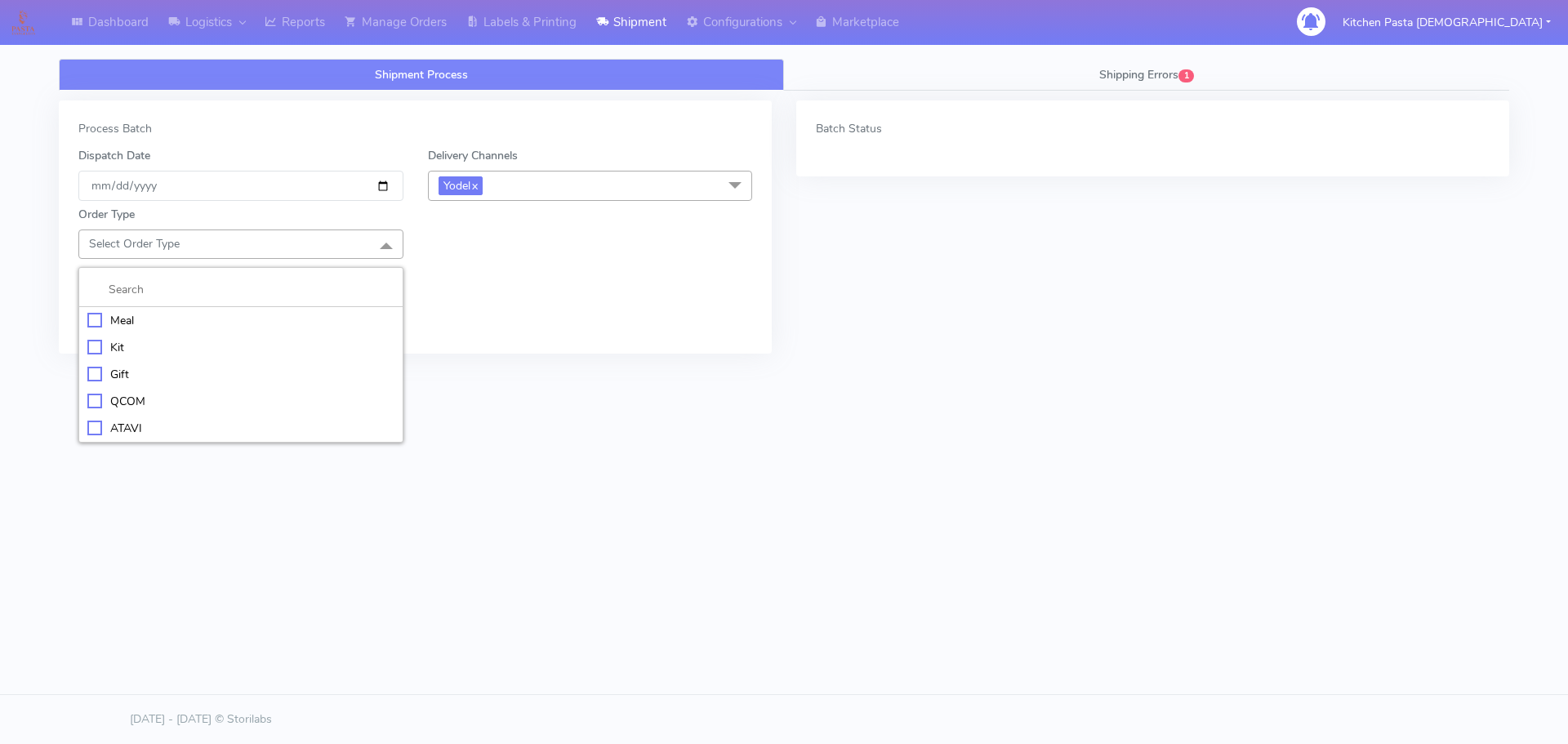
click at [223, 316] on div "Meal" at bounding box center [240, 320] width 307 height 17
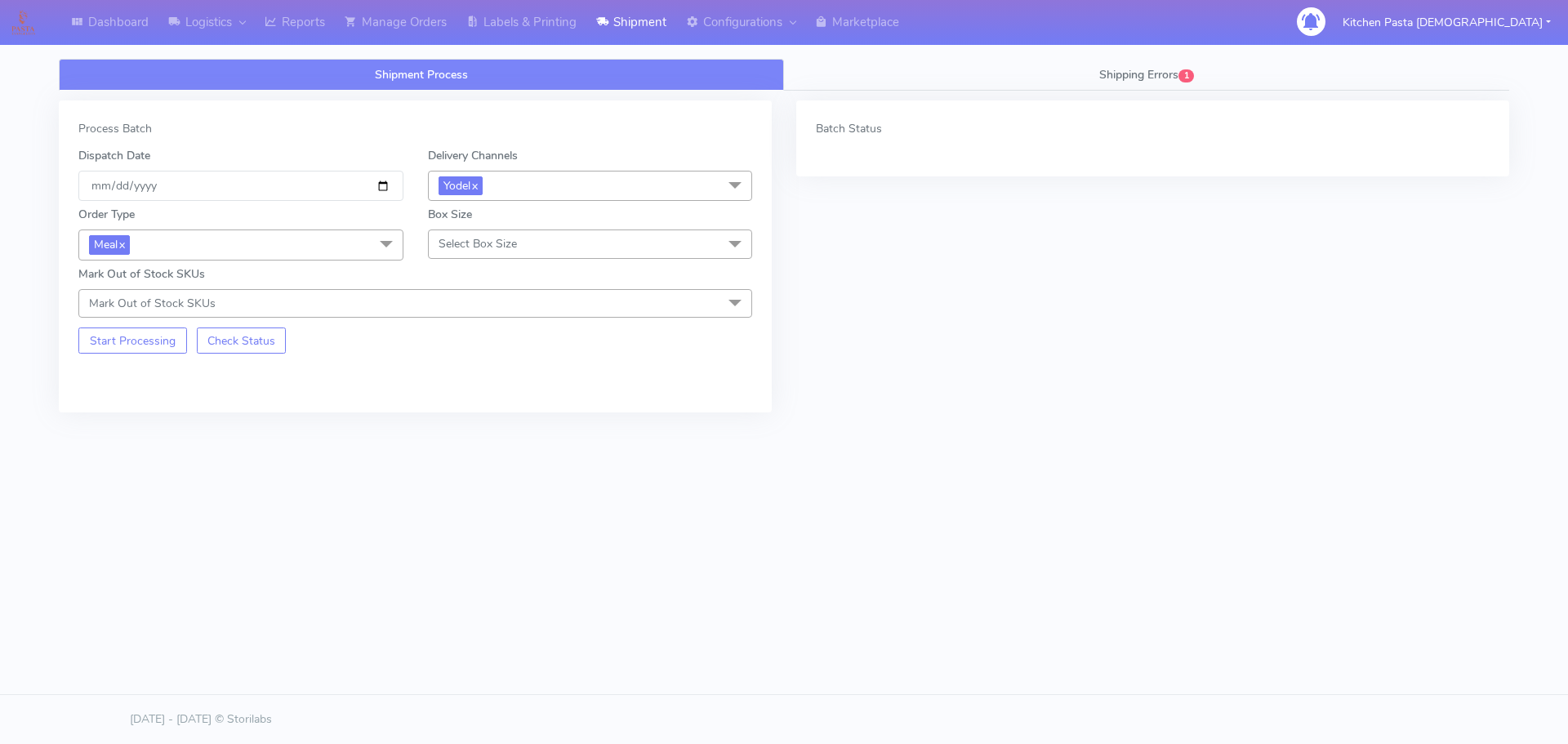
click at [448, 252] on span "Select Box Size" at bounding box center [477, 244] width 78 height 16
click at [459, 367] on div "Medium" at bounding box center [590, 373] width 307 height 17
click at [132, 342] on button "Start Processing" at bounding box center [132, 340] width 109 height 26
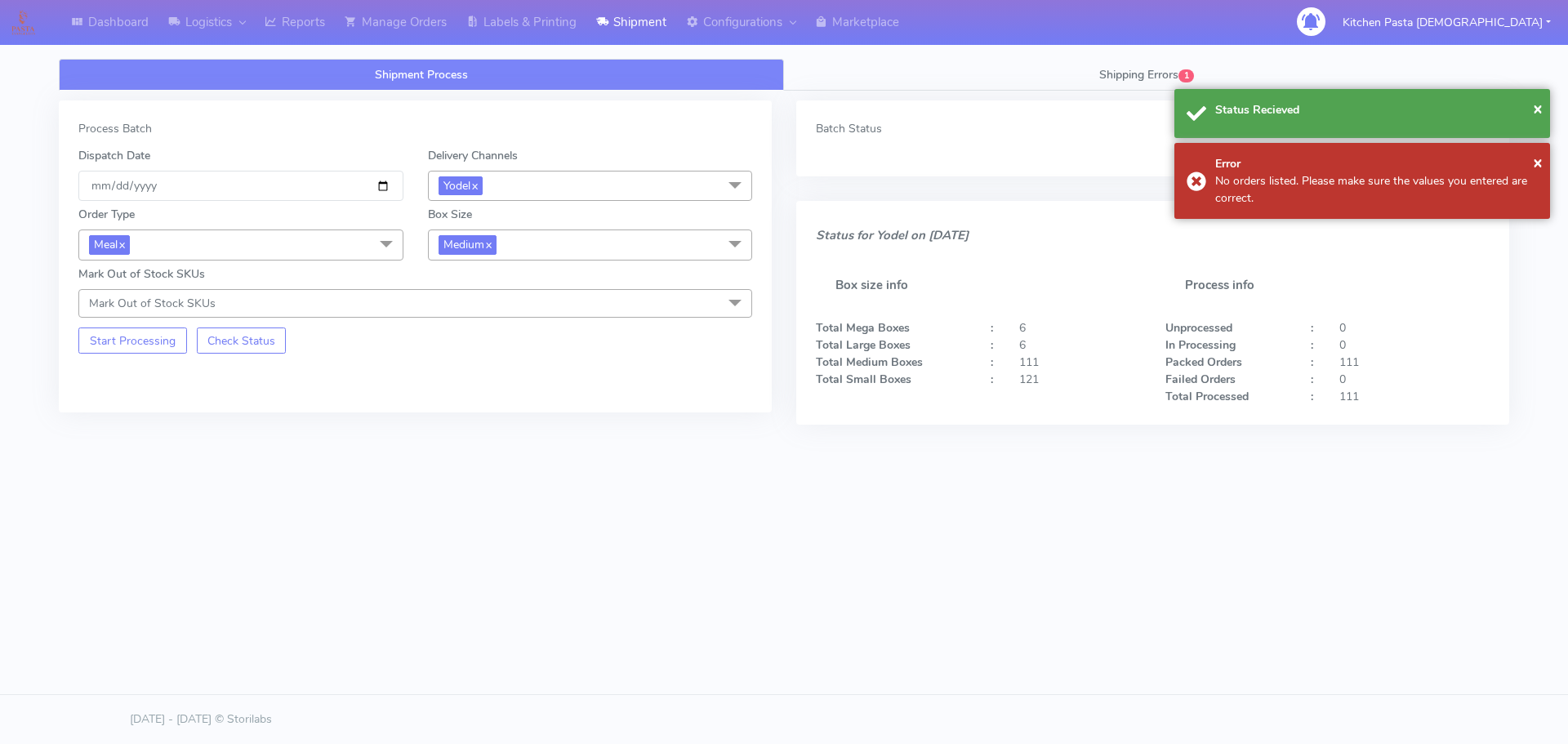
click at [577, 231] on span "Medium x" at bounding box center [590, 244] width 325 height 31
click at [487, 313] on div "Small" at bounding box center [590, 321] width 307 height 17
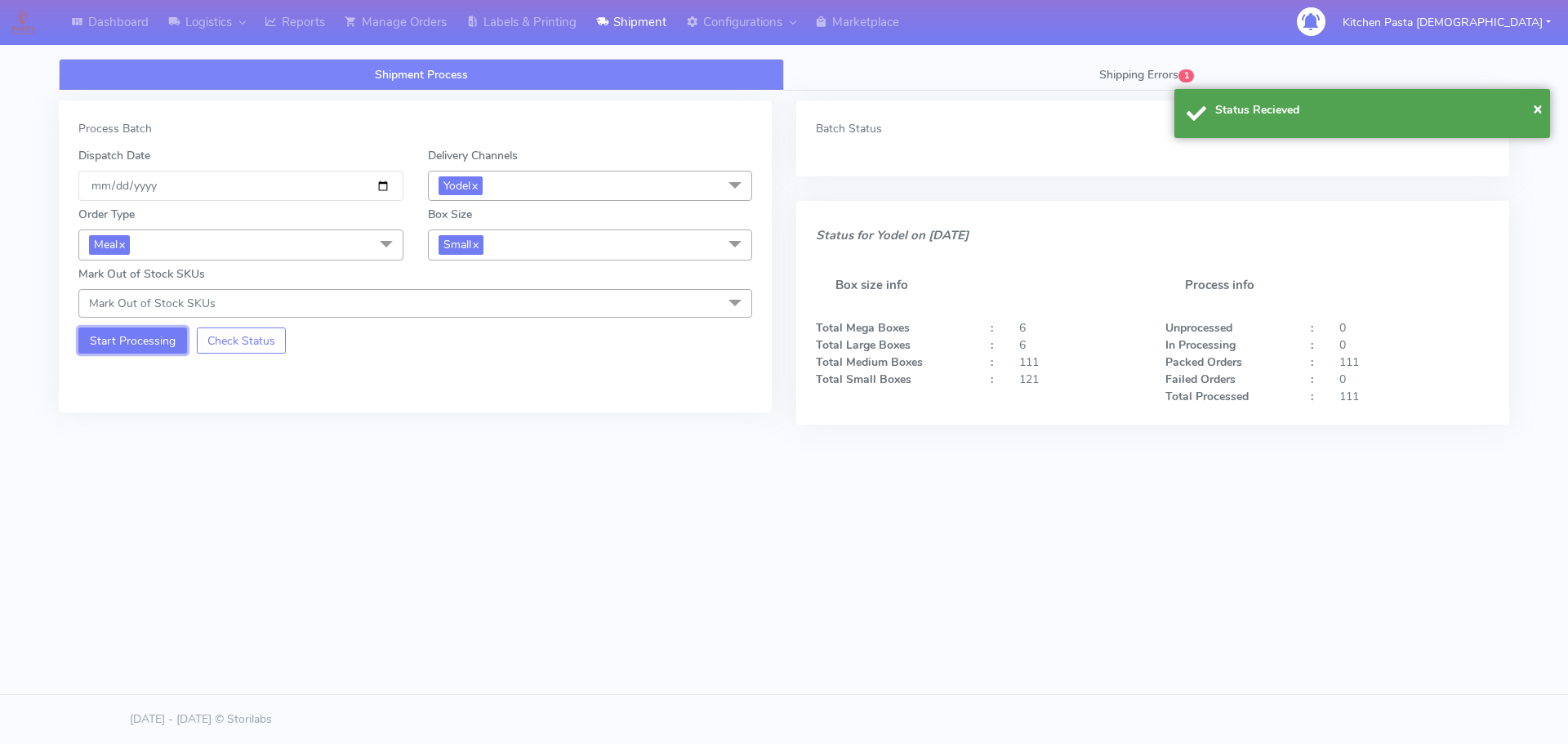
click at [161, 347] on button "Start Processing" at bounding box center [132, 340] width 109 height 26
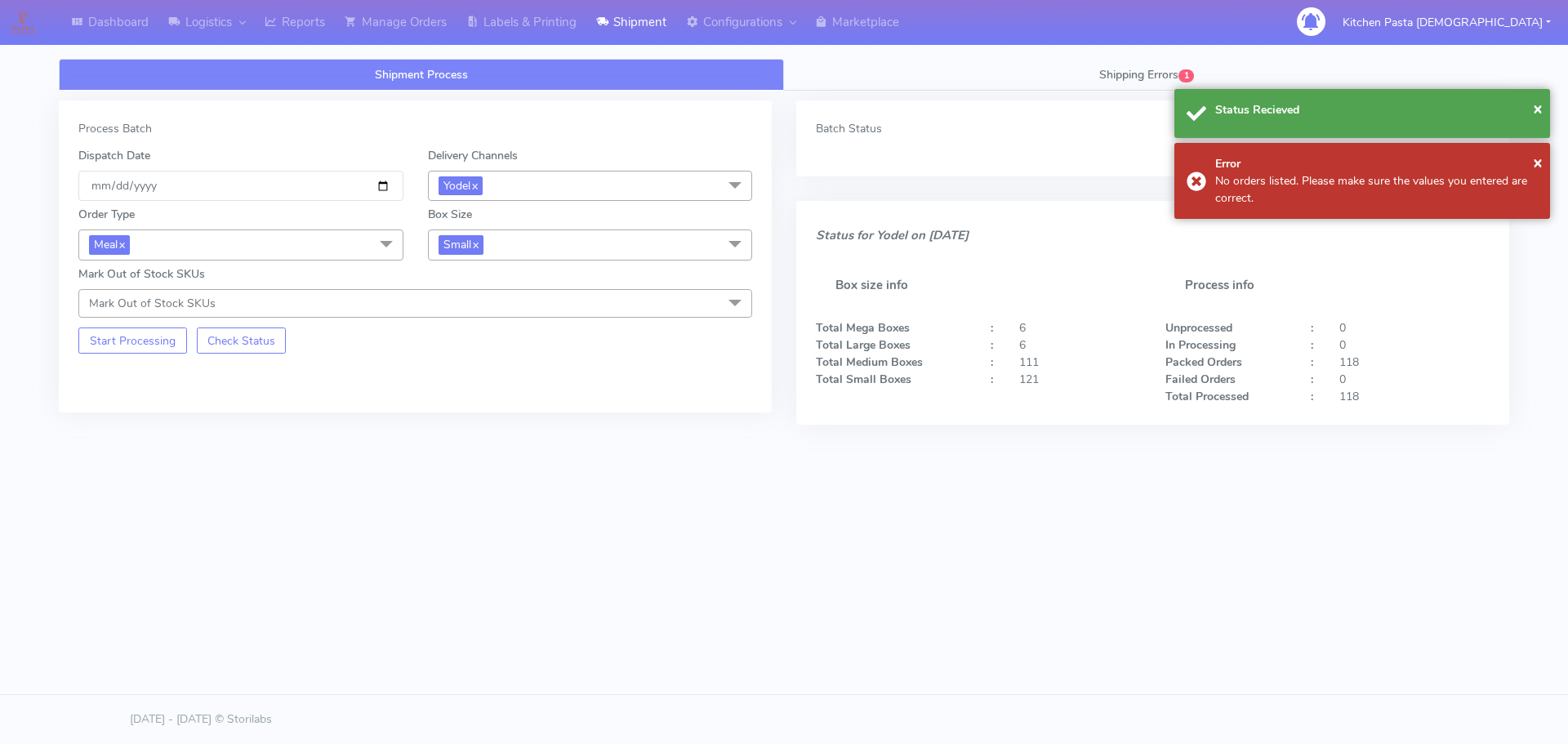
click at [530, 247] on span "Small x" at bounding box center [590, 244] width 325 height 31
click at [477, 407] on div "Large" at bounding box center [590, 402] width 307 height 17
click at [143, 348] on button "Start Processing" at bounding box center [132, 340] width 109 height 26
click at [513, 241] on span "Large x" at bounding box center [590, 244] width 325 height 31
click at [480, 422] on div "Mega" at bounding box center [590, 429] width 307 height 17
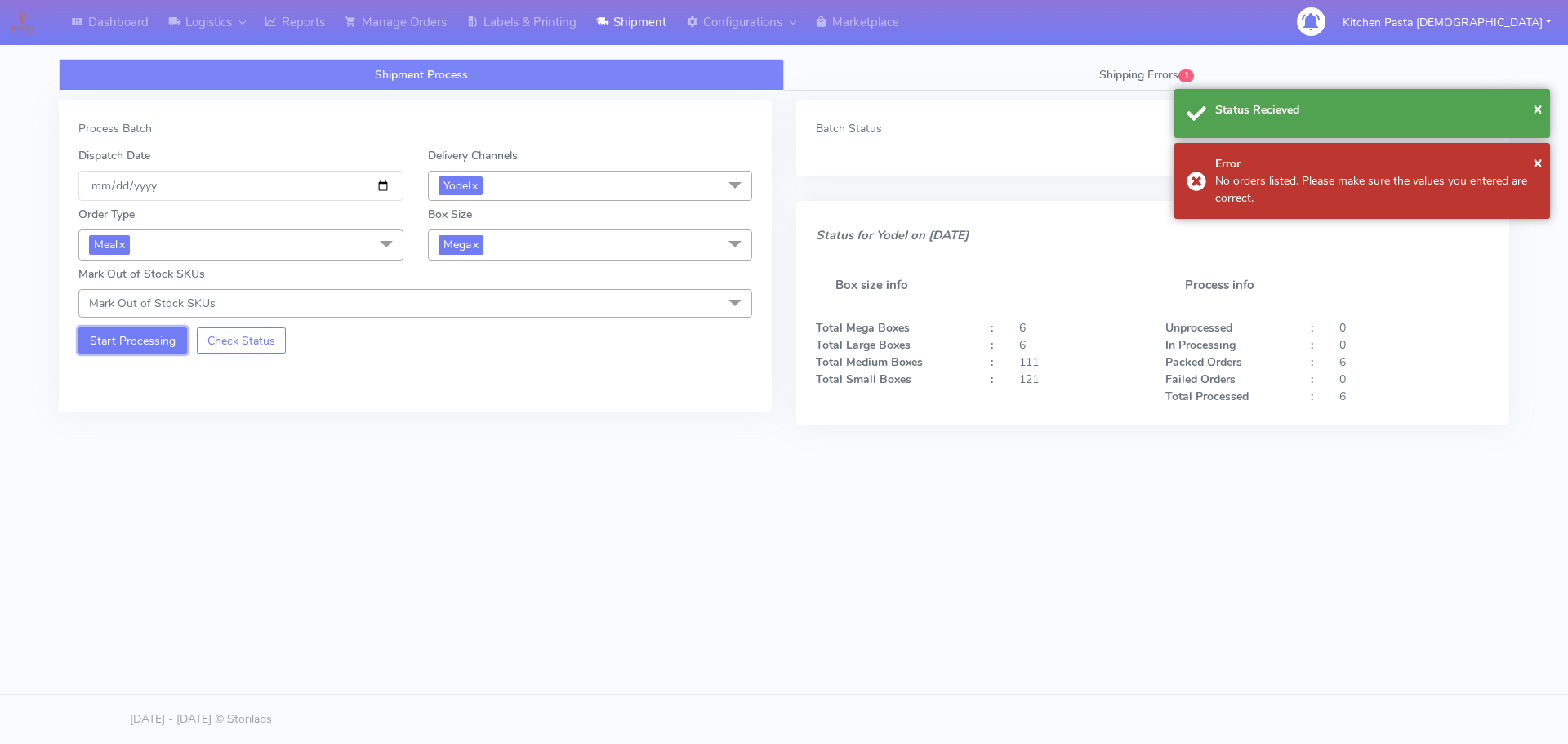
click at [168, 334] on button "Start Processing" at bounding box center [132, 340] width 109 height 26
